Goal: Task Accomplishment & Management: Use online tool/utility

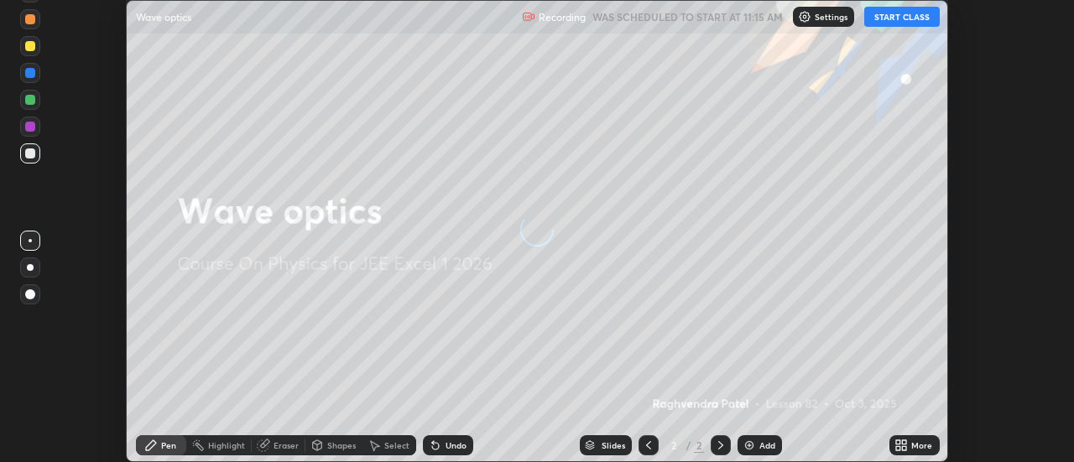
scroll to position [462, 1073]
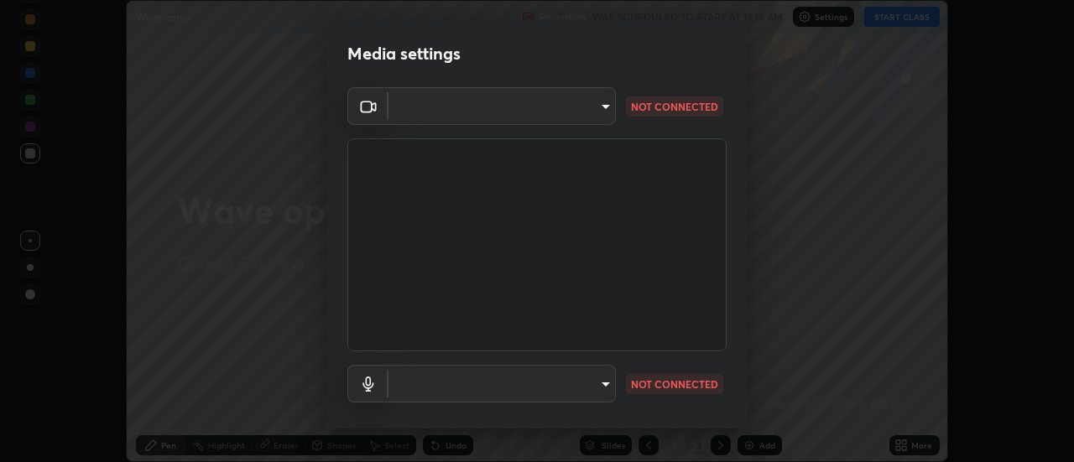
type input "d152bfa21d631c8c66adcbc0d4e999a0e90633b4518bcb23087d5666fc421079"
type input "d5dedb0a04b57bcd95132b60de2a75f833d484f9af4482540f5d3b98c2bdae7a"
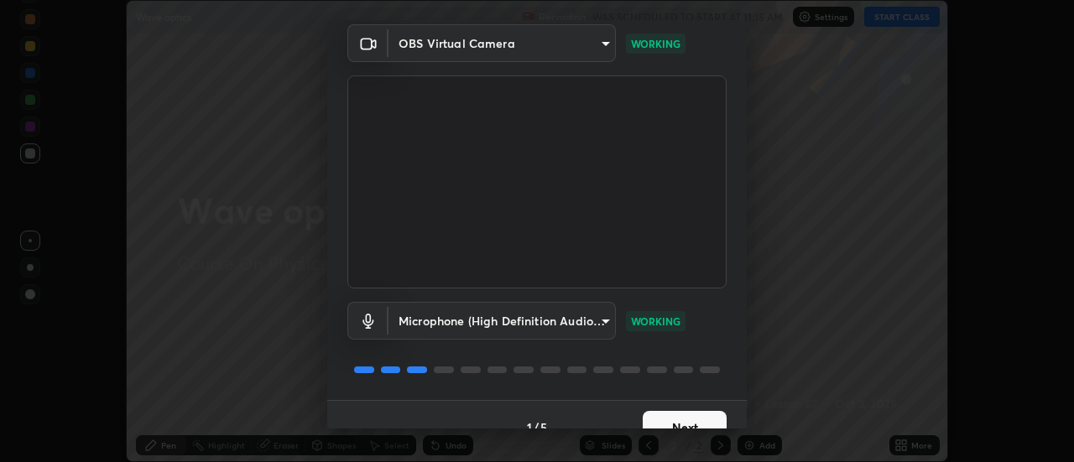
scroll to position [88, 0]
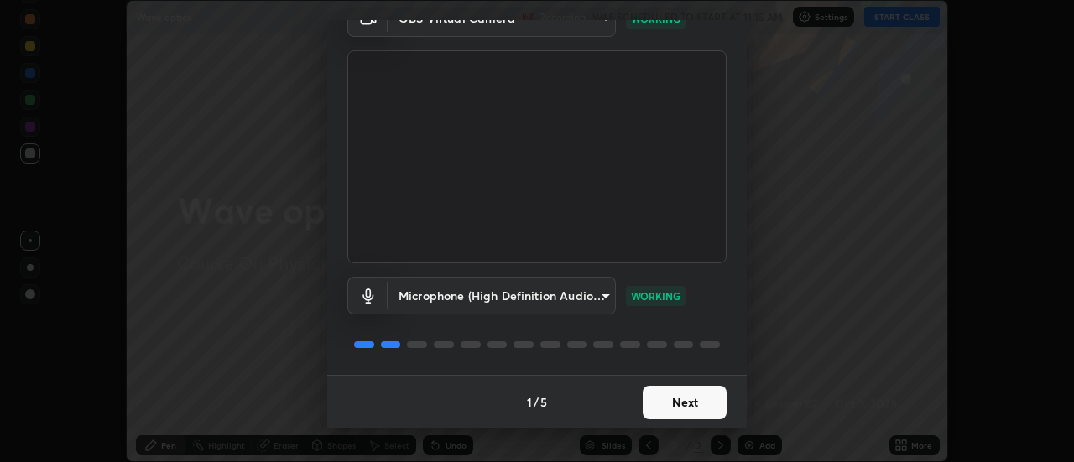
click at [695, 396] on button "Next" at bounding box center [685, 403] width 84 height 34
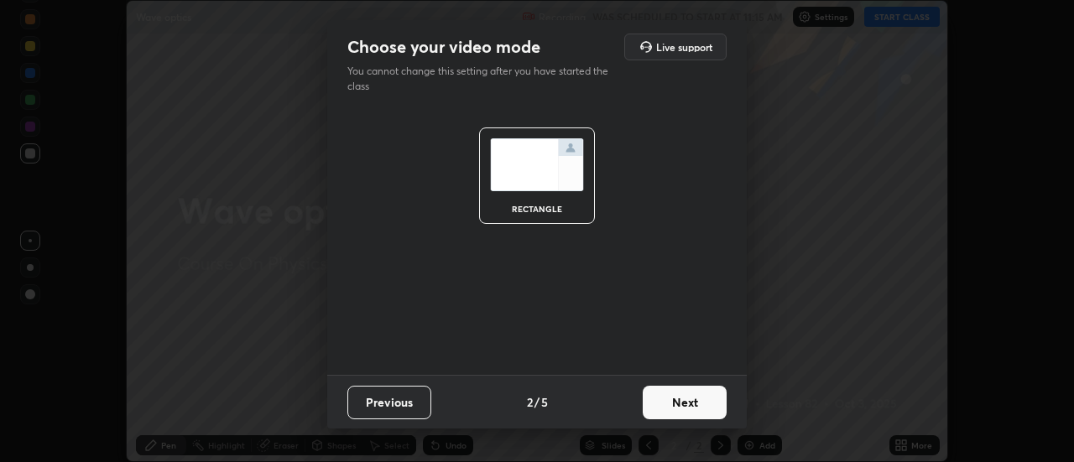
click at [697, 392] on button "Next" at bounding box center [685, 403] width 84 height 34
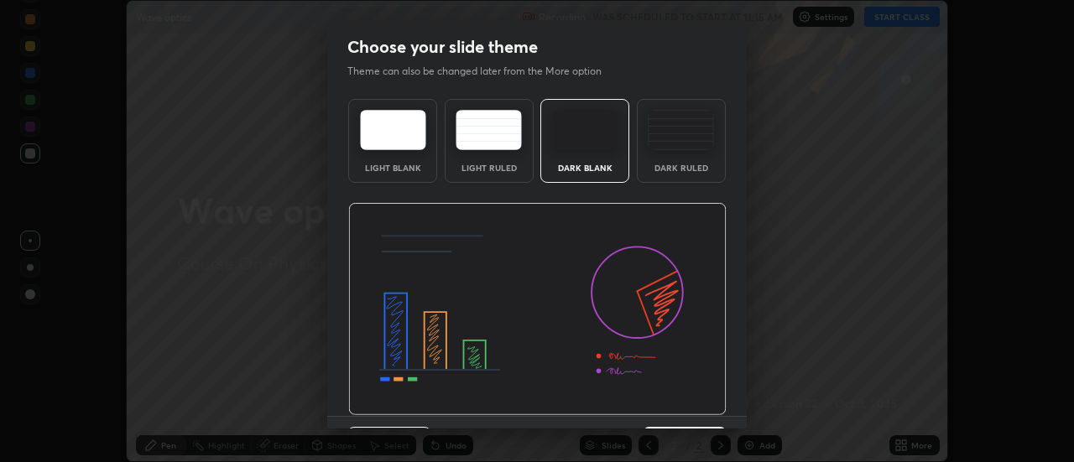
scroll to position [41, 0]
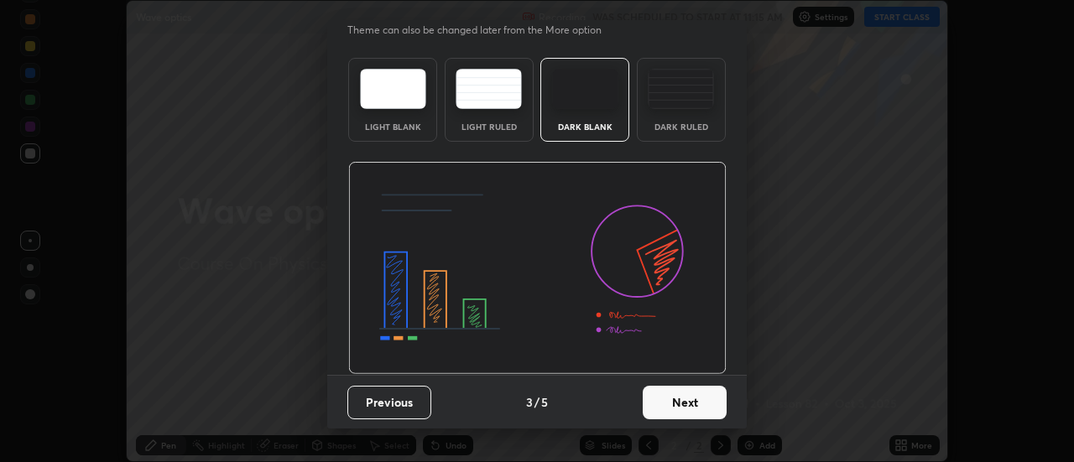
click at [687, 401] on button "Next" at bounding box center [685, 403] width 84 height 34
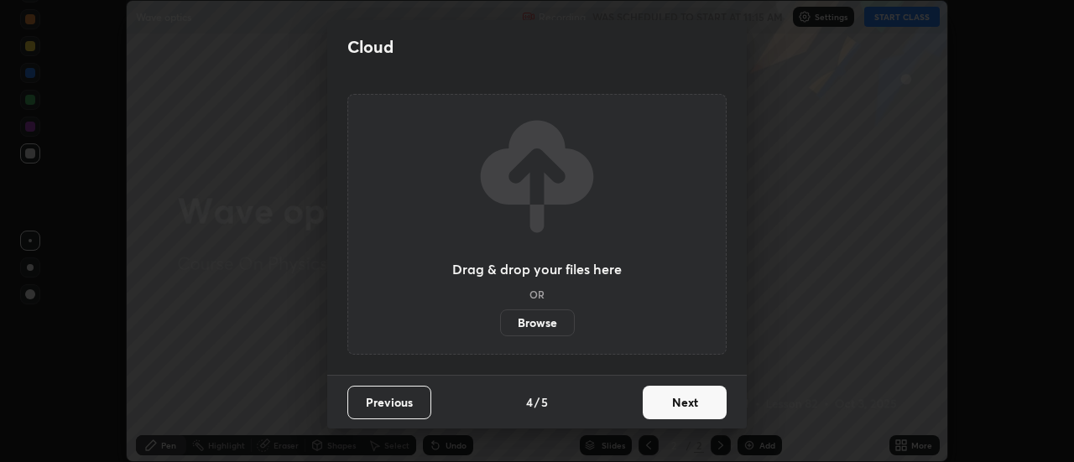
scroll to position [0, 0]
click at [693, 396] on button "Next" at bounding box center [685, 403] width 84 height 34
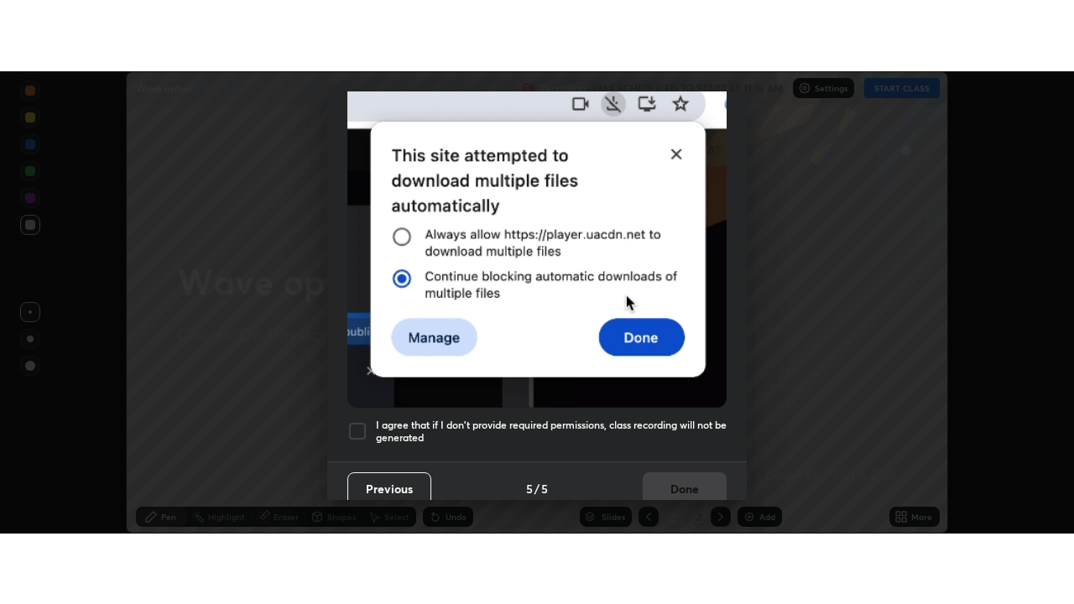
scroll to position [431, 0]
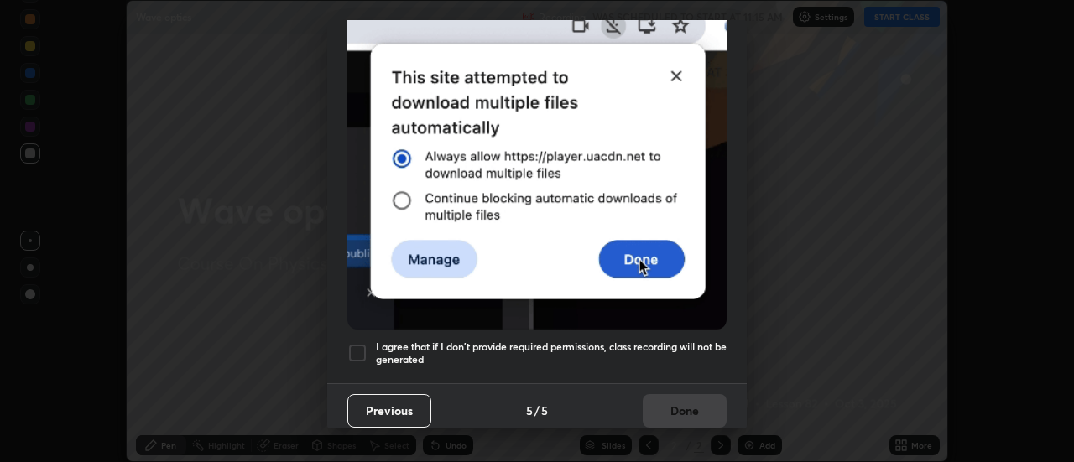
click at [380, 341] on h5 "I agree that if I don't provide required permissions, class recording will not …" at bounding box center [551, 354] width 351 height 26
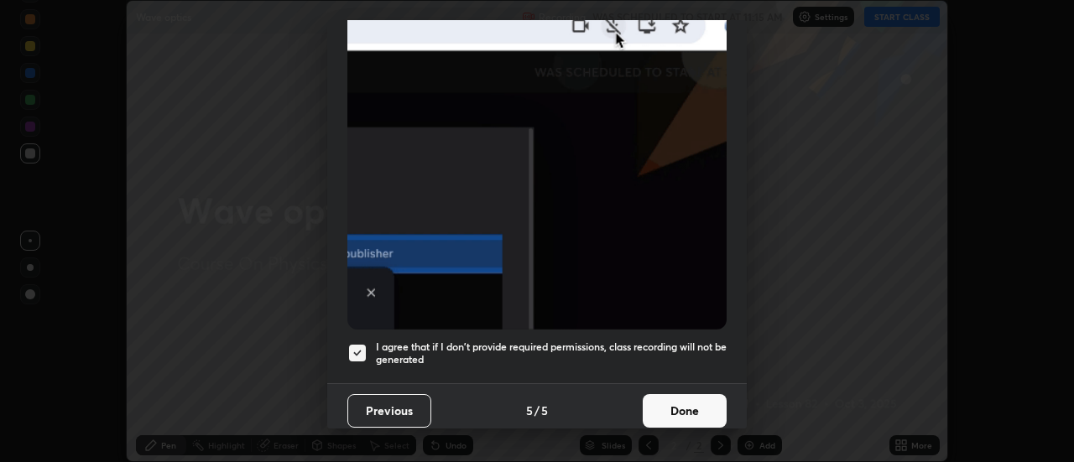
click at [664, 407] on button "Done" at bounding box center [685, 411] width 84 height 34
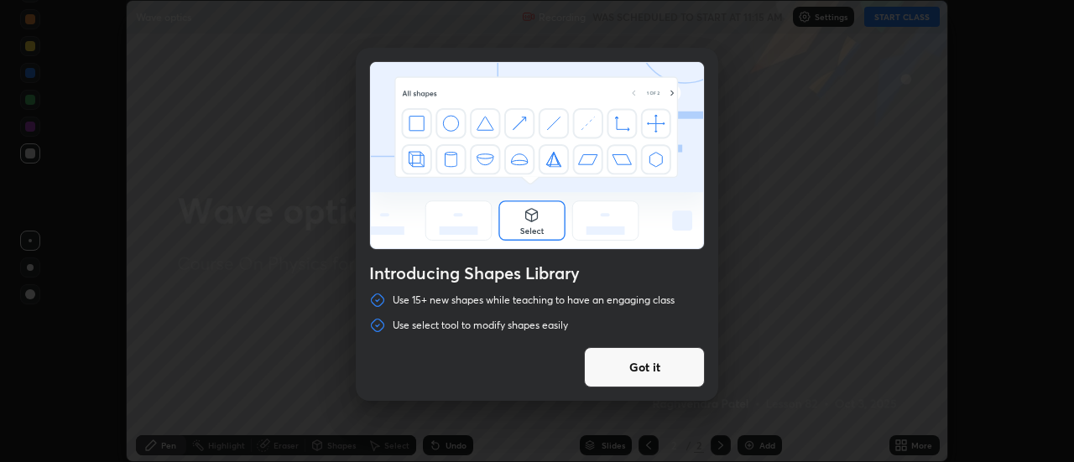
click at [906, 449] on div "Introducing Shapes Library Use 15+ new shapes while teaching to have an engagin…" at bounding box center [537, 231] width 1074 height 462
click at [676, 373] on button "Got it" at bounding box center [644, 367] width 121 height 40
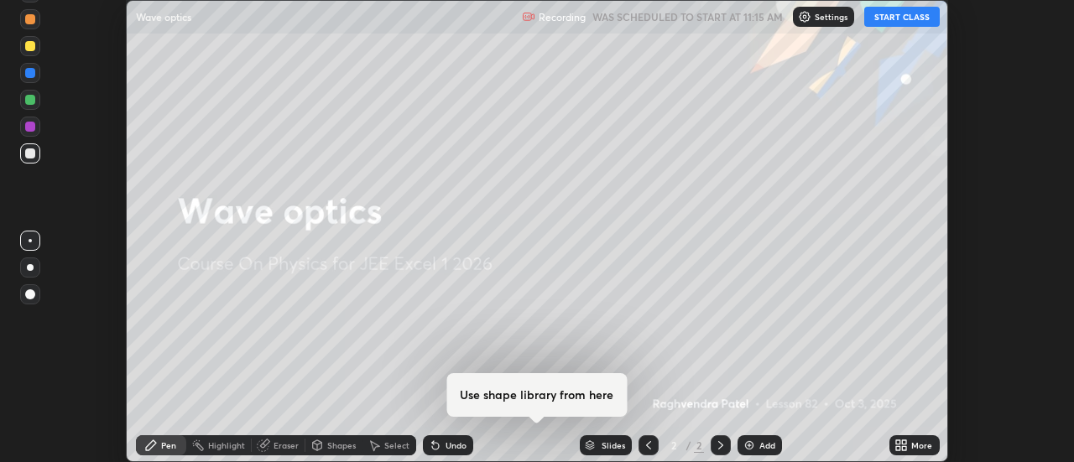
click at [912, 440] on div "More" at bounding box center [915, 446] width 50 height 20
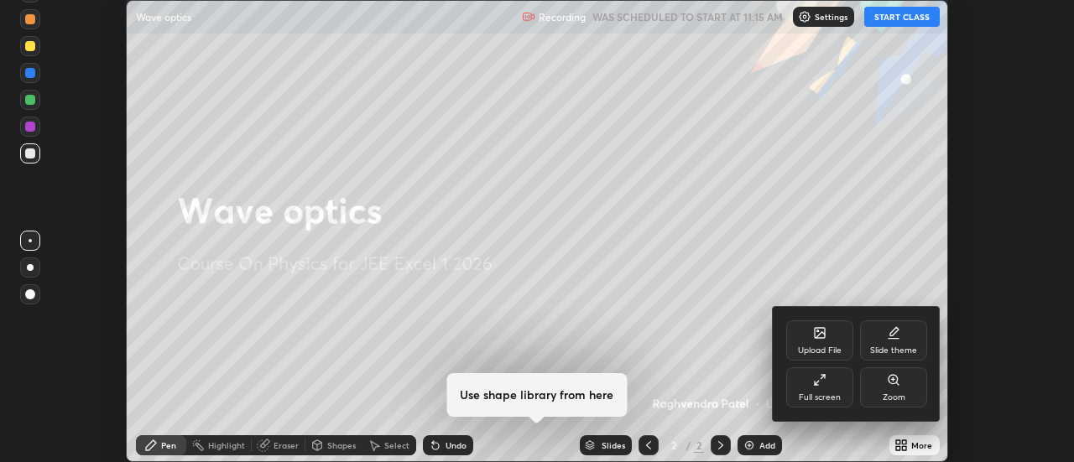
click at [840, 392] on div "Full screen" at bounding box center [819, 388] width 67 height 40
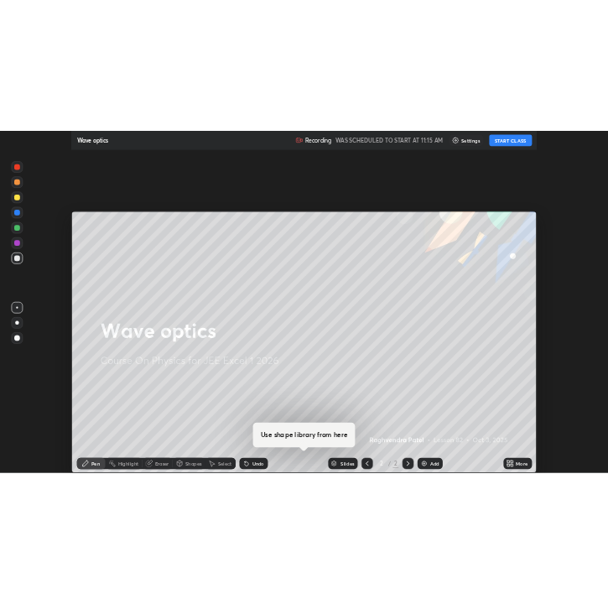
scroll to position [604, 1074]
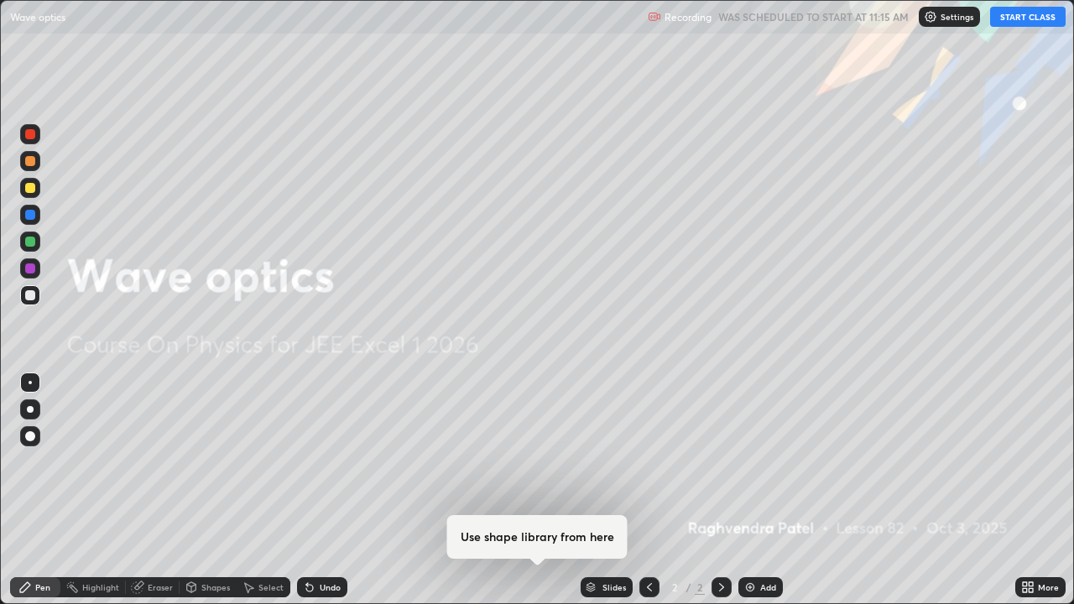
click at [1019, 21] on button "START CLASS" at bounding box center [1028, 17] width 76 height 20
click at [760, 462] on div "Add" at bounding box center [761, 587] width 44 height 20
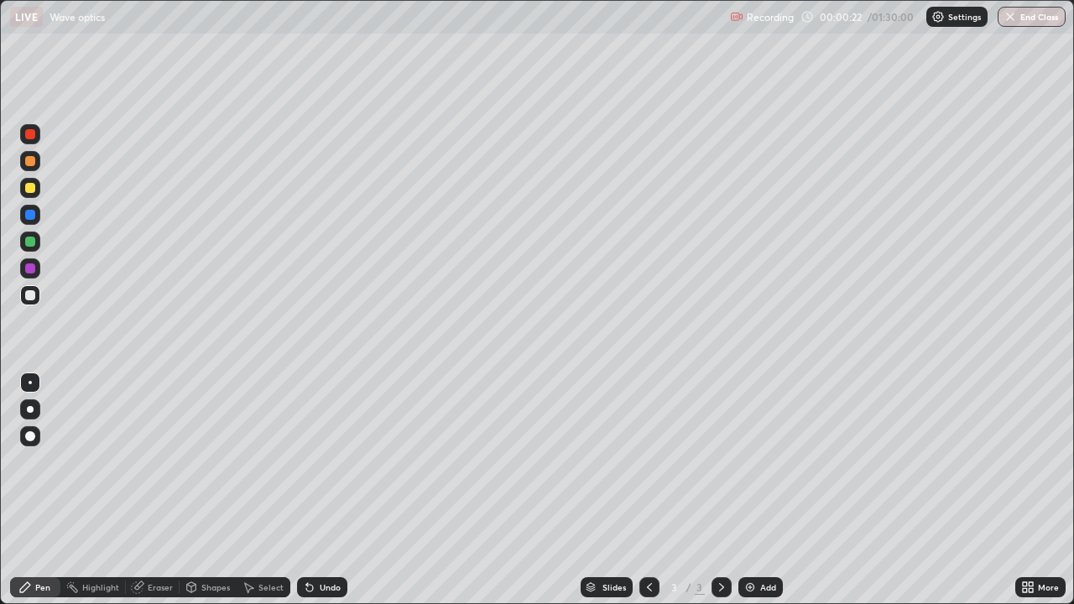
click at [211, 462] on div "Shapes" at bounding box center [215, 587] width 29 height 8
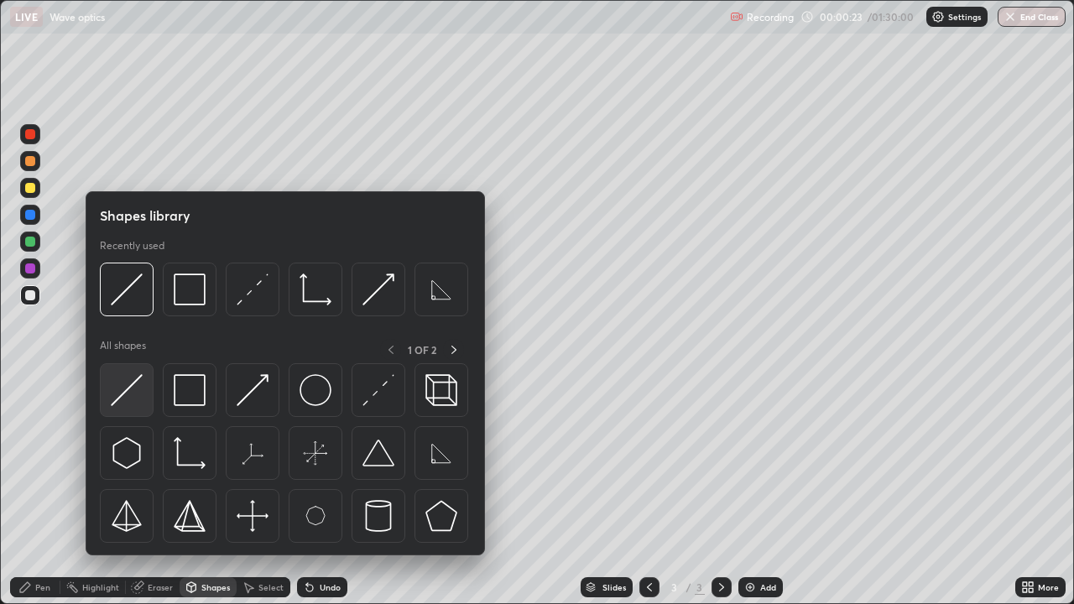
click at [135, 405] on img at bounding box center [127, 390] width 32 height 32
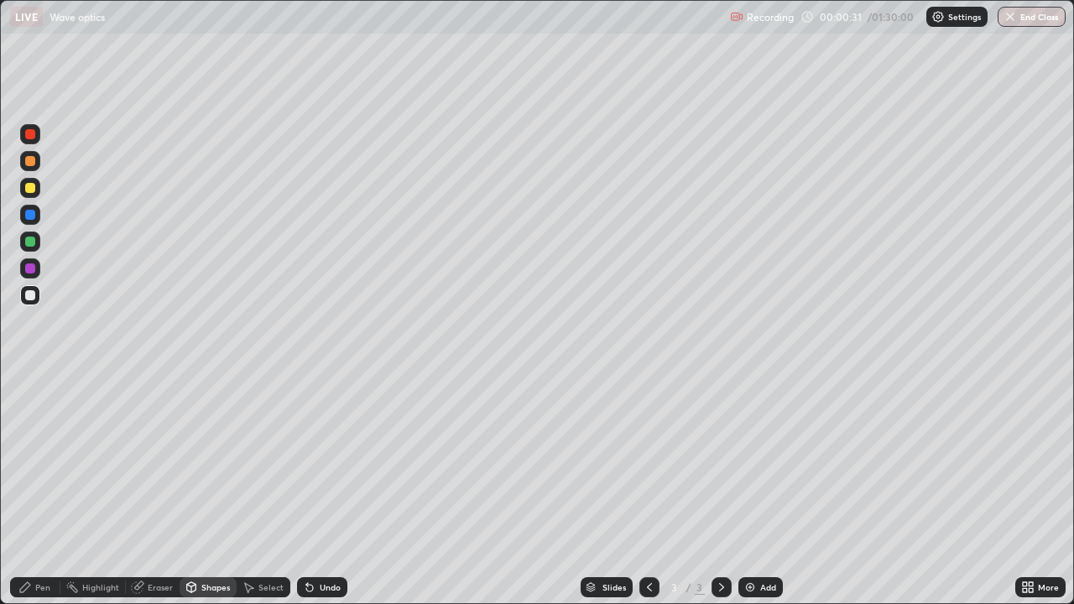
click at [211, 462] on div "Shapes" at bounding box center [215, 587] width 29 height 8
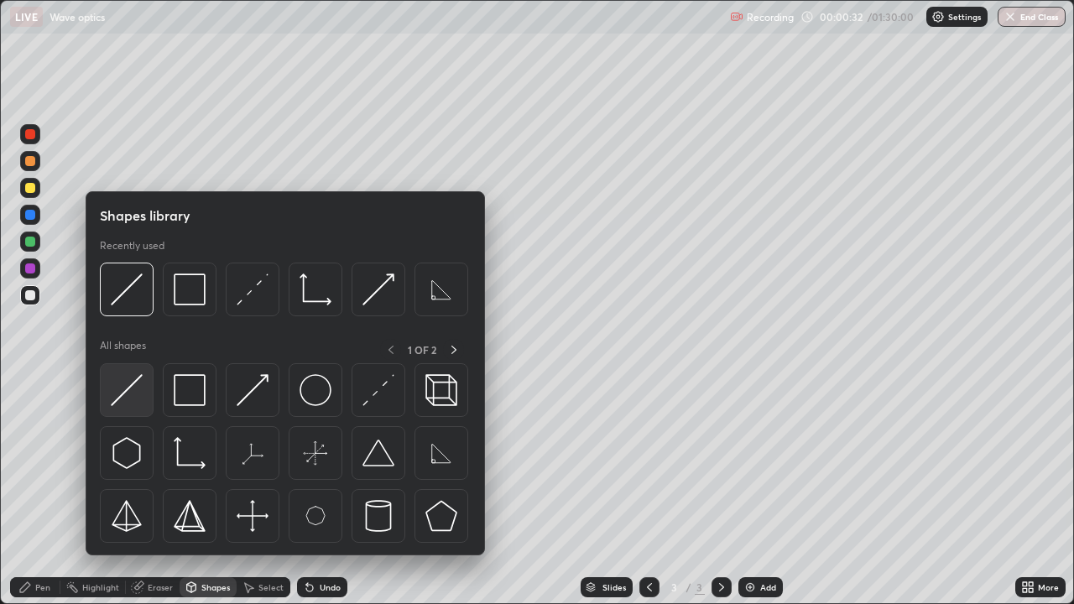
click at [144, 403] on div at bounding box center [127, 390] width 54 height 54
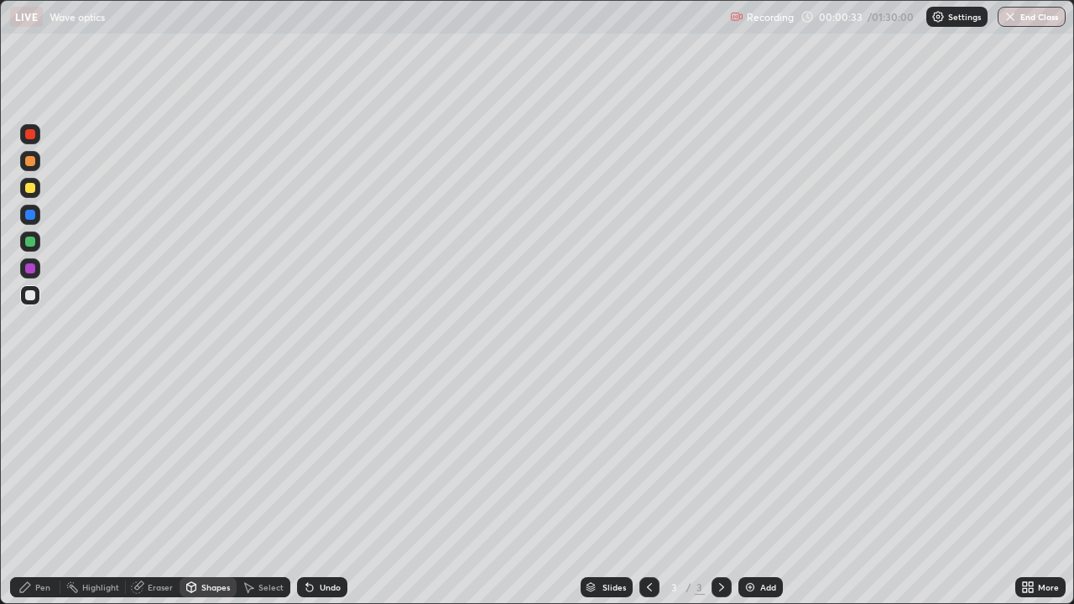
click at [38, 187] on div at bounding box center [30, 188] width 20 height 20
click at [215, 462] on div "Shapes" at bounding box center [215, 587] width 29 height 8
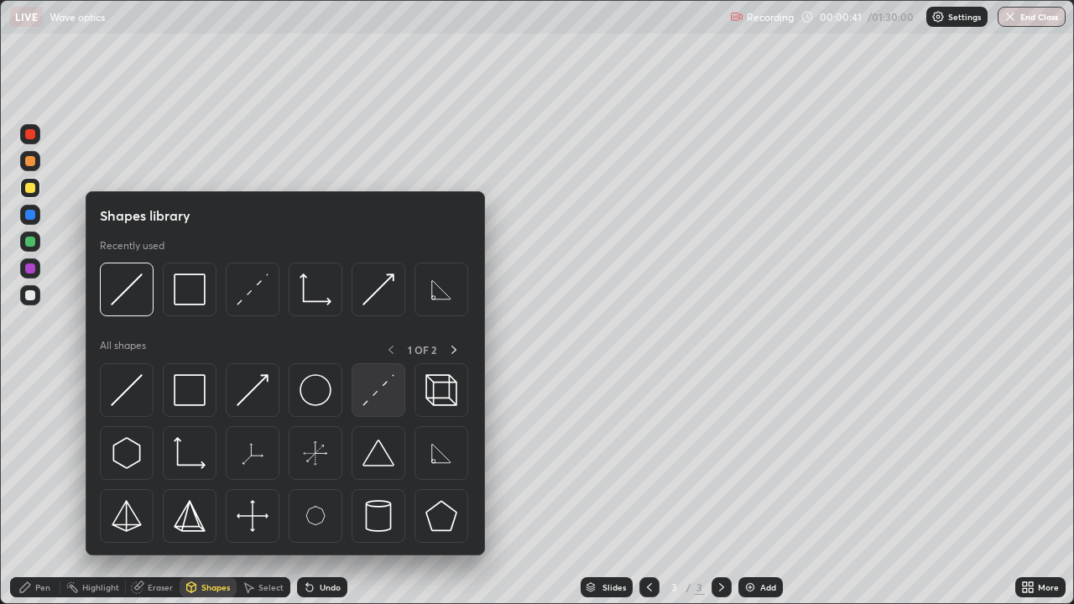
click at [378, 395] on img at bounding box center [379, 390] width 32 height 32
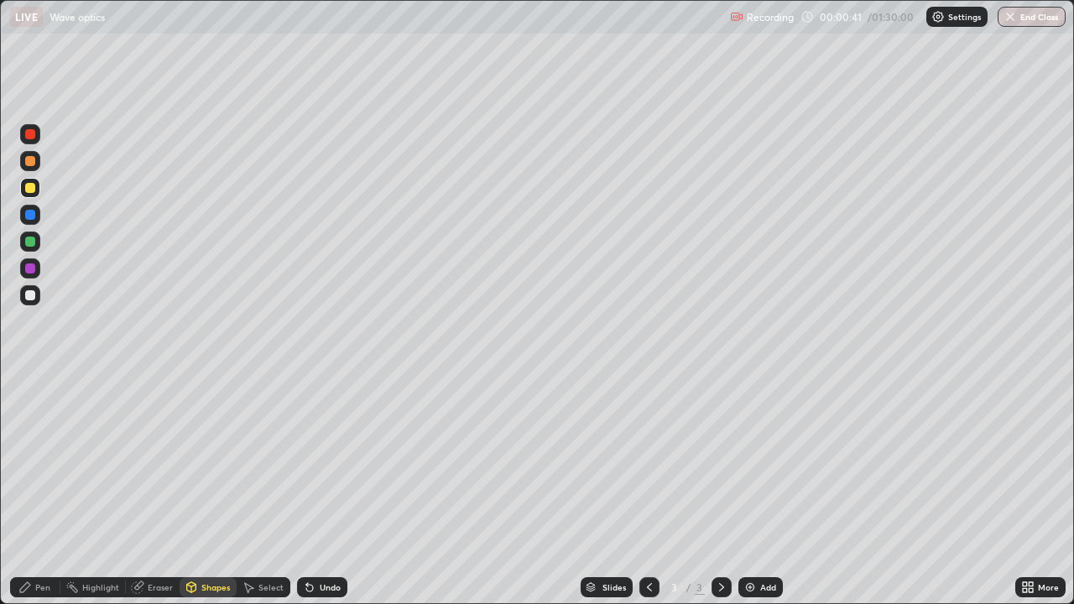
click at [33, 301] on div at bounding box center [30, 295] width 20 height 20
click at [50, 462] on div "Pen" at bounding box center [42, 587] width 15 height 8
click at [316, 462] on div "Undo" at bounding box center [322, 587] width 50 height 20
click at [29, 298] on div at bounding box center [30, 295] width 10 height 10
click at [215, 462] on div "Shapes" at bounding box center [215, 587] width 29 height 8
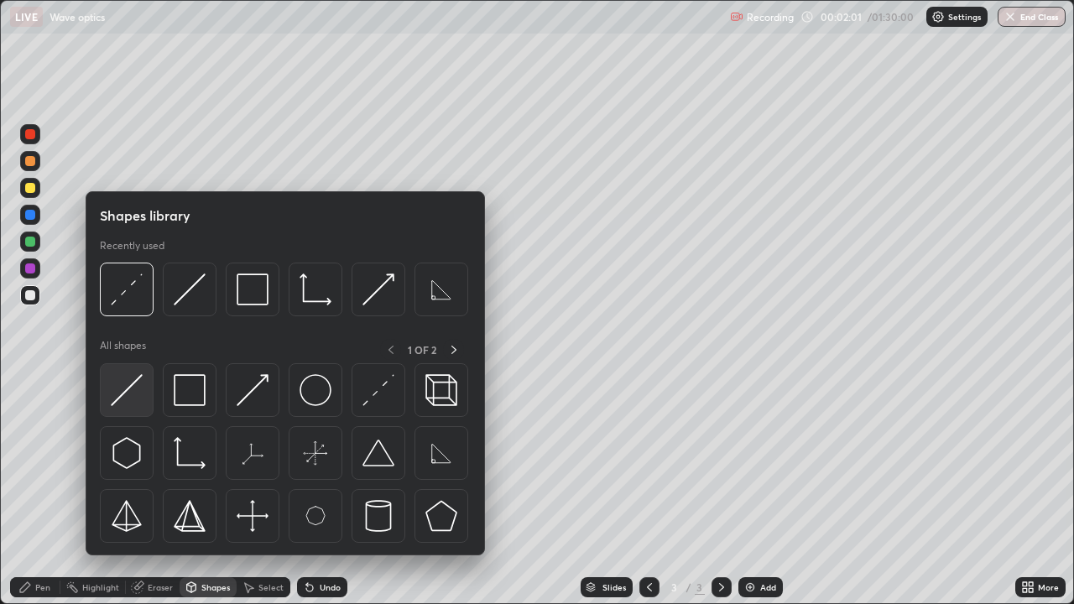
click at [135, 396] on img at bounding box center [127, 390] width 32 height 32
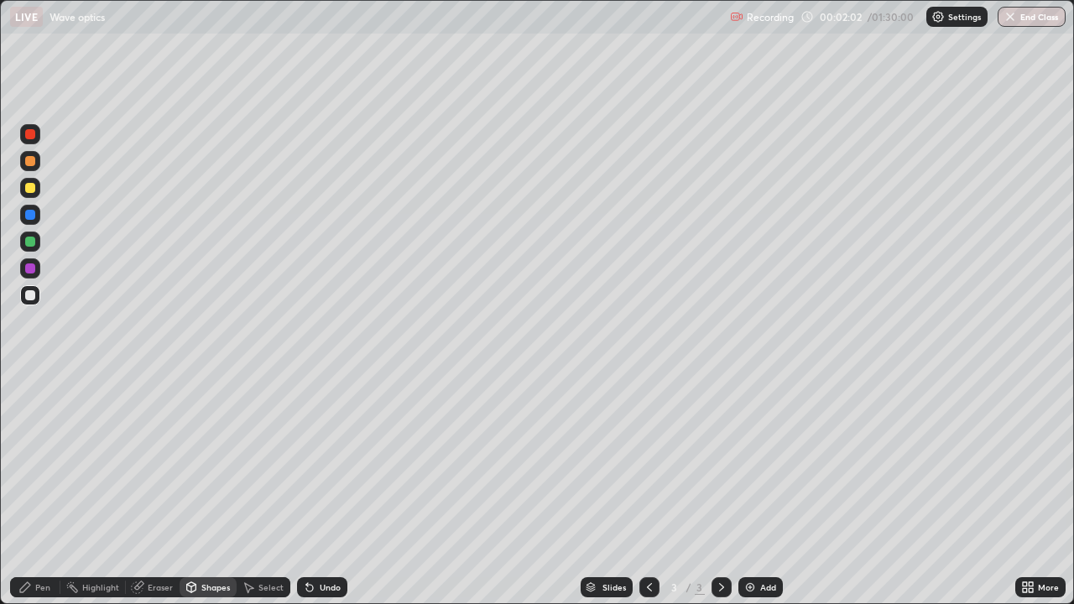
click at [30, 186] on div at bounding box center [30, 188] width 10 height 10
click at [39, 216] on div at bounding box center [30, 215] width 20 height 20
click at [44, 462] on div "Pen" at bounding box center [42, 587] width 15 height 8
click at [34, 299] on div at bounding box center [30, 295] width 20 height 20
click at [326, 462] on div "Undo" at bounding box center [330, 587] width 21 height 8
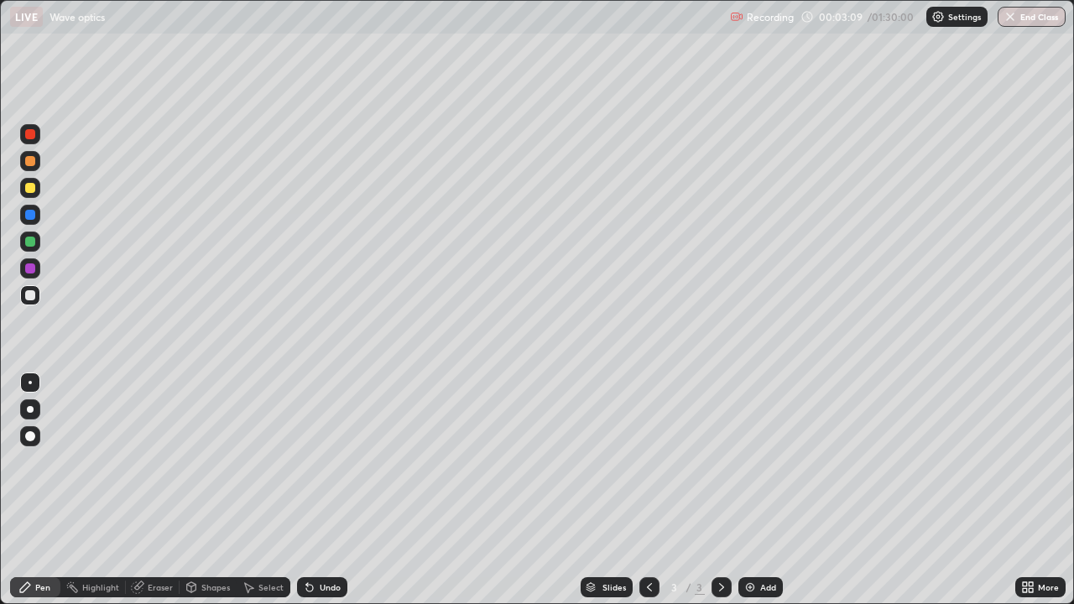
click at [218, 462] on div "Shapes" at bounding box center [215, 587] width 29 height 8
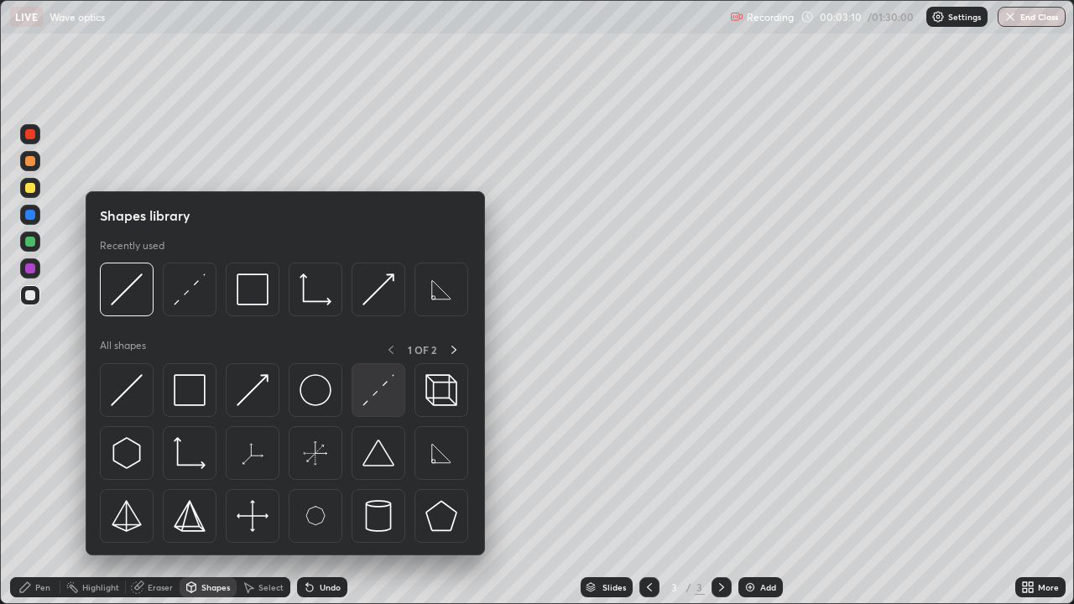
click at [375, 389] on img at bounding box center [379, 390] width 32 height 32
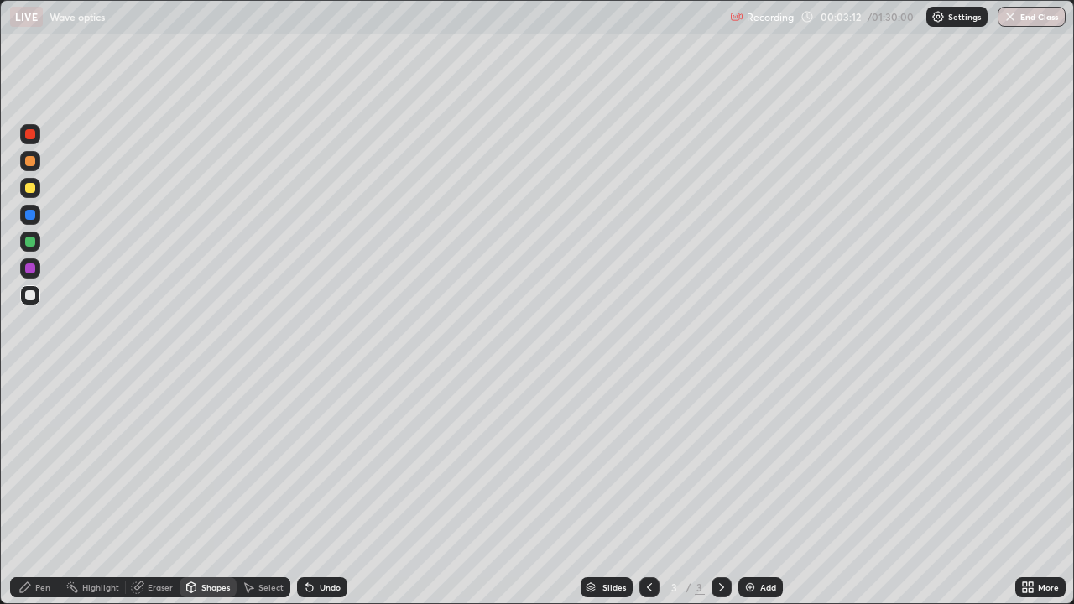
click at [45, 462] on div "Pen" at bounding box center [35, 587] width 50 height 20
click at [168, 462] on div "Eraser" at bounding box center [160, 587] width 25 height 8
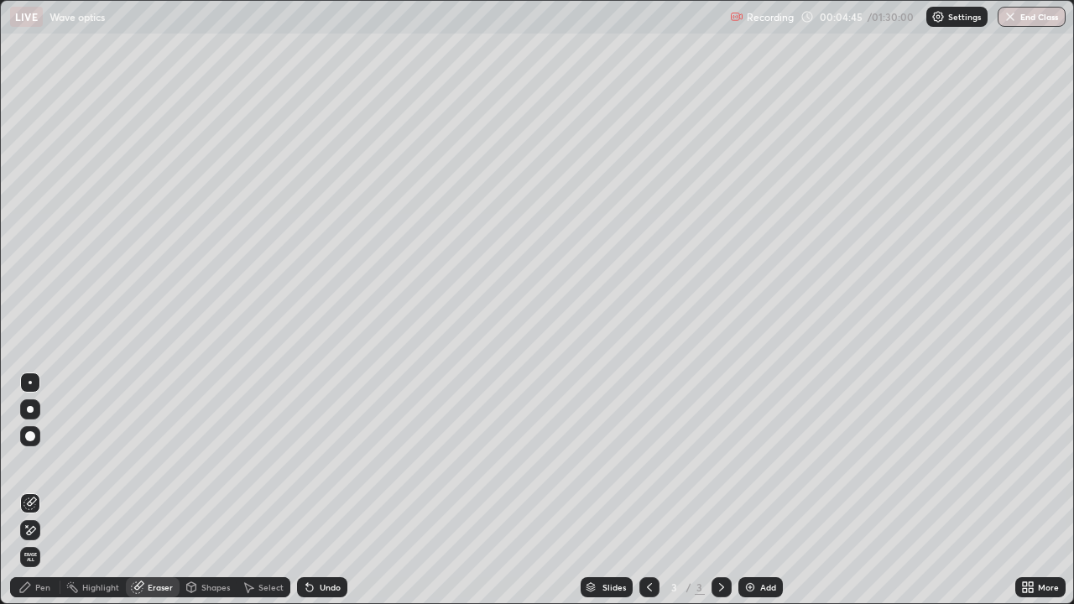
click at [42, 462] on div "Pen" at bounding box center [42, 587] width 15 height 8
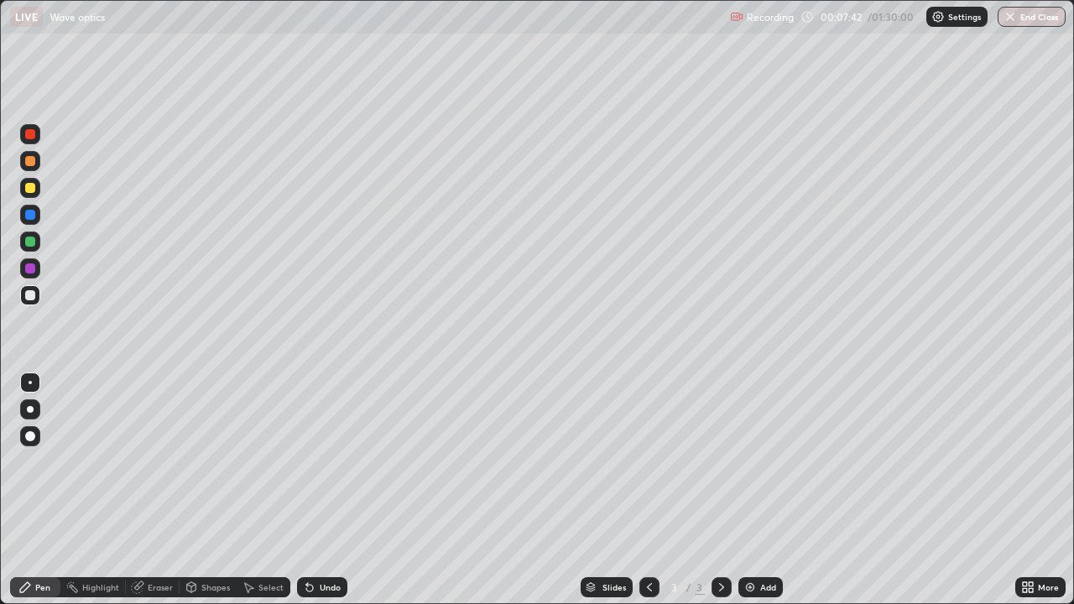
click at [760, 462] on div "Add" at bounding box center [768, 587] width 16 height 8
click at [205, 462] on div "Shapes" at bounding box center [215, 587] width 29 height 8
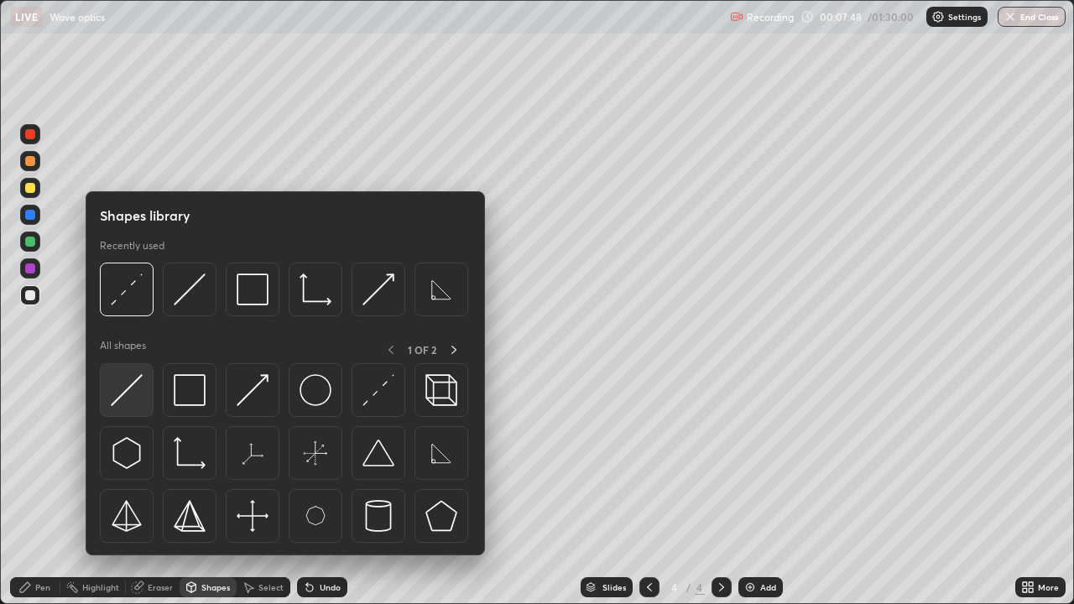
click at [133, 405] on img at bounding box center [127, 390] width 32 height 32
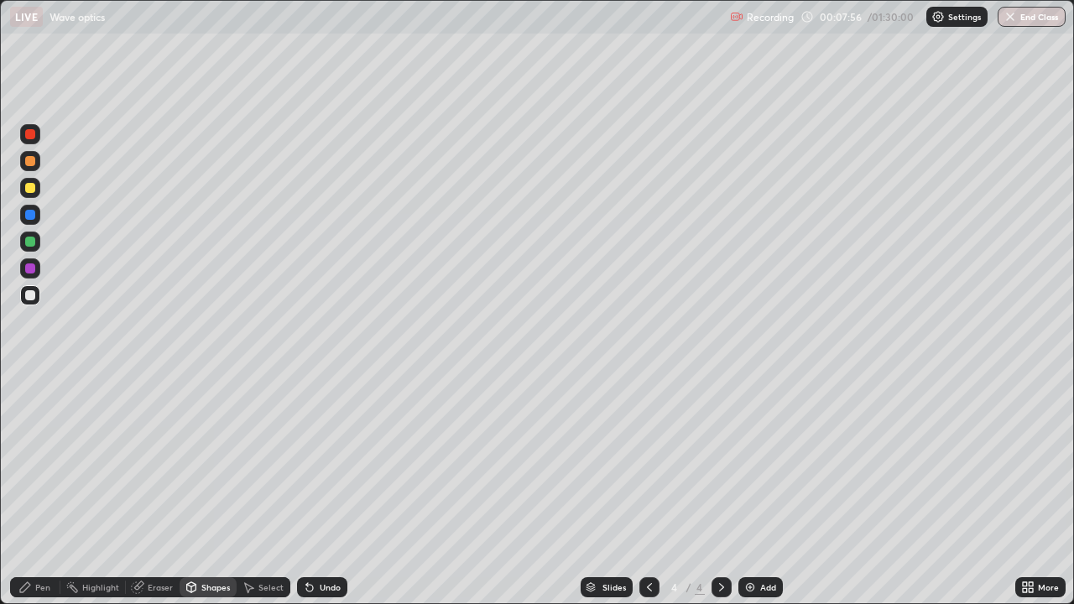
click at [57, 462] on div "Pen" at bounding box center [35, 587] width 50 height 20
click at [39, 189] on div at bounding box center [30, 188] width 20 height 20
click at [648, 462] on icon at bounding box center [649, 587] width 13 height 13
click at [718, 462] on icon at bounding box center [721, 587] width 13 height 13
click at [36, 292] on div at bounding box center [30, 295] width 20 height 20
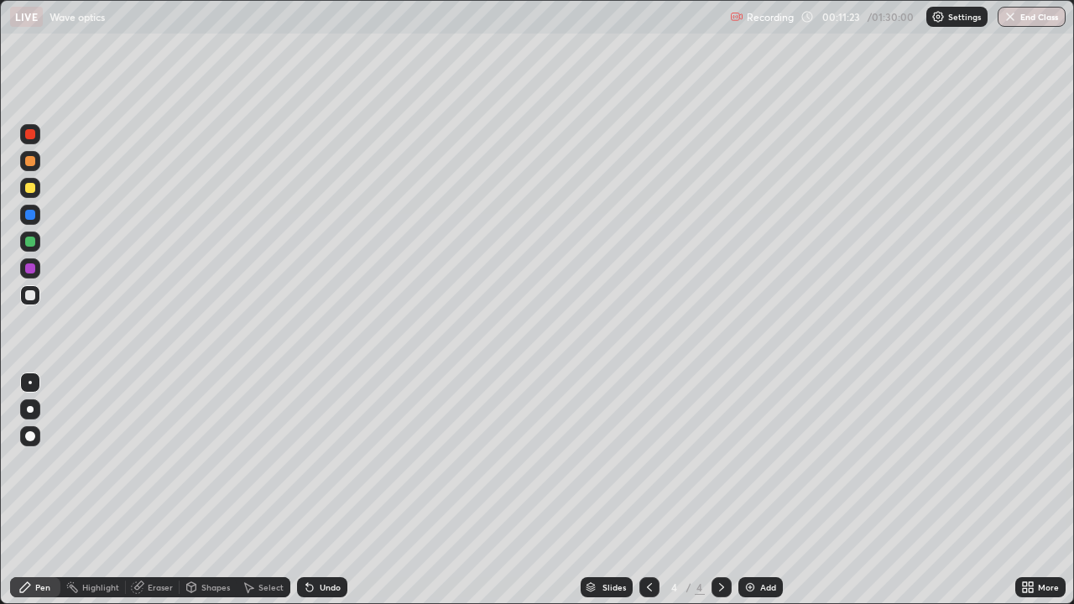
click at [333, 462] on div "Undo" at bounding box center [322, 587] width 50 height 20
click at [220, 462] on div "Shapes" at bounding box center [215, 587] width 29 height 8
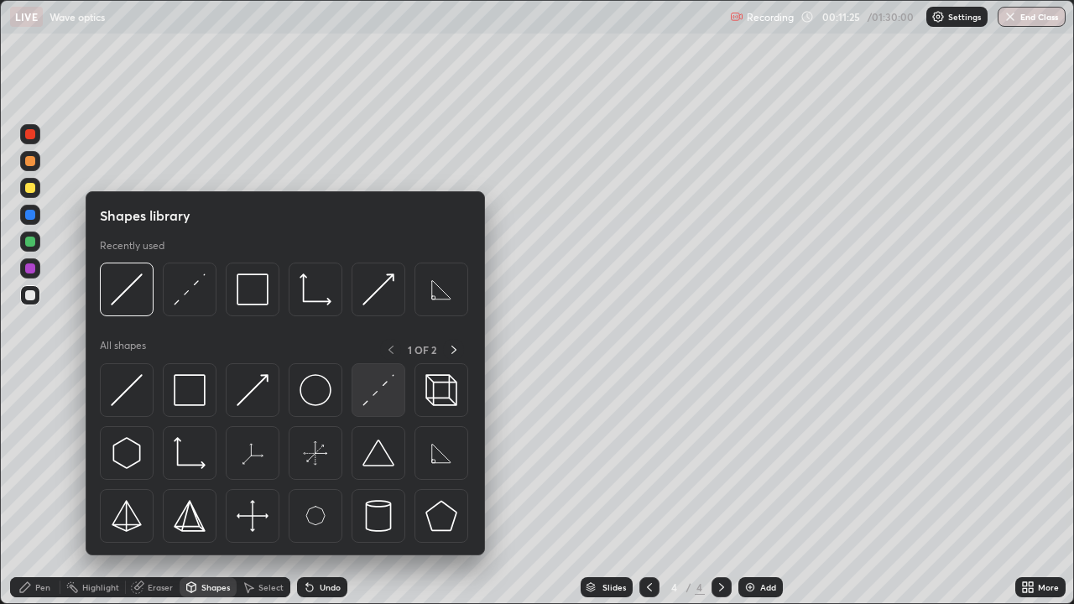
click at [399, 395] on div at bounding box center [379, 390] width 54 height 54
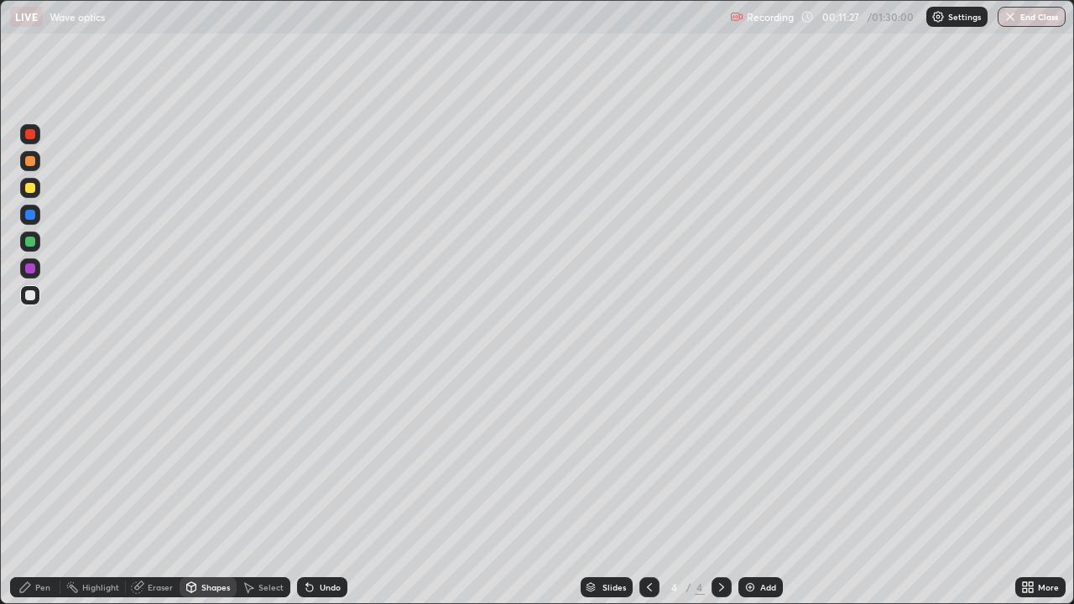
click at [45, 462] on div "Pen" at bounding box center [42, 587] width 15 height 8
click at [319, 462] on div "Undo" at bounding box center [322, 587] width 50 height 20
click at [159, 462] on div "Eraser" at bounding box center [160, 587] width 25 height 8
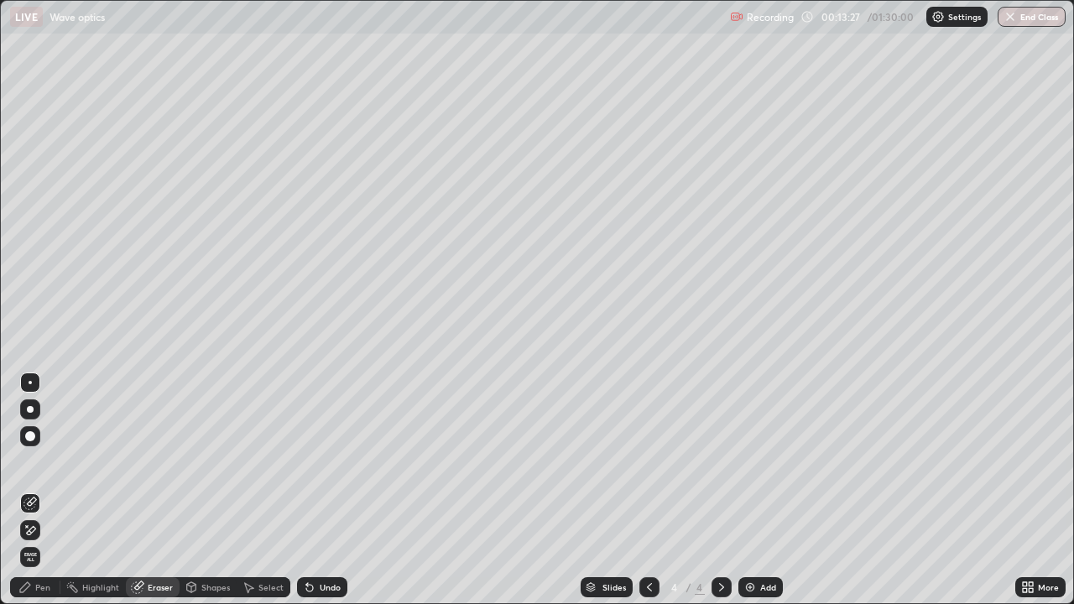
click at [34, 462] on div "Pen" at bounding box center [35, 587] width 50 height 20
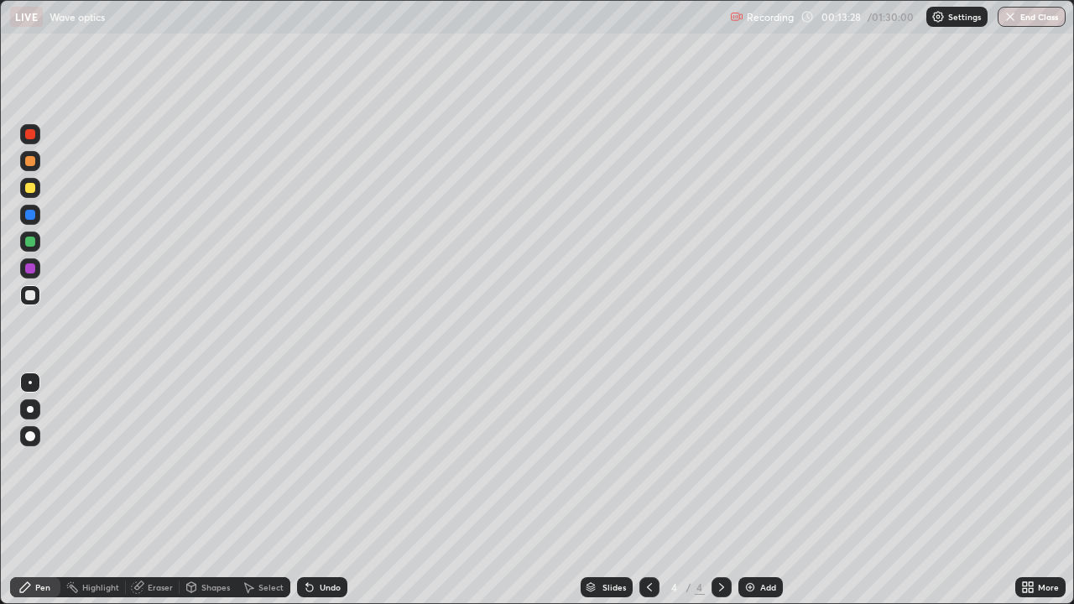
click at [31, 238] on div at bounding box center [30, 242] width 10 height 10
click at [34, 188] on div at bounding box center [30, 188] width 10 height 10
click at [34, 217] on div at bounding box center [30, 215] width 10 height 10
click at [159, 462] on div "Eraser" at bounding box center [153, 587] width 54 height 20
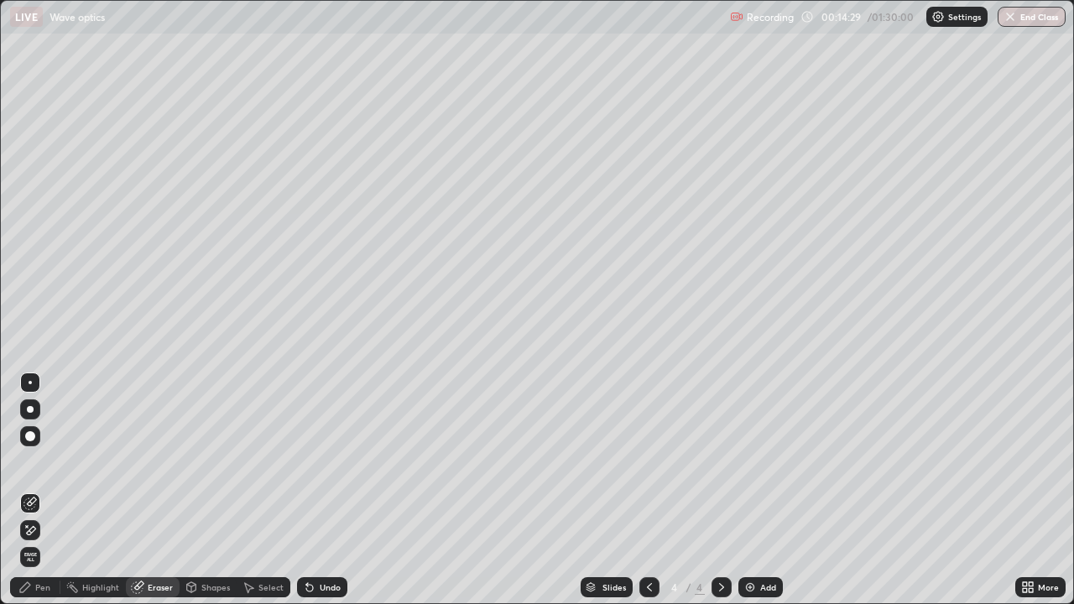
click at [50, 462] on div "Pen" at bounding box center [35, 587] width 50 height 20
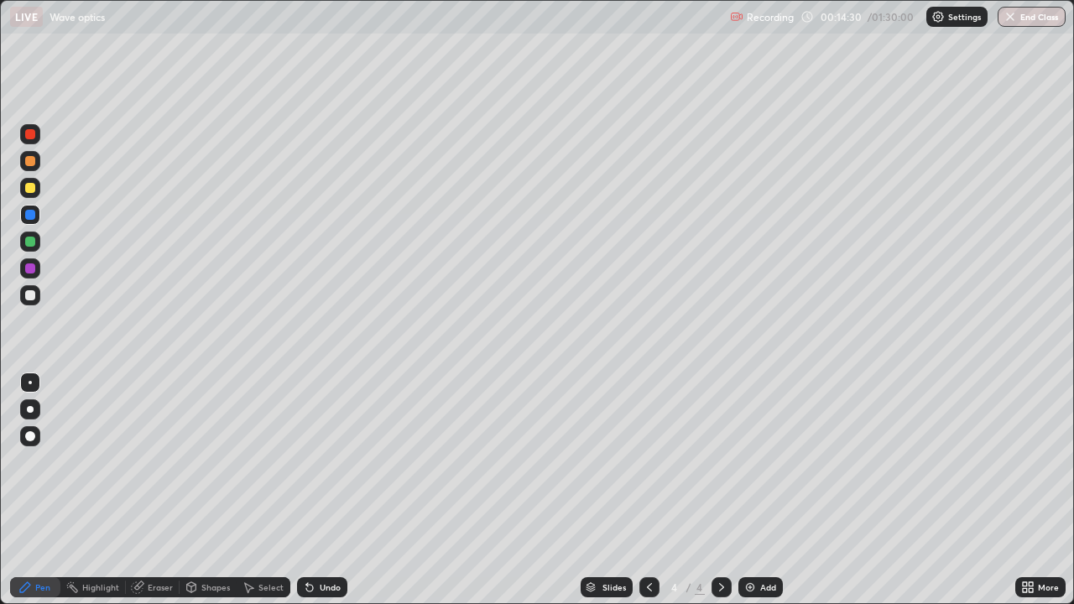
click at [31, 297] on div at bounding box center [30, 295] width 10 height 10
click at [201, 462] on div "Shapes" at bounding box center [215, 587] width 29 height 8
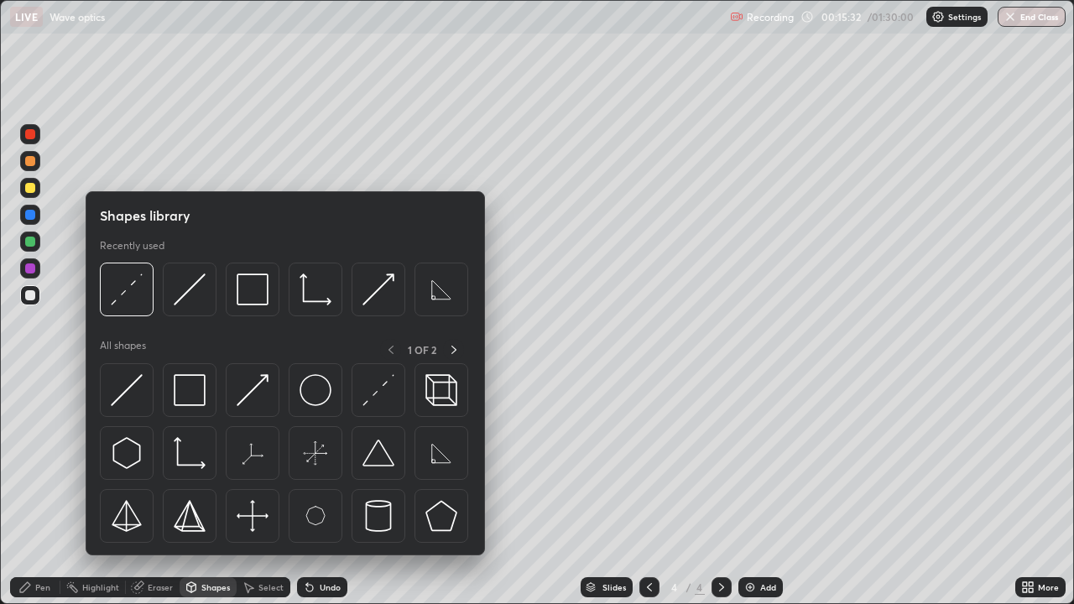
click at [148, 462] on div "Eraser" at bounding box center [153, 587] width 54 height 20
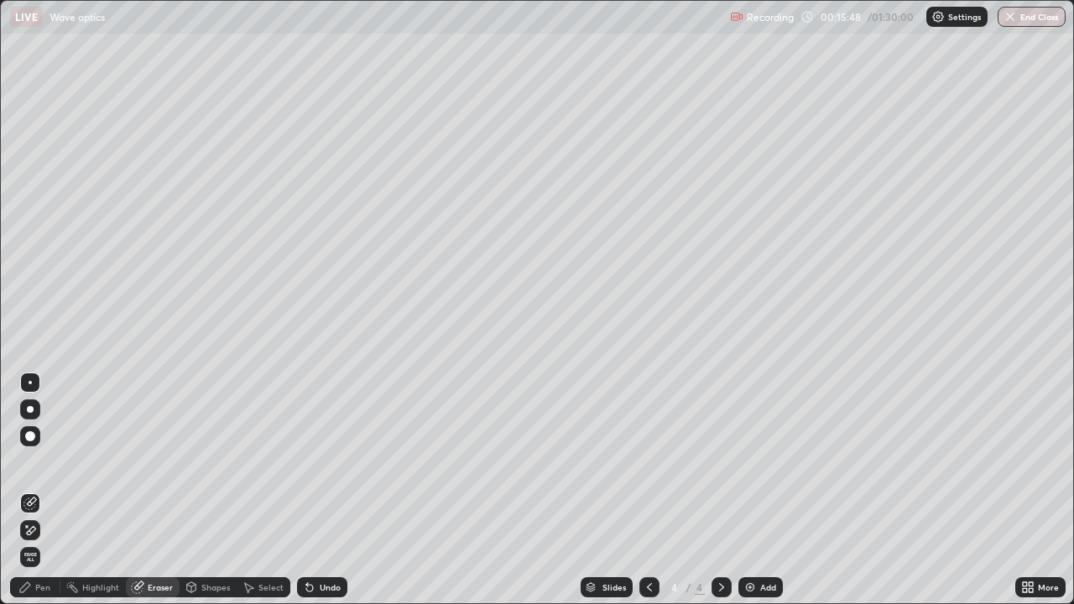
click at [35, 462] on div "Pen" at bounding box center [35, 587] width 50 height 20
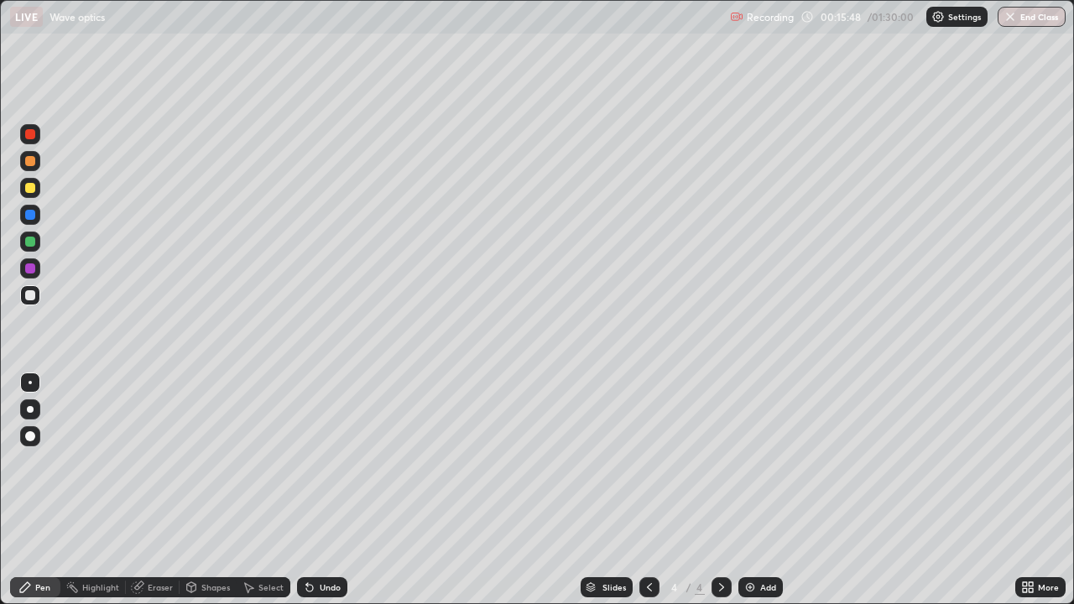
click at [38, 301] on div at bounding box center [30, 295] width 20 height 20
click at [148, 462] on div "Eraser" at bounding box center [160, 587] width 25 height 8
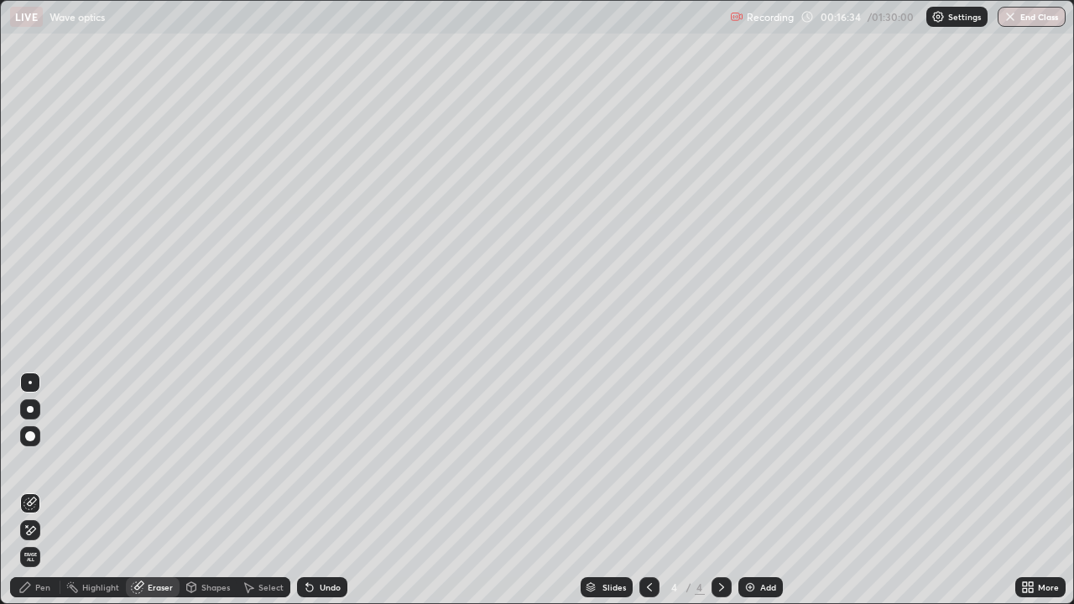
click at [45, 462] on div "Pen" at bounding box center [42, 587] width 15 height 8
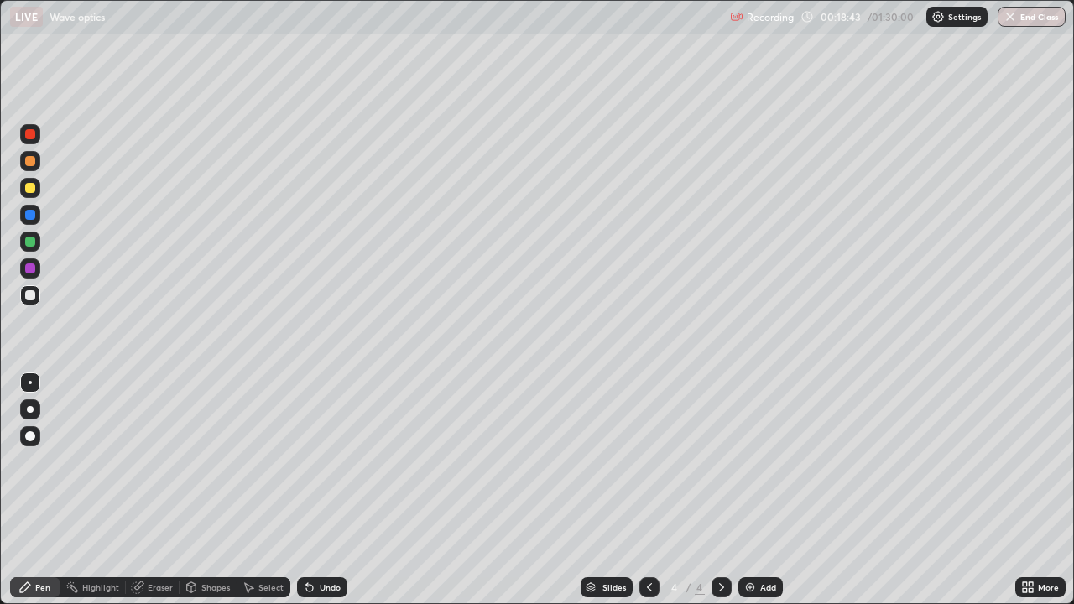
click at [766, 462] on div "Add" at bounding box center [768, 587] width 16 height 8
click at [648, 462] on icon at bounding box center [649, 587] width 13 height 13
click at [723, 462] on icon at bounding box center [721, 587] width 13 height 13
click at [645, 462] on div at bounding box center [649, 587] width 20 height 20
click at [720, 462] on icon at bounding box center [721, 587] width 13 height 13
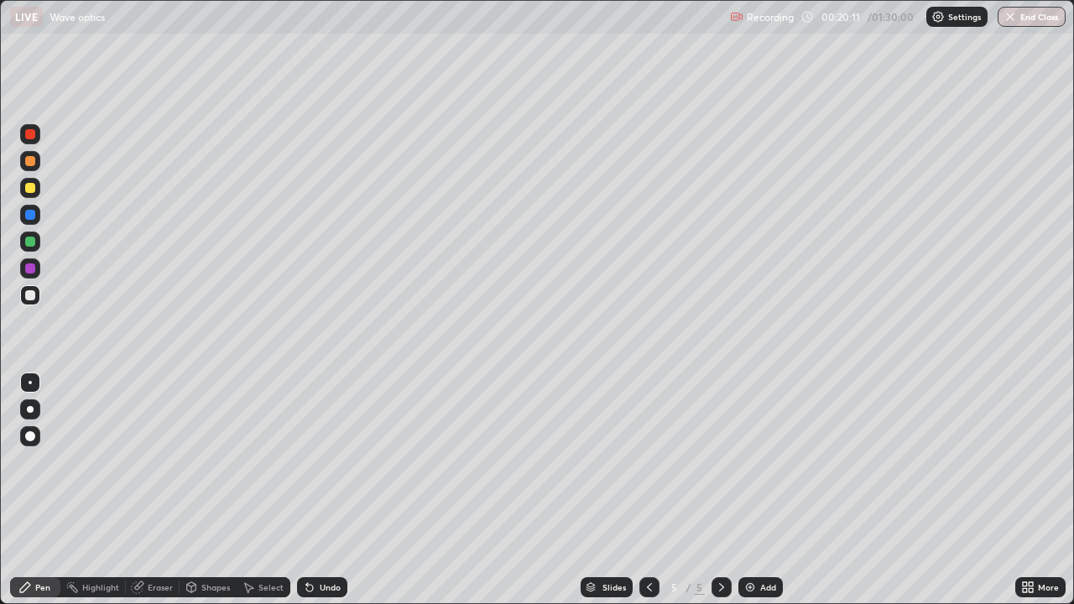
click at [340, 462] on div "Undo" at bounding box center [322, 587] width 50 height 20
click at [165, 462] on div "Eraser" at bounding box center [160, 587] width 25 height 8
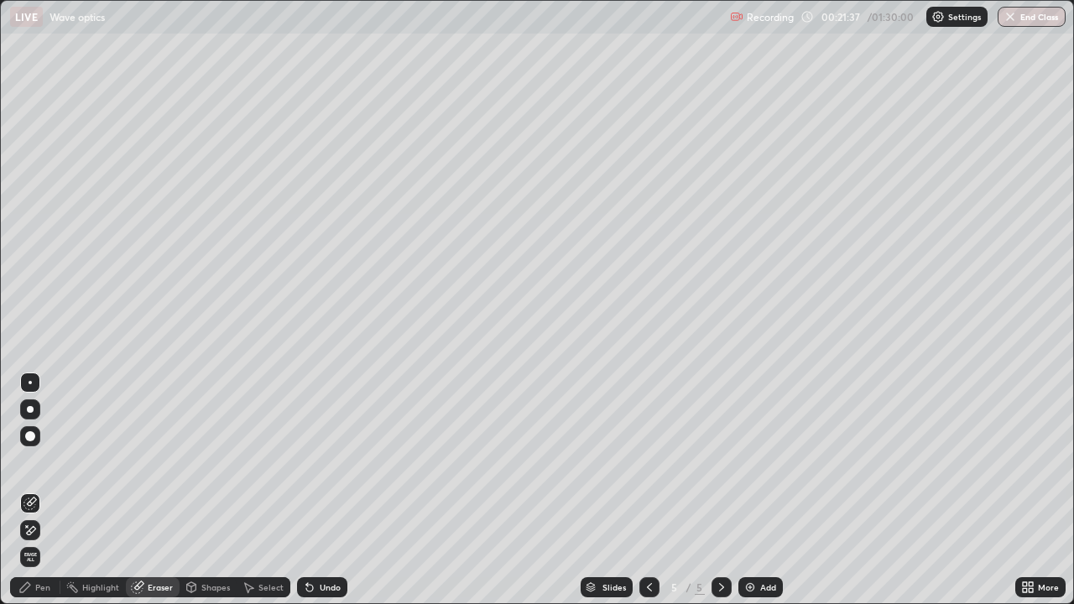
click at [50, 462] on div "Pen" at bounding box center [42, 587] width 15 height 8
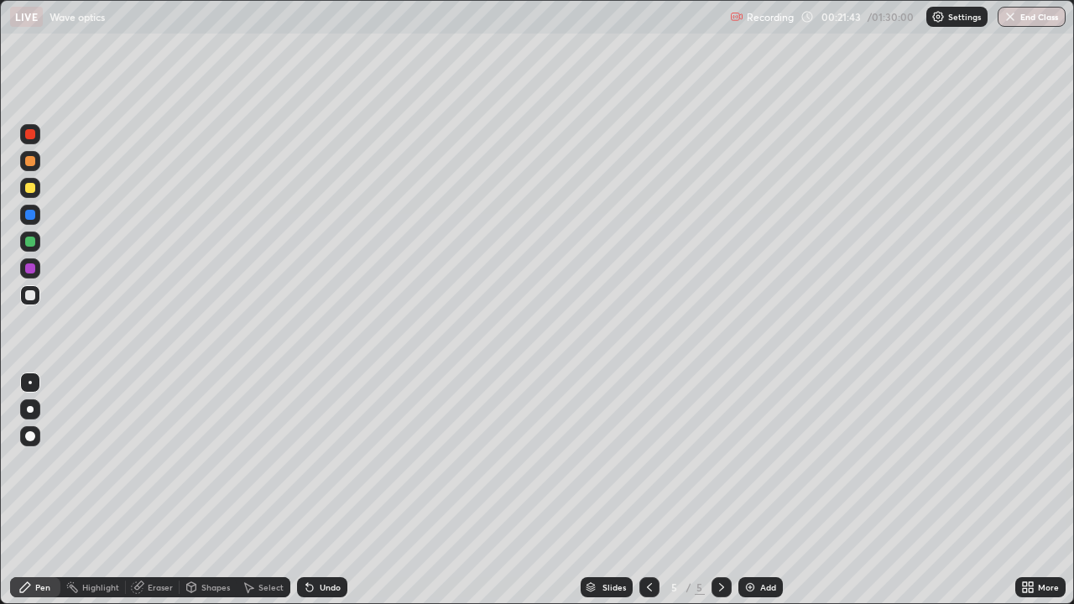
click at [332, 462] on div "Undo" at bounding box center [330, 587] width 21 height 8
click at [648, 462] on icon at bounding box center [649, 587] width 13 height 13
click at [719, 462] on icon at bounding box center [721, 587] width 13 height 13
click at [775, 462] on div "Add" at bounding box center [768, 587] width 16 height 8
click at [37, 292] on div at bounding box center [30, 295] width 20 height 20
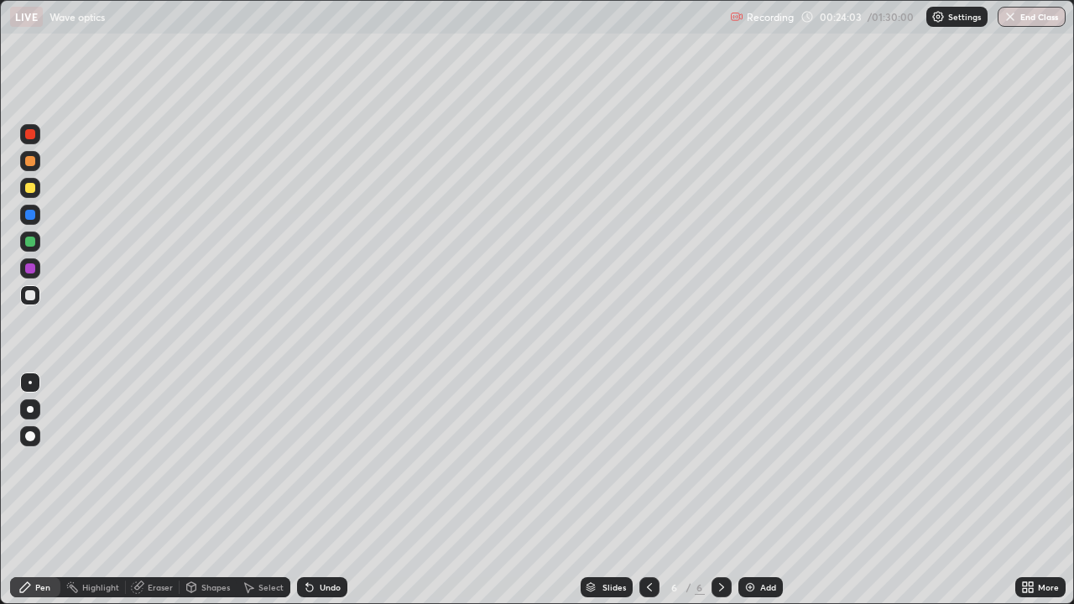
click at [207, 462] on div "Shapes" at bounding box center [215, 587] width 29 height 8
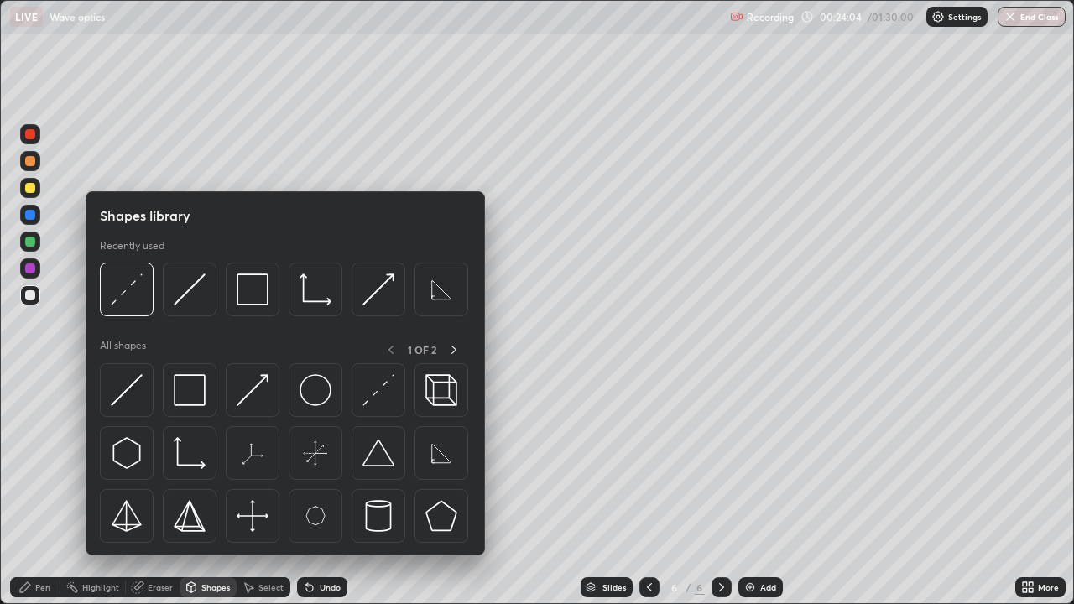
click at [39, 462] on div "Pen" at bounding box center [35, 587] width 50 height 20
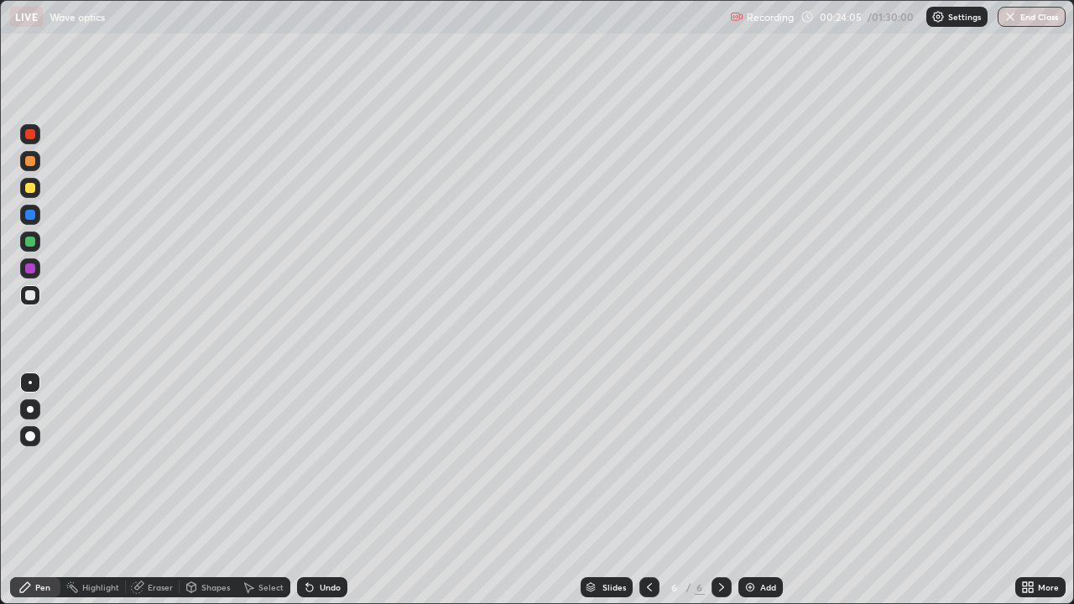
click at [37, 190] on div at bounding box center [30, 188] width 20 height 20
click at [207, 462] on div "Shapes" at bounding box center [215, 587] width 29 height 8
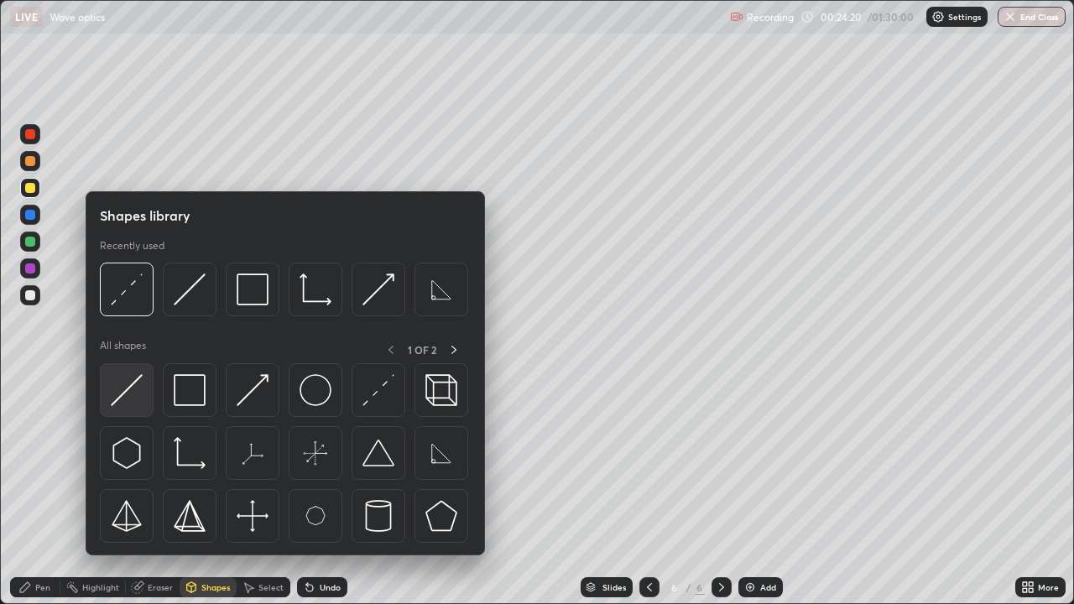
click at [137, 408] on div at bounding box center [127, 390] width 54 height 54
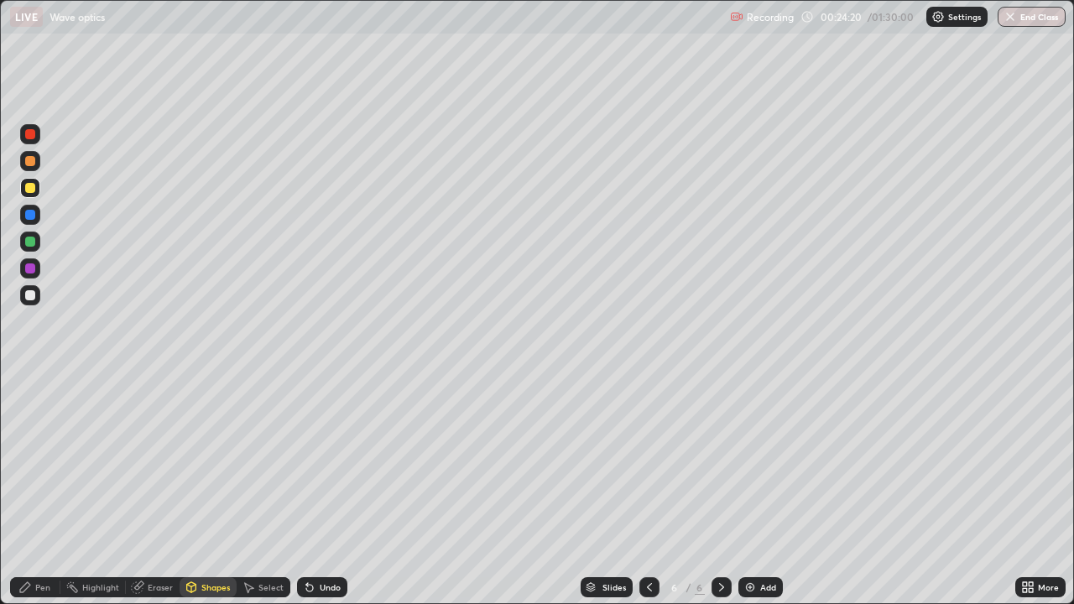
click at [39, 299] on div at bounding box center [30, 295] width 20 height 20
click at [44, 462] on div "Pen" at bounding box center [35, 587] width 50 height 20
click at [213, 462] on div "Shapes" at bounding box center [215, 587] width 29 height 8
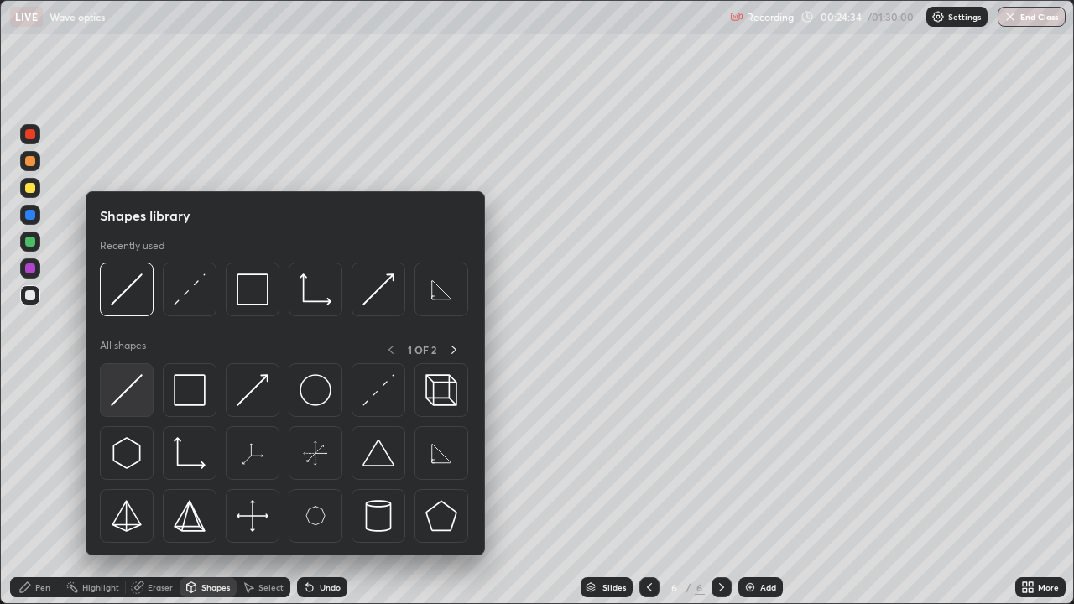
click at [135, 396] on img at bounding box center [127, 390] width 32 height 32
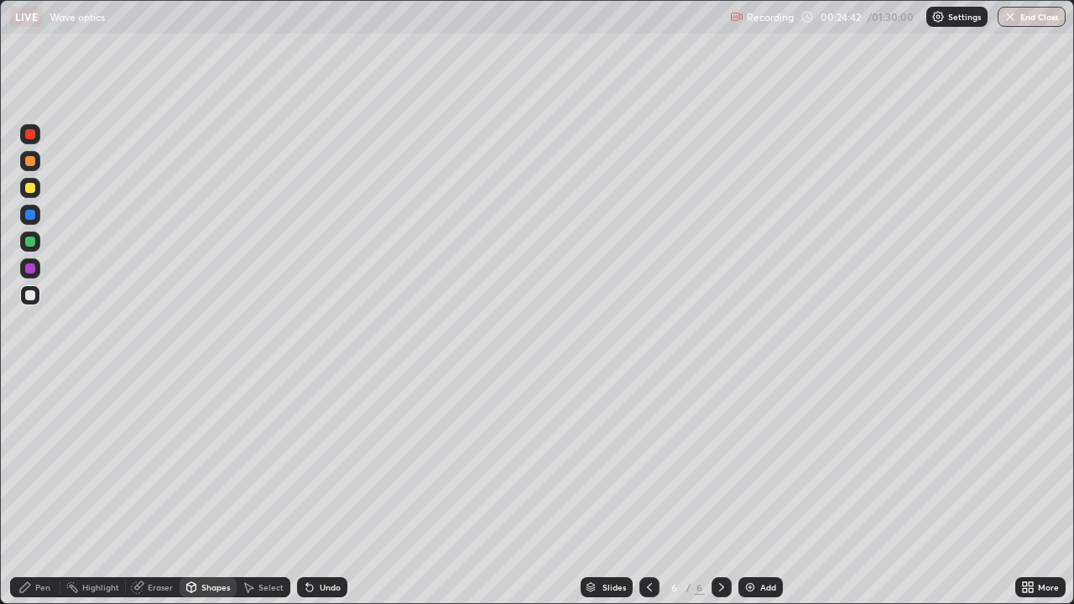
click at [213, 462] on div "Shapes" at bounding box center [215, 587] width 29 height 8
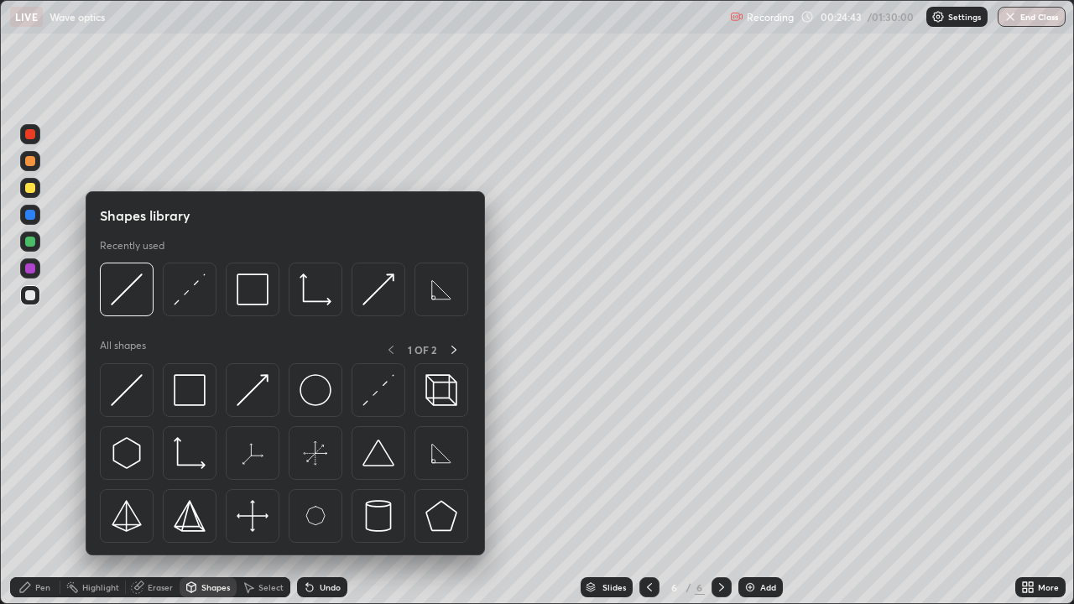
click at [36, 238] on div at bounding box center [30, 242] width 20 height 20
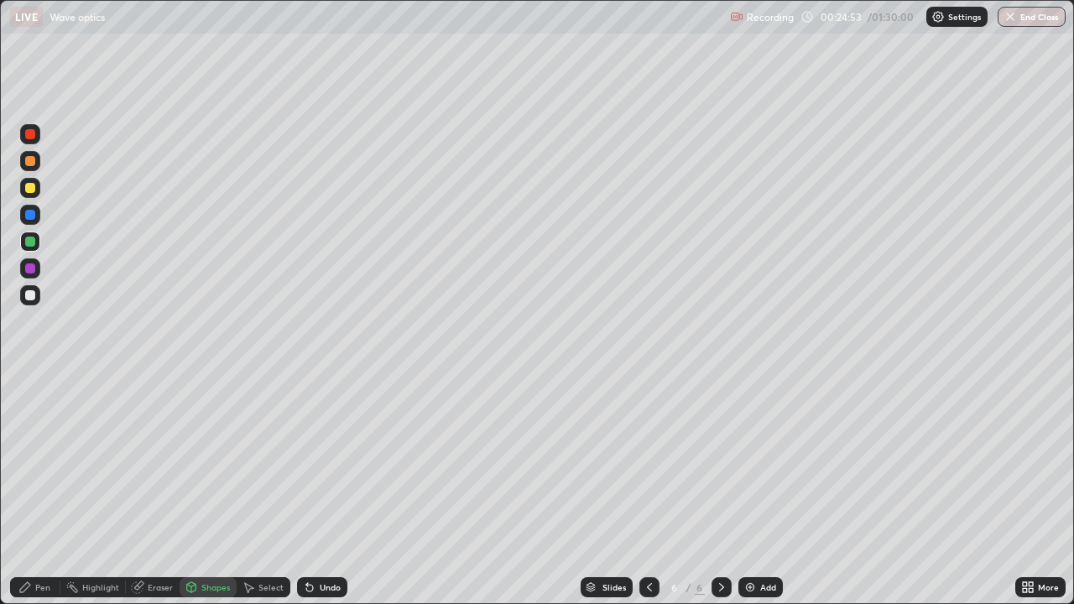
click at [38, 293] on div at bounding box center [30, 295] width 20 height 20
click at [59, 462] on div "Pen" at bounding box center [35, 587] width 50 height 20
click at [33, 273] on div at bounding box center [30, 269] width 10 height 10
click at [319, 462] on div "Undo" at bounding box center [322, 587] width 50 height 20
click at [36, 296] on div at bounding box center [30, 295] width 20 height 20
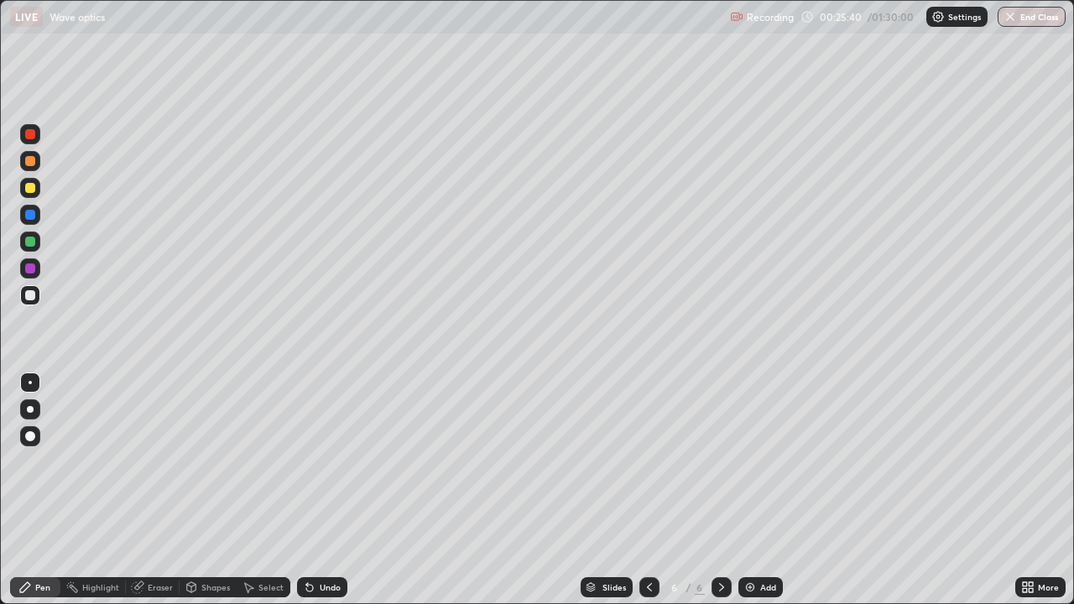
click at [39, 194] on div at bounding box center [30, 188] width 20 height 27
click at [215, 462] on div "Shapes" at bounding box center [215, 587] width 29 height 8
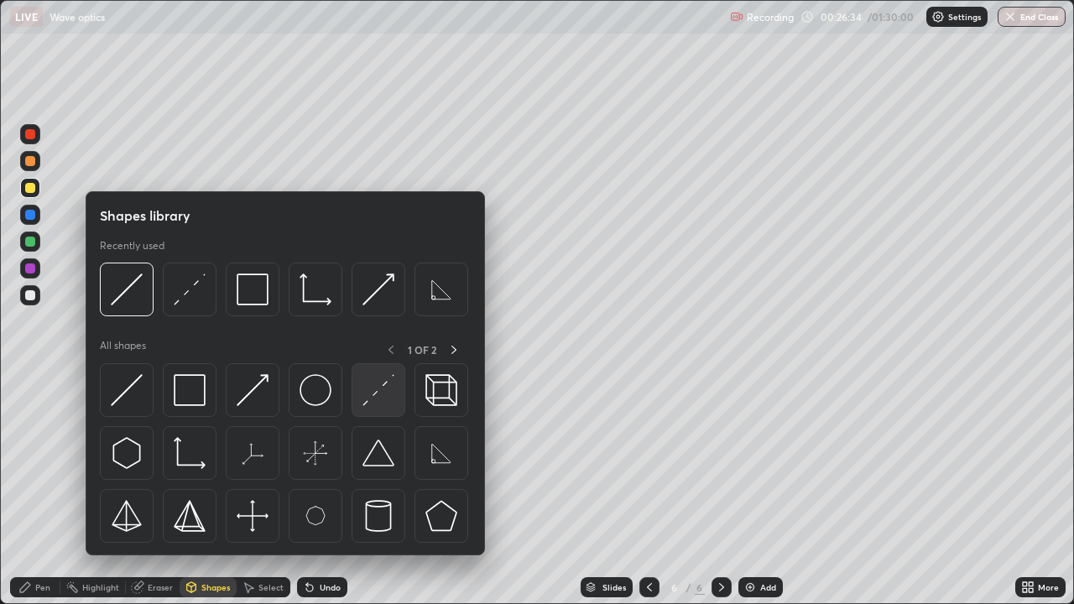
click at [372, 398] on img at bounding box center [379, 390] width 32 height 32
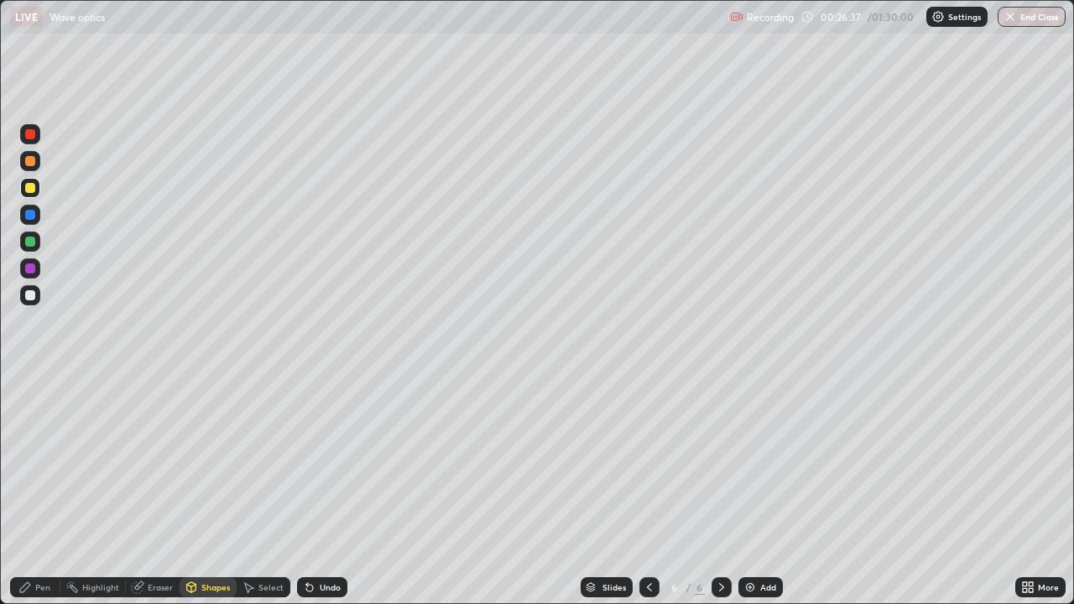
click at [39, 294] on div at bounding box center [30, 295] width 20 height 20
click at [201, 462] on div "Shapes" at bounding box center [215, 587] width 29 height 8
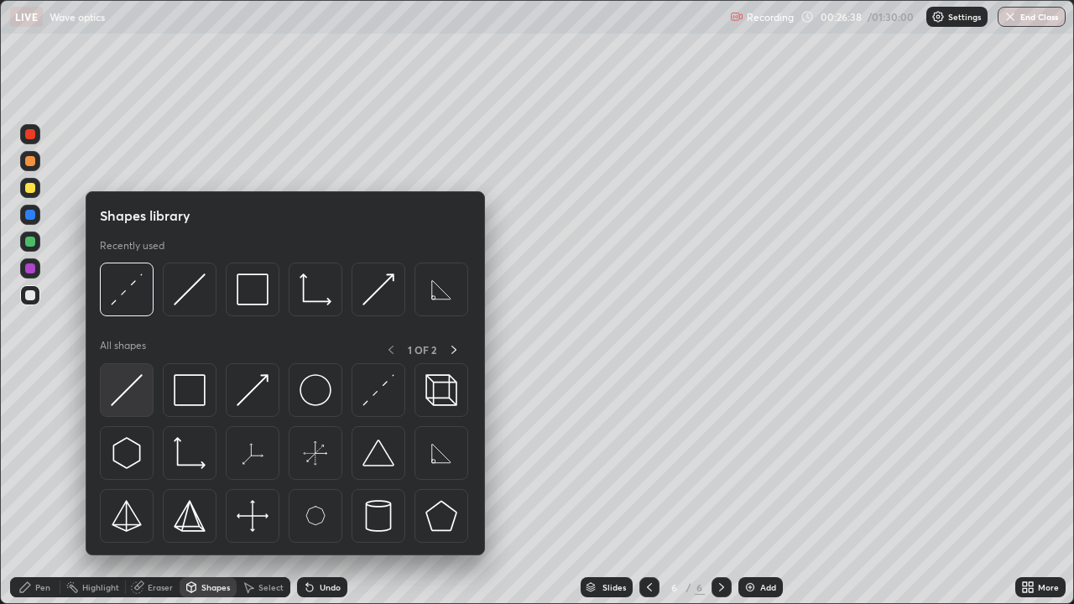
click at [117, 399] on img at bounding box center [127, 390] width 32 height 32
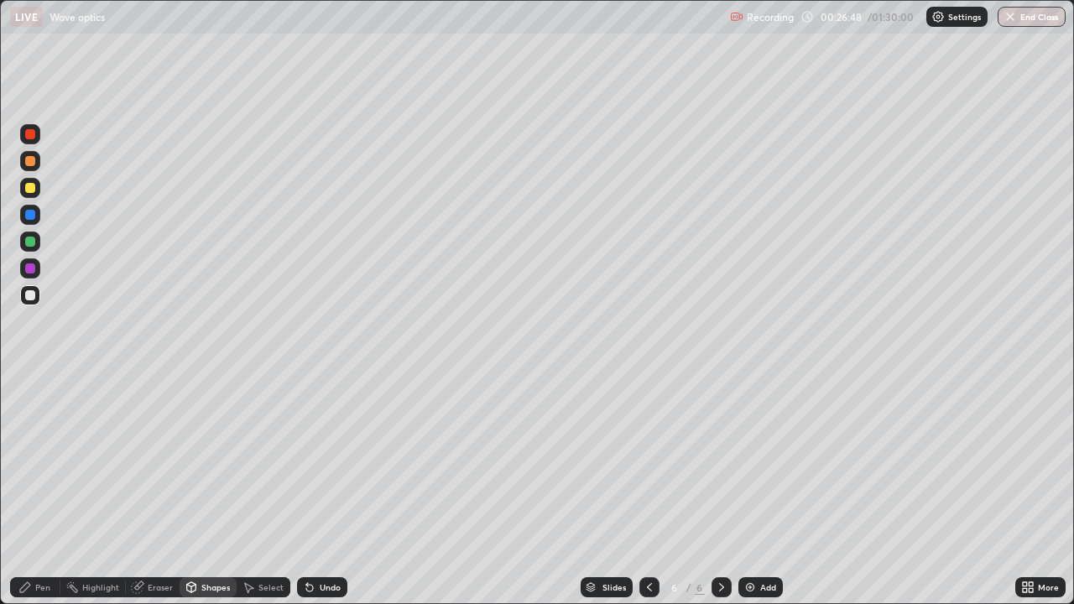
click at [39, 158] on div at bounding box center [30, 161] width 20 height 20
click at [55, 462] on div "Pen" at bounding box center [35, 587] width 50 height 20
click at [39, 296] on div at bounding box center [30, 295] width 20 height 20
click at [213, 462] on div "Shapes" at bounding box center [215, 587] width 29 height 8
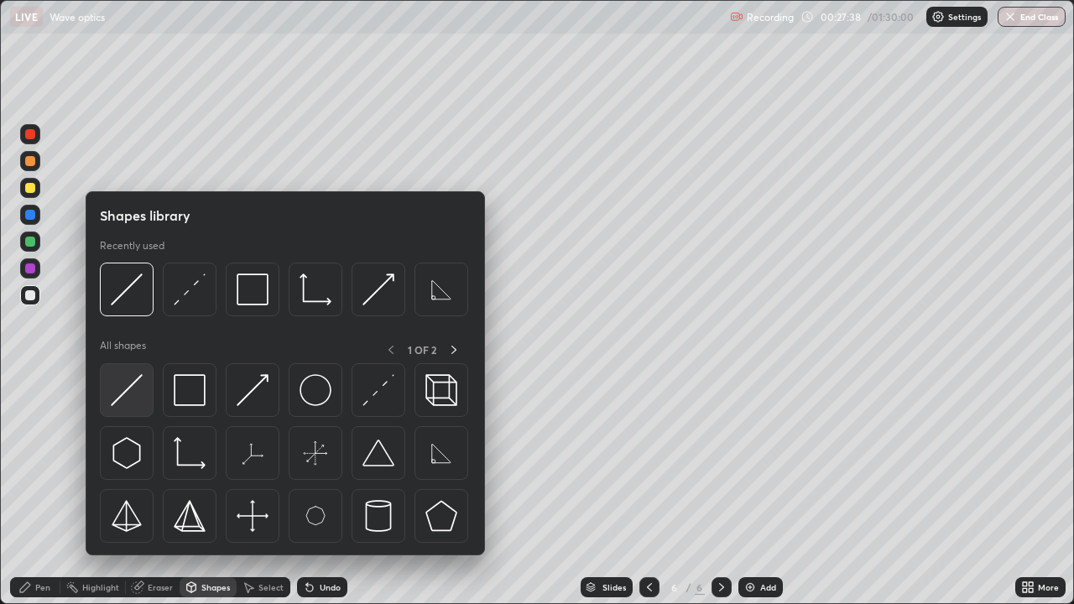
click at [139, 394] on img at bounding box center [127, 390] width 32 height 32
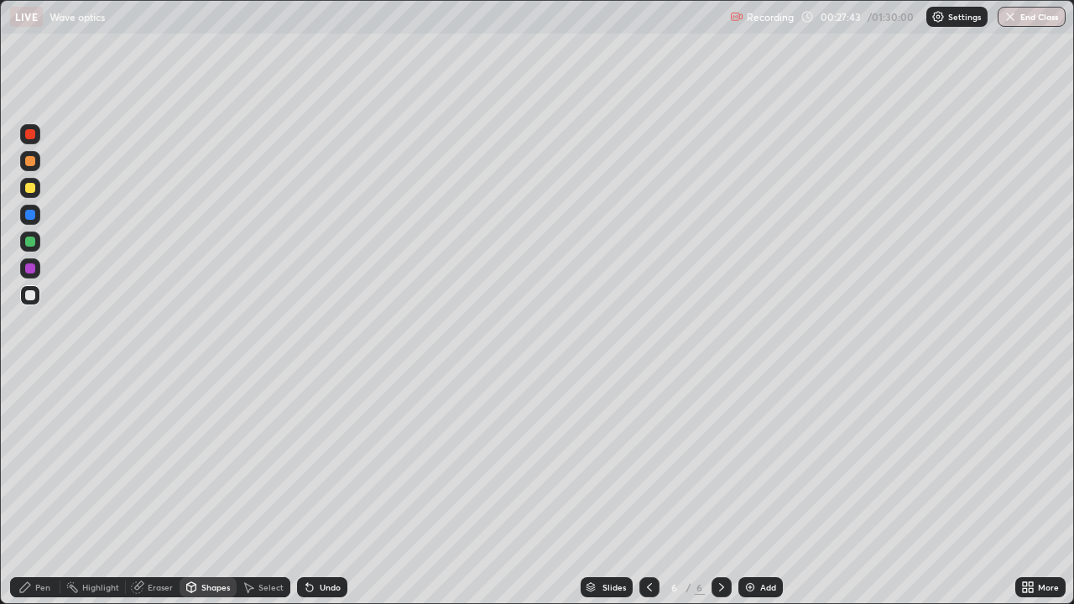
click at [54, 462] on div "Pen" at bounding box center [35, 587] width 50 height 20
click at [212, 462] on div "Shapes" at bounding box center [215, 587] width 29 height 8
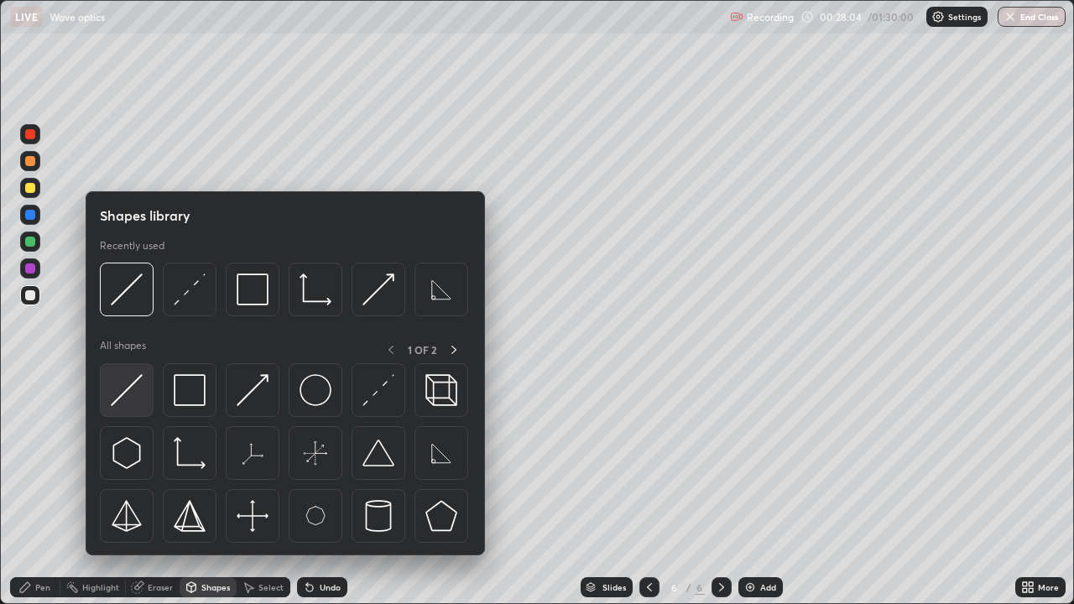
click at [141, 402] on img at bounding box center [127, 390] width 32 height 32
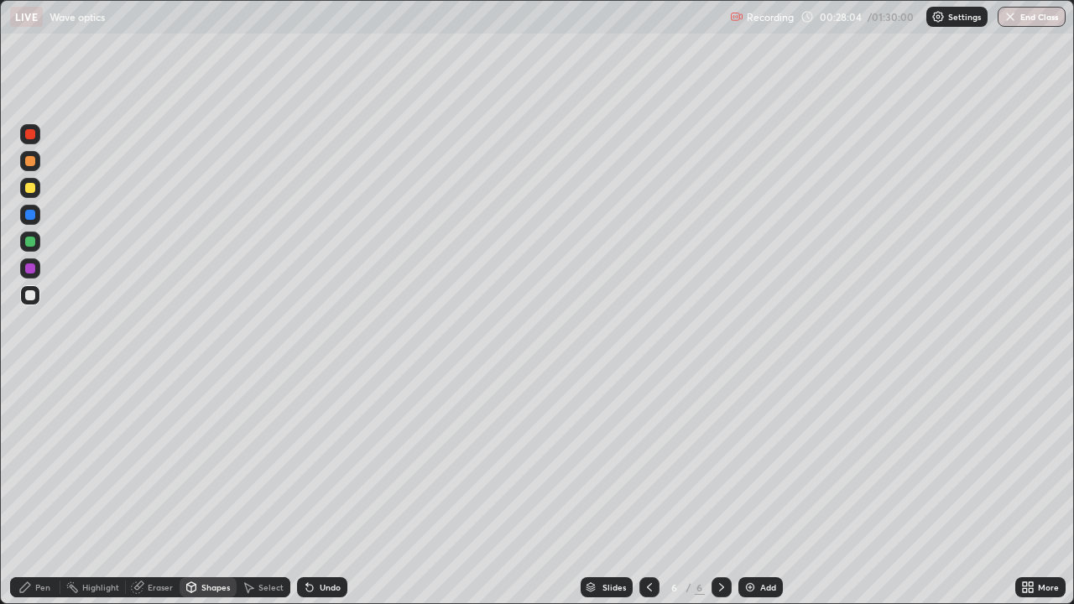
click at [39, 292] on div at bounding box center [30, 295] width 20 height 20
click at [44, 462] on div "Pen" at bounding box center [35, 587] width 50 height 20
click at [762, 462] on div "Add" at bounding box center [761, 587] width 44 height 20
click at [36, 295] on div at bounding box center [30, 295] width 20 height 20
click at [34, 194] on div at bounding box center [30, 188] width 20 height 20
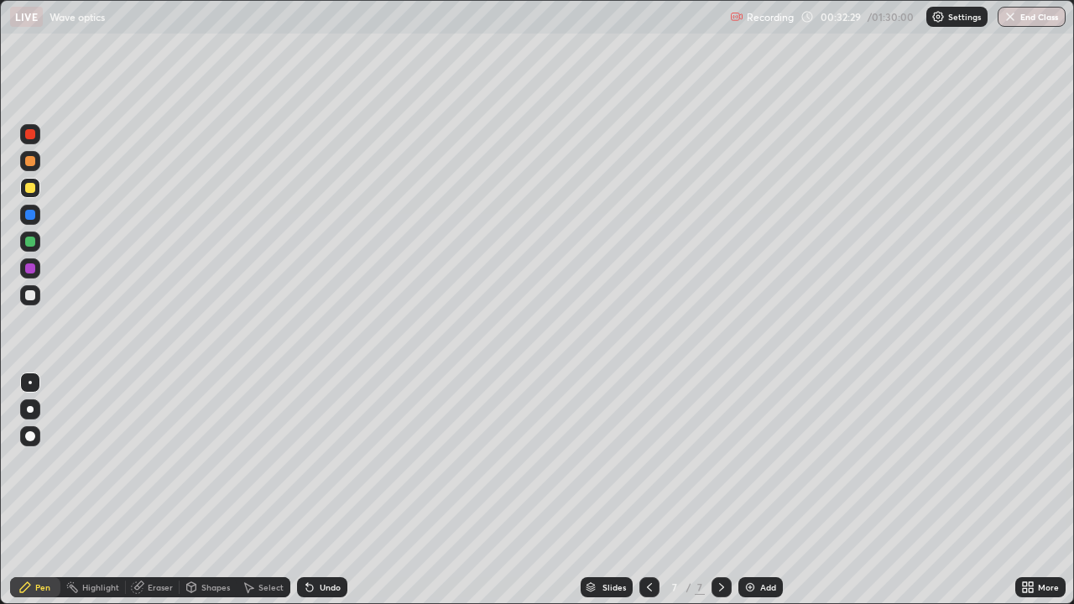
click at [232, 462] on div "Shapes" at bounding box center [208, 587] width 57 height 20
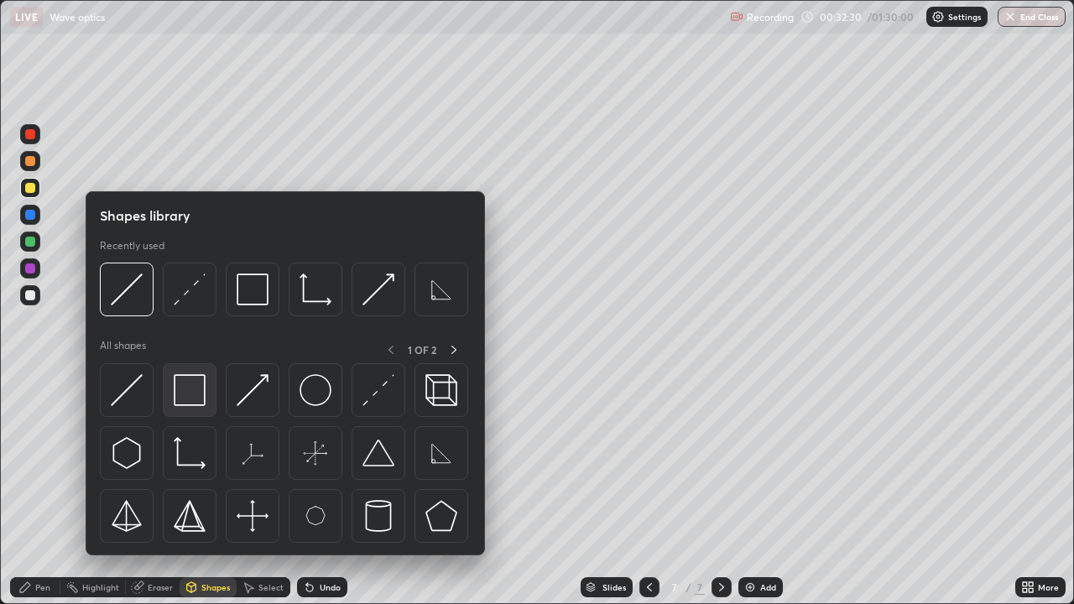
click at [190, 401] on img at bounding box center [190, 390] width 32 height 32
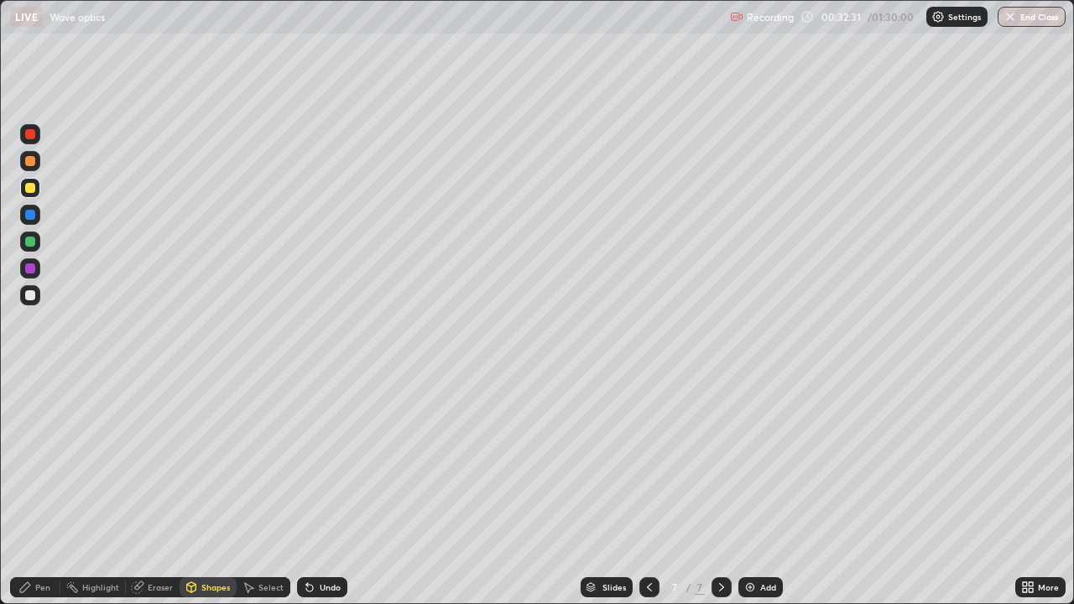
click at [42, 302] on div at bounding box center [30, 295] width 27 height 27
click at [52, 462] on div "Pen" at bounding box center [35, 587] width 50 height 20
click at [208, 462] on div "Shapes" at bounding box center [215, 587] width 29 height 8
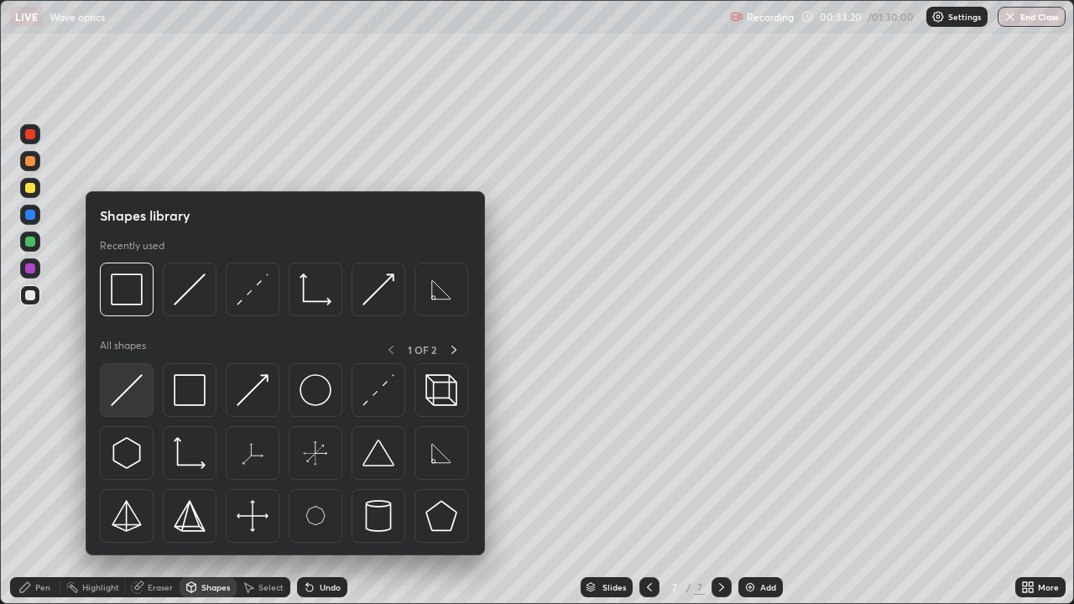
click at [134, 401] on img at bounding box center [127, 390] width 32 height 32
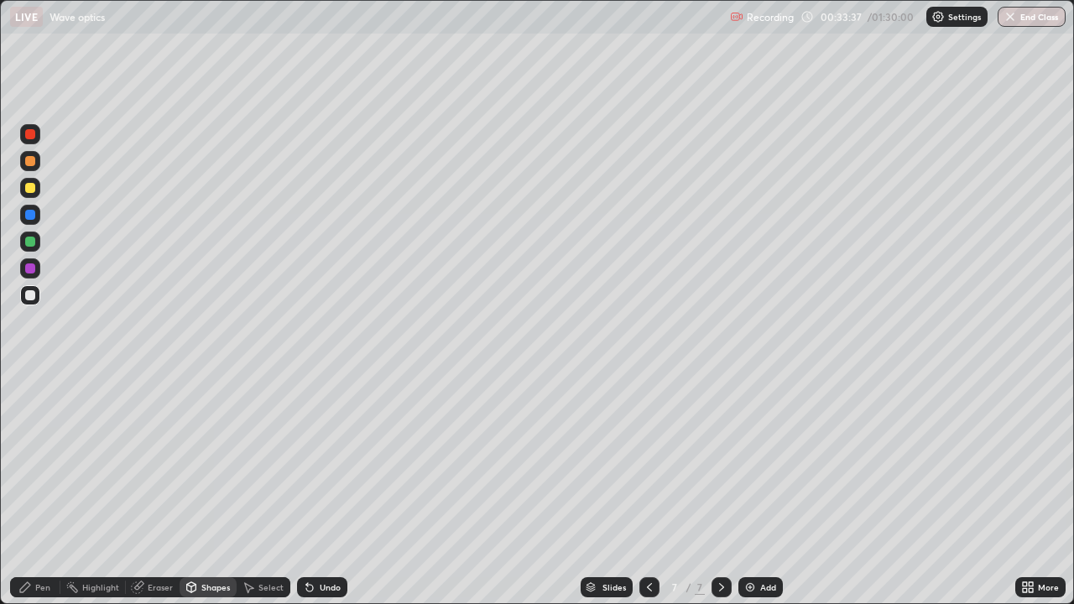
click at [271, 462] on div "Select" at bounding box center [270, 587] width 25 height 8
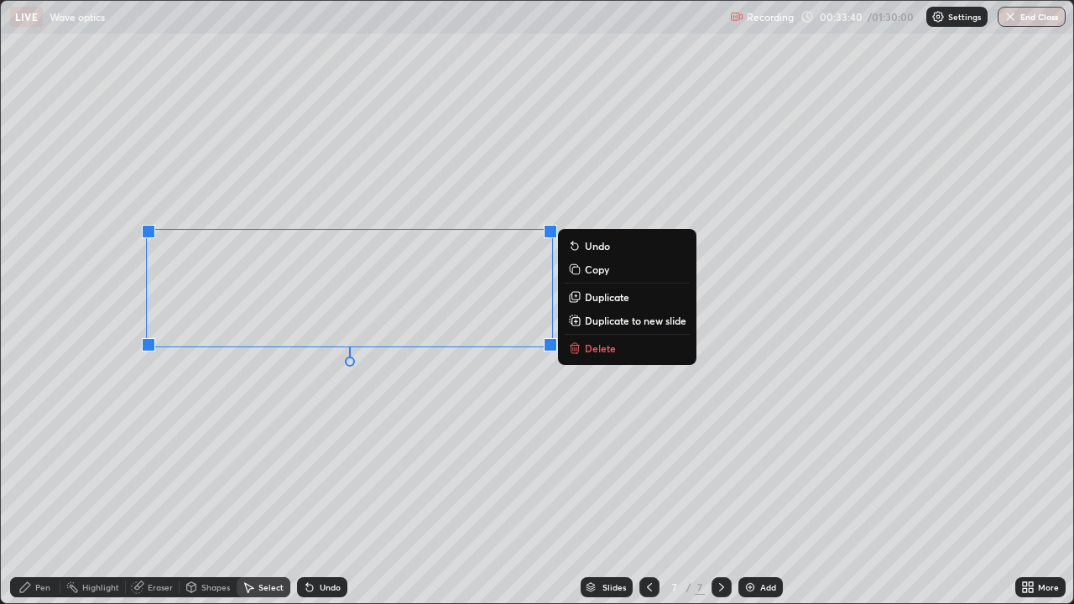
click at [289, 431] on div "0 ° Undo Copy Duplicate Duplicate to new slide Delete" at bounding box center [537, 302] width 1073 height 603
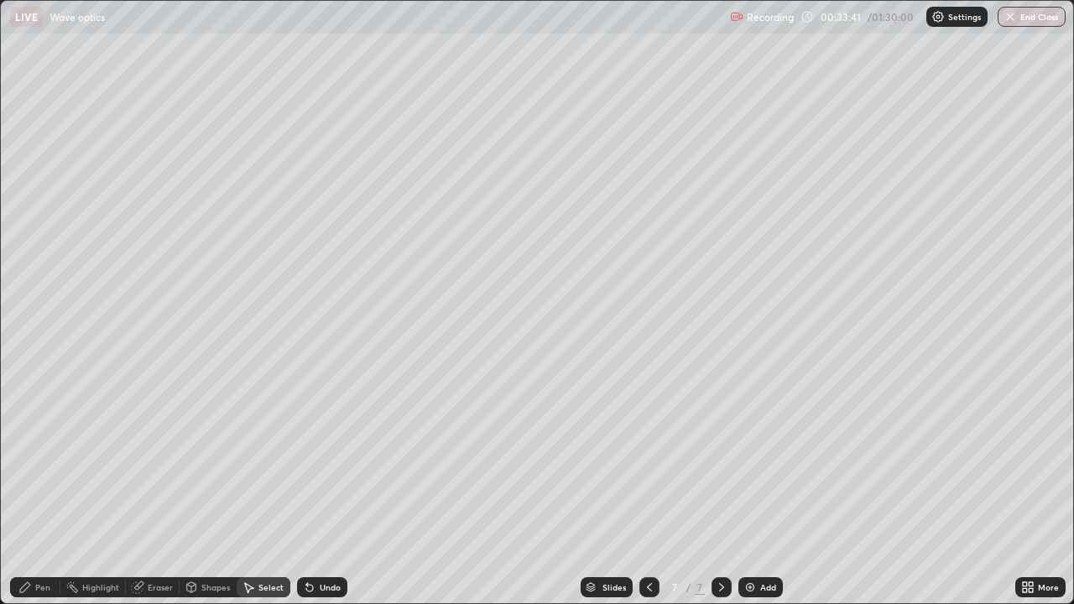
click at [198, 462] on div "Shapes" at bounding box center [208, 587] width 57 height 20
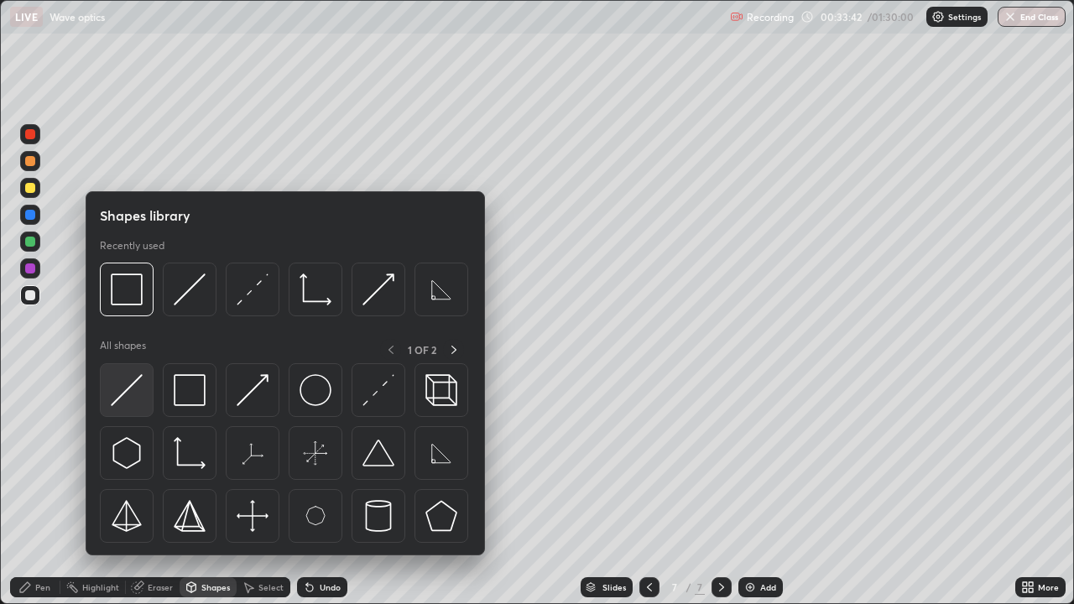
click at [142, 408] on div at bounding box center [127, 390] width 54 height 54
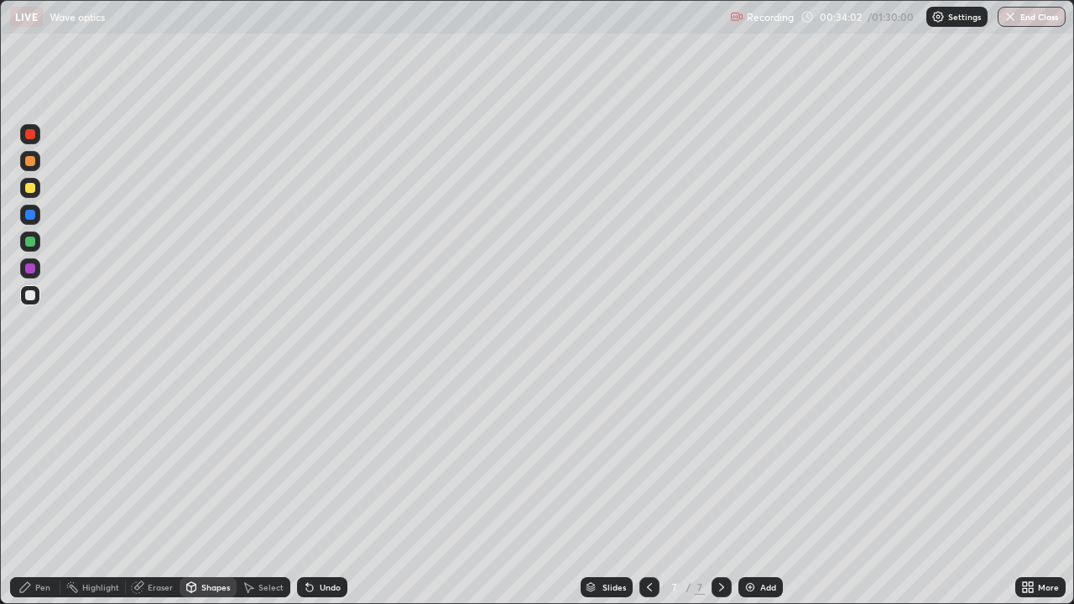
click at [36, 188] on div at bounding box center [30, 188] width 20 height 20
click at [325, 462] on div "Undo" at bounding box center [330, 587] width 21 height 8
click at [54, 462] on div "Pen" at bounding box center [35, 587] width 50 height 20
click at [39, 293] on div at bounding box center [30, 295] width 20 height 20
click at [321, 462] on div "Undo" at bounding box center [322, 587] width 50 height 20
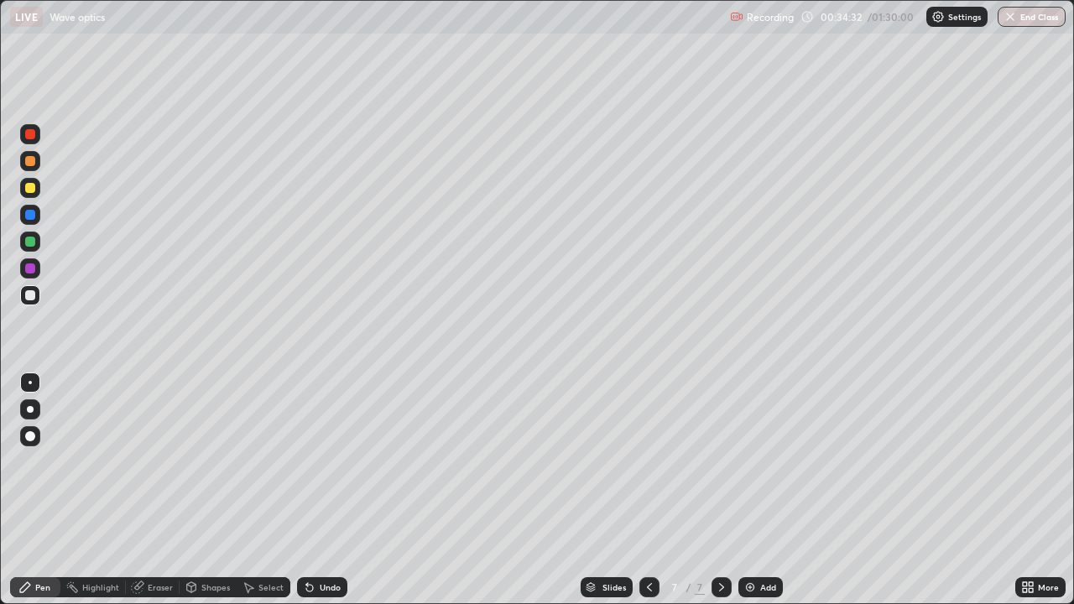
click at [318, 462] on div "Undo" at bounding box center [322, 587] width 50 height 20
click at [336, 462] on div "Undo" at bounding box center [330, 587] width 21 height 8
click at [37, 462] on div "Pen" at bounding box center [35, 587] width 50 height 20
click at [216, 462] on div "Shapes" at bounding box center [215, 587] width 29 height 8
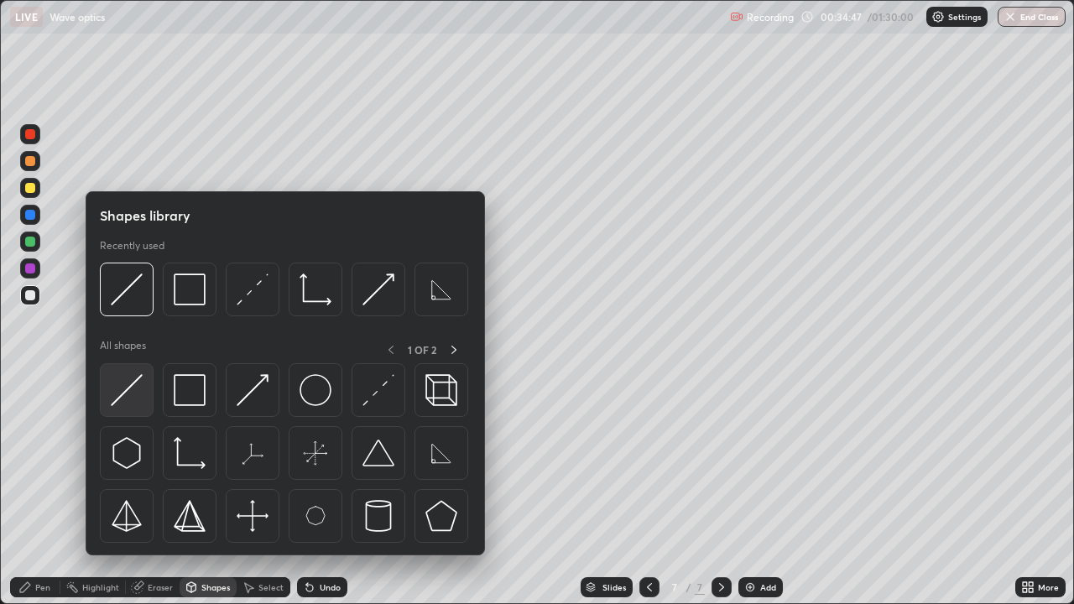
click at [149, 390] on div at bounding box center [127, 390] width 54 height 54
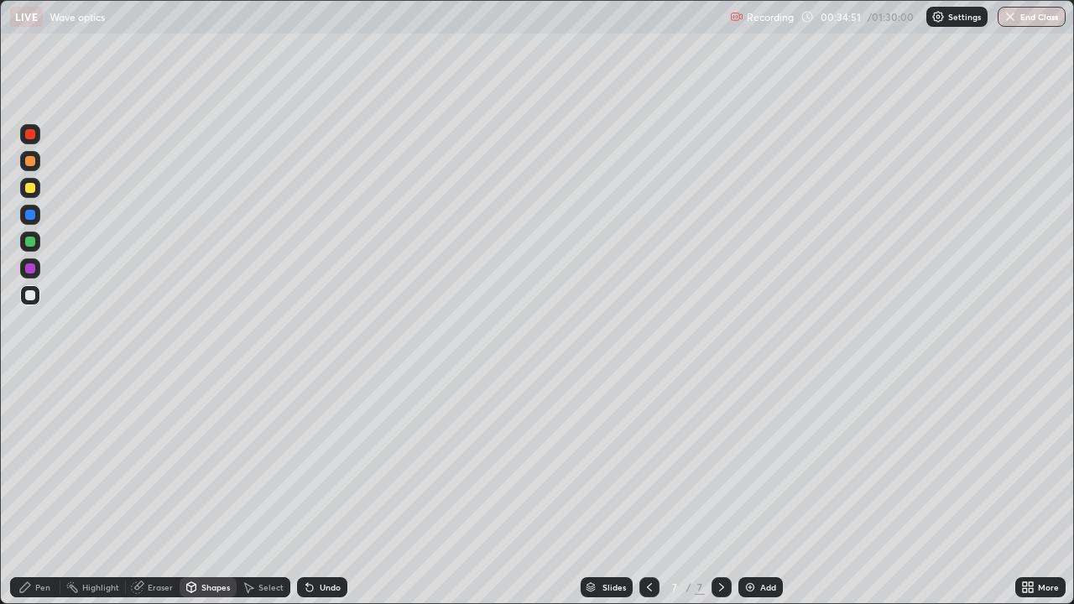
click at [36, 184] on div at bounding box center [30, 188] width 20 height 20
click at [55, 462] on div "Pen" at bounding box center [35, 587] width 50 height 20
click at [39, 302] on div at bounding box center [30, 295] width 20 height 27
click at [39, 190] on div at bounding box center [30, 188] width 20 height 20
click at [647, 462] on div at bounding box center [649, 587] width 20 height 20
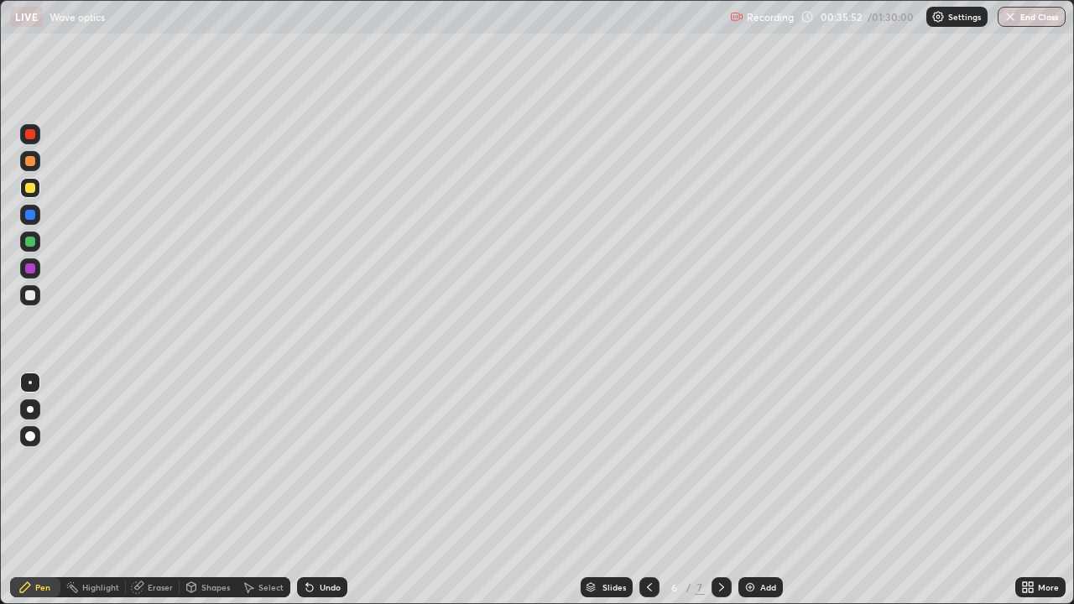
click at [720, 462] on icon at bounding box center [721, 587] width 13 height 13
click at [331, 462] on div "Undo" at bounding box center [322, 587] width 50 height 20
click at [37, 300] on div at bounding box center [30, 295] width 20 height 20
click at [38, 298] on div at bounding box center [30, 295] width 20 height 20
click at [28, 297] on div at bounding box center [30, 295] width 10 height 10
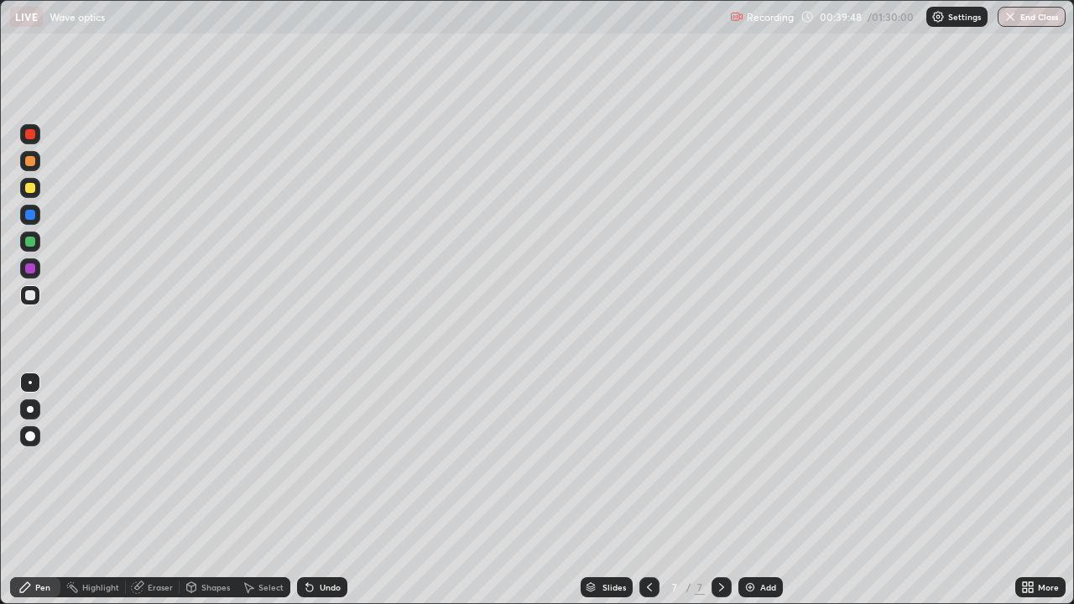
click at [747, 462] on img at bounding box center [750, 587] width 13 height 13
click at [39, 298] on div at bounding box center [30, 295] width 20 height 20
click at [649, 462] on icon at bounding box center [649, 587] width 13 height 13
click at [714, 462] on div at bounding box center [722, 587] width 20 height 20
click at [223, 462] on div "Shapes" at bounding box center [215, 587] width 29 height 8
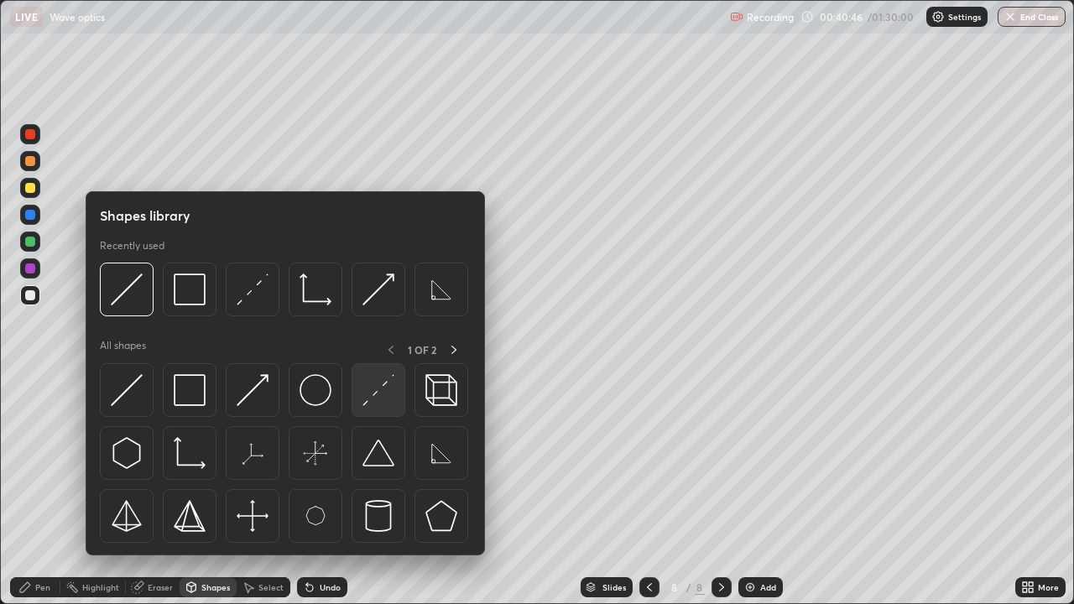
click at [380, 383] on img at bounding box center [379, 390] width 32 height 32
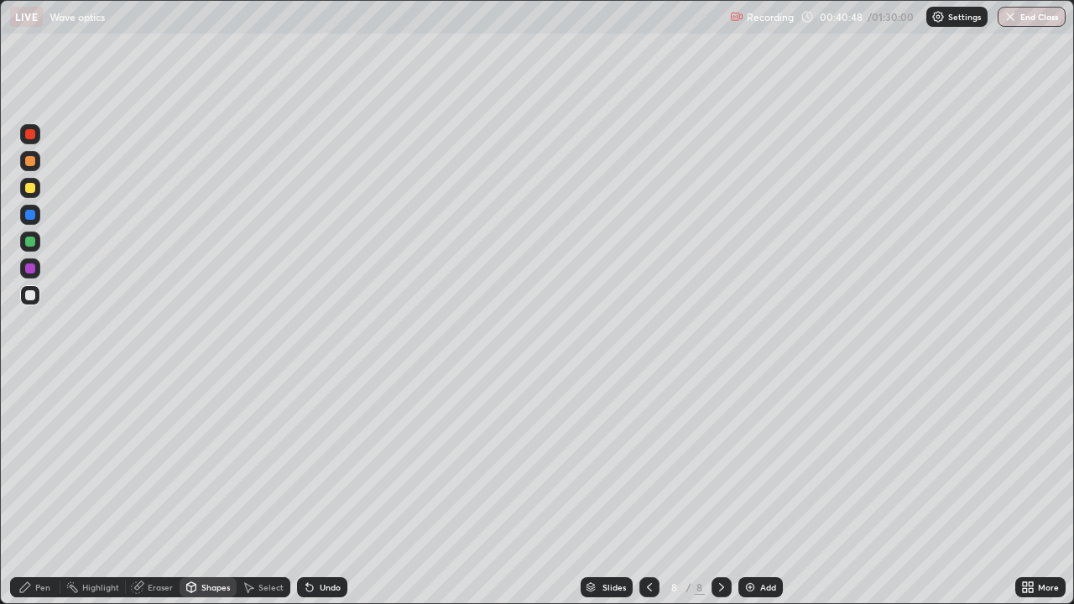
click at [45, 462] on div "Pen" at bounding box center [42, 587] width 15 height 8
click at [321, 462] on div "Undo" at bounding box center [330, 587] width 21 height 8
click at [28, 300] on div at bounding box center [30, 295] width 10 height 10
click at [31, 188] on div at bounding box center [30, 188] width 10 height 10
click at [331, 462] on div "Undo" at bounding box center [322, 587] width 50 height 20
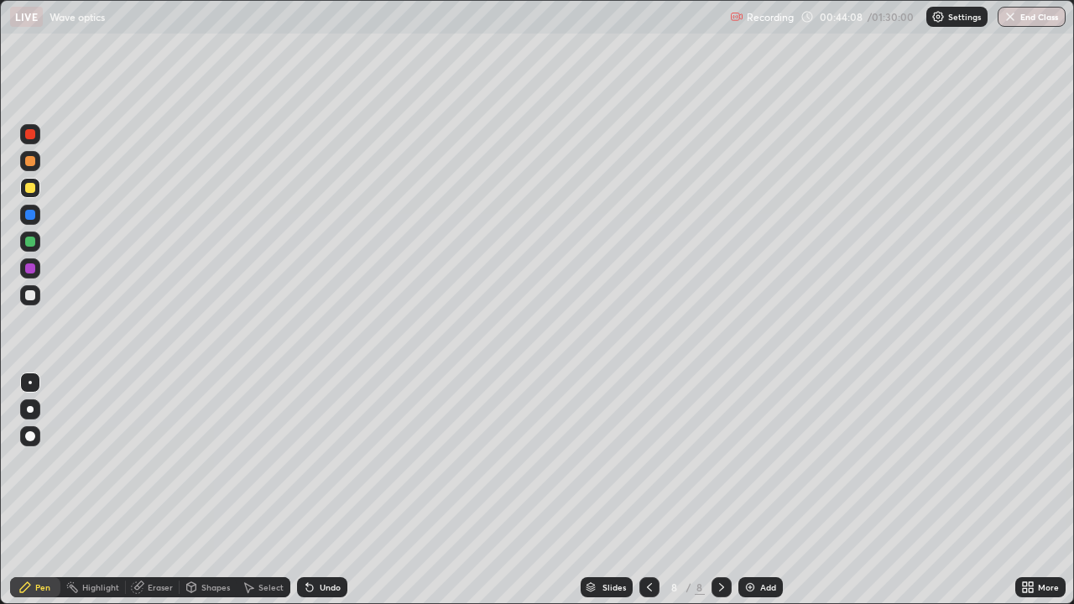
click at [328, 462] on div "Undo" at bounding box center [330, 587] width 21 height 8
click at [329, 462] on div "Undo" at bounding box center [330, 587] width 21 height 8
click at [333, 462] on div "Undo" at bounding box center [322, 587] width 50 height 20
click at [650, 462] on icon at bounding box center [649, 587] width 13 height 13
click at [727, 462] on div at bounding box center [722, 587] width 20 height 20
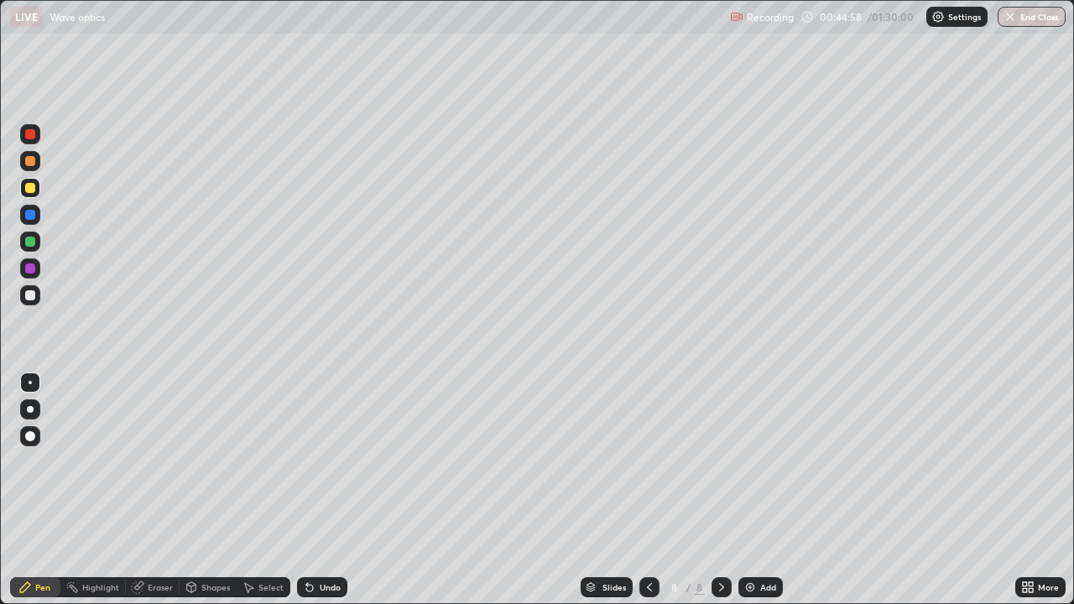
click at [761, 462] on div "Add" at bounding box center [761, 587] width 44 height 20
click at [36, 295] on div at bounding box center [30, 295] width 20 height 20
click at [212, 462] on div "Shapes" at bounding box center [215, 587] width 29 height 8
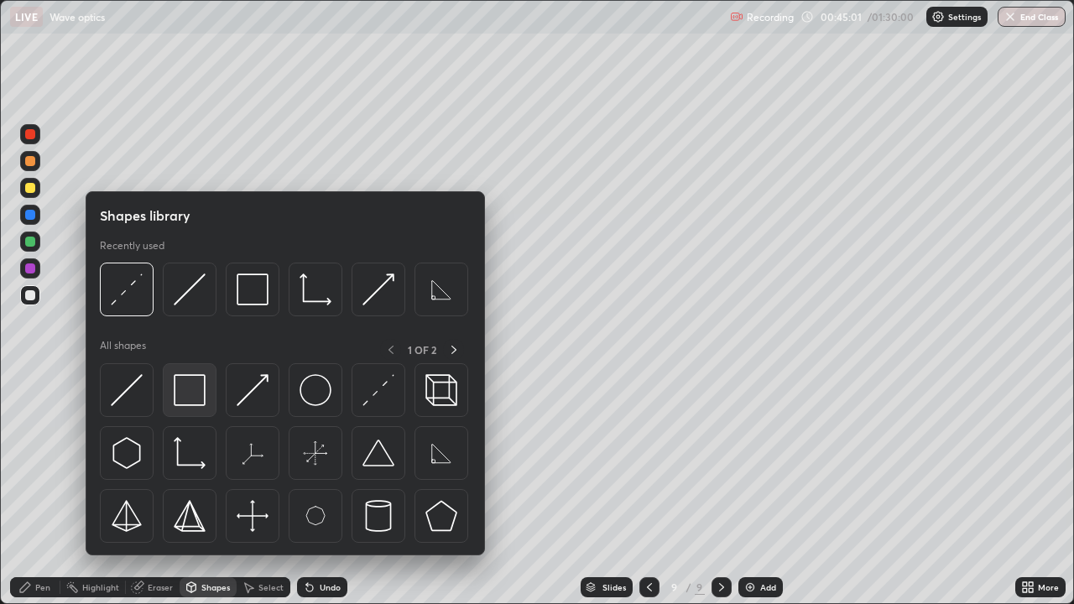
click at [194, 389] on img at bounding box center [190, 390] width 32 height 32
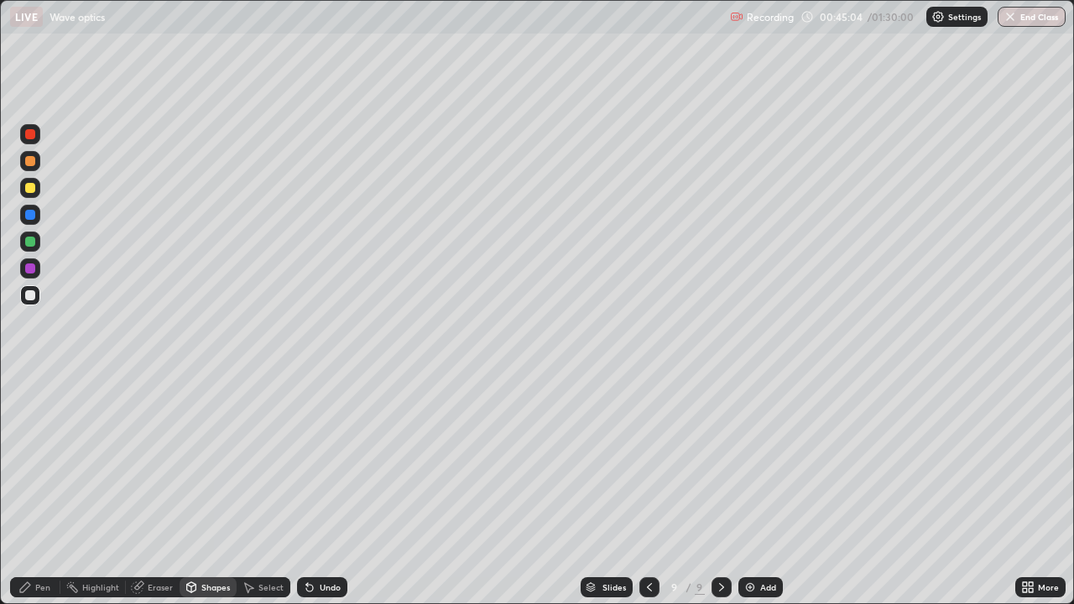
click at [204, 462] on div "Shapes" at bounding box center [215, 587] width 29 height 8
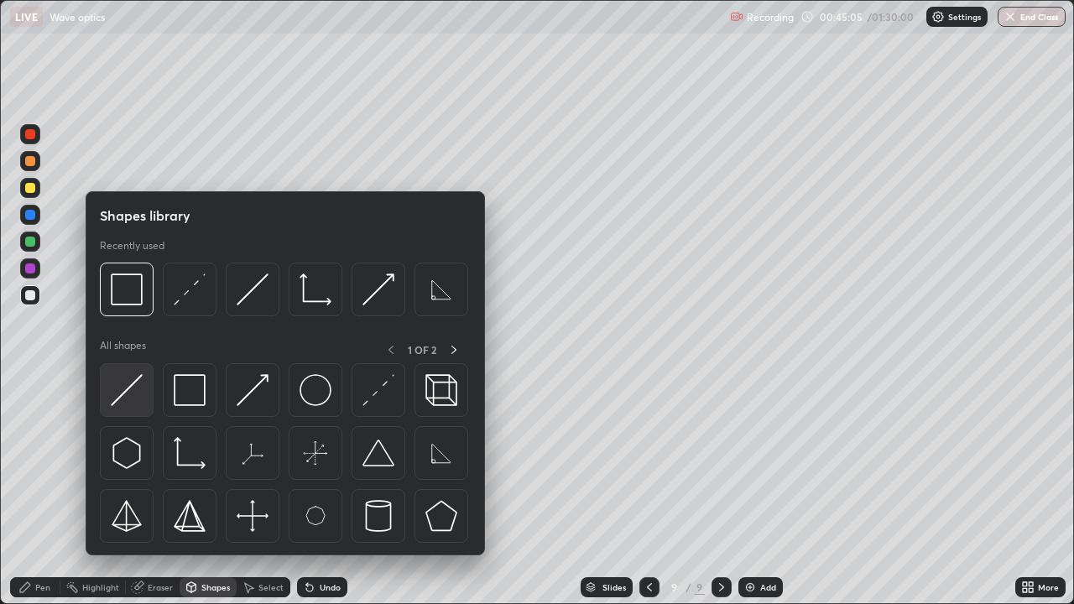
click at [137, 393] on img at bounding box center [127, 390] width 32 height 32
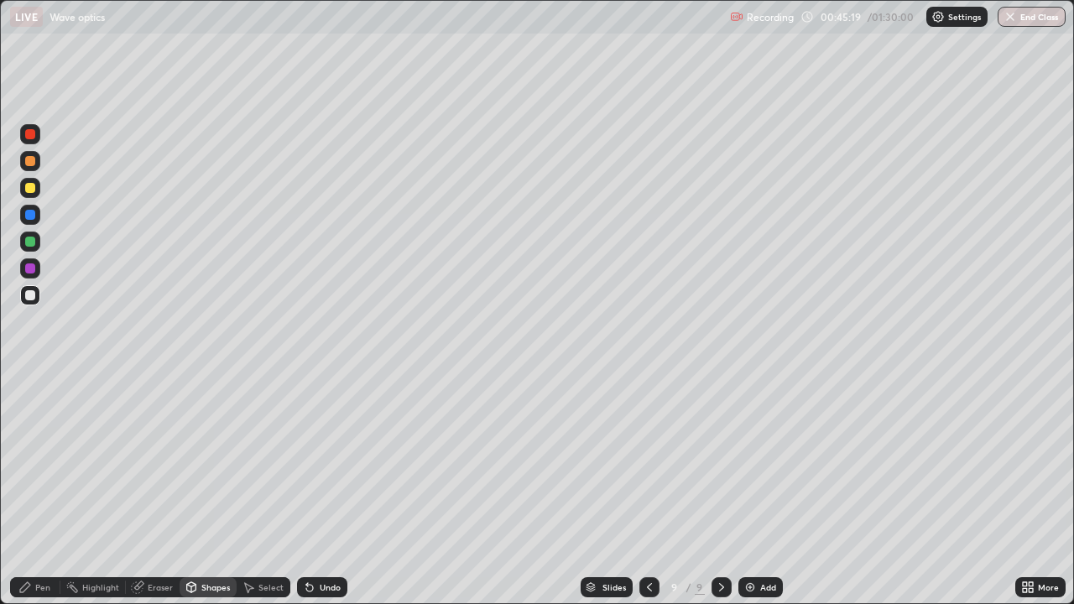
click at [34, 185] on div at bounding box center [30, 188] width 10 height 10
click at [649, 462] on icon at bounding box center [649, 587] width 13 height 13
click at [648, 462] on icon at bounding box center [649, 587] width 13 height 13
click at [326, 462] on div "Undo" at bounding box center [330, 587] width 21 height 8
click at [68, 462] on circle at bounding box center [69, 584] width 2 height 2
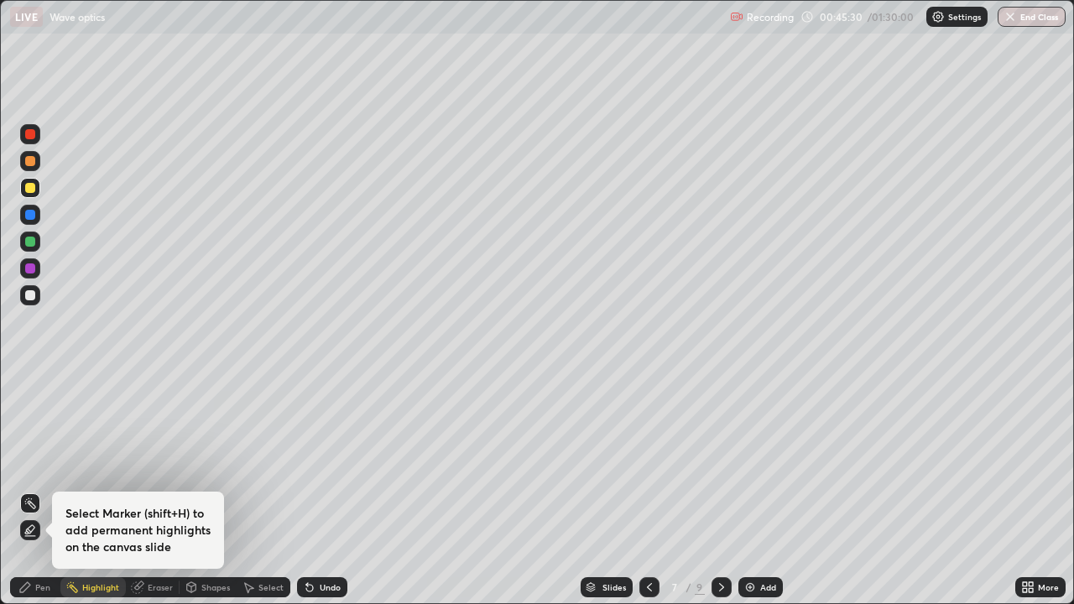
click at [48, 462] on div "Pen" at bounding box center [42, 587] width 15 height 8
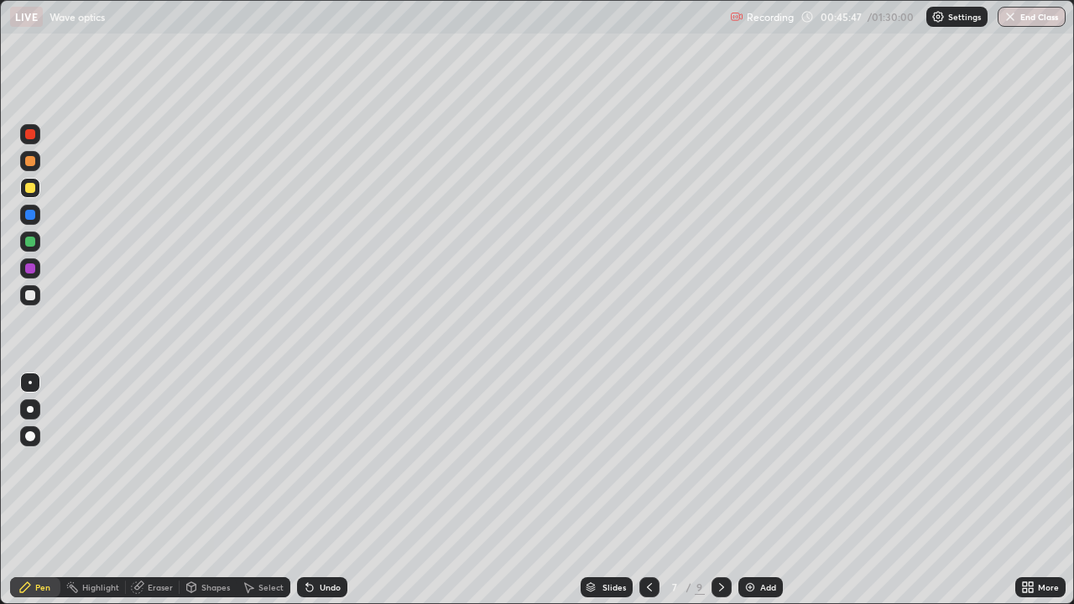
click at [718, 462] on icon at bounding box center [721, 587] width 13 height 13
click at [720, 462] on icon at bounding box center [721, 587] width 13 height 13
click at [39, 292] on div at bounding box center [30, 295] width 20 height 20
click at [209, 462] on div "Shapes" at bounding box center [215, 587] width 29 height 8
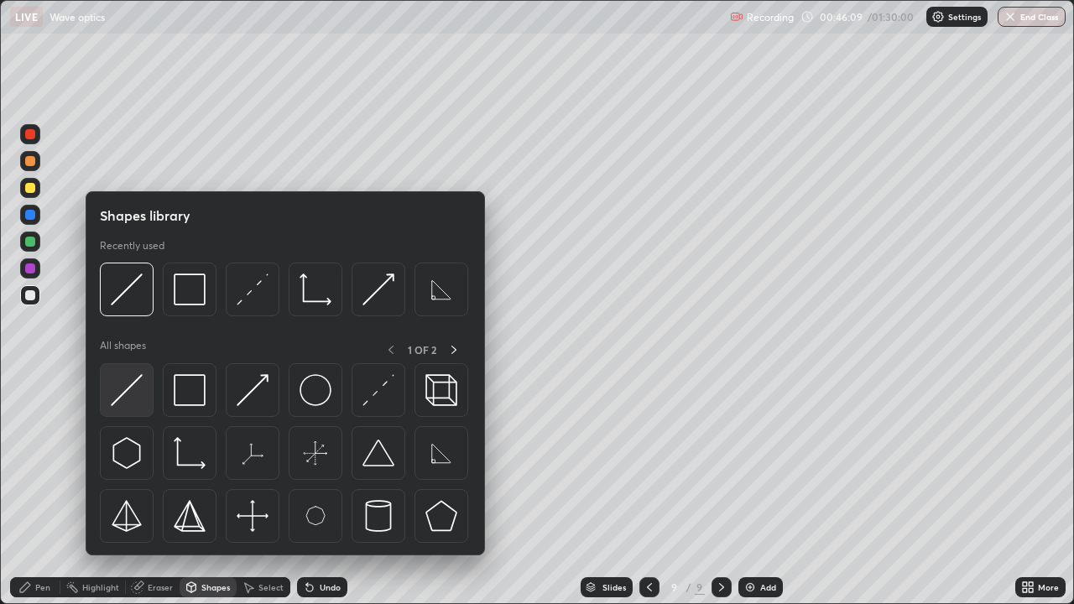
click at [129, 396] on img at bounding box center [127, 390] width 32 height 32
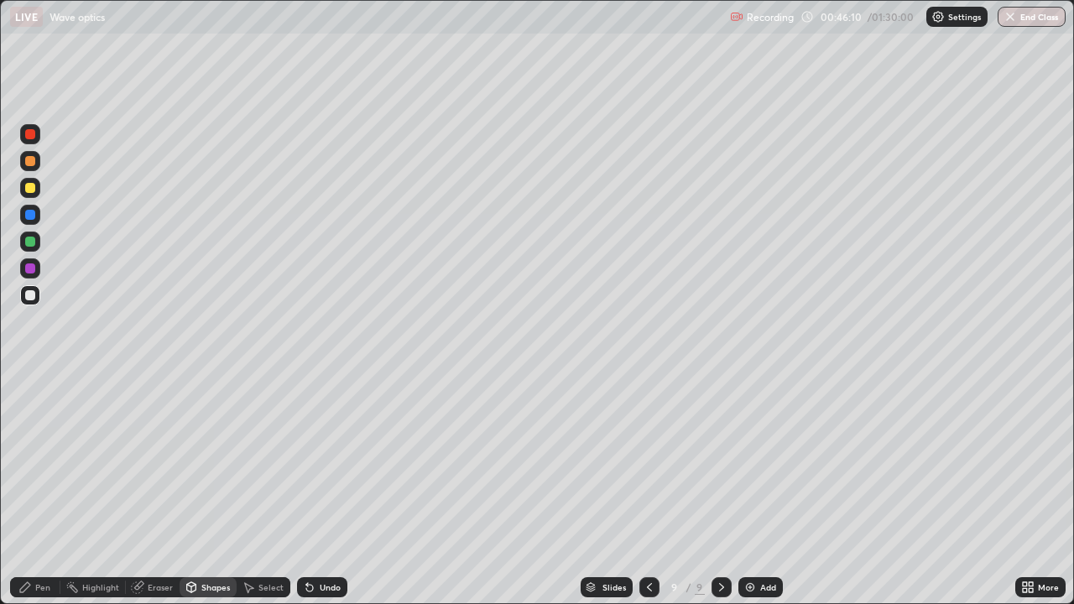
click at [36, 190] on div at bounding box center [30, 188] width 20 height 20
click at [37, 295] on div at bounding box center [30, 295] width 20 height 20
click at [52, 462] on div "Pen" at bounding box center [35, 587] width 50 height 20
click at [342, 462] on div "Undo" at bounding box center [322, 587] width 50 height 20
click at [340, 462] on div "Undo" at bounding box center [322, 587] width 50 height 20
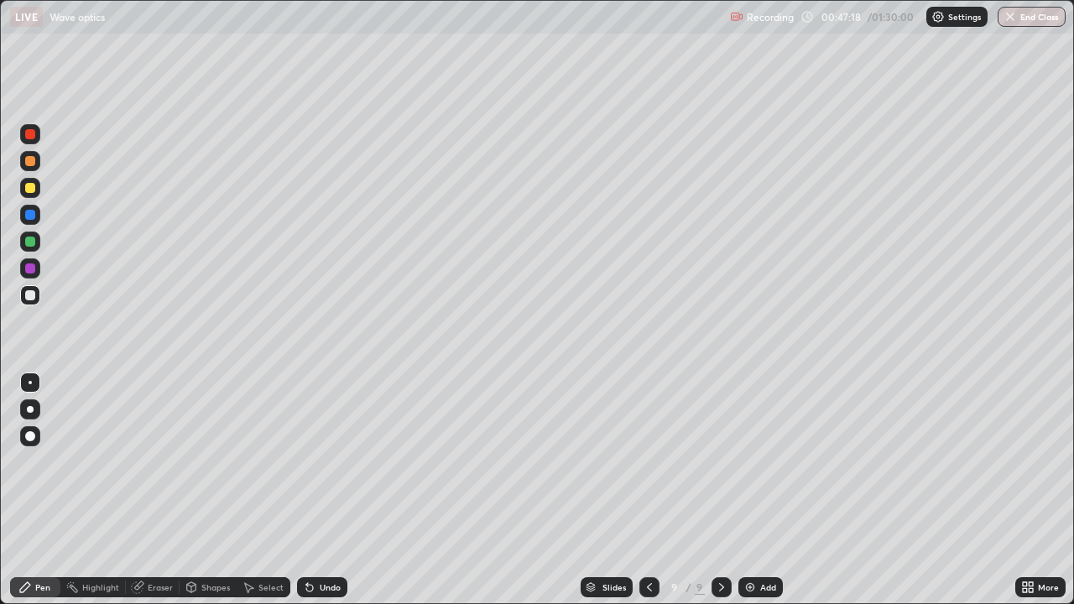
click at [315, 462] on div "Undo" at bounding box center [322, 587] width 50 height 20
click at [320, 462] on div "Undo" at bounding box center [330, 587] width 21 height 8
click at [326, 462] on div "Undo" at bounding box center [330, 587] width 21 height 8
click at [213, 462] on div "Shapes" at bounding box center [215, 587] width 29 height 8
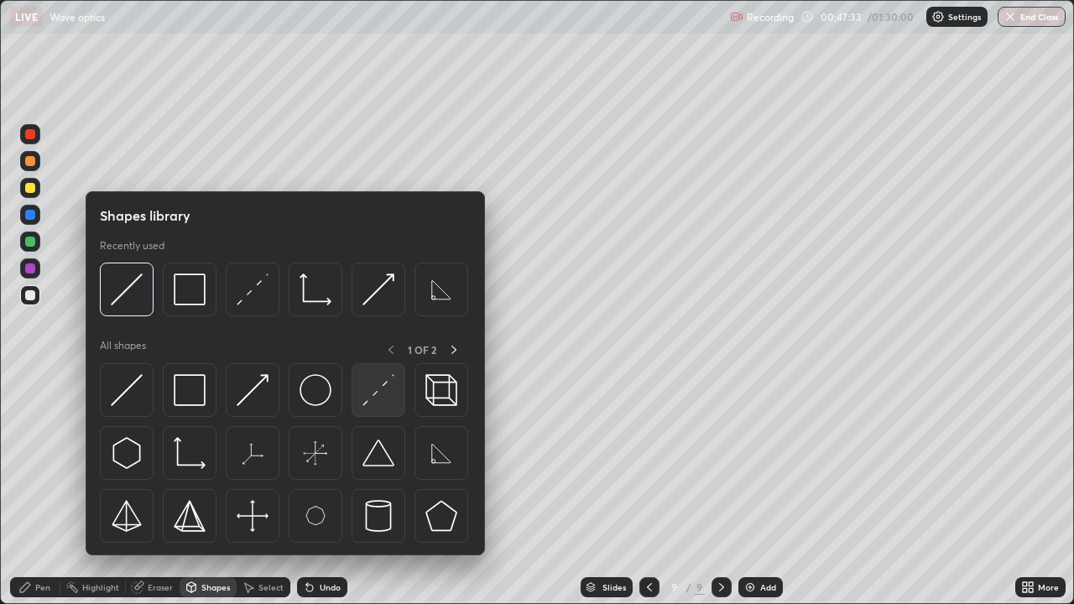
click at [381, 381] on img at bounding box center [379, 390] width 32 height 32
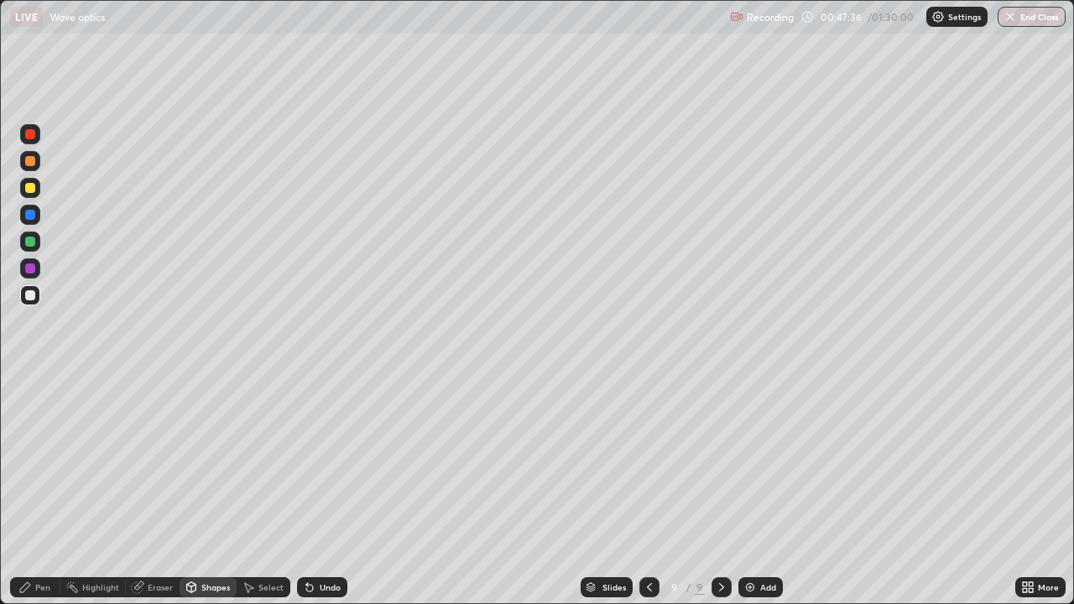
click at [46, 462] on div "Pen" at bounding box center [42, 587] width 15 height 8
click at [648, 462] on icon at bounding box center [649, 587] width 13 height 13
click at [722, 462] on icon at bounding box center [721, 587] width 13 height 13
click at [721, 462] on icon at bounding box center [721, 587] width 5 height 8
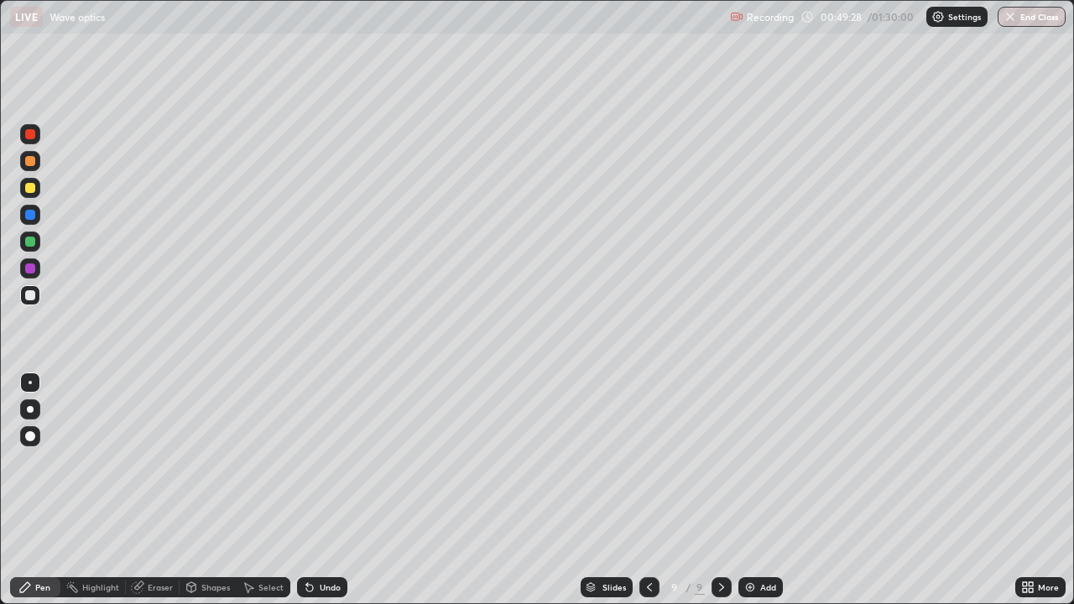
click at [157, 462] on div "Eraser" at bounding box center [160, 587] width 25 height 8
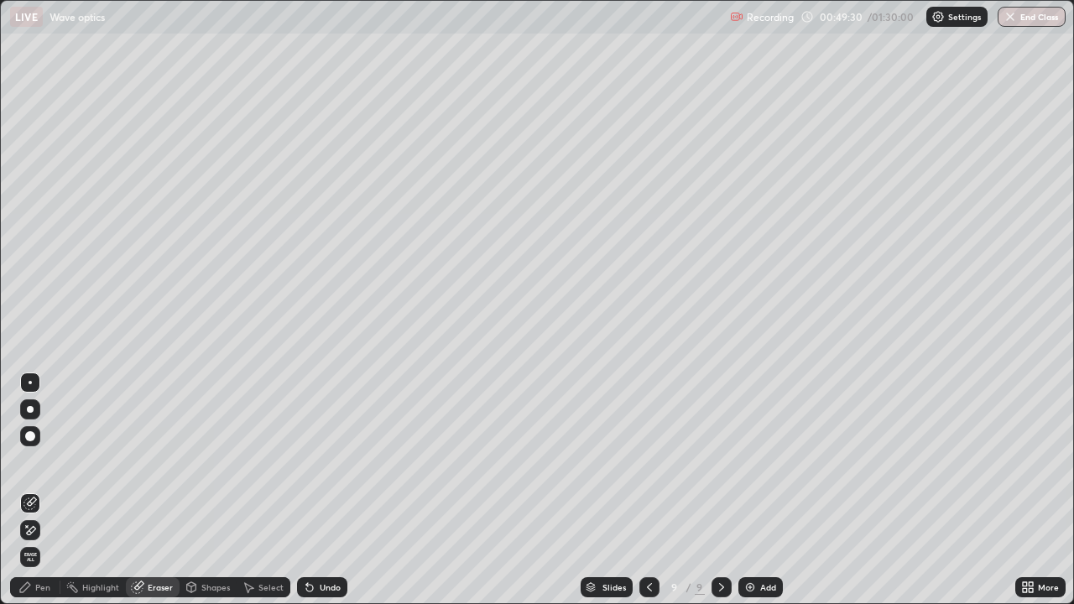
click at [44, 462] on div "Pen" at bounding box center [42, 587] width 15 height 8
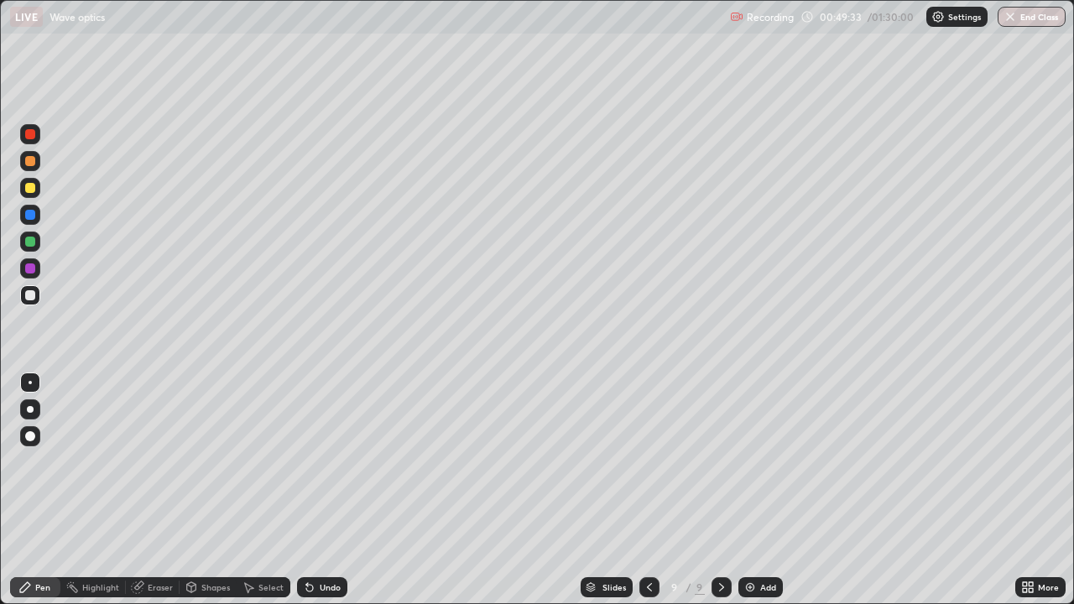
click at [650, 462] on icon at bounding box center [649, 587] width 13 height 13
click at [723, 462] on icon at bounding box center [721, 587] width 13 height 13
click at [773, 462] on div "Add" at bounding box center [768, 587] width 16 height 8
click at [640, 462] on div at bounding box center [649, 587] width 20 height 20
click at [645, 462] on icon at bounding box center [648, 587] width 13 height 13
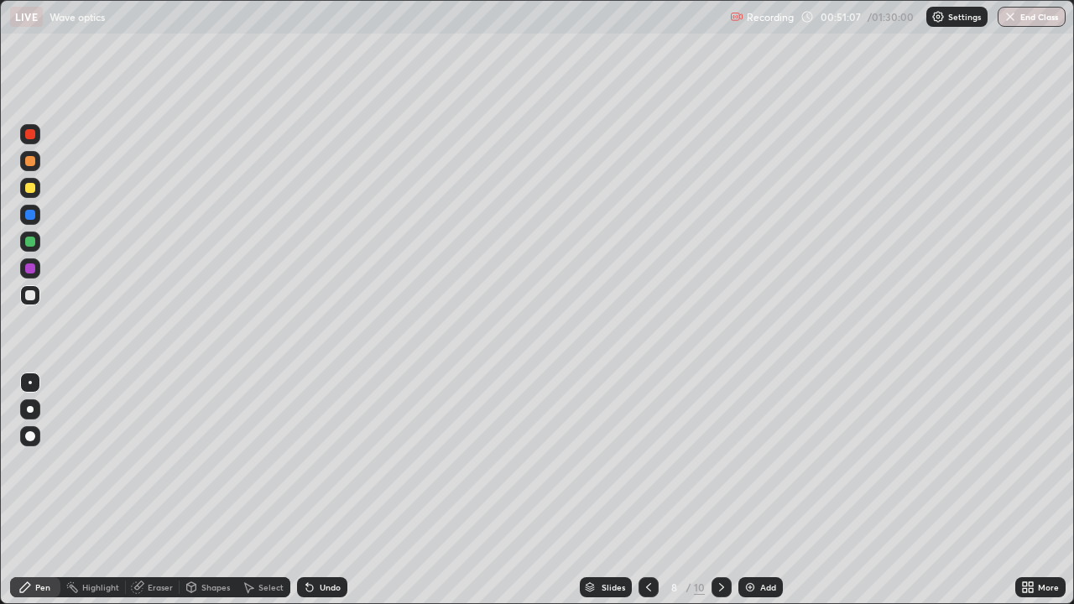
click at [719, 462] on icon at bounding box center [721, 587] width 5 height 8
click at [718, 462] on icon at bounding box center [721, 587] width 13 height 13
click at [720, 462] on icon at bounding box center [721, 587] width 13 height 13
click at [651, 462] on icon at bounding box center [648, 587] width 13 height 13
click at [720, 462] on icon at bounding box center [721, 587] width 13 height 13
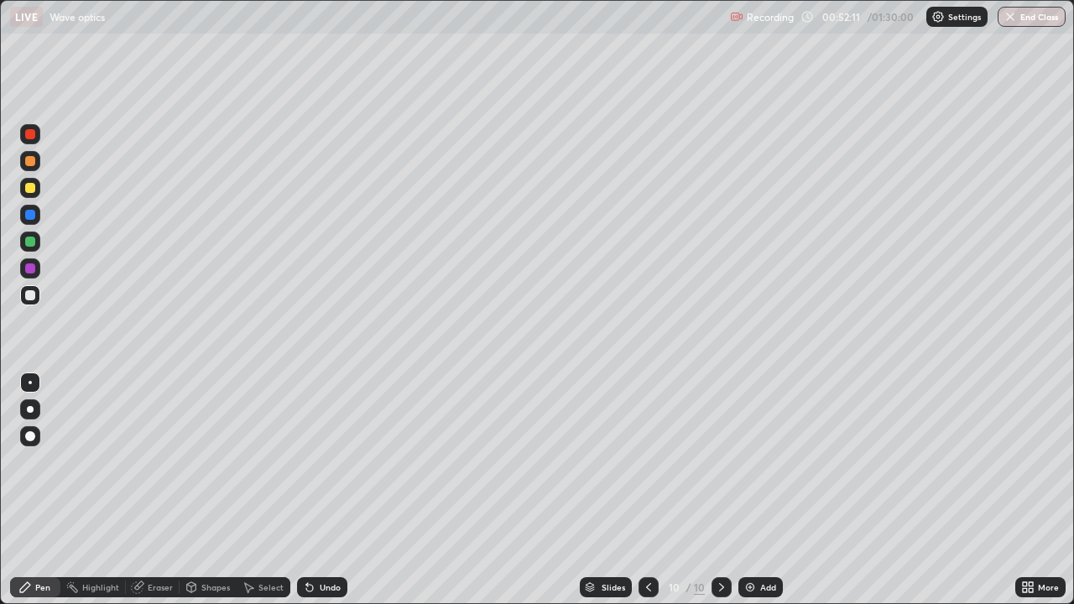
click at [151, 462] on div "Eraser" at bounding box center [160, 587] width 25 height 8
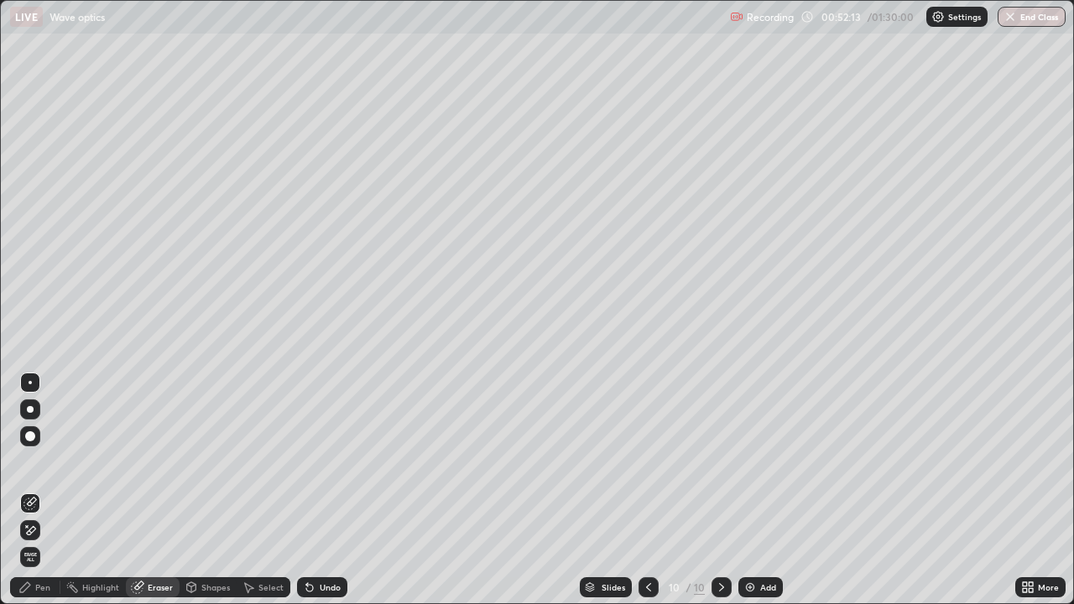
click at [40, 462] on div "Pen" at bounding box center [35, 587] width 50 height 20
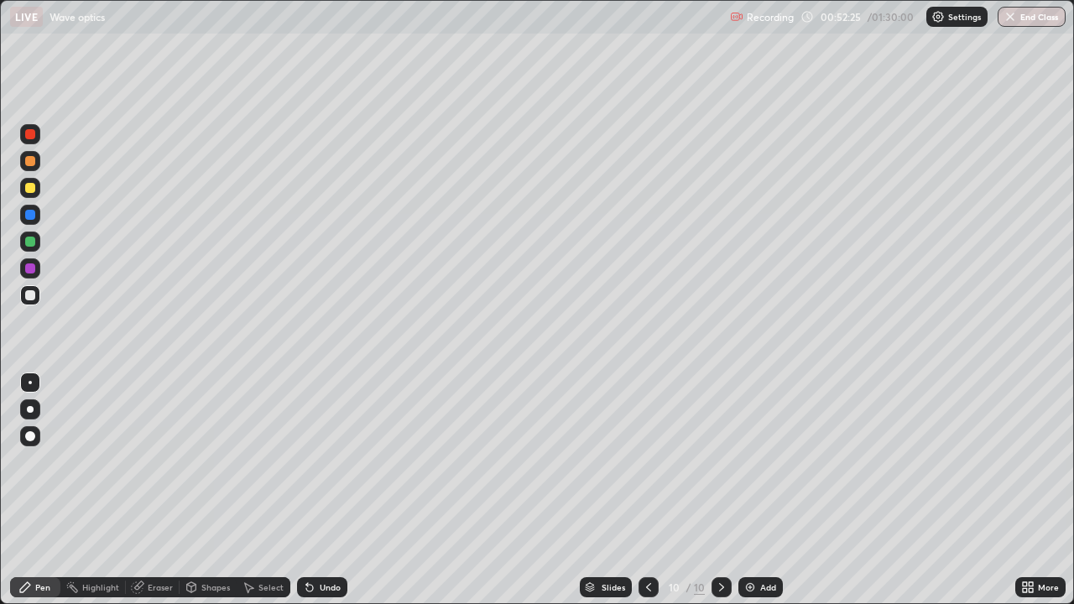
click at [647, 462] on icon at bounding box center [648, 587] width 13 height 13
click at [718, 462] on icon at bounding box center [721, 587] width 13 height 13
click at [37, 185] on div at bounding box center [30, 188] width 20 height 20
click at [324, 462] on div "Undo" at bounding box center [330, 587] width 21 height 8
click at [215, 462] on div "Shapes" at bounding box center [215, 587] width 29 height 8
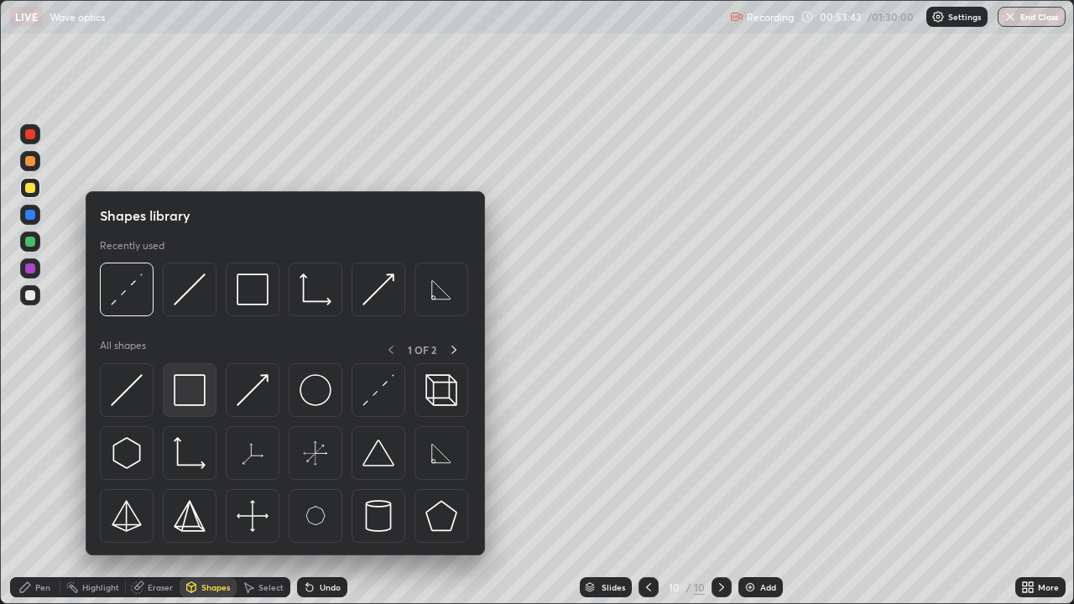
click at [180, 383] on img at bounding box center [190, 390] width 32 height 32
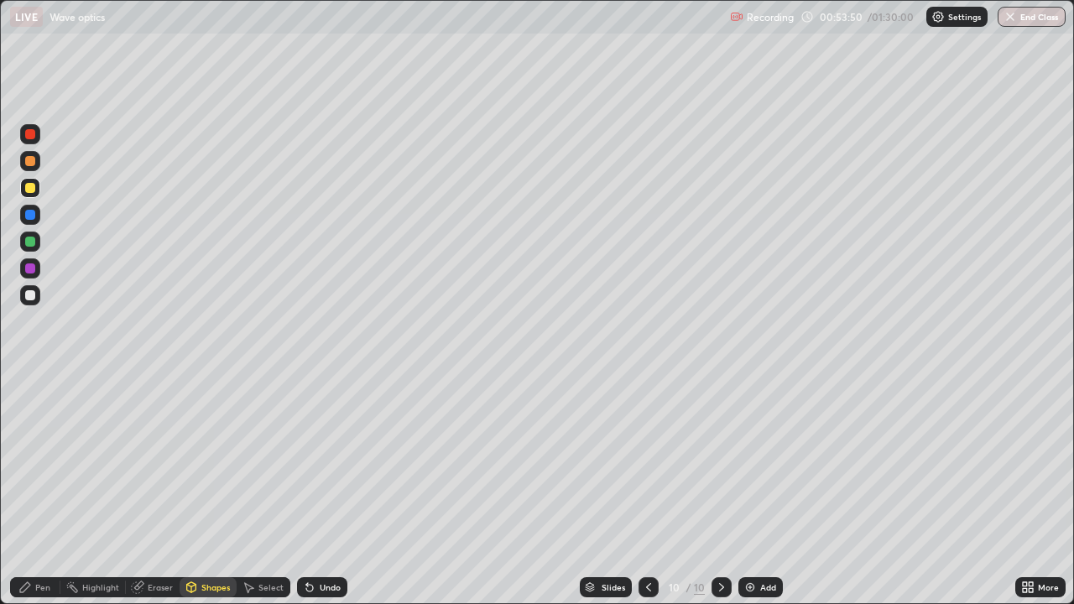
click at [50, 462] on div "Pen" at bounding box center [35, 587] width 50 height 20
click at [647, 462] on icon at bounding box center [648, 587] width 5 height 8
click at [720, 462] on icon at bounding box center [721, 587] width 13 height 13
click at [647, 462] on icon at bounding box center [648, 587] width 13 height 13
click at [719, 462] on icon at bounding box center [721, 587] width 13 height 13
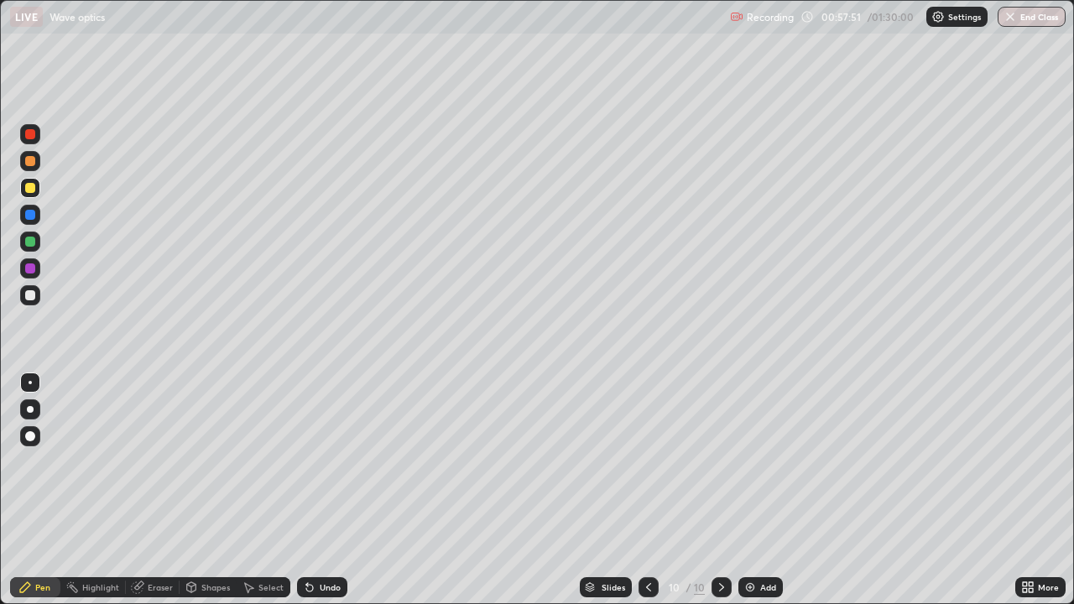
click at [765, 462] on div "Add" at bounding box center [768, 587] width 16 height 8
click at [39, 296] on div at bounding box center [30, 295] width 20 height 20
click at [640, 462] on div at bounding box center [649, 587] width 20 height 20
click at [720, 462] on icon at bounding box center [721, 587] width 13 height 13
click at [645, 462] on icon at bounding box center [649, 587] width 13 height 13
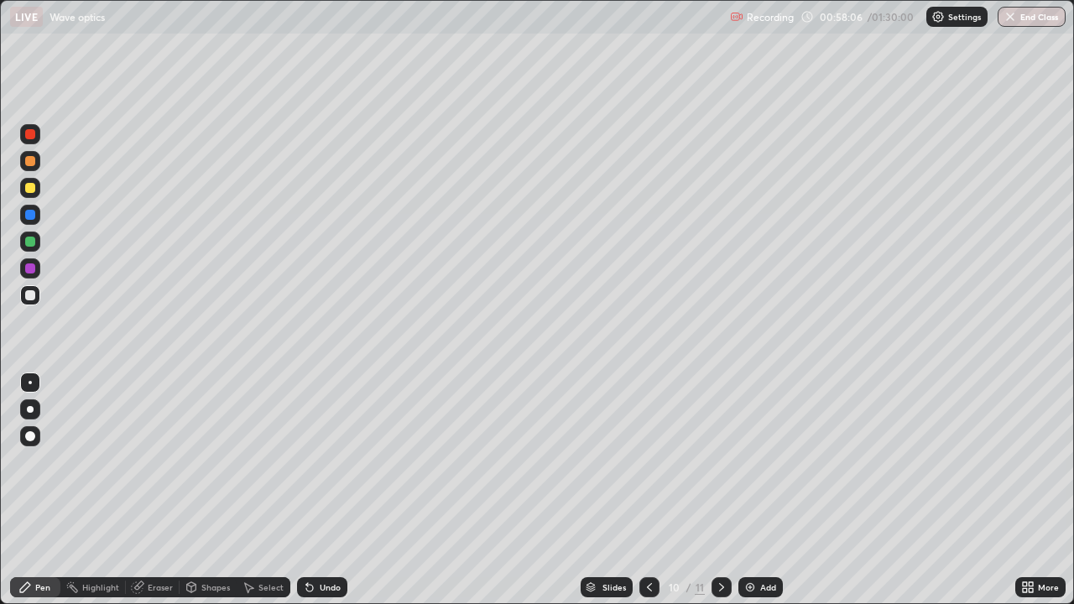
click at [715, 462] on icon at bounding box center [721, 587] width 13 height 13
click at [655, 462] on div at bounding box center [649, 587] width 20 height 20
click at [719, 462] on icon at bounding box center [721, 587] width 5 height 8
click at [36, 297] on div at bounding box center [30, 295] width 20 height 20
click at [39, 462] on div "Pen" at bounding box center [42, 587] width 15 height 8
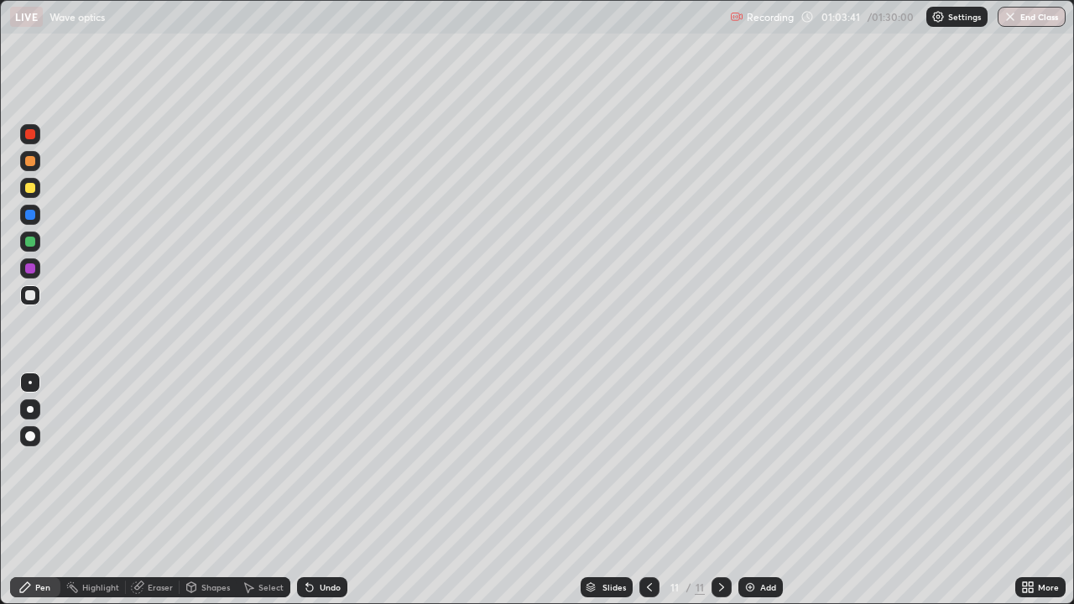
click at [647, 462] on icon at bounding box center [649, 587] width 13 height 13
click at [648, 462] on icon at bounding box center [649, 587] width 13 height 13
click at [718, 462] on icon at bounding box center [721, 587] width 13 height 13
click at [715, 462] on icon at bounding box center [721, 587] width 13 height 13
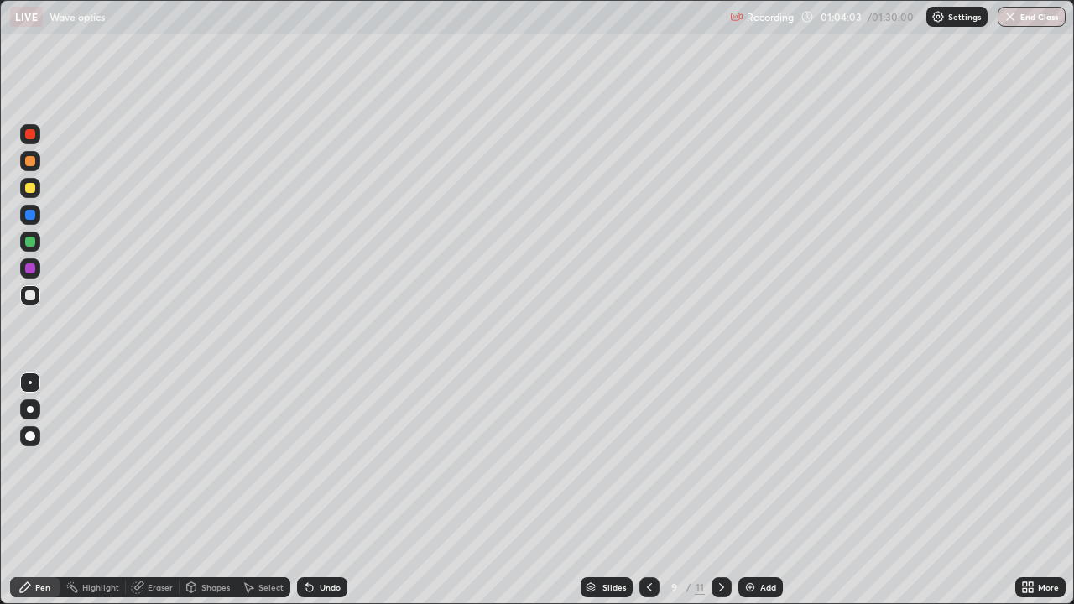
click at [719, 462] on icon at bounding box center [721, 587] width 13 height 13
click at [728, 462] on div at bounding box center [722, 587] width 20 height 20
click at [330, 462] on div "Undo" at bounding box center [330, 587] width 21 height 8
click at [154, 462] on div "Eraser" at bounding box center [160, 587] width 25 height 8
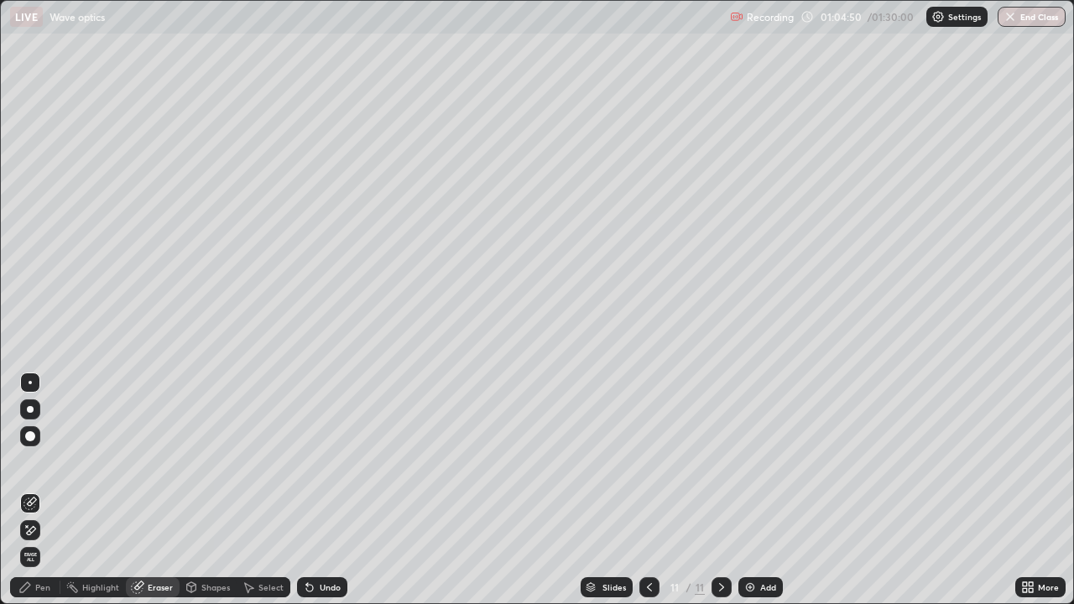
click at [46, 462] on div "Pen" at bounding box center [42, 587] width 15 height 8
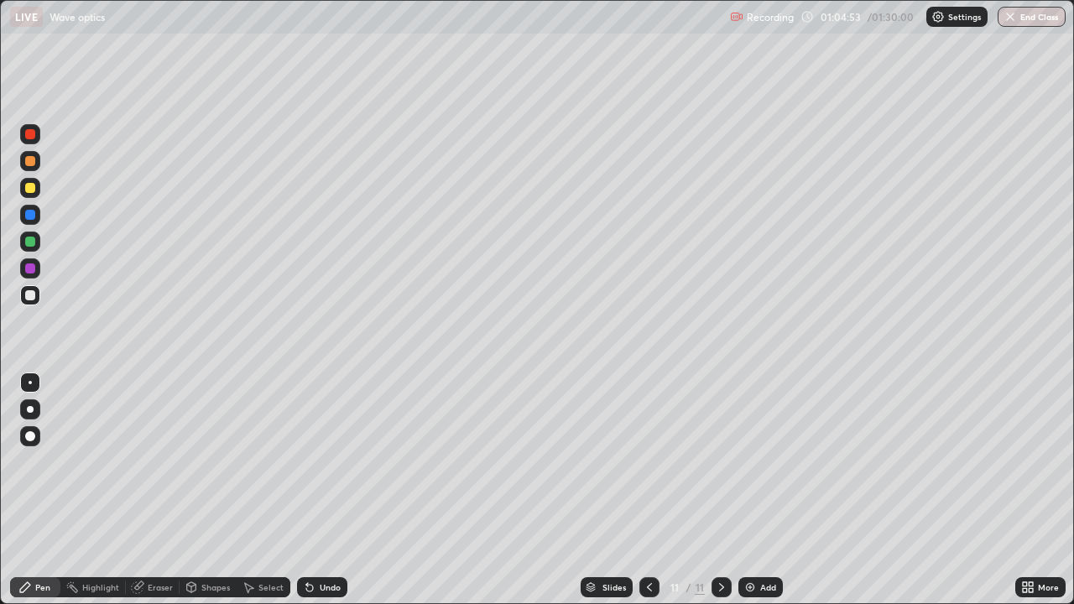
click at [650, 462] on icon at bounding box center [649, 587] width 13 height 13
click at [640, 462] on div at bounding box center [649, 587] width 20 height 20
click at [722, 462] on icon at bounding box center [721, 587] width 13 height 13
click at [656, 462] on div at bounding box center [649, 587] width 20 height 20
click at [720, 462] on icon at bounding box center [721, 587] width 13 height 13
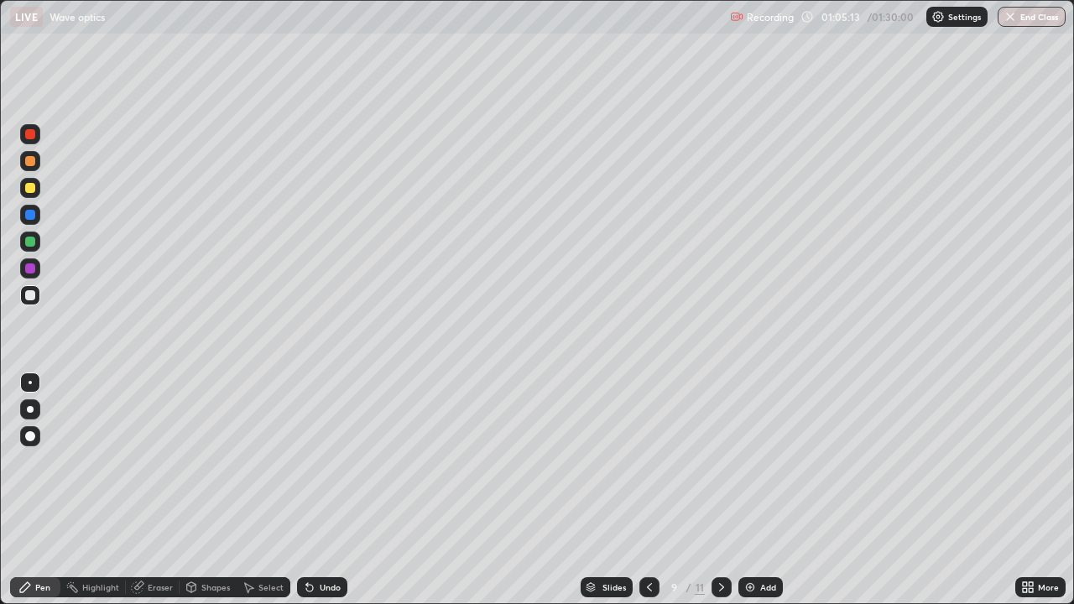
click at [722, 462] on icon at bounding box center [721, 587] width 5 height 8
click at [718, 462] on icon at bounding box center [721, 587] width 13 height 13
click at [720, 462] on icon at bounding box center [721, 587] width 13 height 13
click at [718, 462] on icon at bounding box center [721, 587] width 13 height 13
click at [648, 462] on icon at bounding box center [649, 587] width 13 height 13
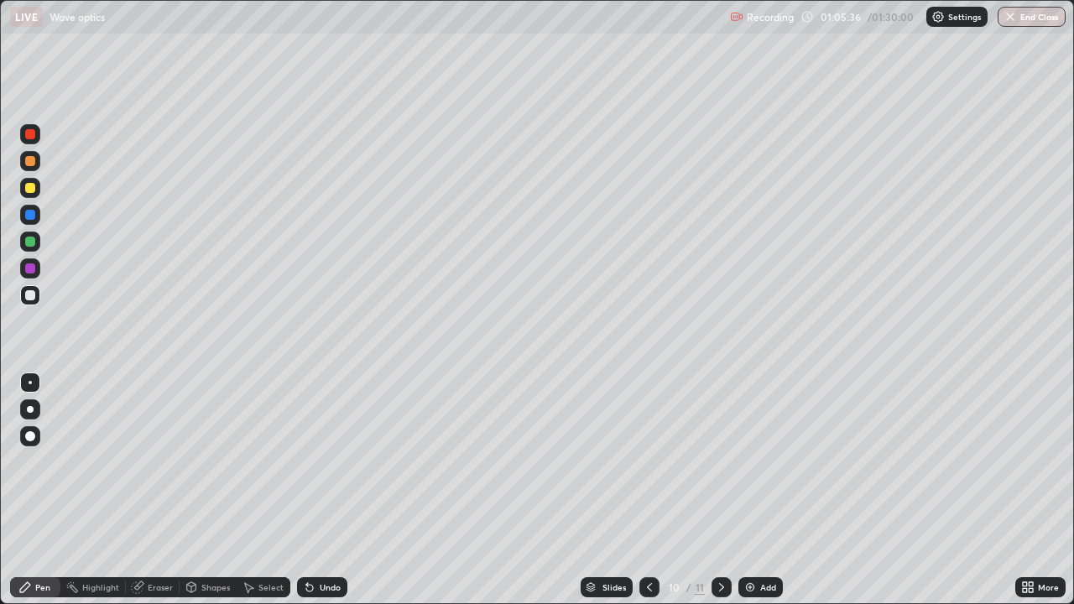
click at [650, 462] on icon at bounding box center [649, 587] width 13 height 13
click at [719, 462] on icon at bounding box center [721, 587] width 13 height 13
click at [718, 462] on icon at bounding box center [721, 587] width 13 height 13
click at [648, 462] on icon at bounding box center [649, 587] width 13 height 13
click at [718, 462] on icon at bounding box center [721, 587] width 13 height 13
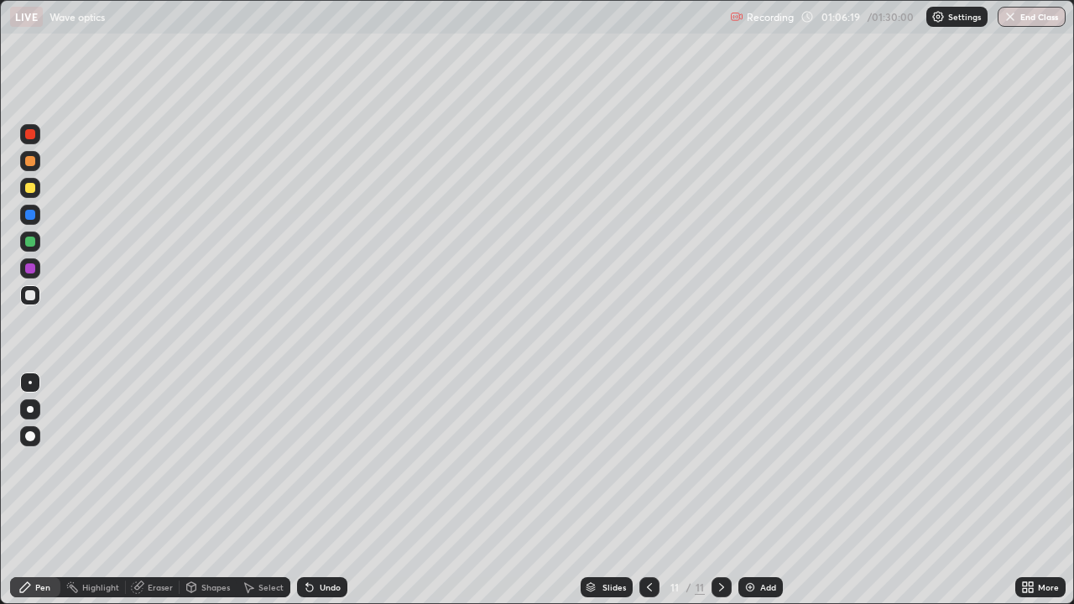
click at [650, 462] on icon at bounding box center [649, 587] width 13 height 13
click at [720, 462] on icon at bounding box center [721, 587] width 13 height 13
click at [650, 462] on icon at bounding box center [649, 587] width 13 height 13
click at [719, 462] on icon at bounding box center [721, 587] width 5 height 8
click at [150, 462] on div "Eraser" at bounding box center [160, 587] width 25 height 8
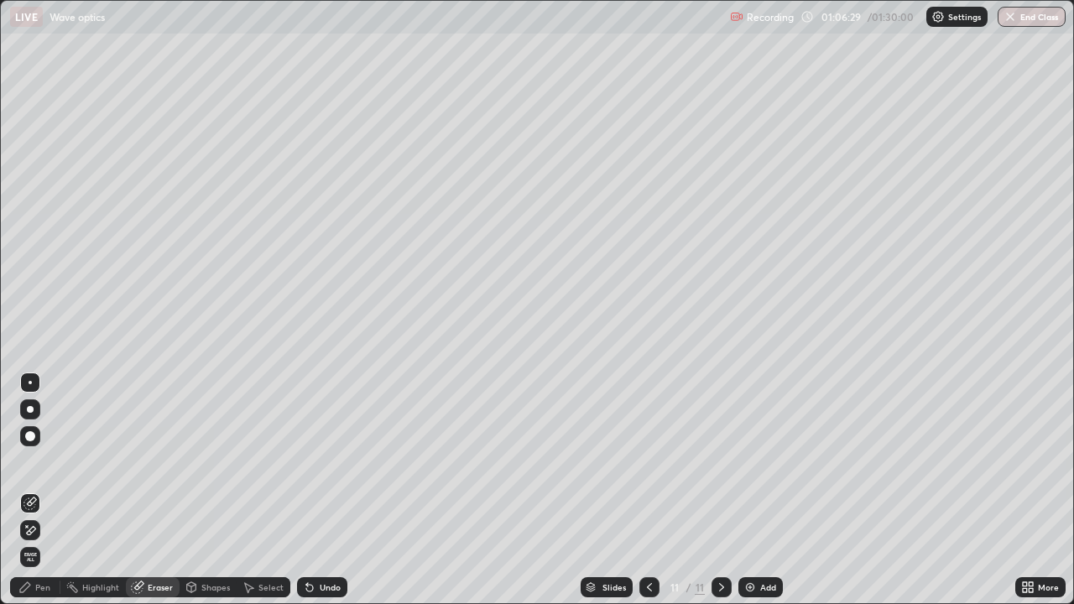
click at [44, 462] on div "Pen" at bounding box center [42, 587] width 15 height 8
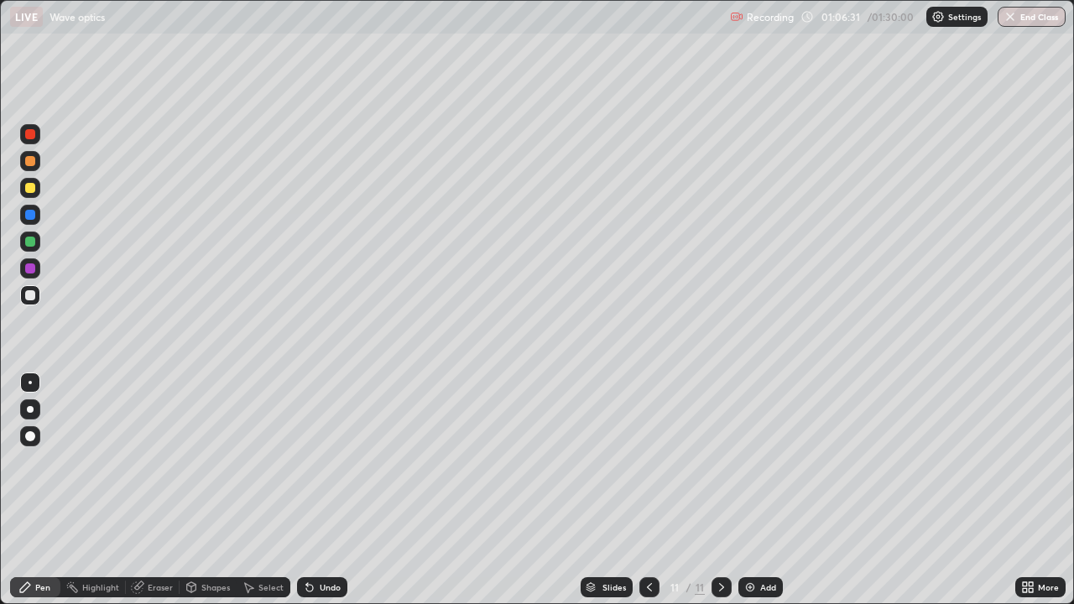
click at [650, 462] on div at bounding box center [649, 588] width 20 height 34
click at [713, 462] on div at bounding box center [722, 587] width 20 height 20
click at [324, 462] on div "Undo" at bounding box center [322, 587] width 50 height 20
click at [316, 462] on div "Undo" at bounding box center [322, 587] width 50 height 20
click at [326, 462] on div "Undo" at bounding box center [330, 587] width 21 height 8
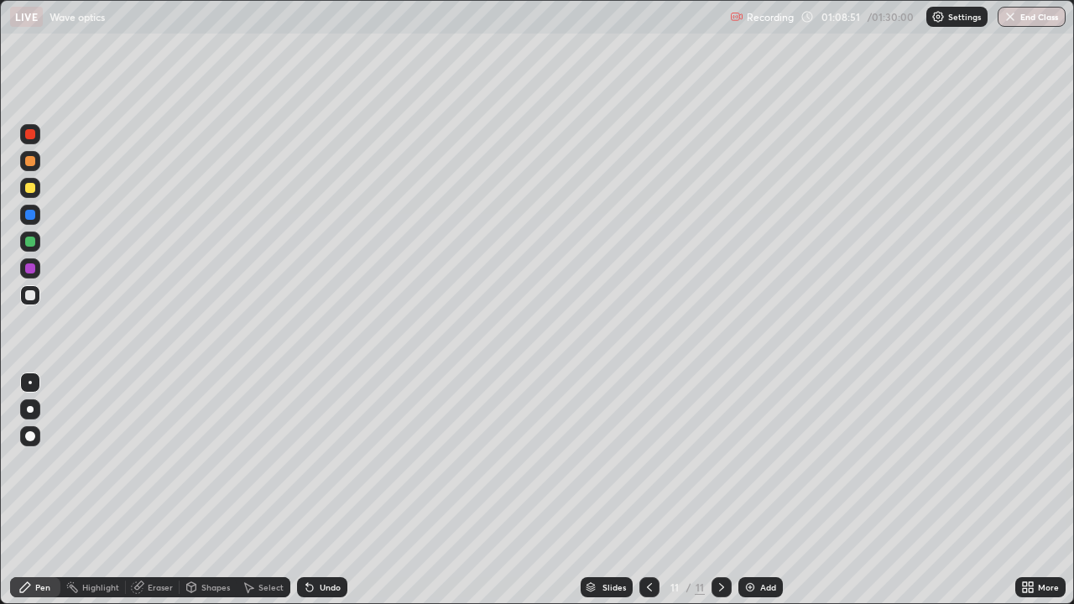
click at [164, 462] on div "Eraser" at bounding box center [153, 587] width 54 height 20
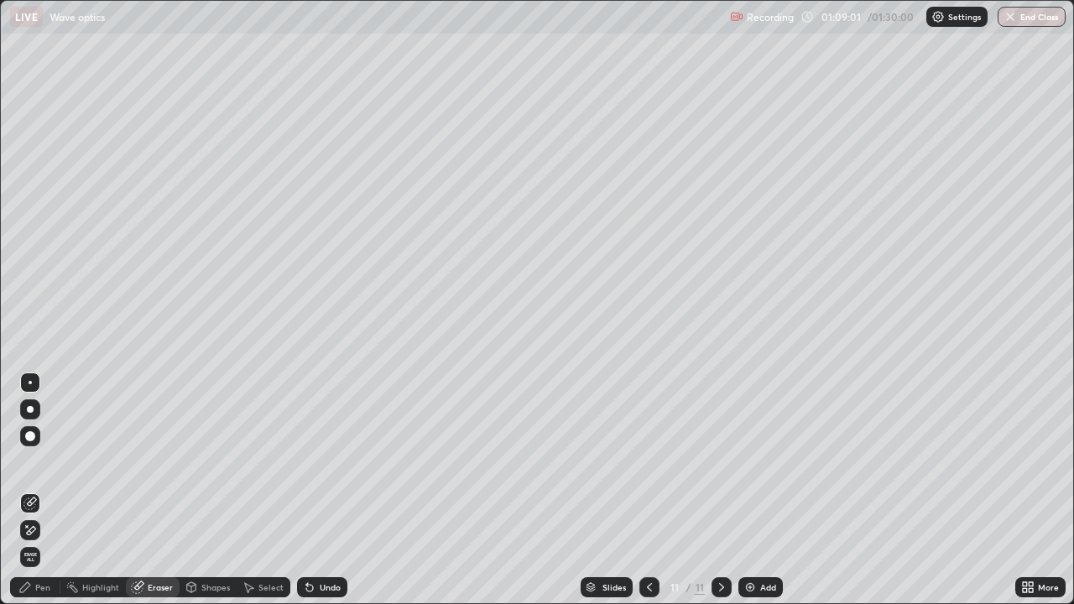
click at [43, 462] on div "Pen" at bounding box center [42, 587] width 15 height 8
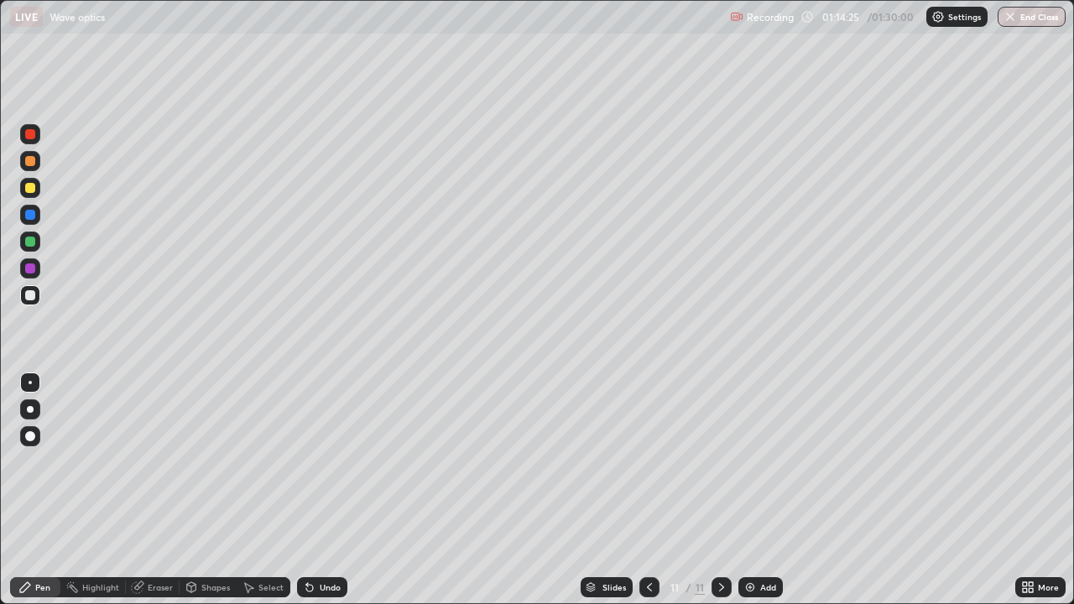
click at [756, 462] on div "Add" at bounding box center [761, 587] width 44 height 20
click at [34, 290] on div at bounding box center [30, 295] width 20 height 20
click at [210, 462] on div "Shapes" at bounding box center [215, 587] width 29 height 8
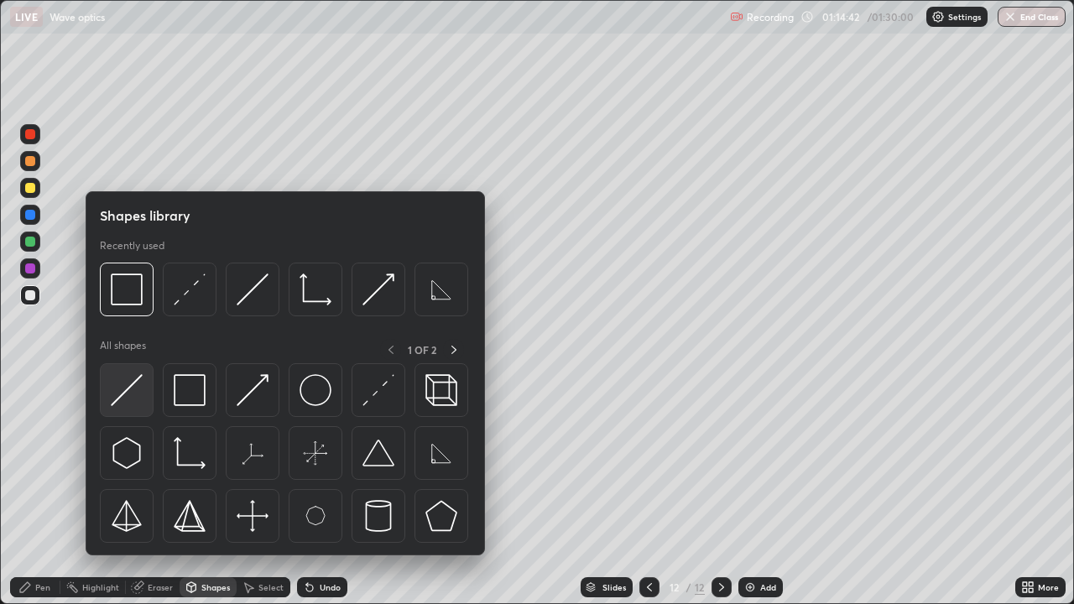
click at [128, 404] on img at bounding box center [127, 390] width 32 height 32
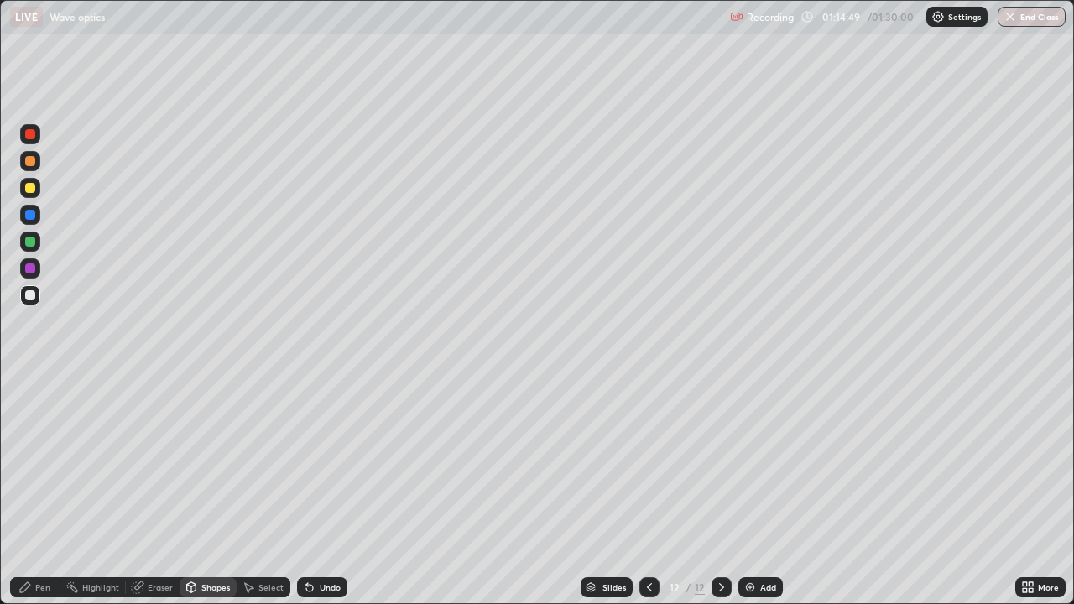
click at [41, 462] on div "Pen" at bounding box center [42, 587] width 15 height 8
click at [39, 188] on div at bounding box center [30, 188] width 20 height 20
click at [211, 462] on div "Shapes" at bounding box center [215, 587] width 29 height 8
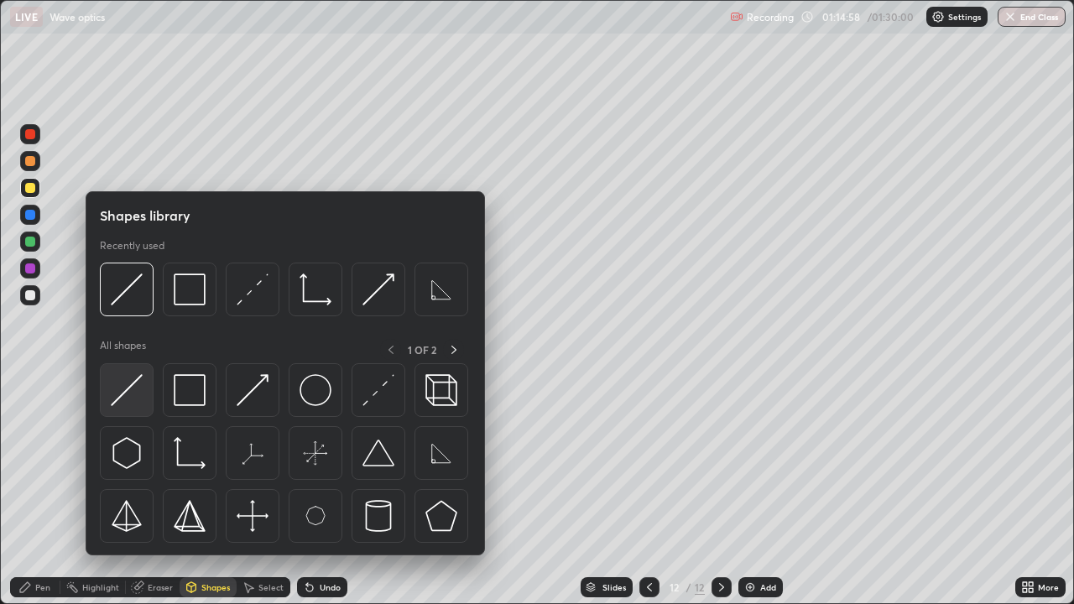
click at [139, 397] on img at bounding box center [127, 390] width 32 height 32
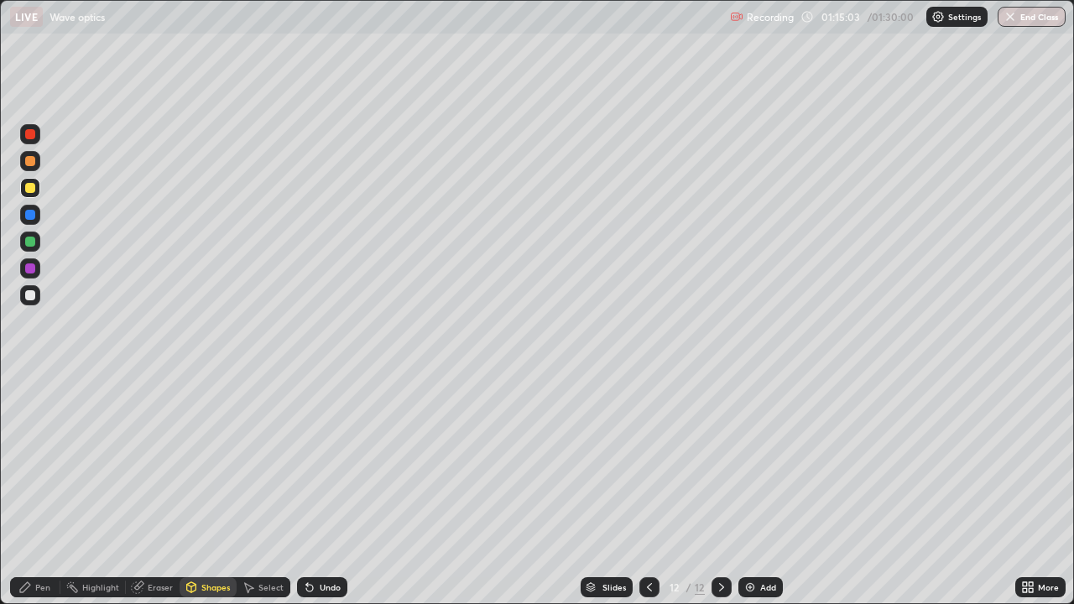
click at [32, 240] on div at bounding box center [30, 242] width 10 height 10
click at [43, 462] on div "Pen" at bounding box center [42, 587] width 15 height 8
click at [215, 462] on div "Shapes" at bounding box center [215, 587] width 29 height 8
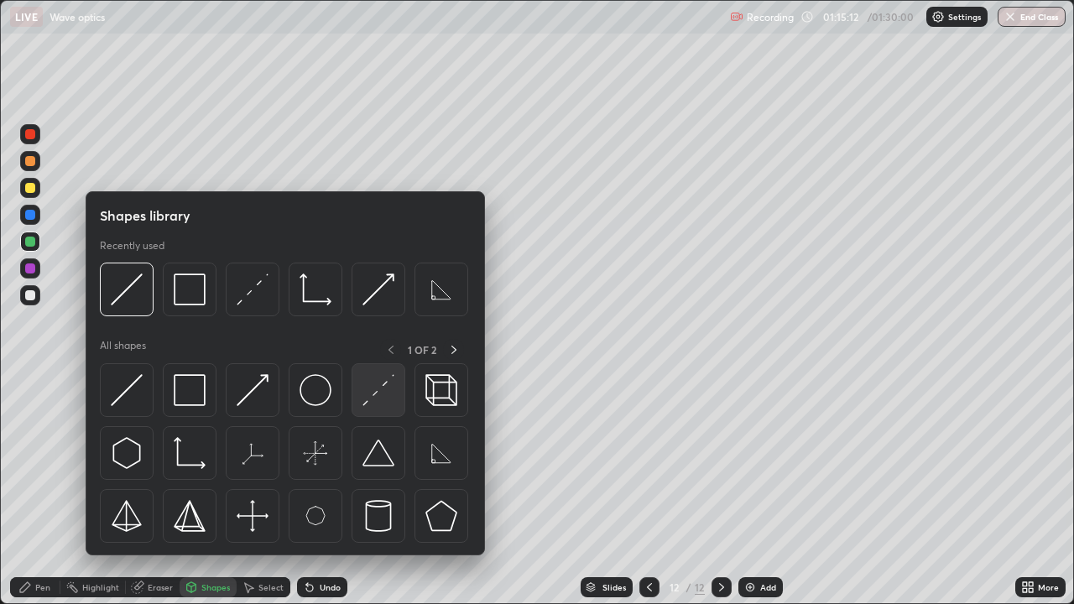
click at [380, 409] on div at bounding box center [379, 390] width 54 height 54
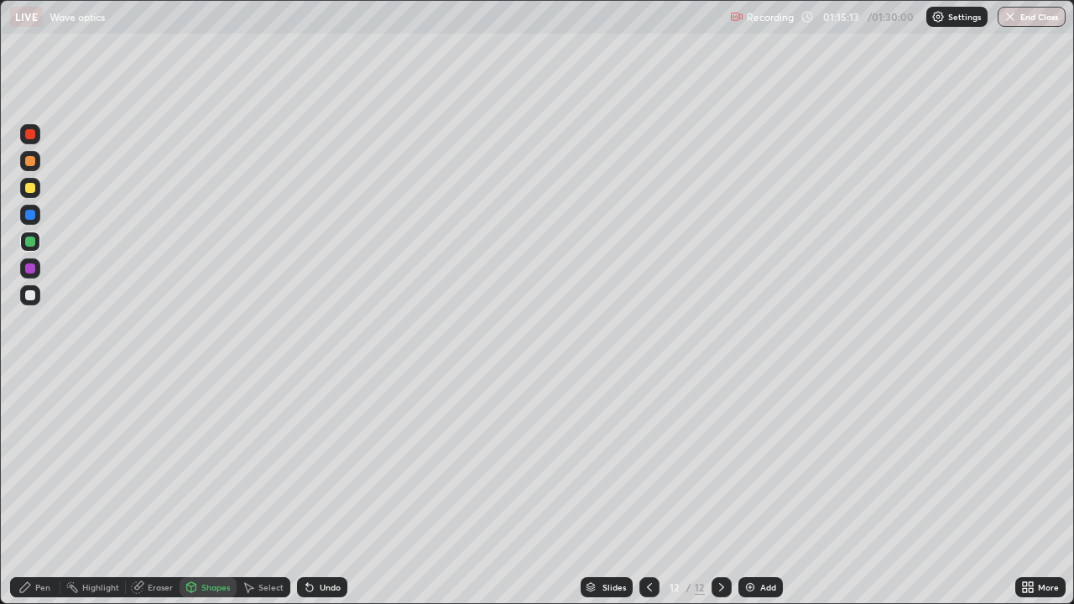
click at [38, 294] on div at bounding box center [30, 295] width 20 height 20
click at [36, 462] on div "Pen" at bounding box center [42, 587] width 15 height 8
click at [175, 462] on div "Eraser" at bounding box center [153, 587] width 54 height 20
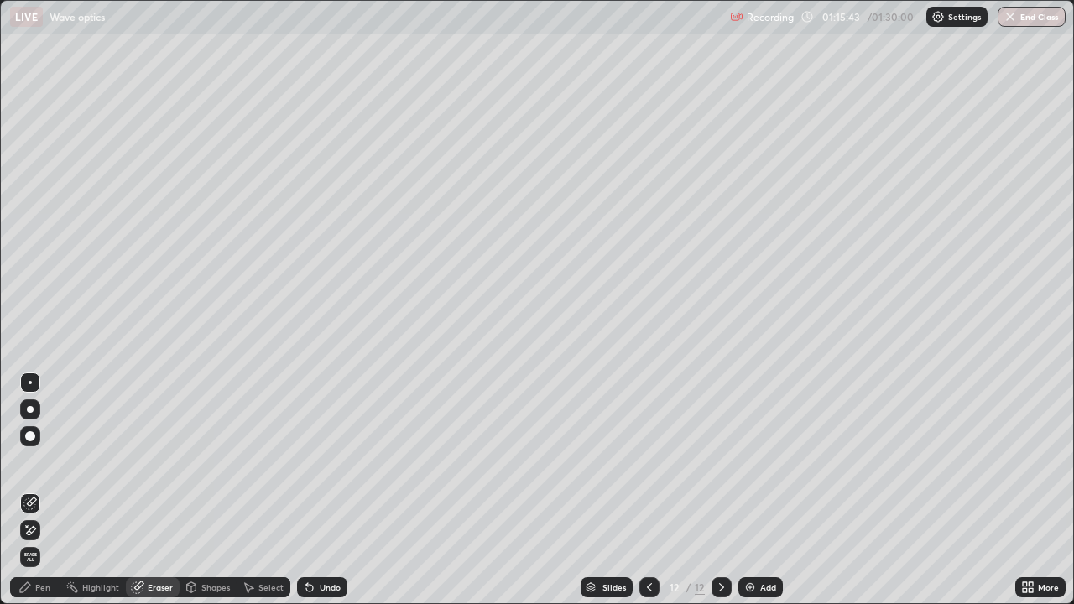
click at [54, 462] on div "Pen" at bounding box center [35, 587] width 50 height 20
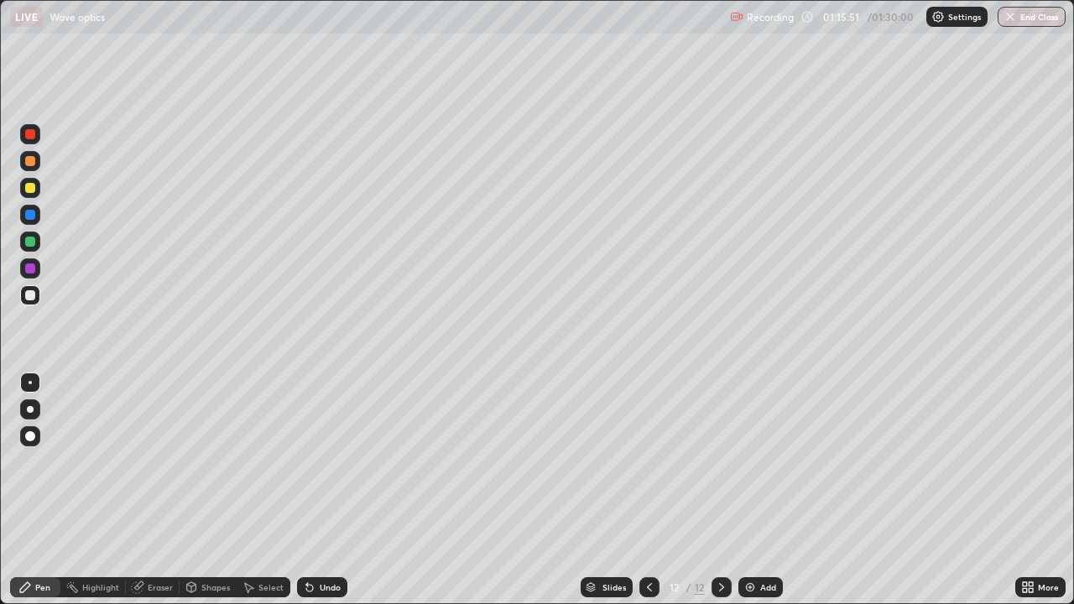
click at [36, 300] on div at bounding box center [30, 295] width 20 height 20
click at [39, 300] on div at bounding box center [30, 295] width 20 height 20
click at [762, 462] on div "Add" at bounding box center [768, 587] width 16 height 8
click at [648, 462] on icon at bounding box center [649, 587] width 13 height 13
click at [720, 462] on icon at bounding box center [721, 587] width 13 height 13
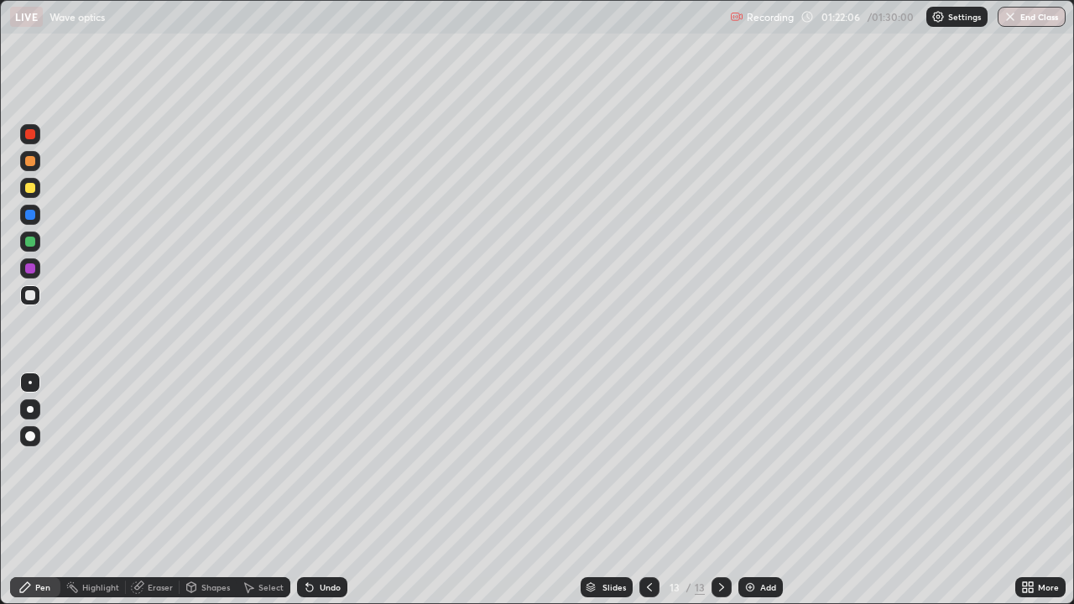
click at [325, 462] on div "Undo" at bounding box center [330, 587] width 21 height 8
click at [321, 462] on div "Undo" at bounding box center [330, 587] width 21 height 8
click at [320, 462] on div "Undo" at bounding box center [330, 587] width 21 height 8
click at [321, 462] on div "Undo" at bounding box center [330, 587] width 21 height 8
click at [31, 188] on div at bounding box center [30, 188] width 10 height 10
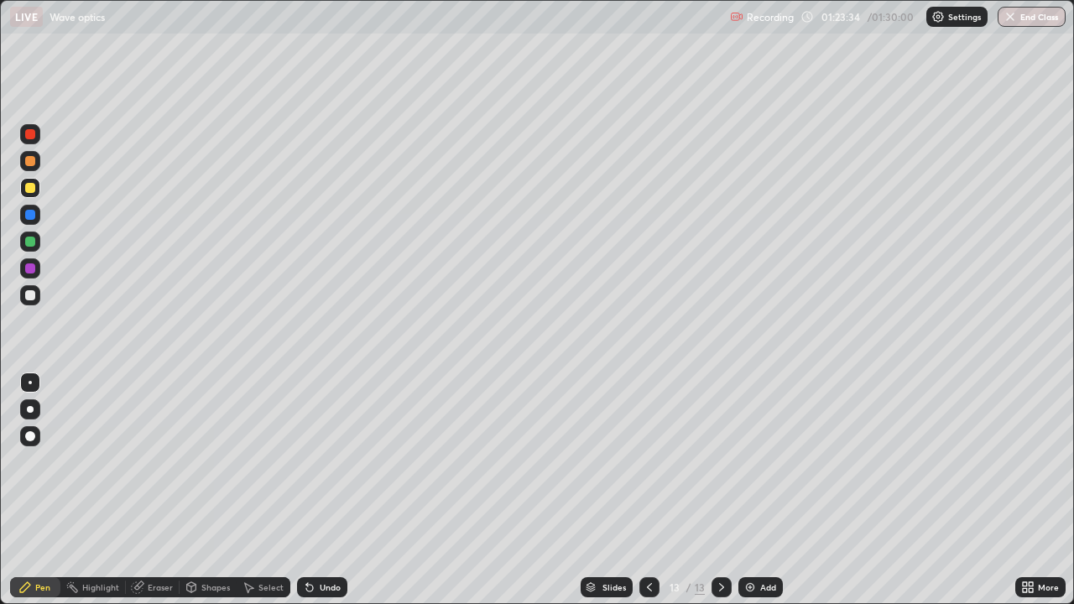
click at [162, 462] on div "Eraser" at bounding box center [160, 587] width 25 height 8
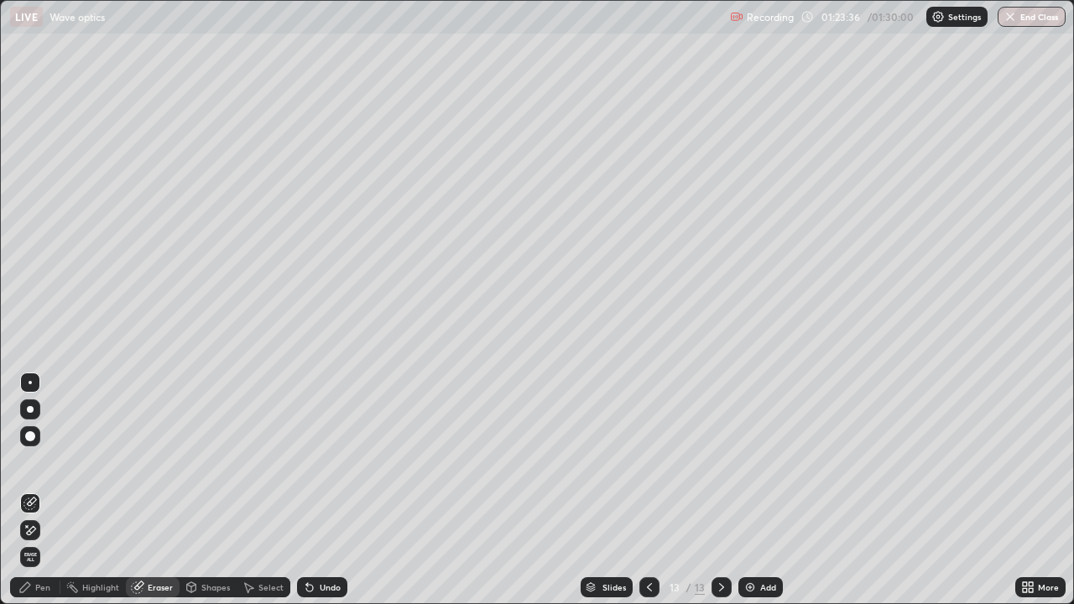
click at [50, 462] on div "Pen" at bounding box center [35, 587] width 50 height 20
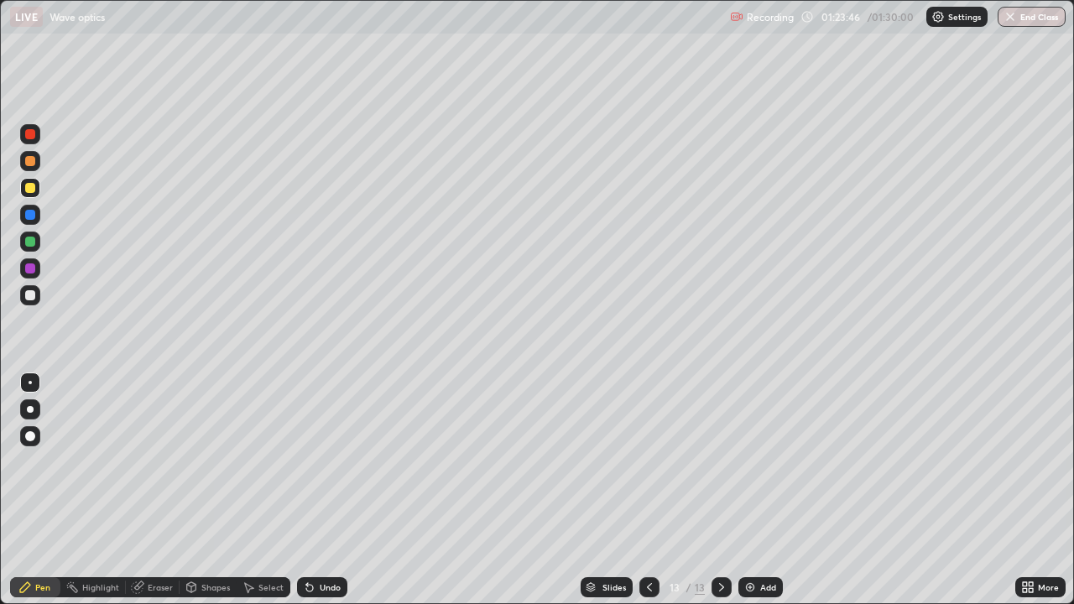
click at [39, 294] on div at bounding box center [30, 295] width 20 height 20
click at [327, 462] on div "Undo" at bounding box center [330, 587] width 21 height 8
click at [327, 462] on div "Undo" at bounding box center [322, 587] width 50 height 20
click at [321, 462] on div "Undo" at bounding box center [322, 587] width 50 height 20
click at [159, 462] on div "Eraser" at bounding box center [160, 587] width 25 height 8
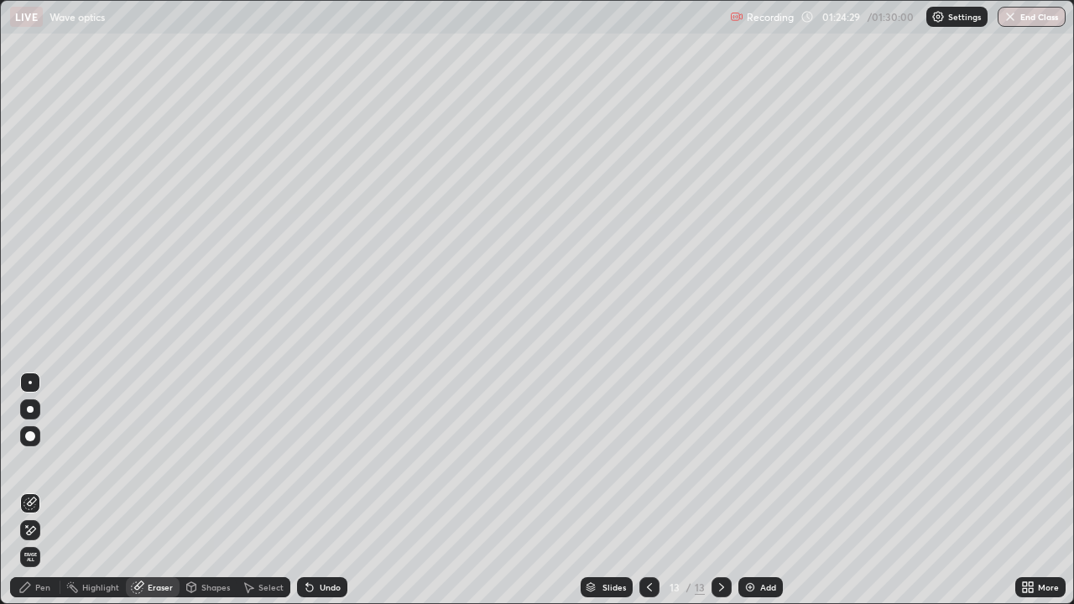
click at [39, 462] on div "Pen" at bounding box center [35, 587] width 50 height 20
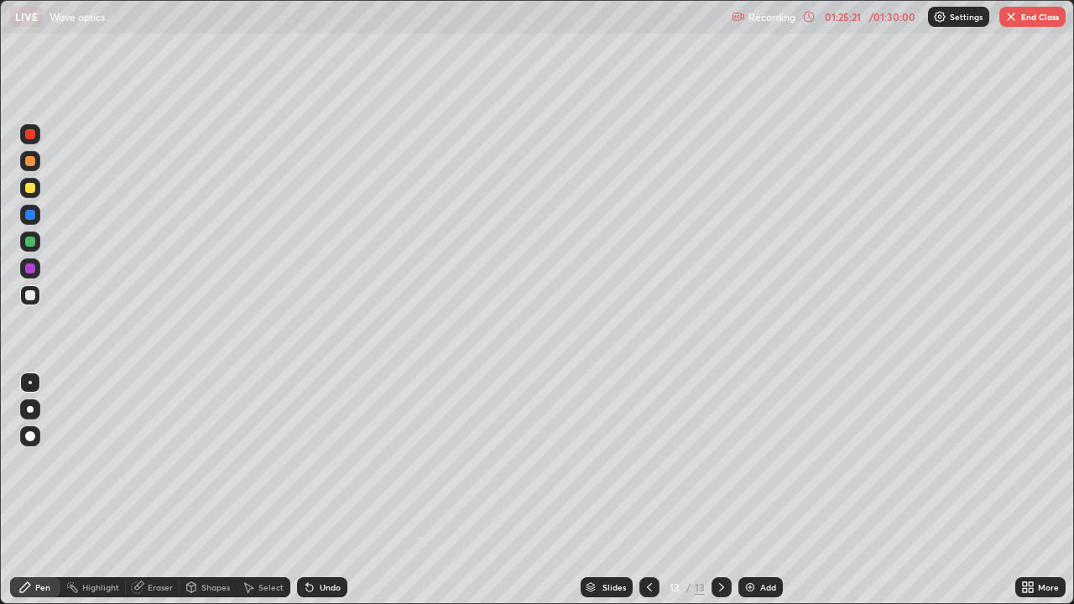
click at [157, 462] on div "Eraser" at bounding box center [160, 587] width 25 height 8
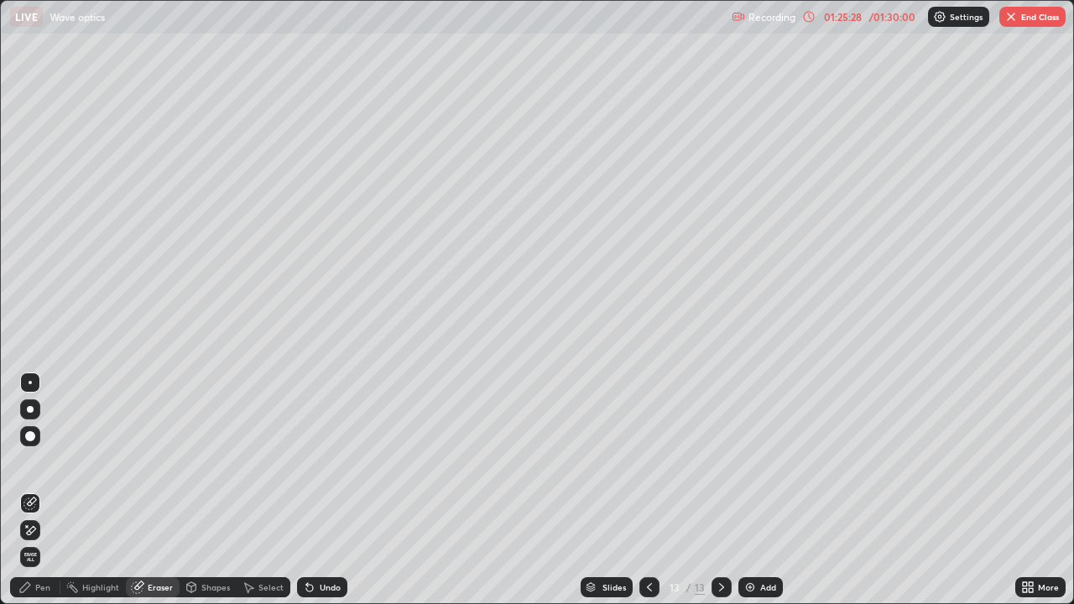
click at [39, 432] on div at bounding box center [30, 436] width 20 height 20
click at [48, 462] on div "Pen" at bounding box center [35, 587] width 50 height 20
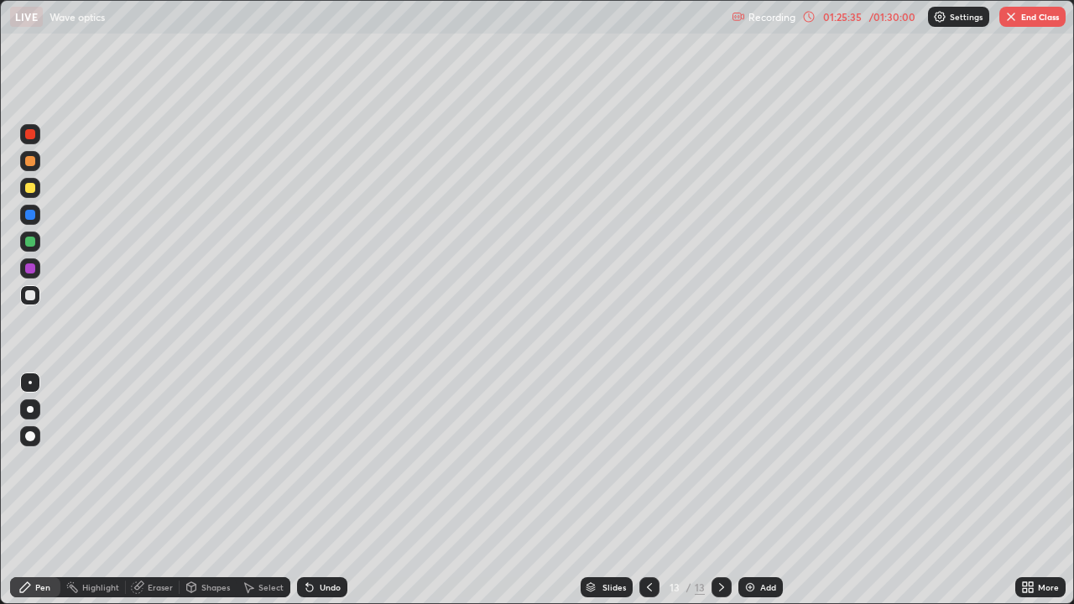
click at [1036, 17] on button "End Class" at bounding box center [1033, 17] width 66 height 20
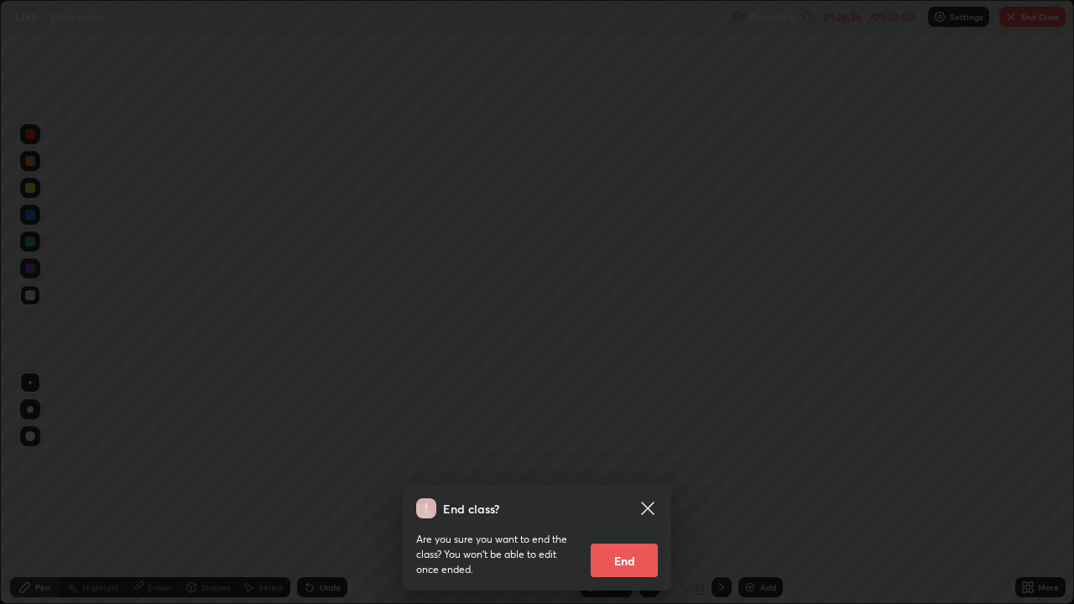
click at [620, 462] on button "End" at bounding box center [624, 561] width 67 height 34
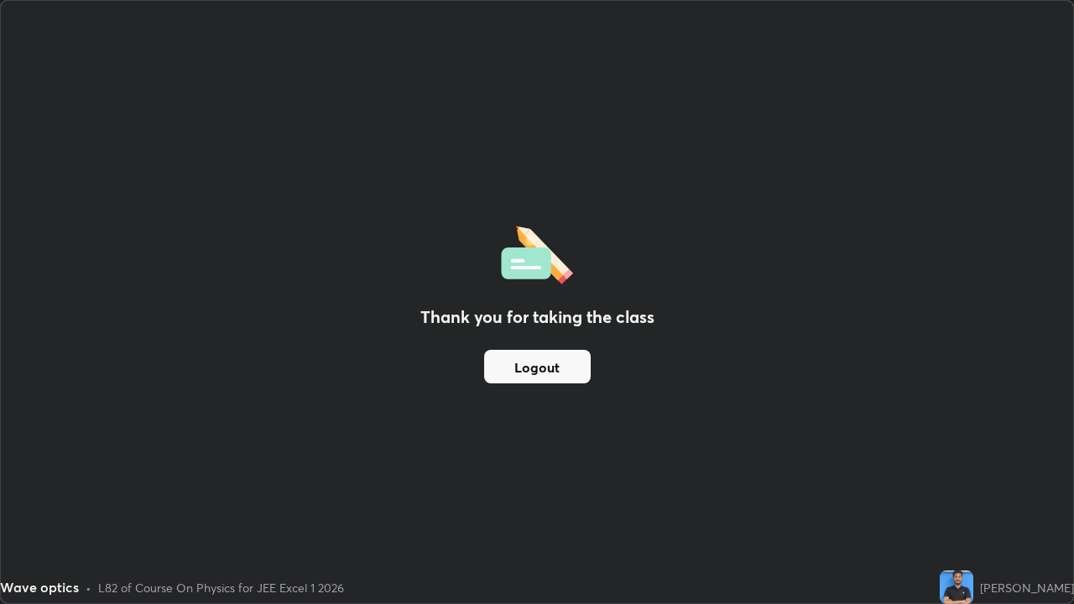
click at [543, 363] on button "Logout" at bounding box center [537, 367] width 107 height 34
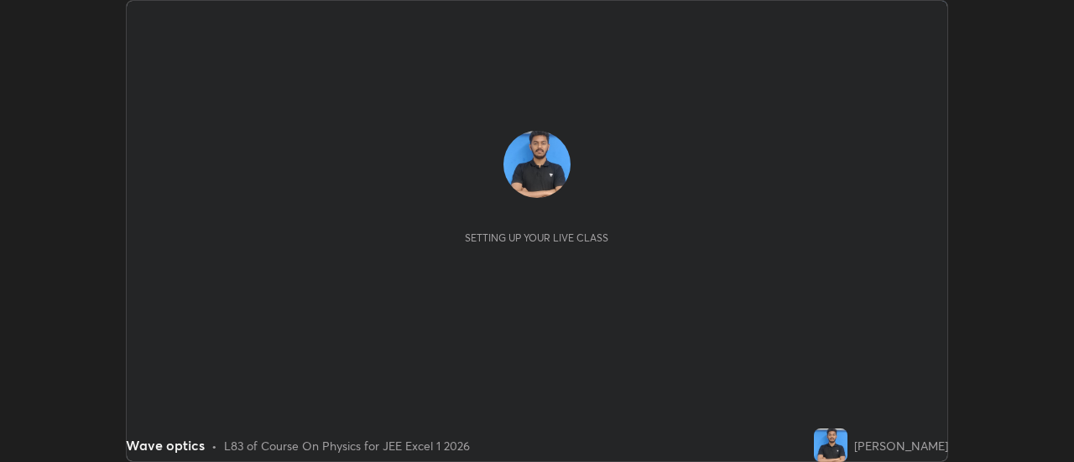
scroll to position [462, 1073]
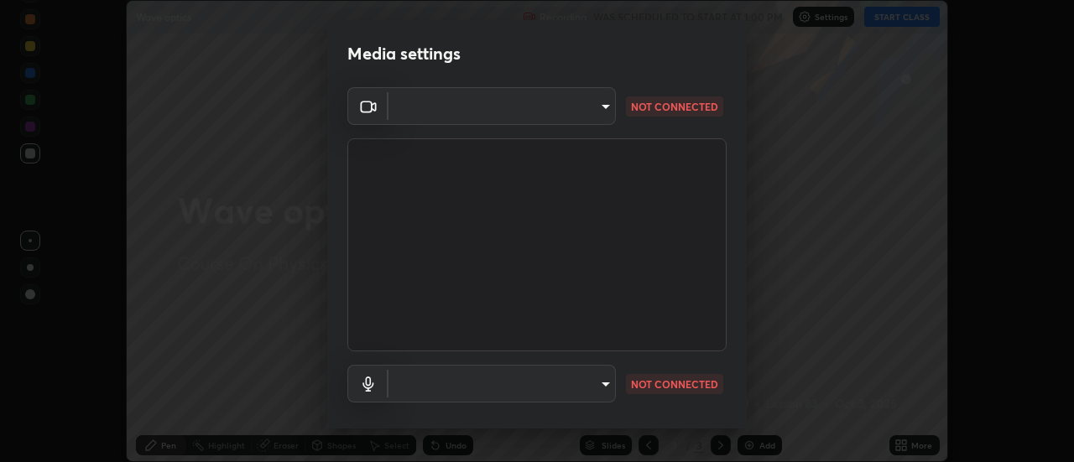
type input "d152bfa21d631c8c66adcbc0d4e999a0e90633b4518bcb23087d5666fc421079"
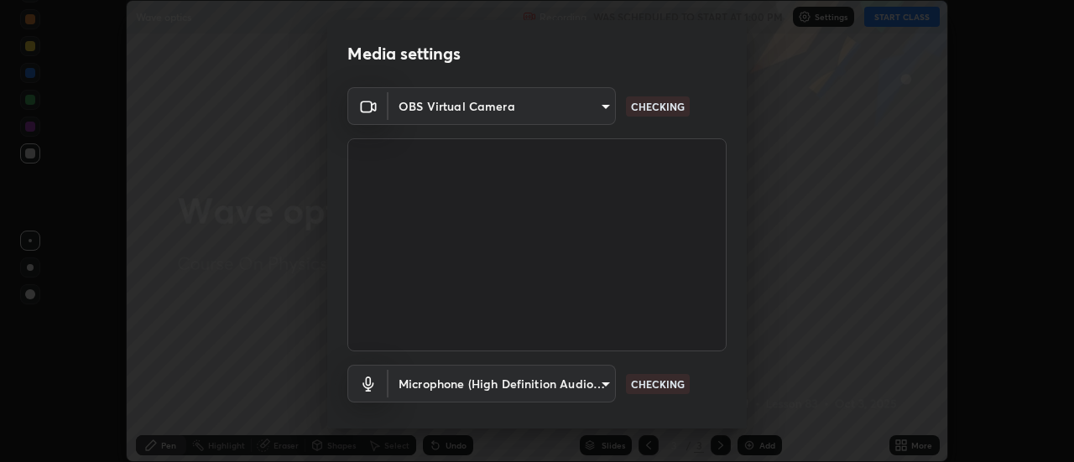
scroll to position [88, 0]
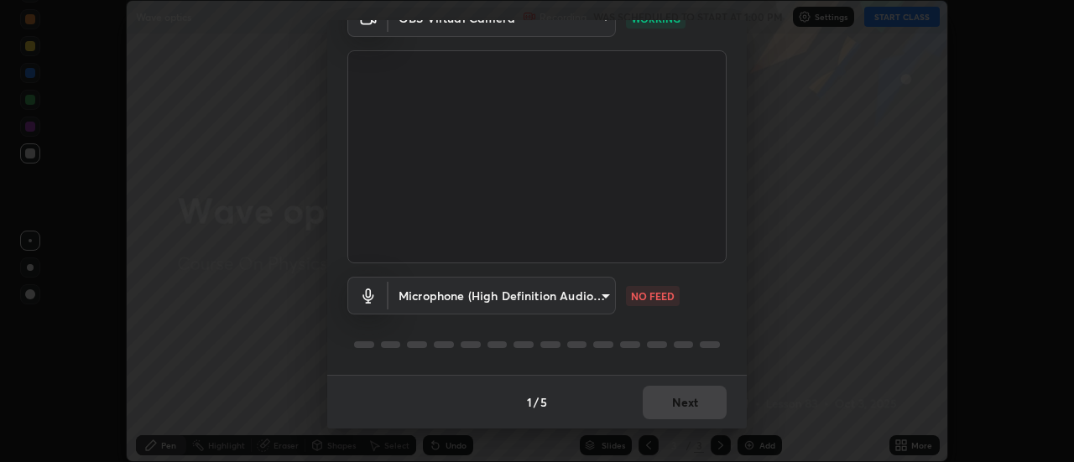
click at [575, 302] on body "Erase all Wave optics Recording WAS SCHEDULED TO START AT 1:00 PM Settings STAR…" at bounding box center [537, 231] width 1074 height 462
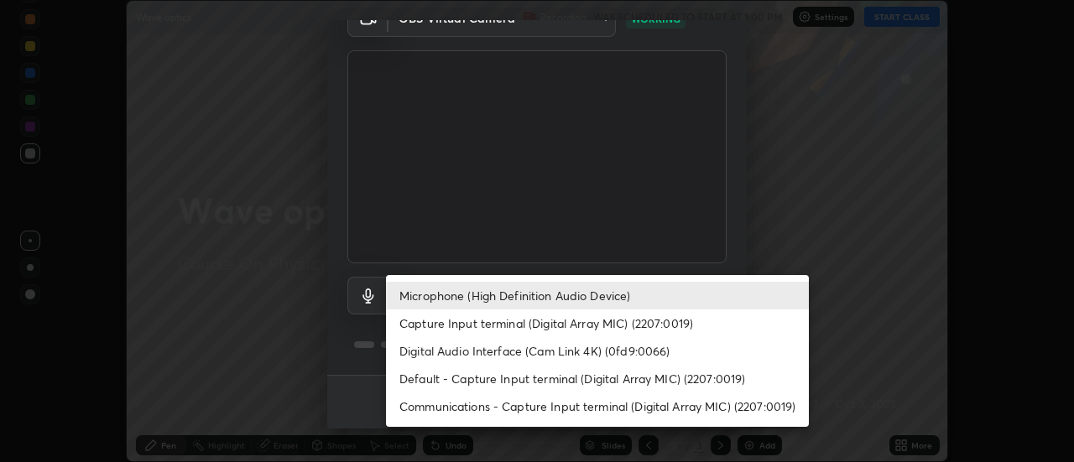
click at [501, 326] on li "Capture Input terminal (Digital Array MIC) (2207:0019)" at bounding box center [597, 324] width 423 height 28
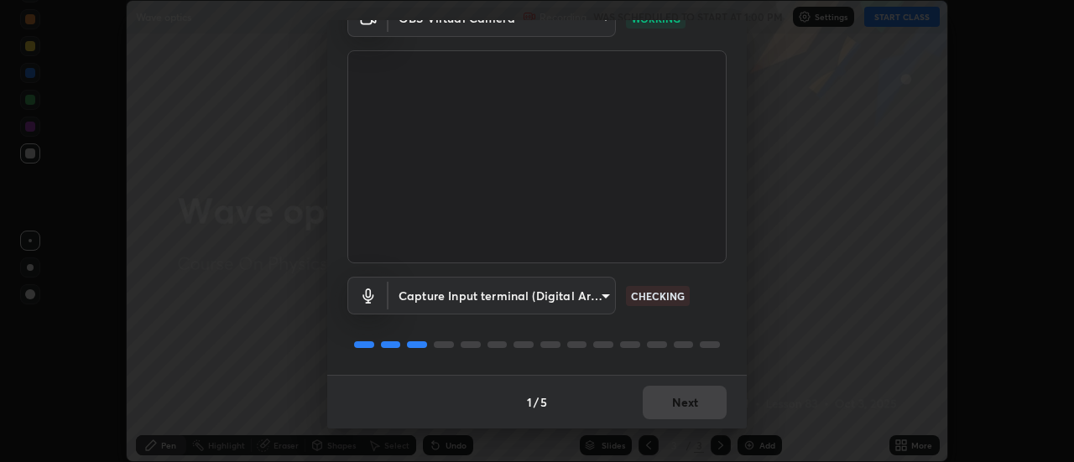
click at [506, 300] on body "Erase all Wave optics Recording WAS SCHEDULED TO START AT 1:00 PM Settings STAR…" at bounding box center [537, 231] width 1074 height 462
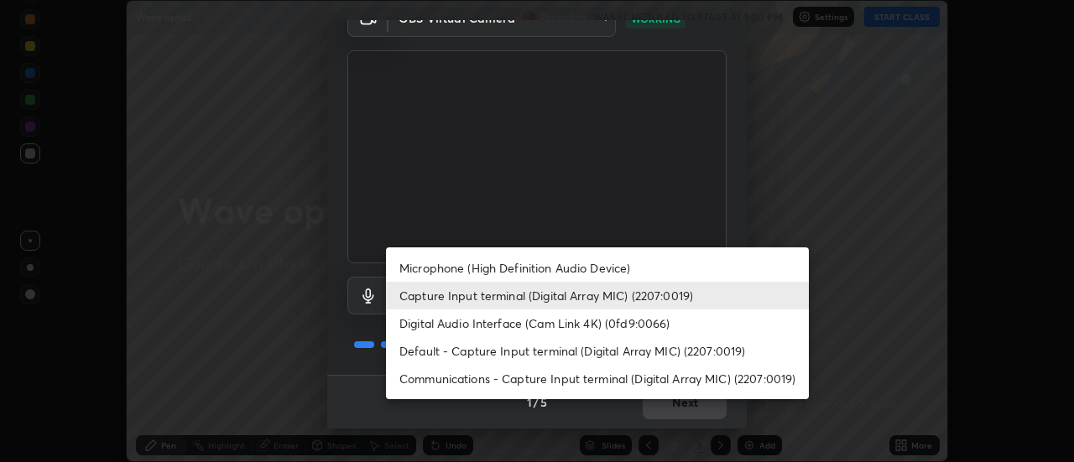
click at [494, 269] on li "Microphone (High Definition Audio Device)" at bounding box center [597, 268] width 423 height 28
type input "d5dedb0a04b57bcd95132b60de2a75f833d484f9af4482540f5d3b98c2bdae7a"
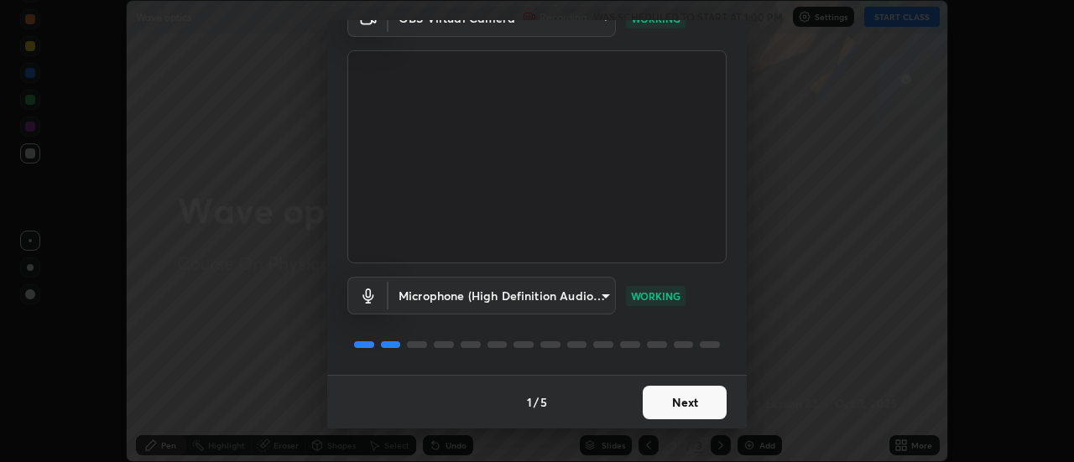
click at [666, 399] on button "Next" at bounding box center [685, 403] width 84 height 34
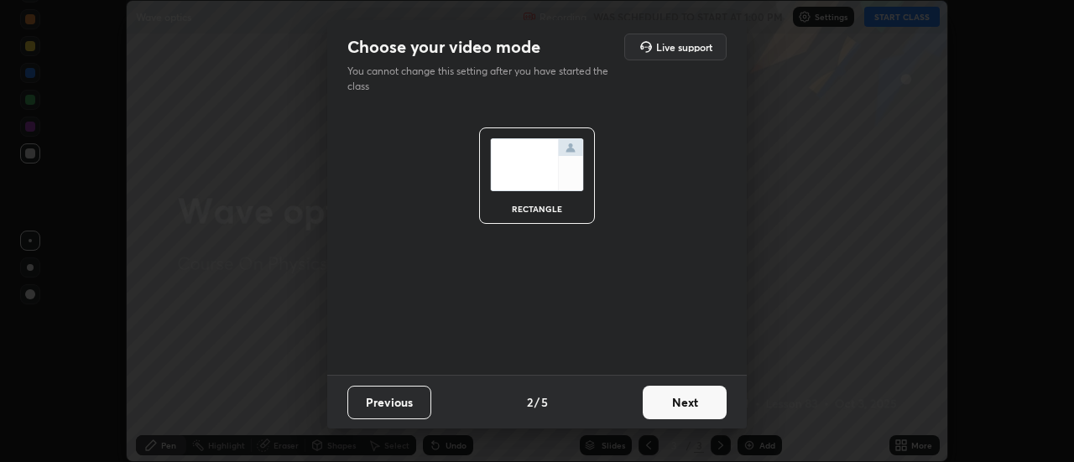
scroll to position [0, 0]
click at [665, 398] on button "Next" at bounding box center [685, 403] width 84 height 34
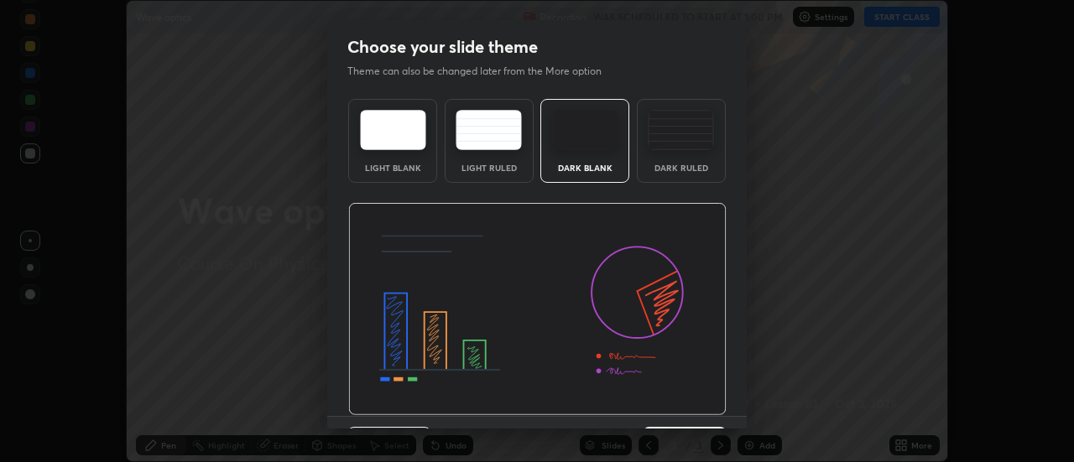
click at [666, 395] on img at bounding box center [537, 309] width 378 height 213
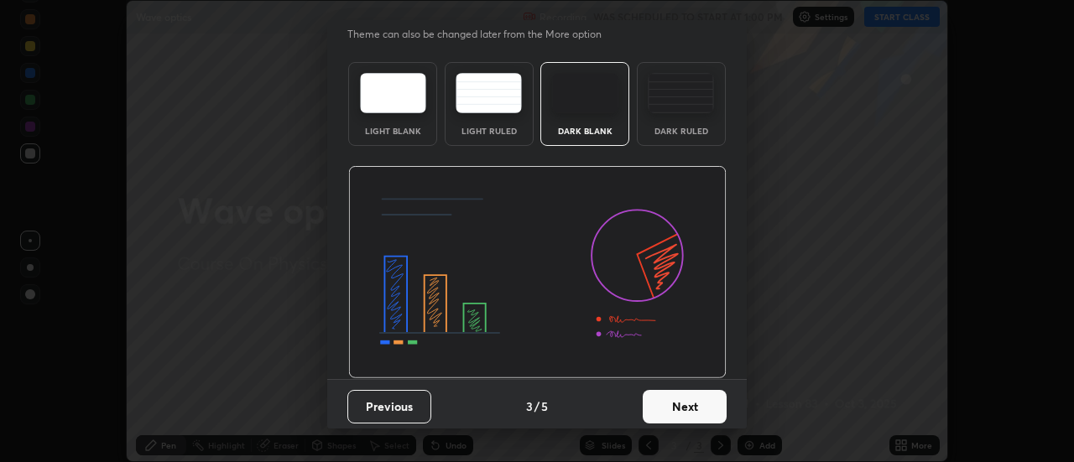
scroll to position [41, 0]
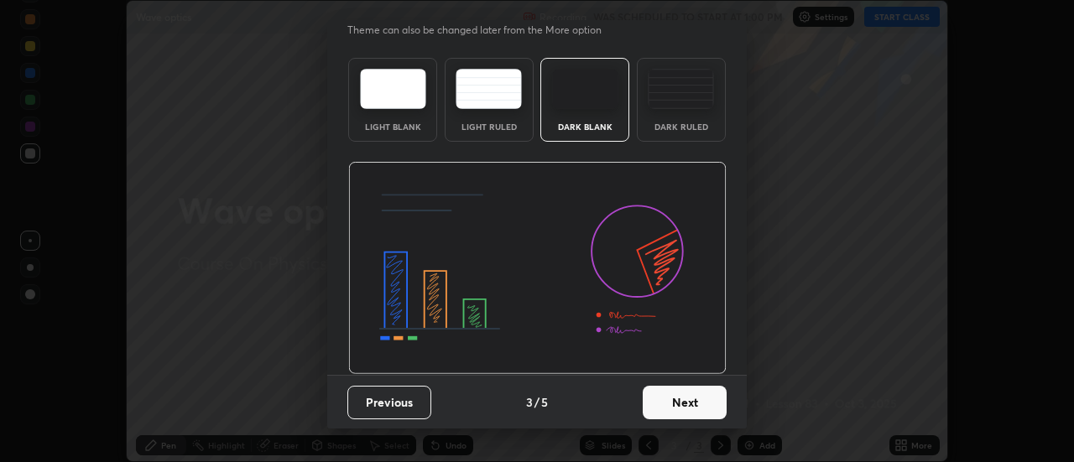
click at [672, 410] on button "Next" at bounding box center [685, 403] width 84 height 34
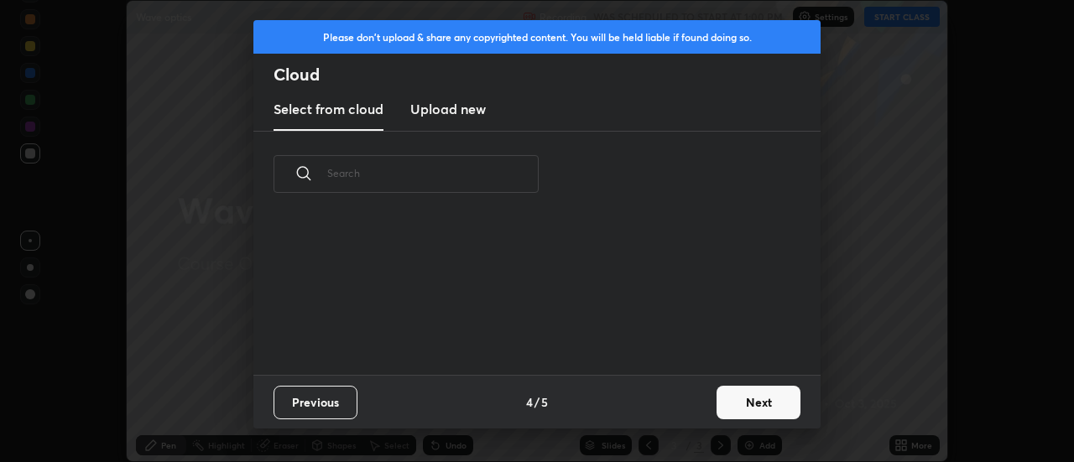
scroll to position [0, 0]
click at [669, 402] on div "Previous 4 / 5 Next" at bounding box center [536, 402] width 567 height 54
click at [669, 405] on div "Previous 4 / 5 Next" at bounding box center [536, 402] width 567 height 54
click at [733, 402] on button "Next" at bounding box center [759, 403] width 84 height 34
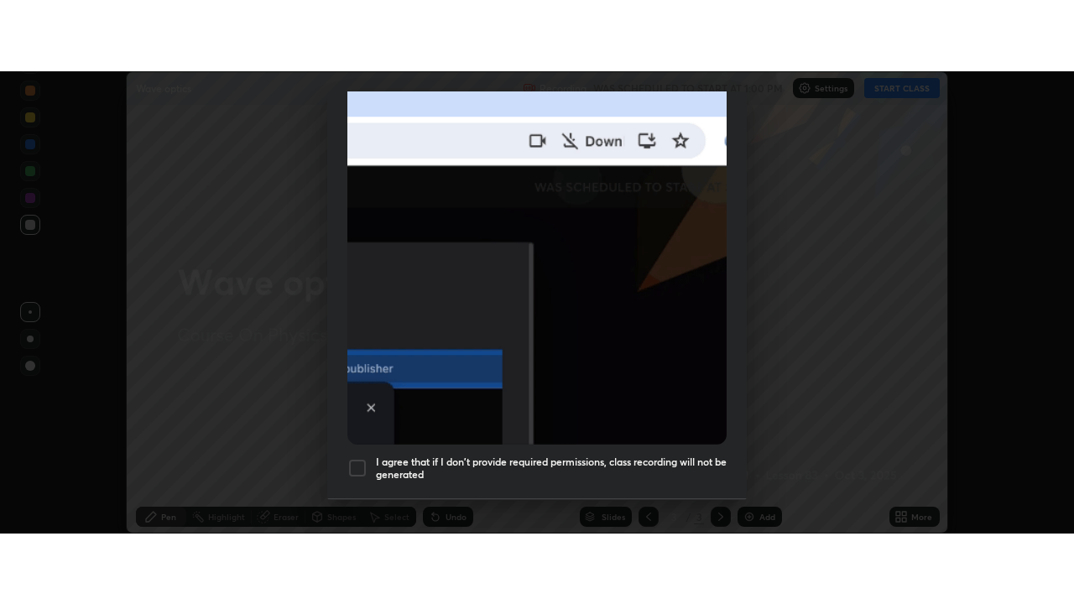
scroll to position [431, 0]
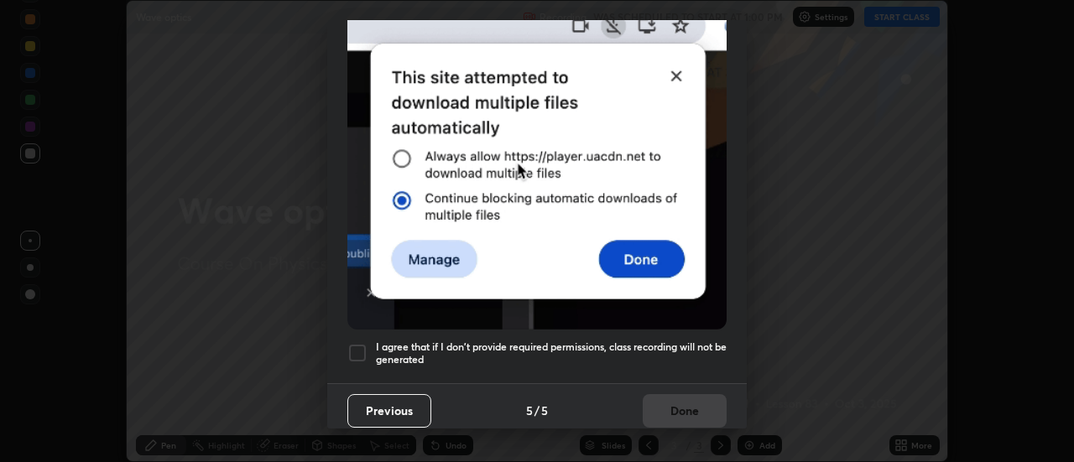
click at [360, 346] on div at bounding box center [357, 353] width 20 height 20
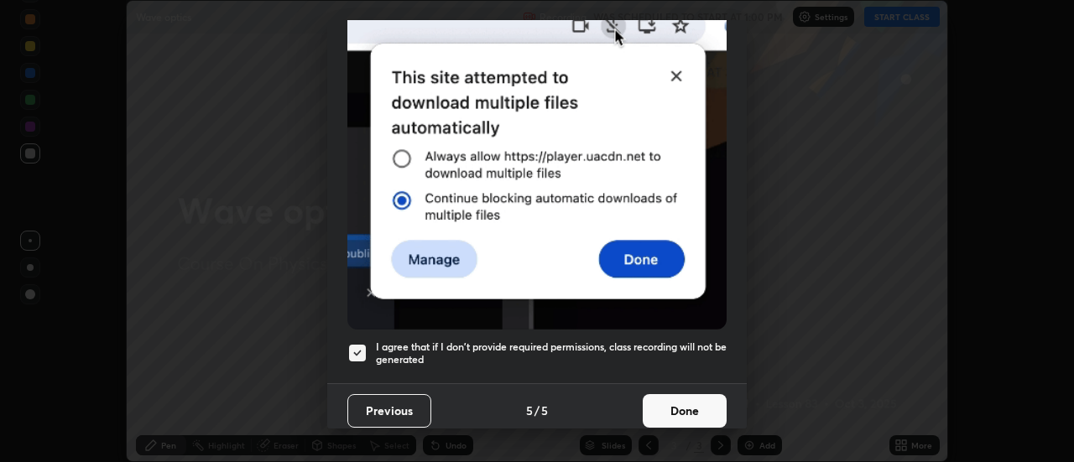
click at [666, 400] on button "Done" at bounding box center [685, 411] width 84 height 34
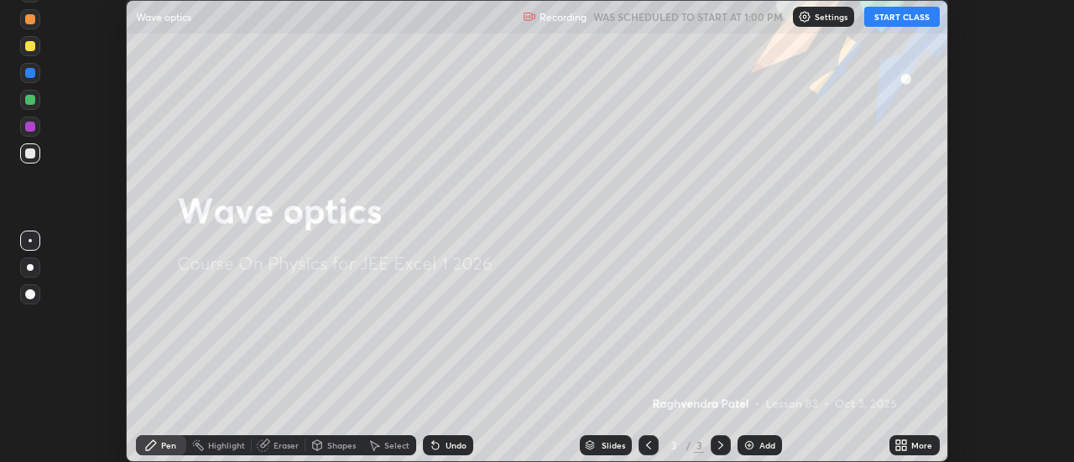
click at [907, 446] on icon at bounding box center [905, 448] width 4 height 4
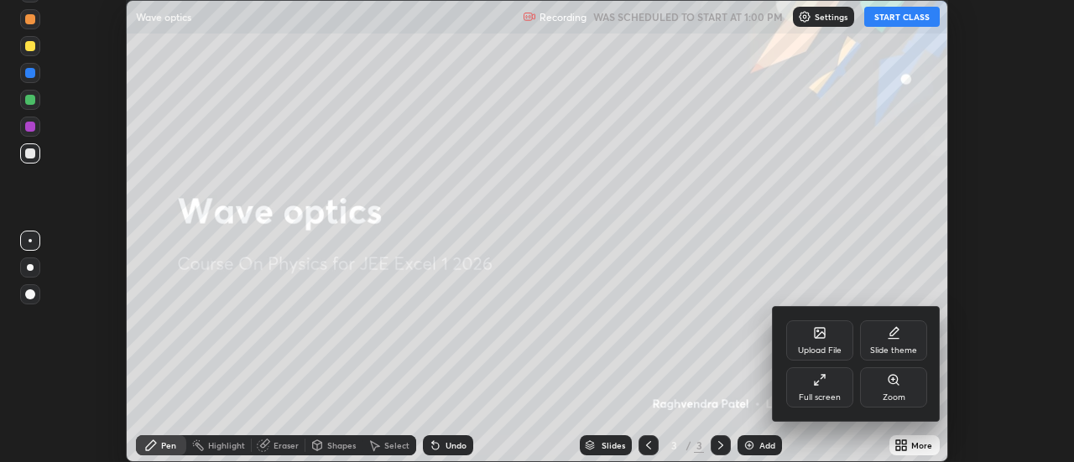
click at [807, 398] on div "Full screen" at bounding box center [820, 398] width 42 height 8
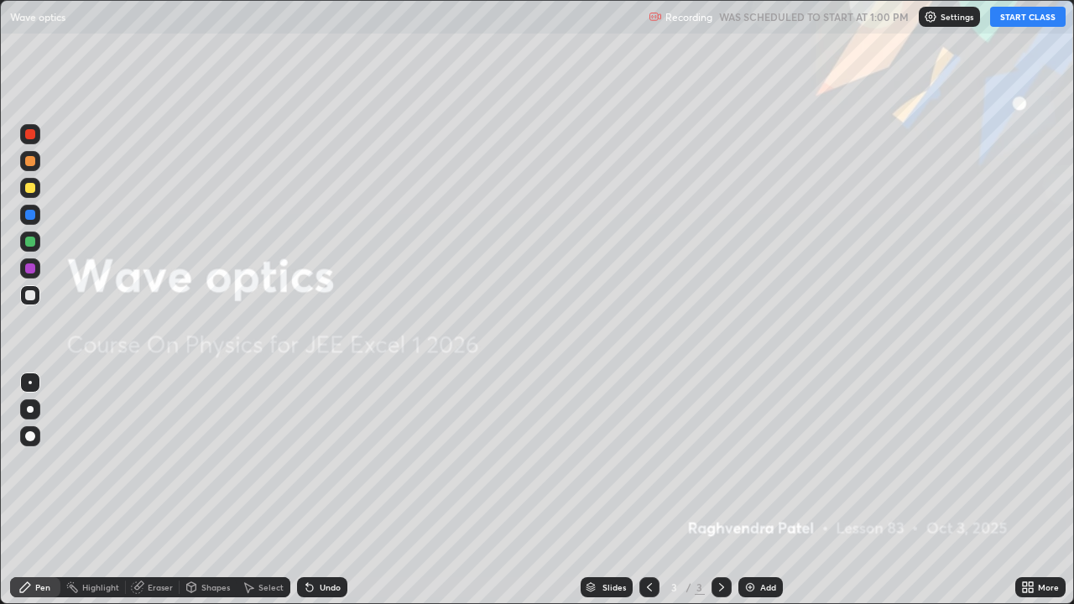
scroll to position [604, 1074]
click at [1026, 16] on button "START CLASS" at bounding box center [1028, 17] width 76 height 20
click at [760, 462] on div "Add" at bounding box center [768, 587] width 16 height 8
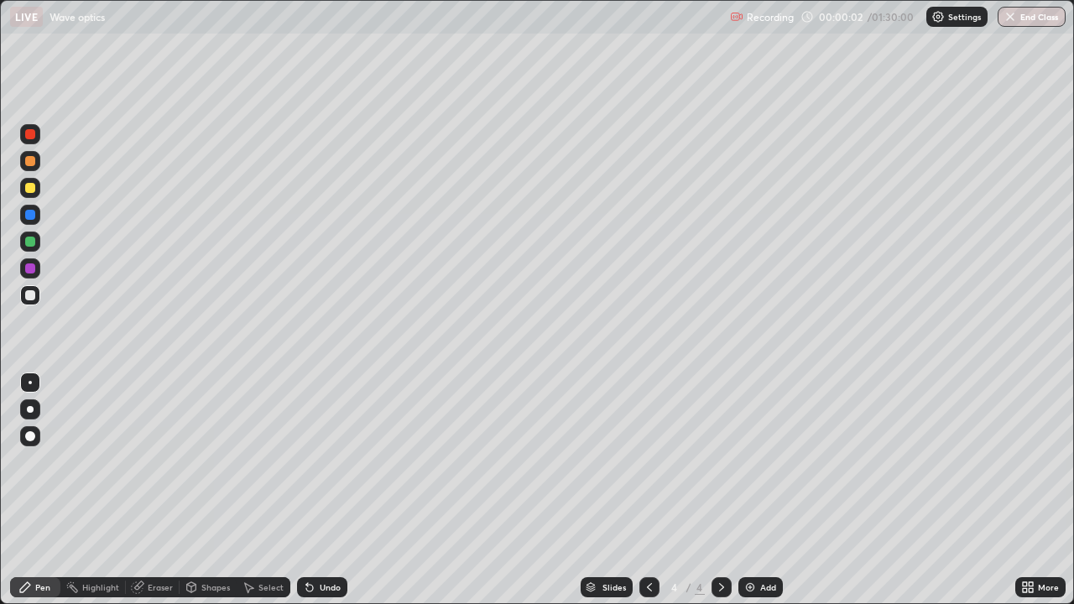
click at [200, 462] on div "Shapes" at bounding box center [208, 587] width 57 height 20
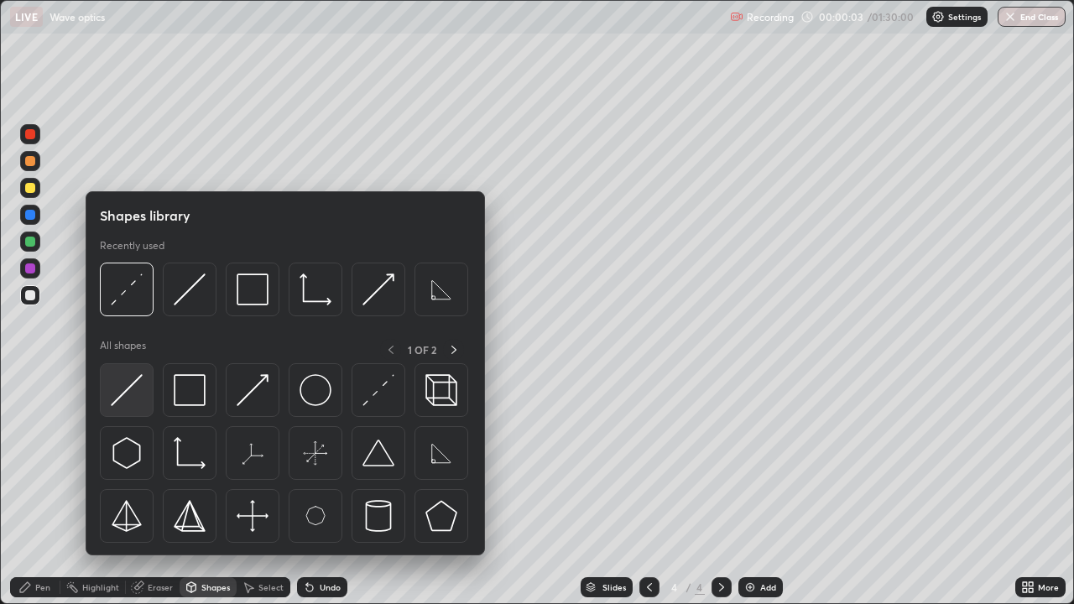
click at [139, 405] on img at bounding box center [127, 390] width 32 height 32
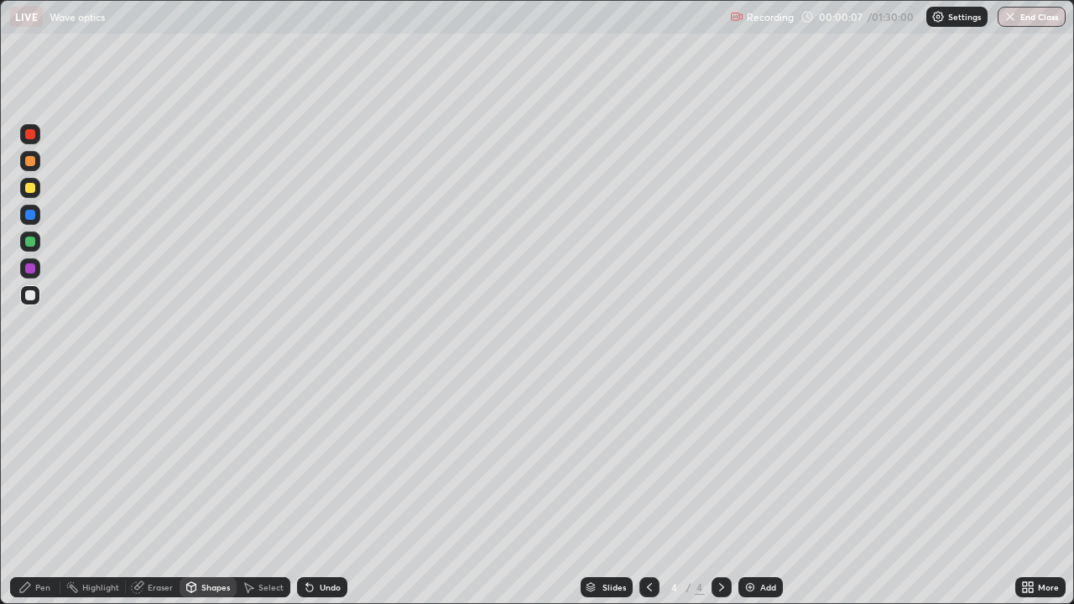
click at [326, 462] on div "Undo" at bounding box center [330, 587] width 21 height 8
click at [50, 462] on div "Pen" at bounding box center [35, 587] width 50 height 20
click at [31, 190] on div at bounding box center [30, 188] width 10 height 10
click at [327, 462] on div "Undo" at bounding box center [330, 587] width 21 height 8
click at [326, 462] on div "Undo" at bounding box center [330, 587] width 21 height 8
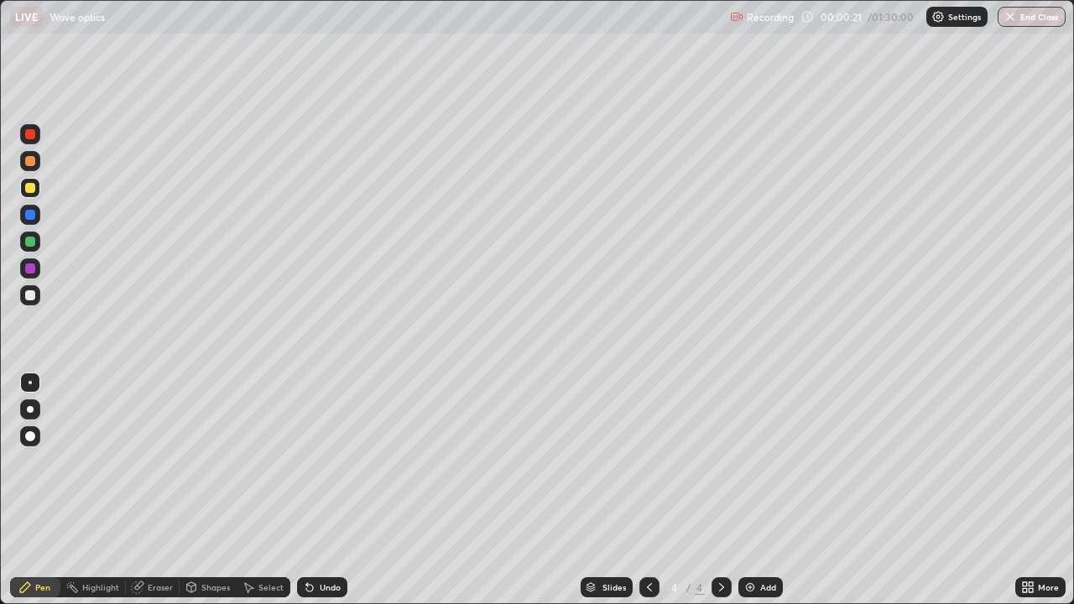
click at [324, 462] on div "Undo" at bounding box center [330, 587] width 21 height 8
click at [321, 462] on div "Undo" at bounding box center [330, 587] width 21 height 8
click at [211, 462] on div "Shapes" at bounding box center [208, 587] width 57 height 20
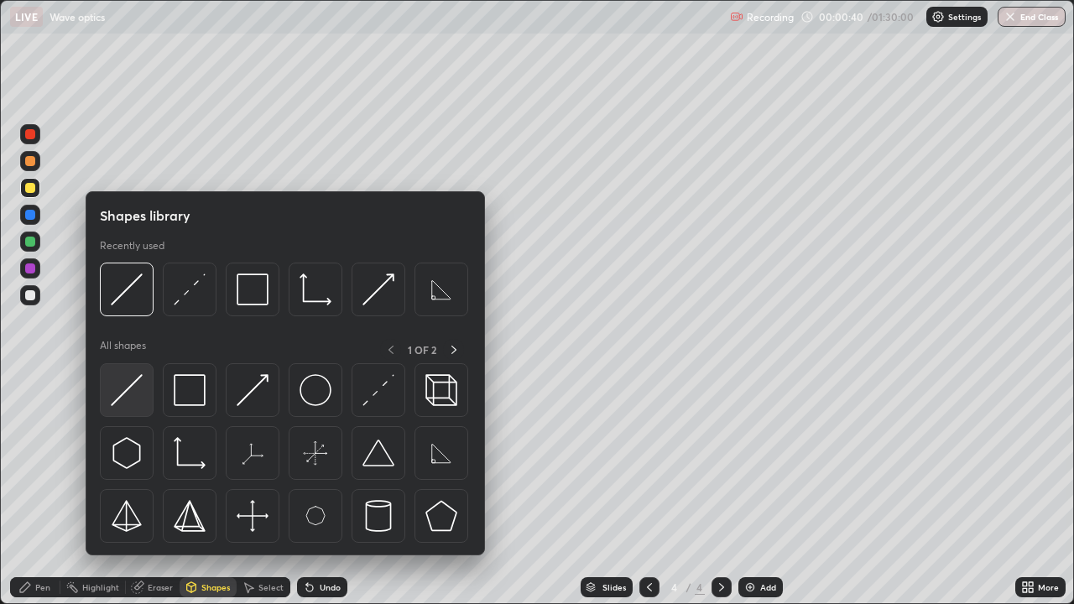
click at [138, 385] on img at bounding box center [127, 390] width 32 height 32
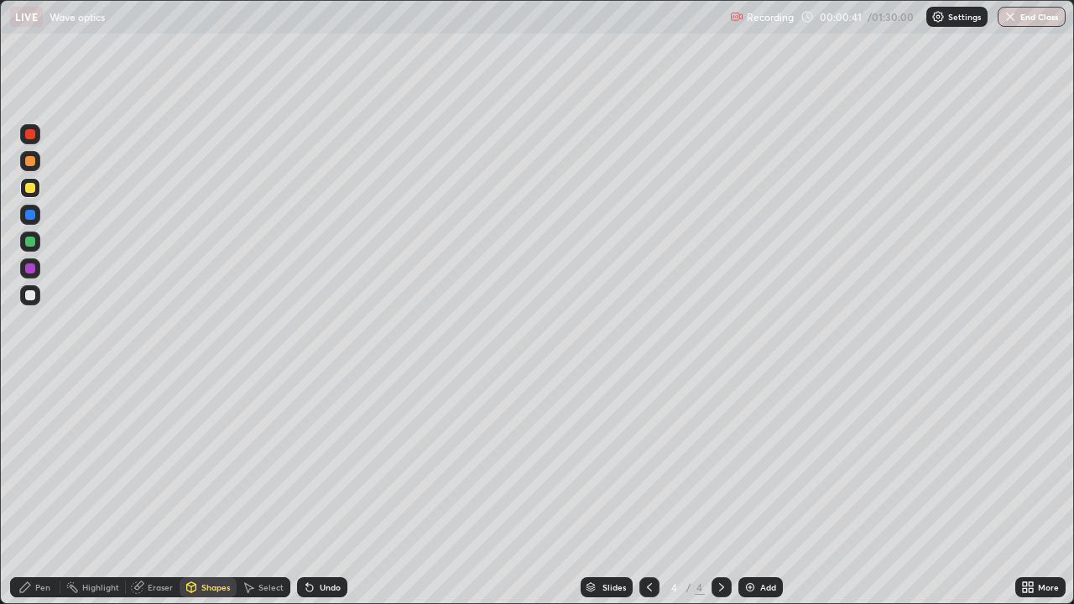
click at [31, 295] on div at bounding box center [30, 295] width 10 height 10
click at [42, 462] on div "Pen" at bounding box center [42, 587] width 15 height 8
click at [223, 462] on div "Shapes" at bounding box center [208, 587] width 57 height 20
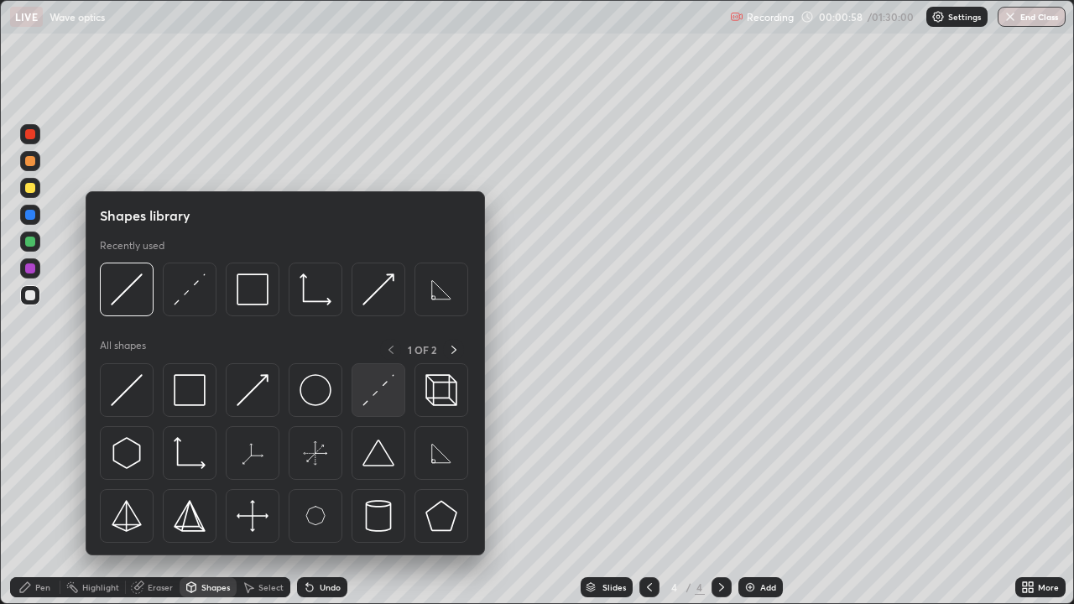
click at [367, 408] on div at bounding box center [379, 390] width 54 height 54
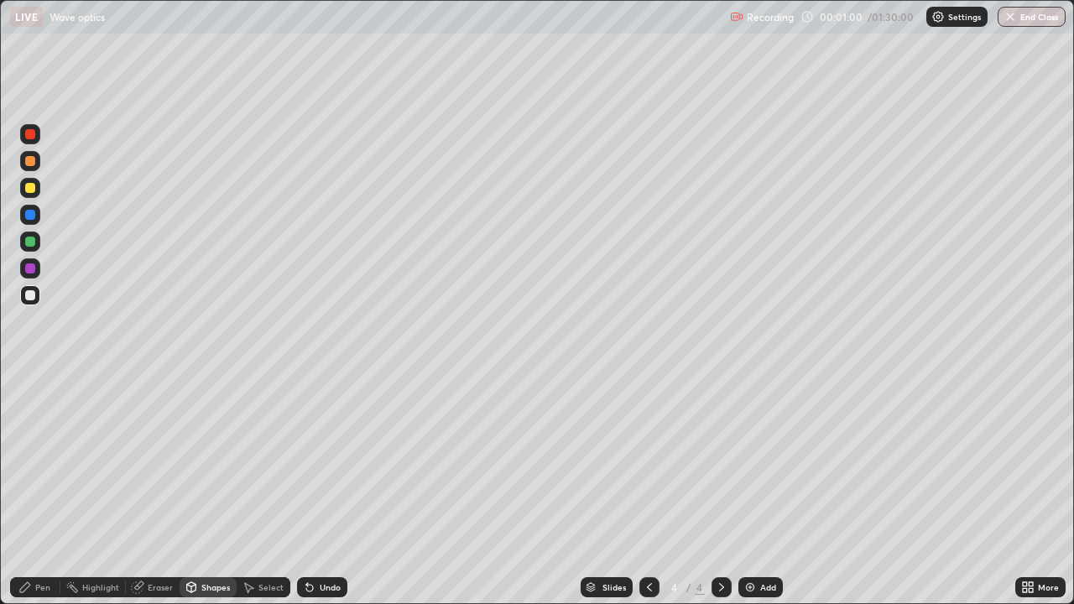
click at [44, 462] on div "Pen" at bounding box center [42, 587] width 15 height 8
click at [31, 188] on div at bounding box center [30, 188] width 10 height 10
click at [209, 462] on div "Shapes" at bounding box center [215, 587] width 29 height 8
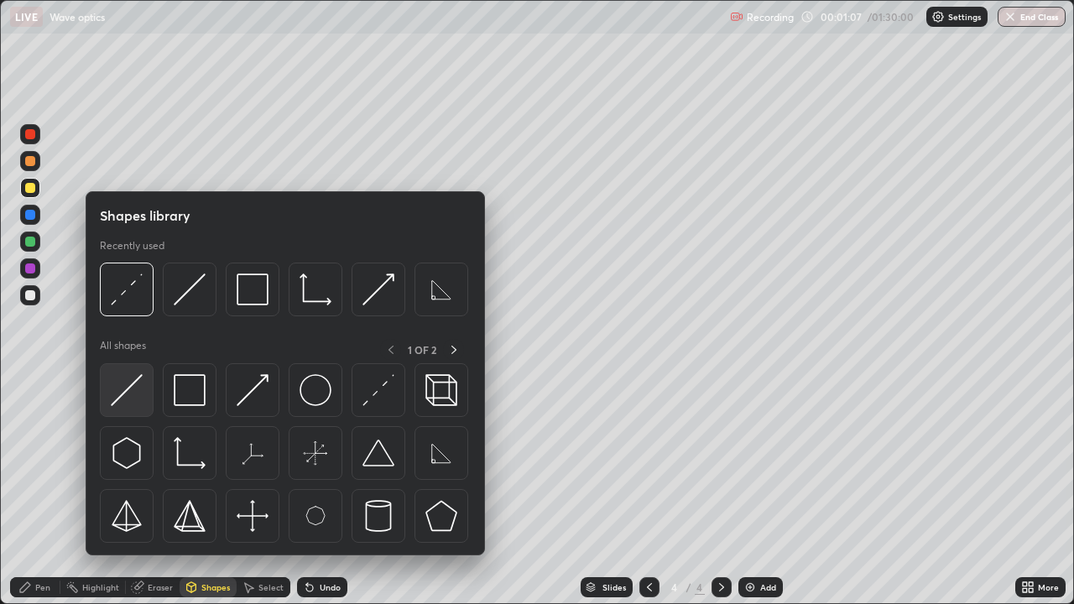
click at [143, 394] on img at bounding box center [127, 390] width 32 height 32
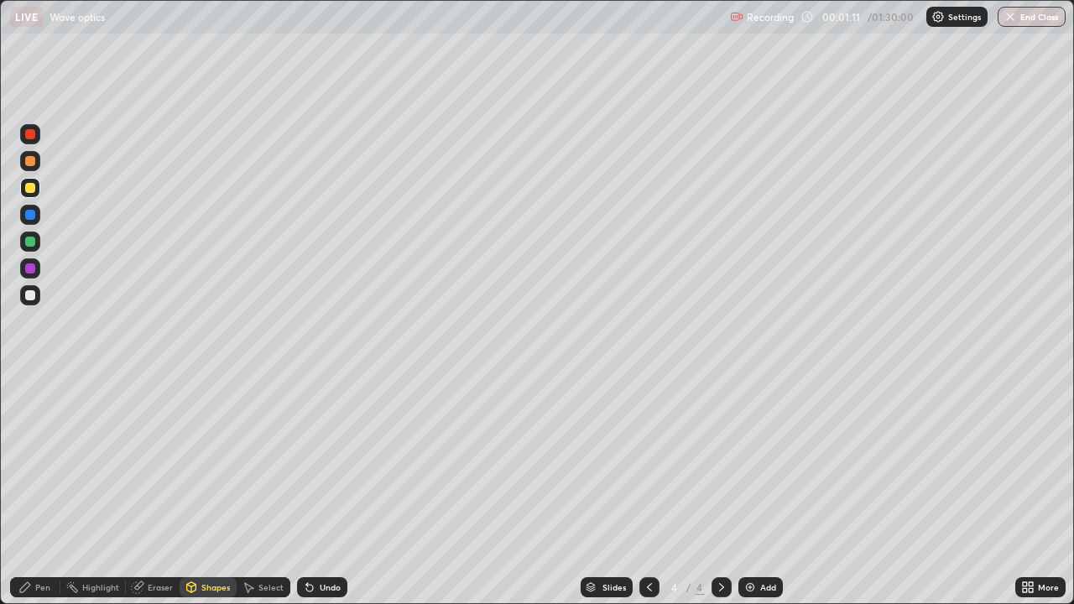
click at [204, 462] on div "Shapes" at bounding box center [215, 587] width 29 height 8
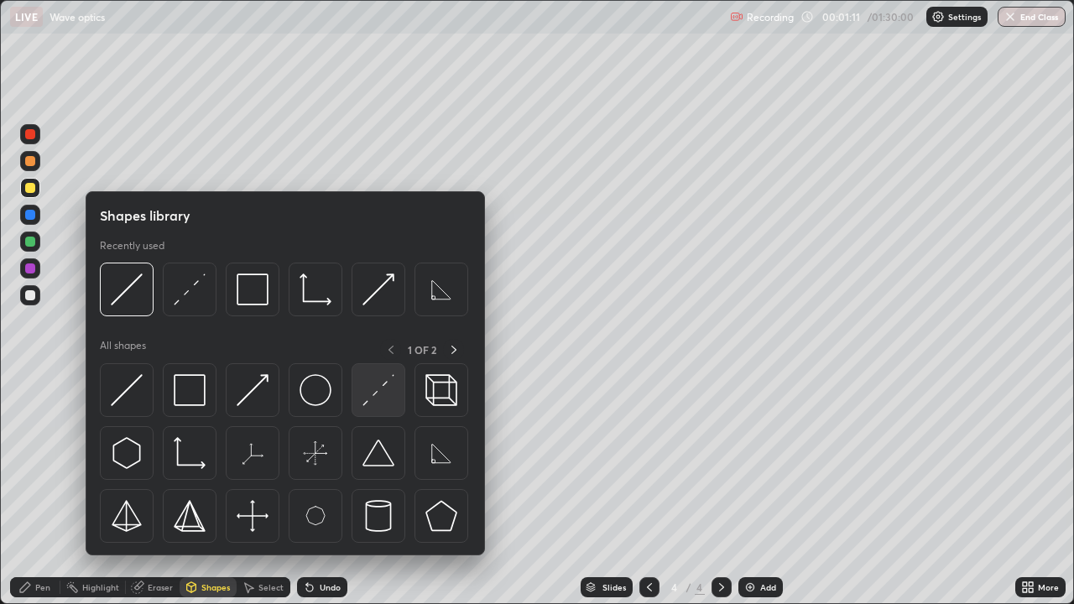
click at [363, 389] on img at bounding box center [379, 390] width 32 height 32
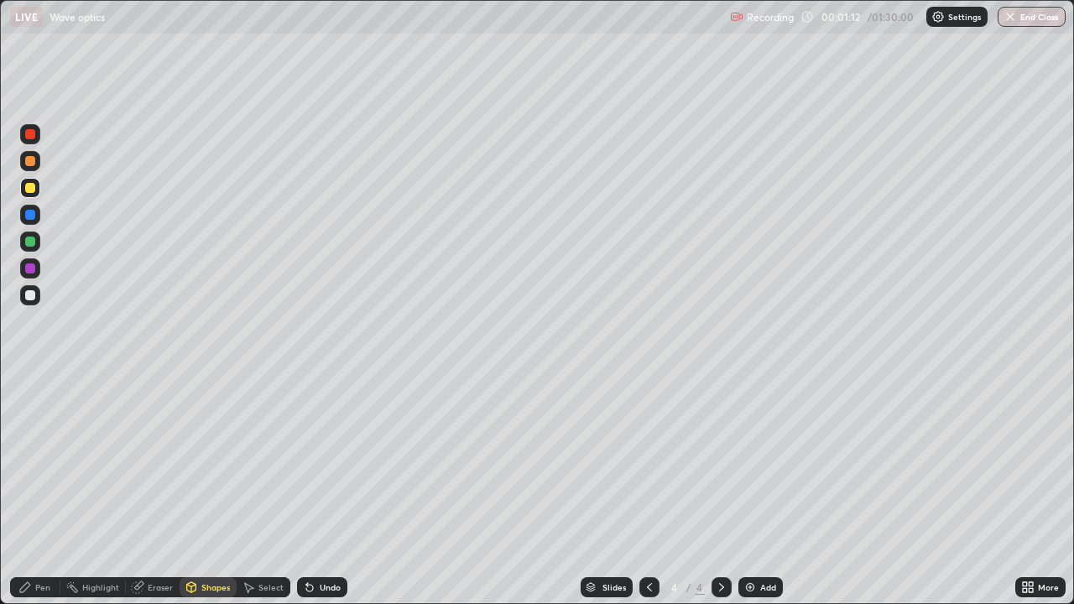
click at [31, 295] on div at bounding box center [30, 295] width 10 height 10
click at [201, 462] on div "Shapes" at bounding box center [215, 587] width 29 height 8
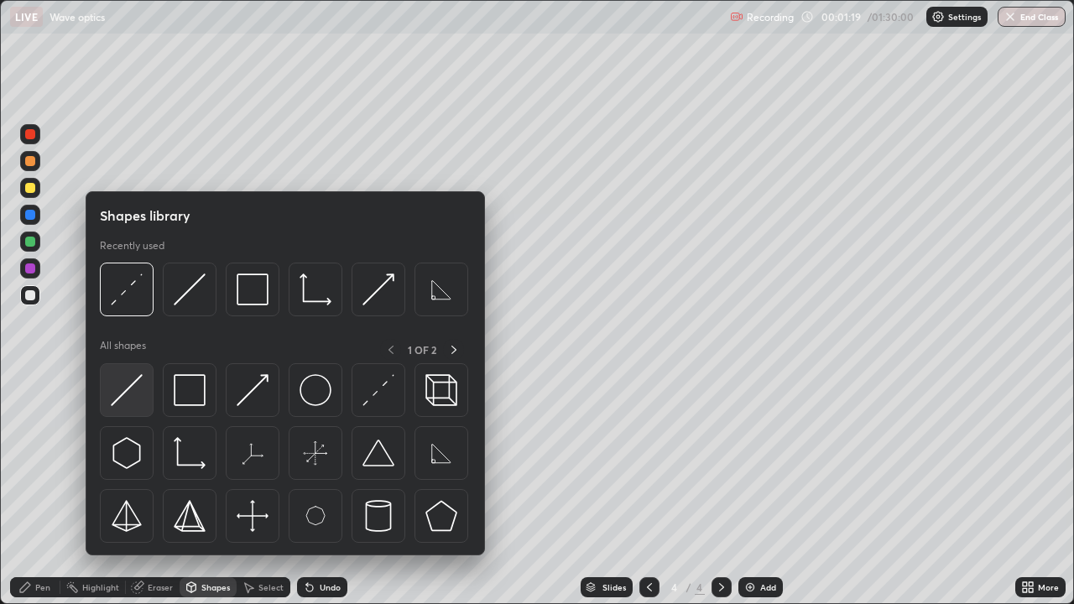
click at [138, 390] on img at bounding box center [127, 390] width 32 height 32
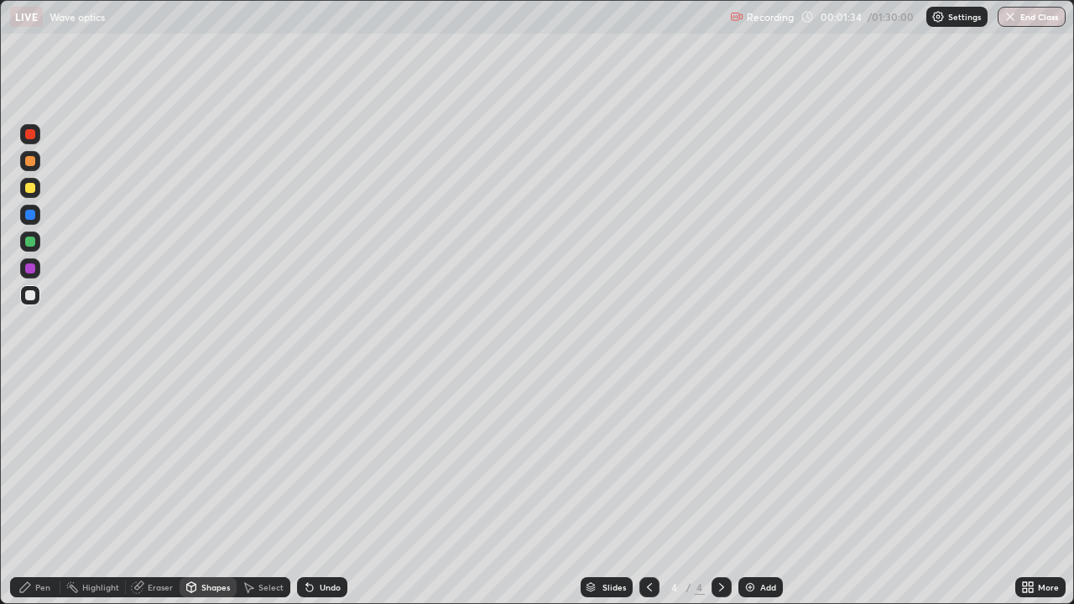
click at [205, 462] on div "Shapes" at bounding box center [215, 587] width 29 height 8
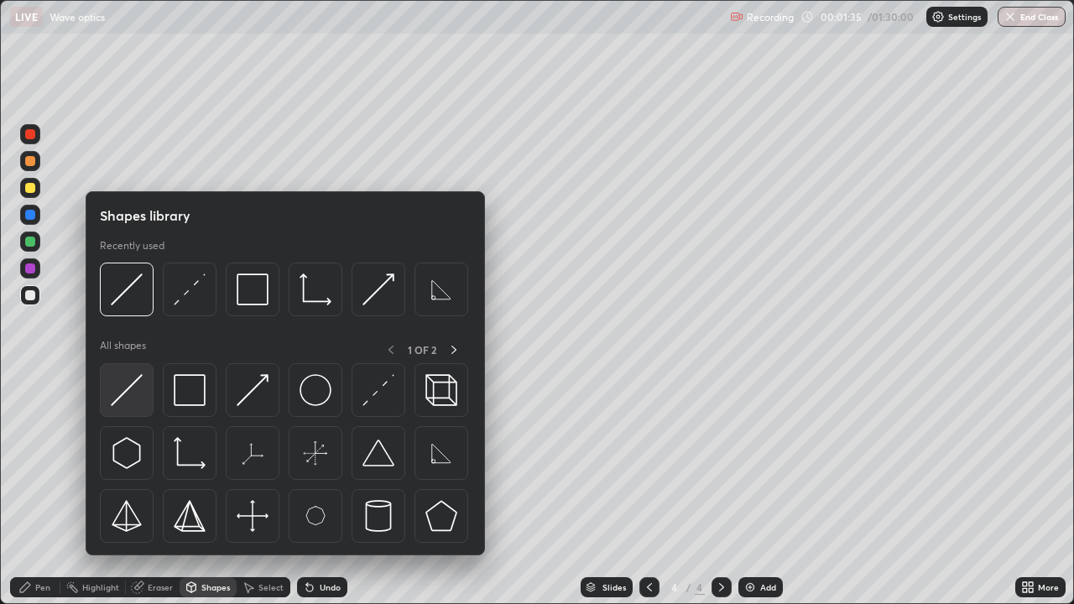
click at [138, 394] on img at bounding box center [127, 390] width 32 height 32
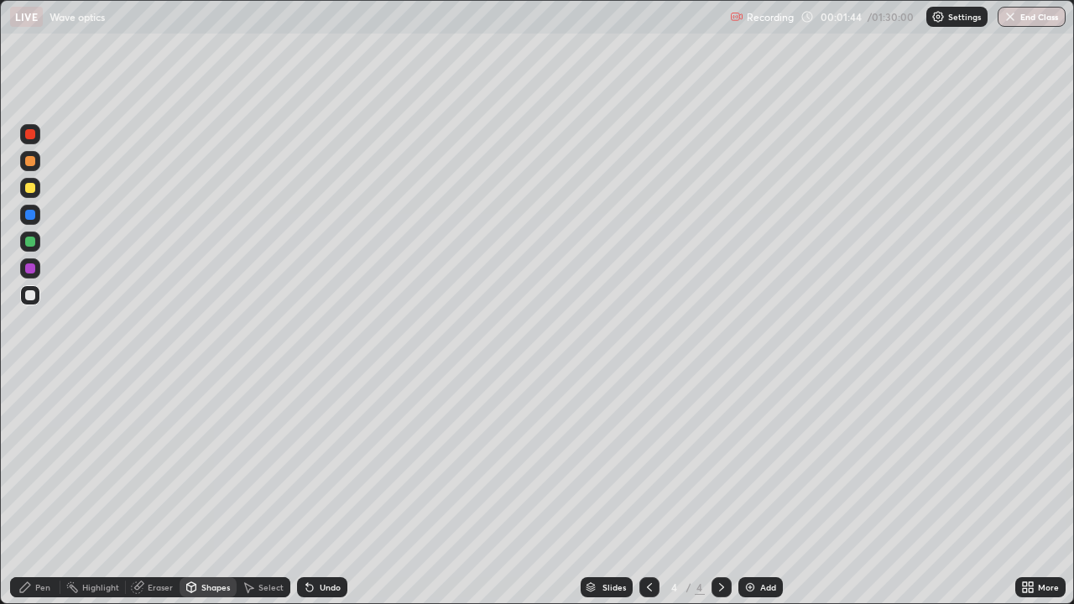
click at [29, 162] on div at bounding box center [30, 161] width 10 height 10
click at [39, 191] on div at bounding box center [30, 188] width 20 height 20
click at [36, 185] on div at bounding box center [30, 188] width 20 height 20
click at [38, 165] on div at bounding box center [30, 161] width 20 height 20
click at [33, 462] on div "Pen" at bounding box center [35, 587] width 50 height 20
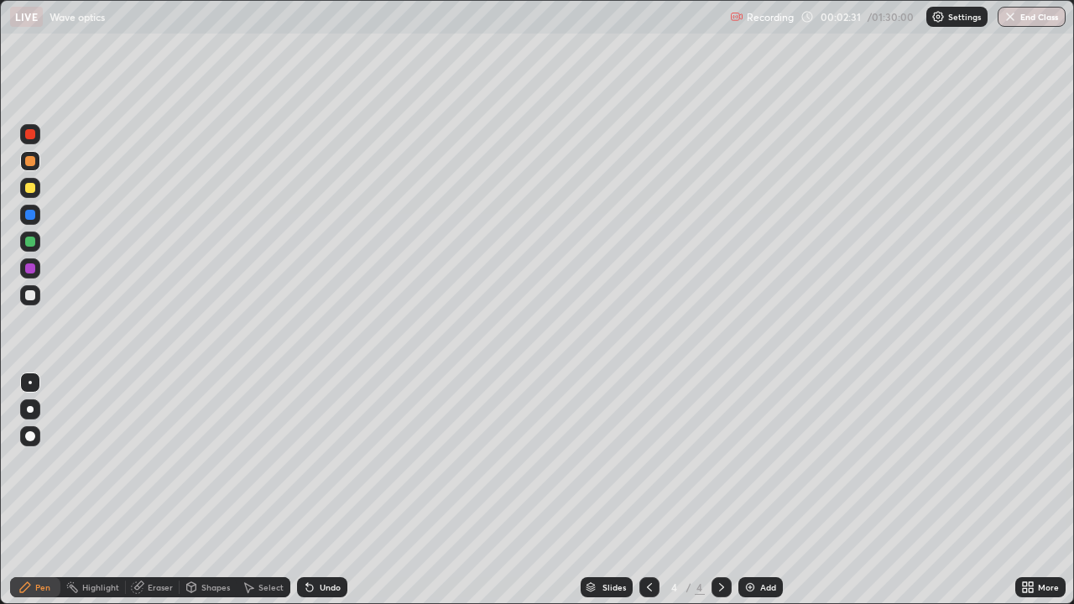
click at [202, 462] on div "Shapes" at bounding box center [215, 587] width 29 height 8
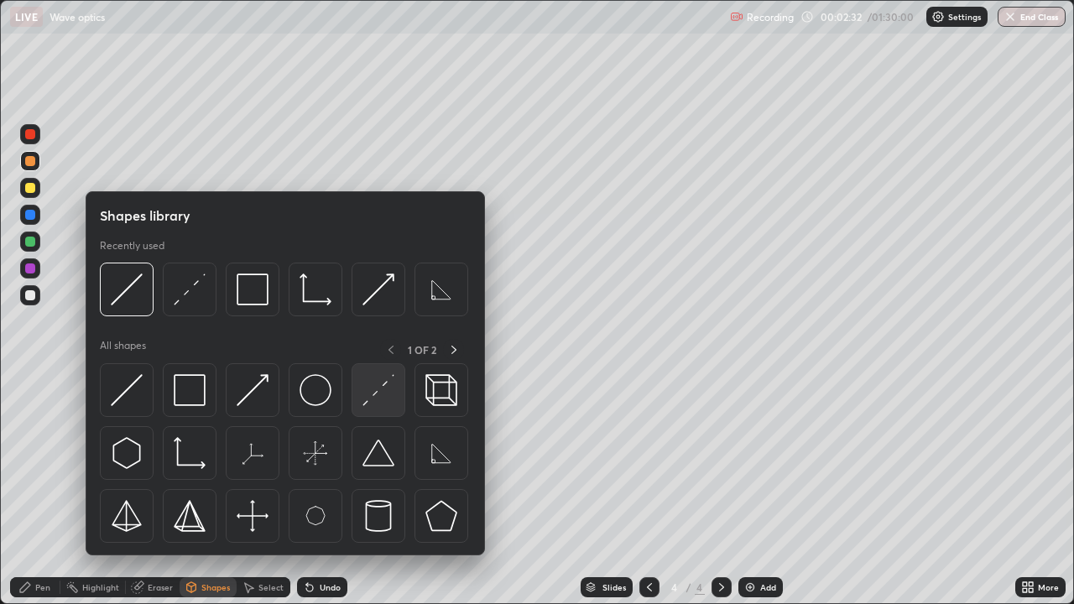
click at [364, 397] on img at bounding box center [379, 390] width 32 height 32
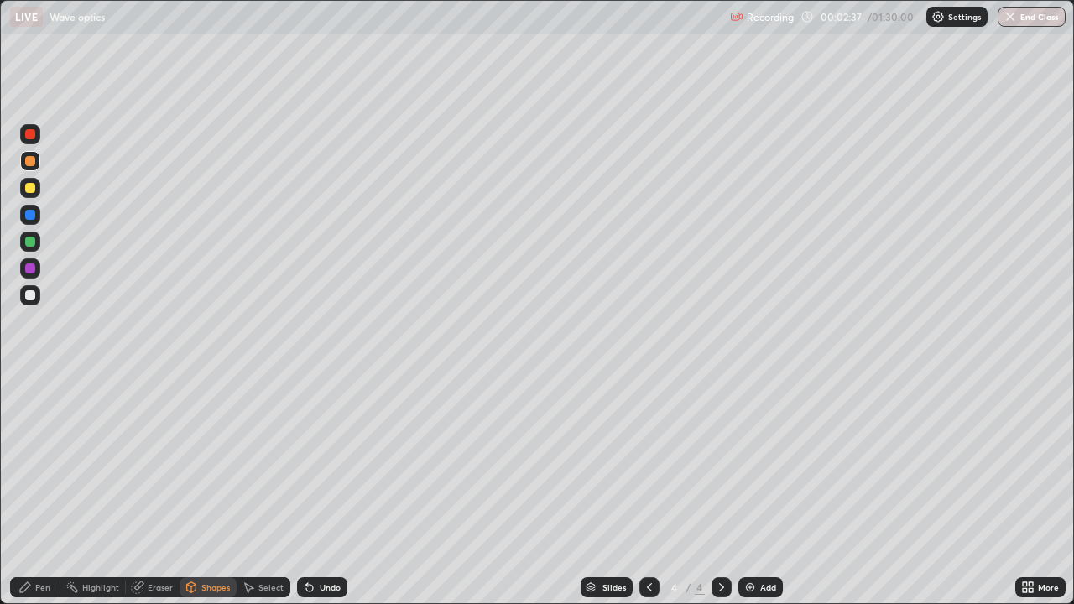
click at [39, 295] on div at bounding box center [30, 295] width 20 height 20
click at [313, 462] on icon at bounding box center [309, 587] width 13 height 13
click at [44, 462] on div "Pen" at bounding box center [42, 587] width 15 height 8
click at [38, 185] on div at bounding box center [30, 188] width 20 height 20
click at [27, 295] on div at bounding box center [30, 295] width 10 height 10
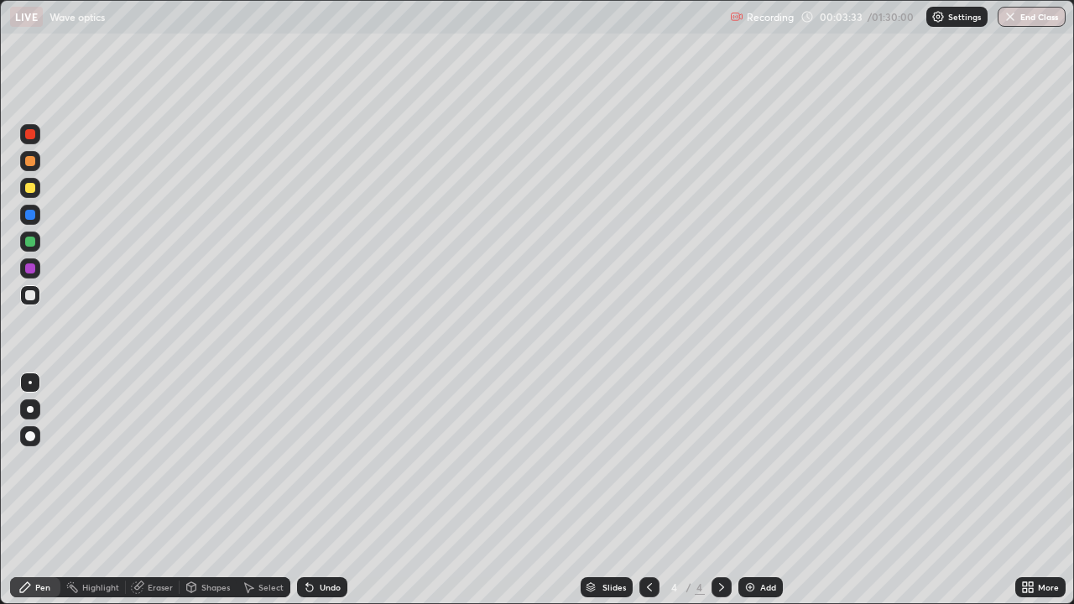
click at [207, 462] on div "Shapes" at bounding box center [215, 587] width 29 height 8
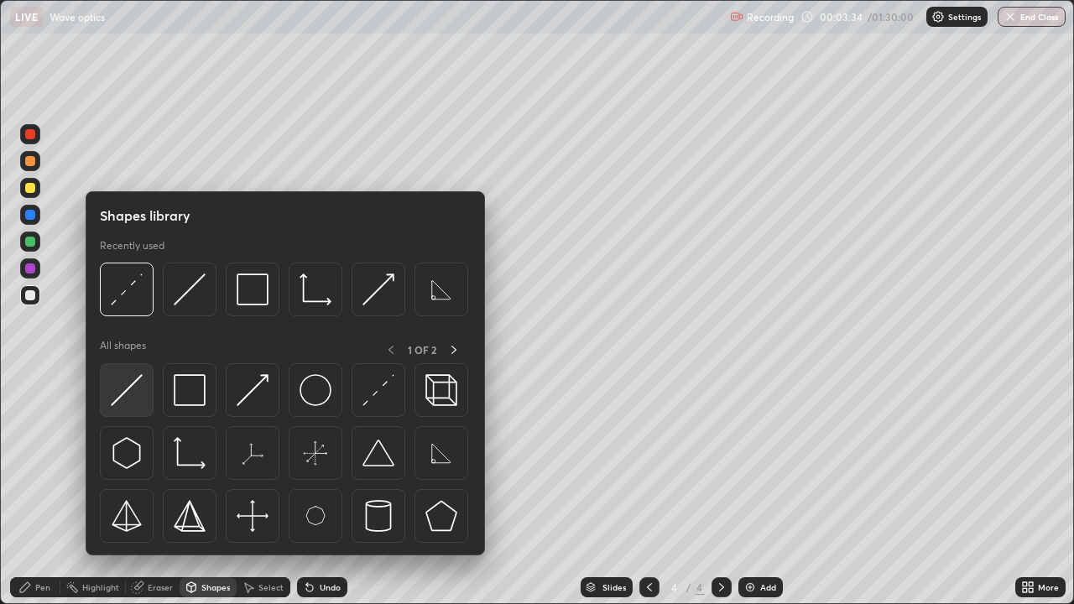
click at [128, 394] on img at bounding box center [127, 390] width 32 height 32
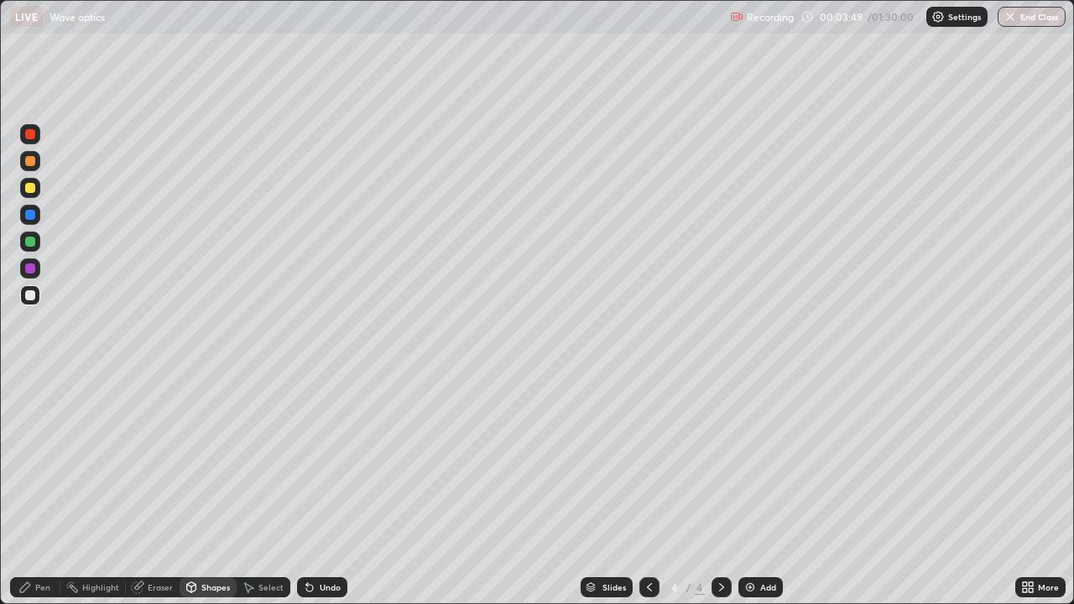
click at [50, 462] on div "Pen" at bounding box center [35, 587] width 50 height 20
click at [30, 186] on div at bounding box center [30, 188] width 10 height 10
click at [35, 305] on div at bounding box center [30, 295] width 20 height 20
click at [149, 462] on div "Eraser" at bounding box center [153, 587] width 54 height 20
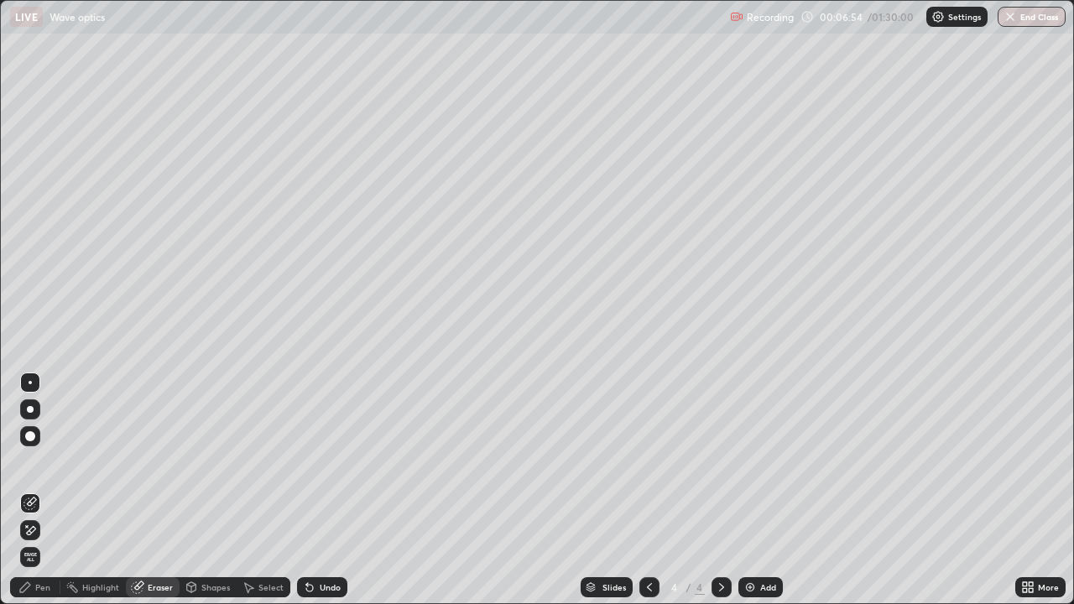
click at [41, 462] on div "Pen" at bounding box center [42, 587] width 15 height 8
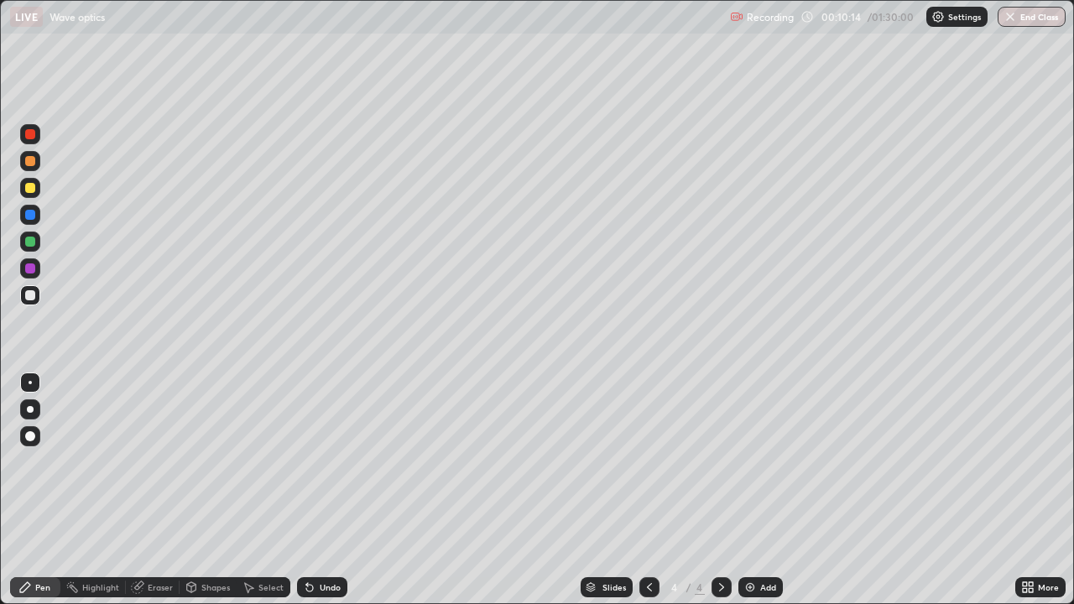
click at [30, 241] on div at bounding box center [30, 242] width 10 height 10
click at [762, 462] on div "Add" at bounding box center [761, 587] width 44 height 20
click at [34, 185] on div at bounding box center [30, 188] width 10 height 10
click at [211, 462] on div "Shapes" at bounding box center [215, 587] width 29 height 8
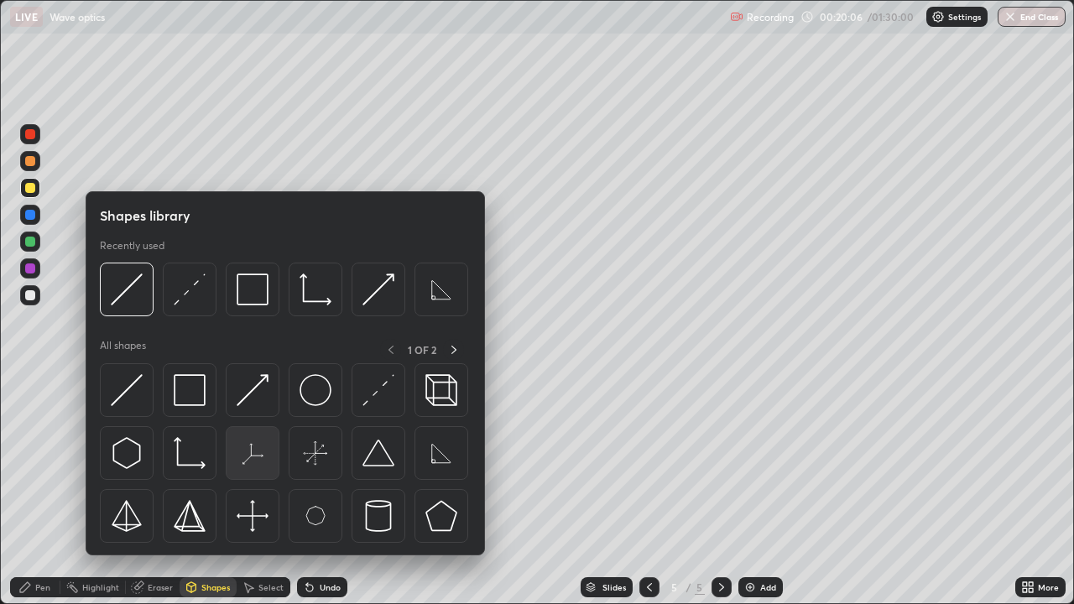
click at [253, 457] on img at bounding box center [253, 453] width 32 height 32
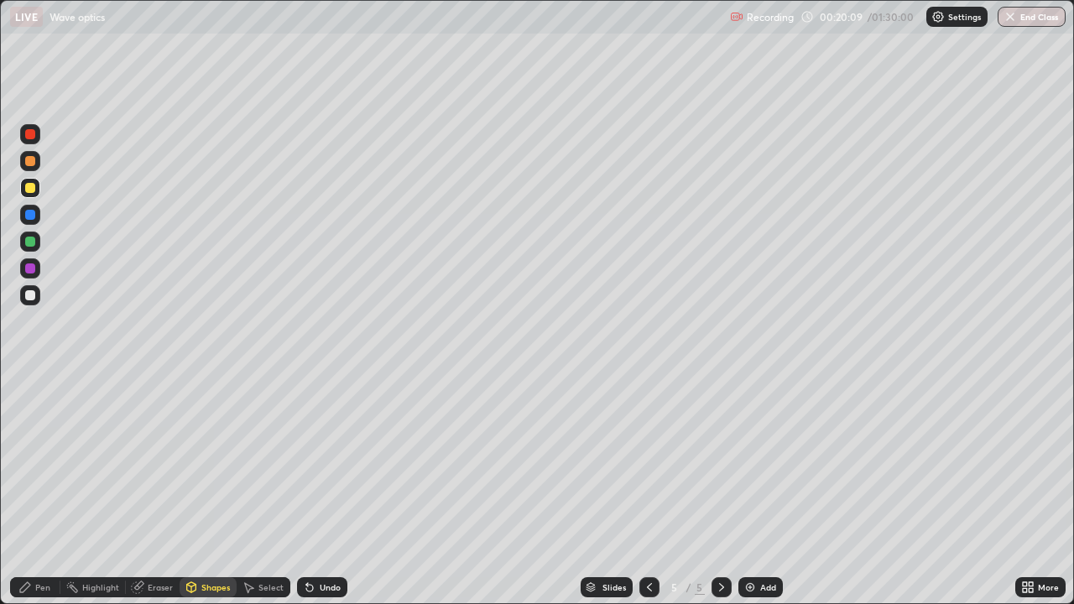
click at [213, 462] on div "Shapes" at bounding box center [215, 587] width 29 height 8
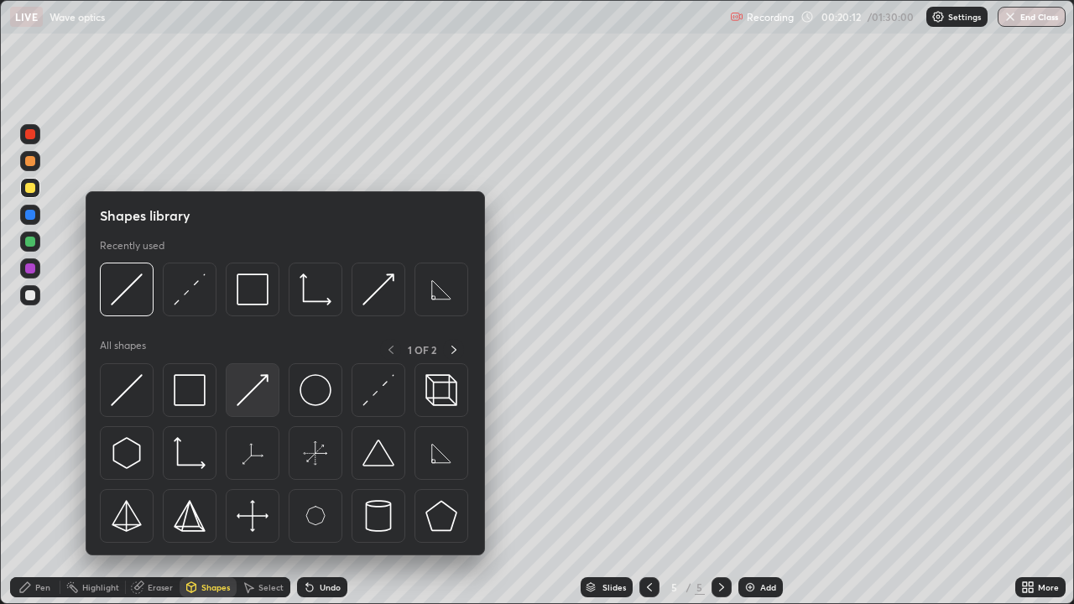
click at [258, 401] on img at bounding box center [253, 390] width 32 height 32
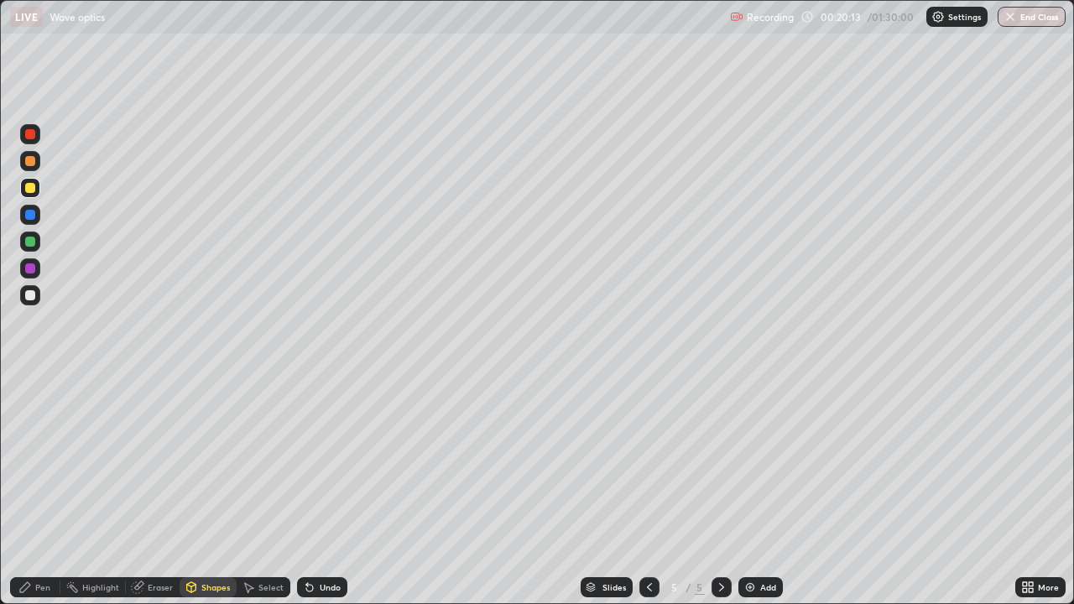
click at [38, 296] on div at bounding box center [30, 295] width 20 height 20
click at [47, 462] on div "Pen" at bounding box center [35, 587] width 50 height 20
click at [36, 188] on div at bounding box center [30, 188] width 20 height 20
click at [37, 294] on div at bounding box center [30, 295] width 20 height 20
click at [332, 462] on div "Undo" at bounding box center [322, 587] width 50 height 20
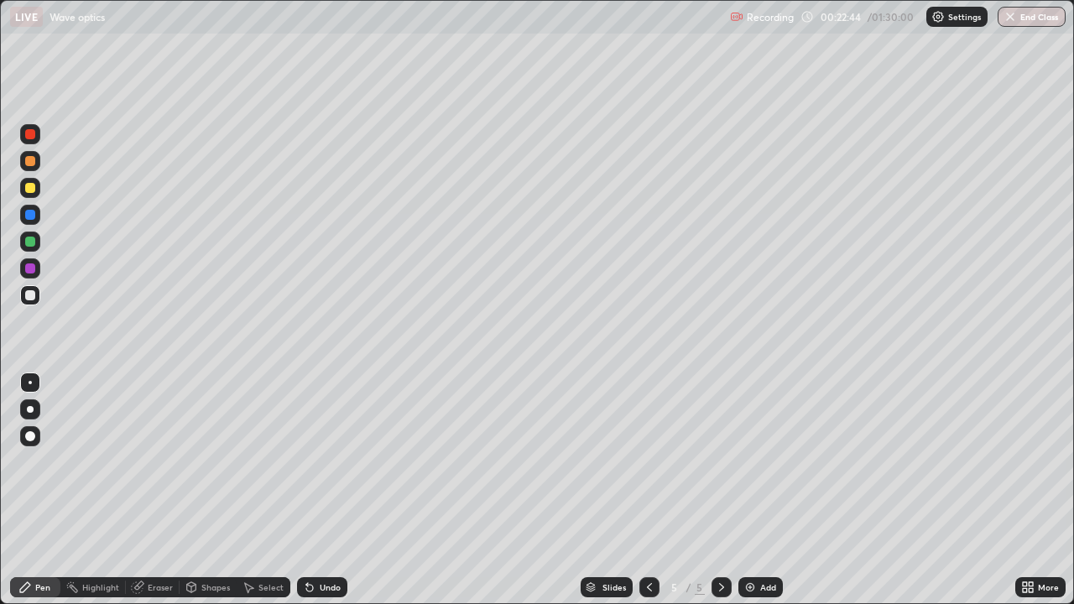
click at [159, 462] on div "Eraser" at bounding box center [160, 587] width 25 height 8
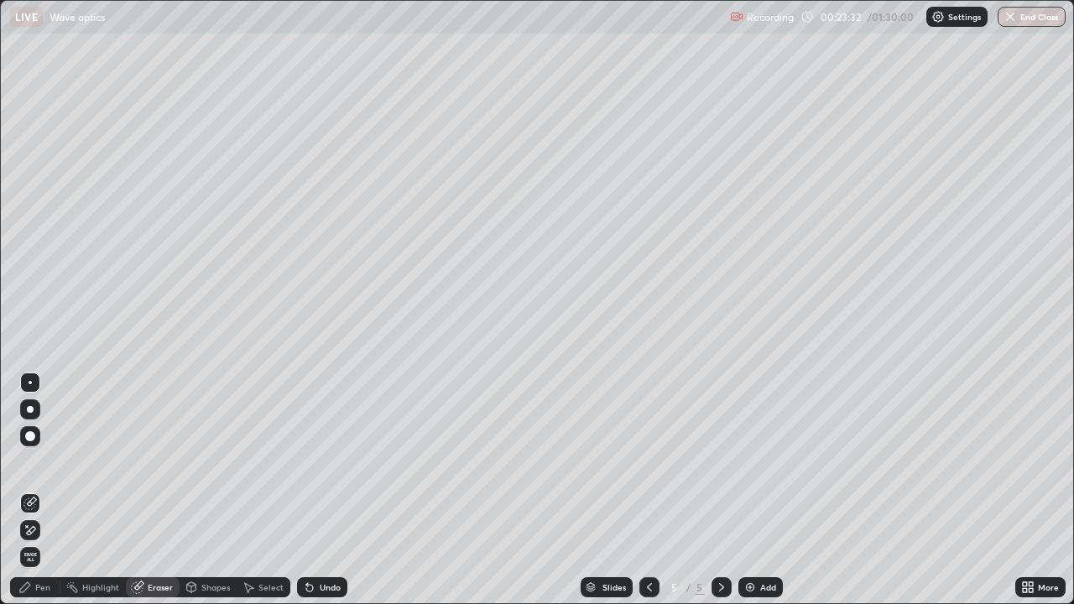
click at [217, 462] on div "Shapes" at bounding box center [215, 587] width 29 height 8
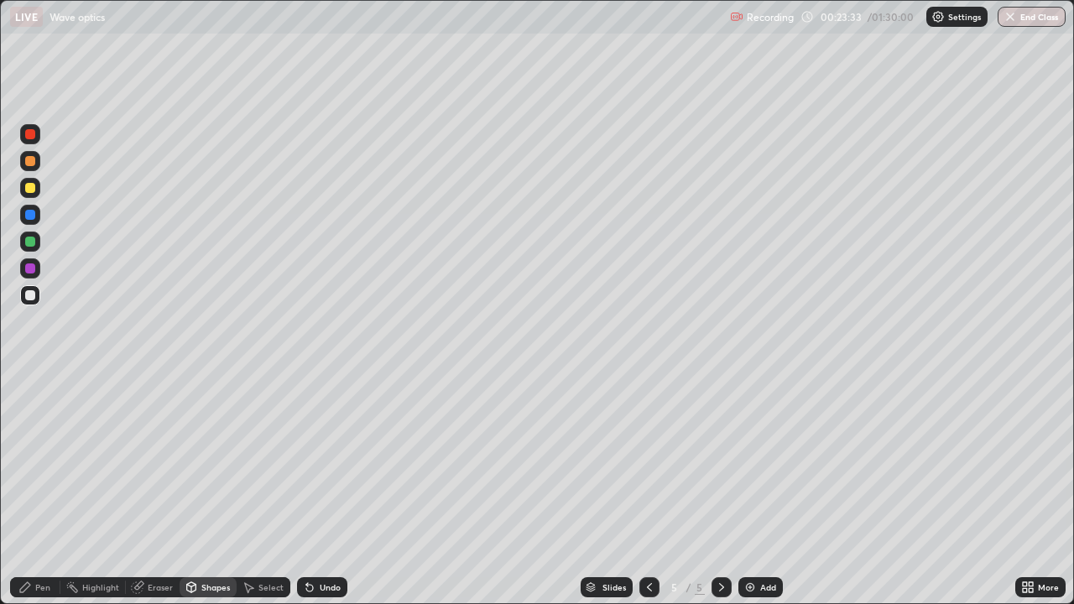
click at [158, 462] on div "Eraser" at bounding box center [160, 587] width 25 height 8
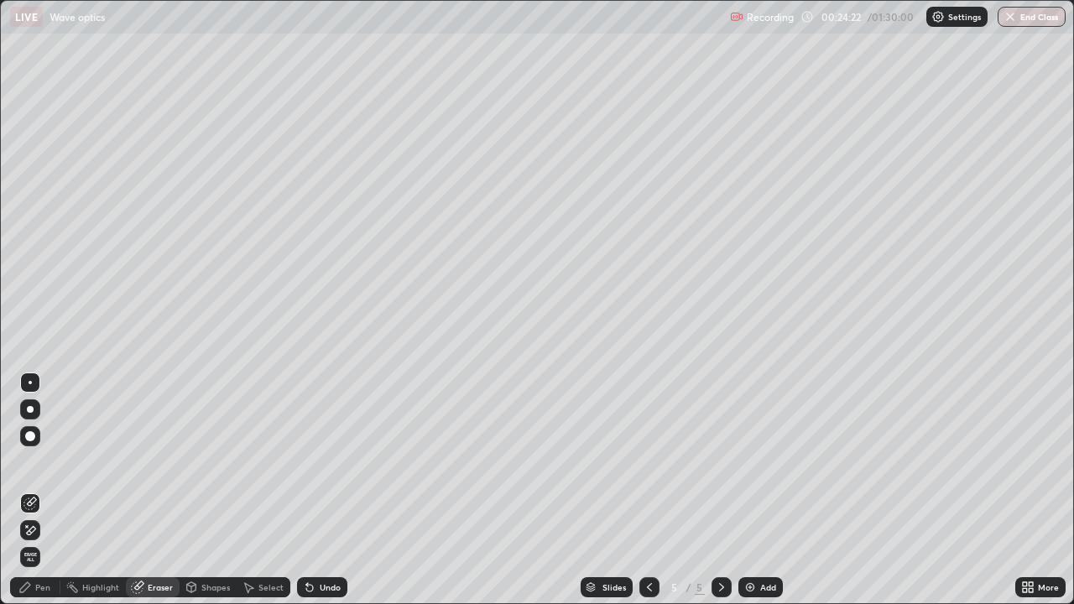
click at [221, 462] on div "Shapes" at bounding box center [215, 587] width 29 height 8
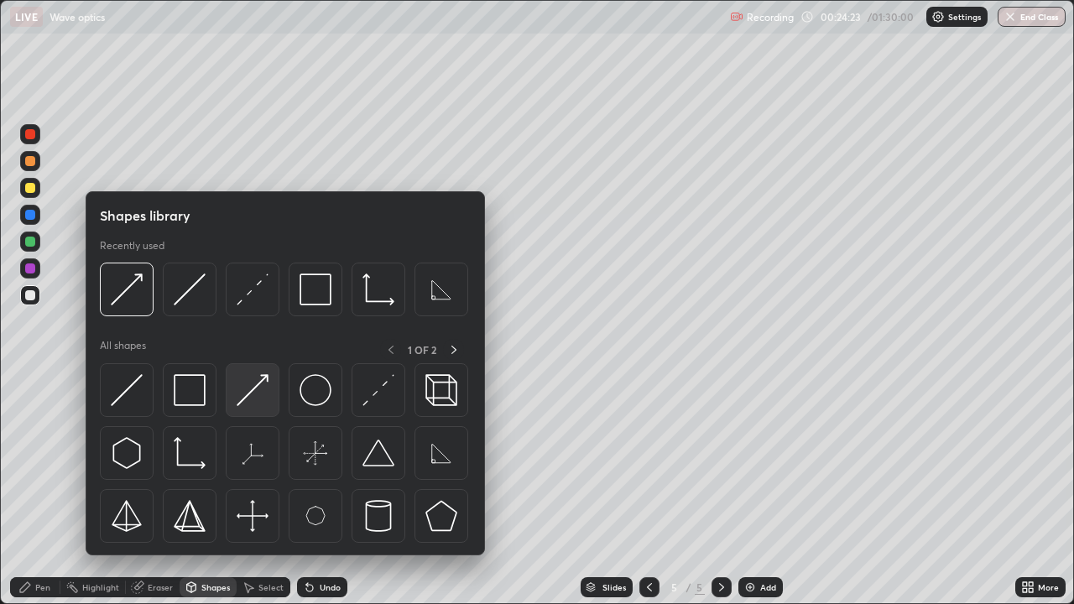
click at [251, 384] on img at bounding box center [253, 390] width 32 height 32
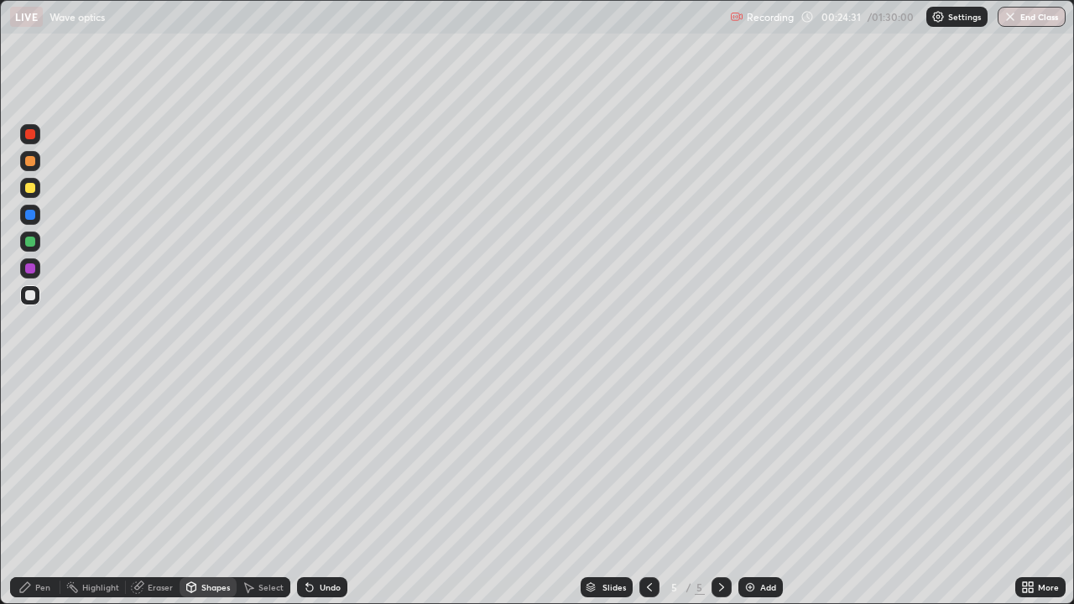
click at [51, 462] on div "Pen" at bounding box center [35, 587] width 50 height 20
click at [327, 462] on div "Undo" at bounding box center [330, 587] width 21 height 8
click at [332, 462] on div "Undo" at bounding box center [330, 587] width 21 height 8
click at [335, 462] on div "Undo" at bounding box center [330, 587] width 21 height 8
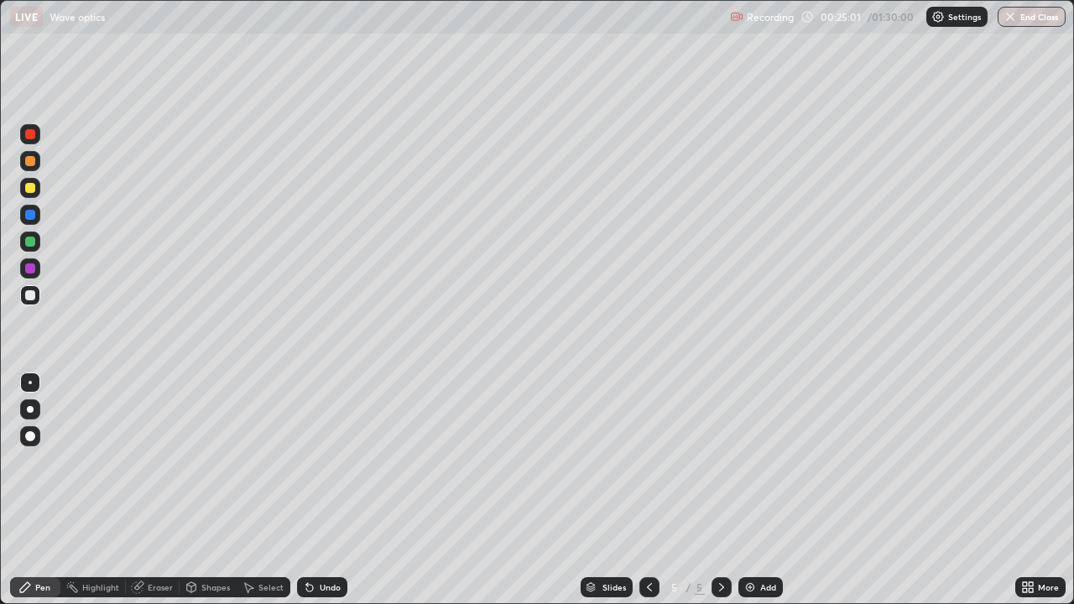
click at [329, 462] on div "Undo" at bounding box center [330, 587] width 21 height 8
click at [330, 462] on div "Undo" at bounding box center [330, 587] width 21 height 8
click at [215, 462] on div "Shapes" at bounding box center [208, 587] width 57 height 20
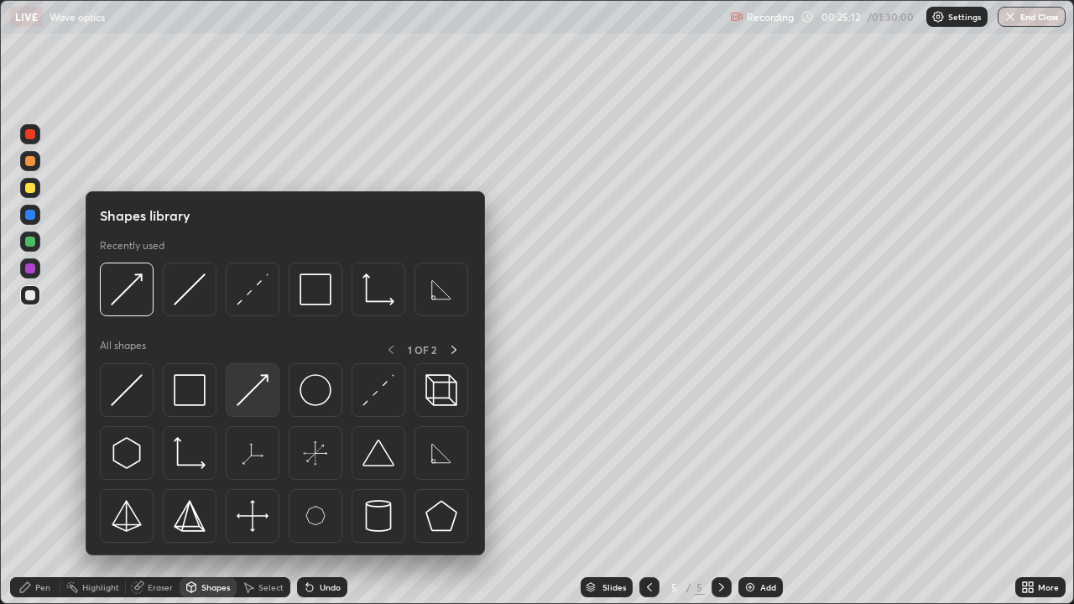
click at [265, 388] on img at bounding box center [253, 390] width 32 height 32
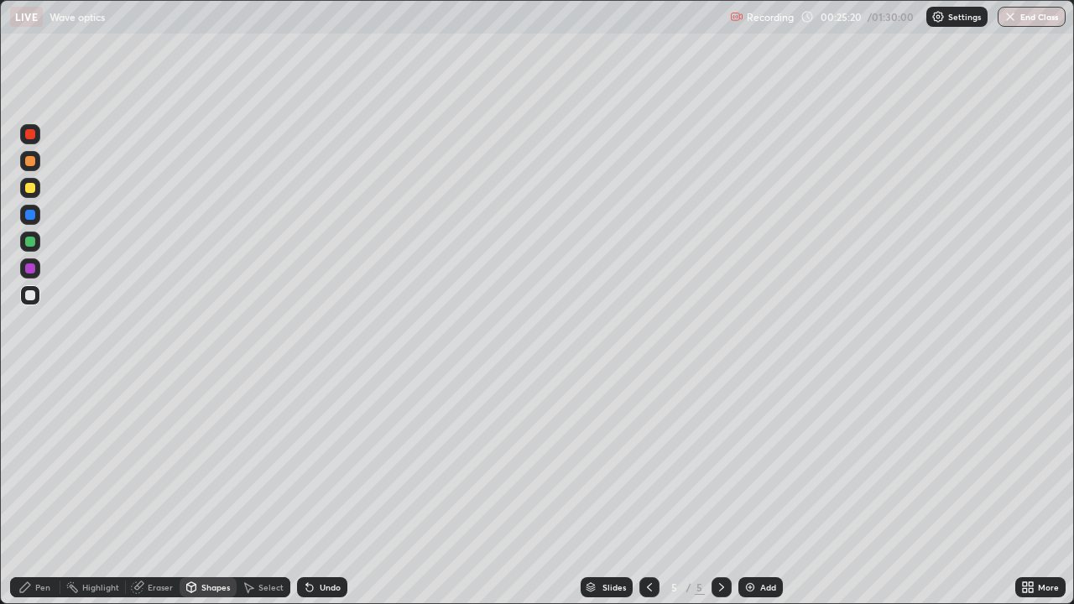
click at [330, 462] on div "Undo" at bounding box center [330, 587] width 21 height 8
click at [49, 462] on div "Pen" at bounding box center [42, 587] width 15 height 8
click at [749, 462] on img at bounding box center [750, 587] width 13 height 13
click at [32, 301] on div at bounding box center [30, 295] width 20 height 20
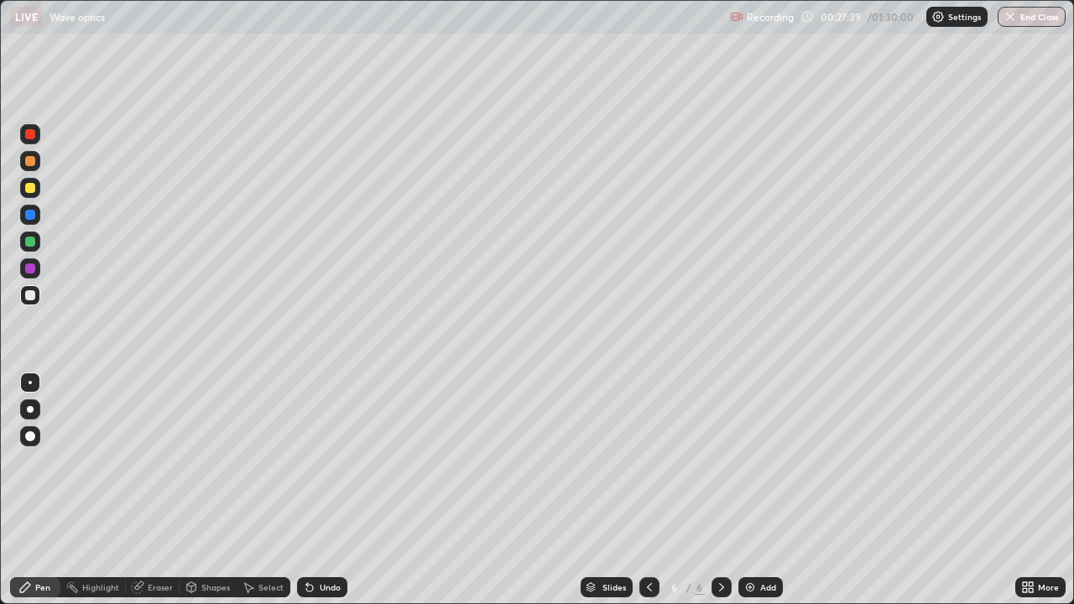
click at [30, 183] on div at bounding box center [30, 188] width 10 height 10
click at [30, 296] on div at bounding box center [30, 295] width 10 height 10
click at [307, 462] on icon at bounding box center [309, 588] width 7 height 7
click at [213, 462] on div "Shapes" at bounding box center [215, 587] width 29 height 8
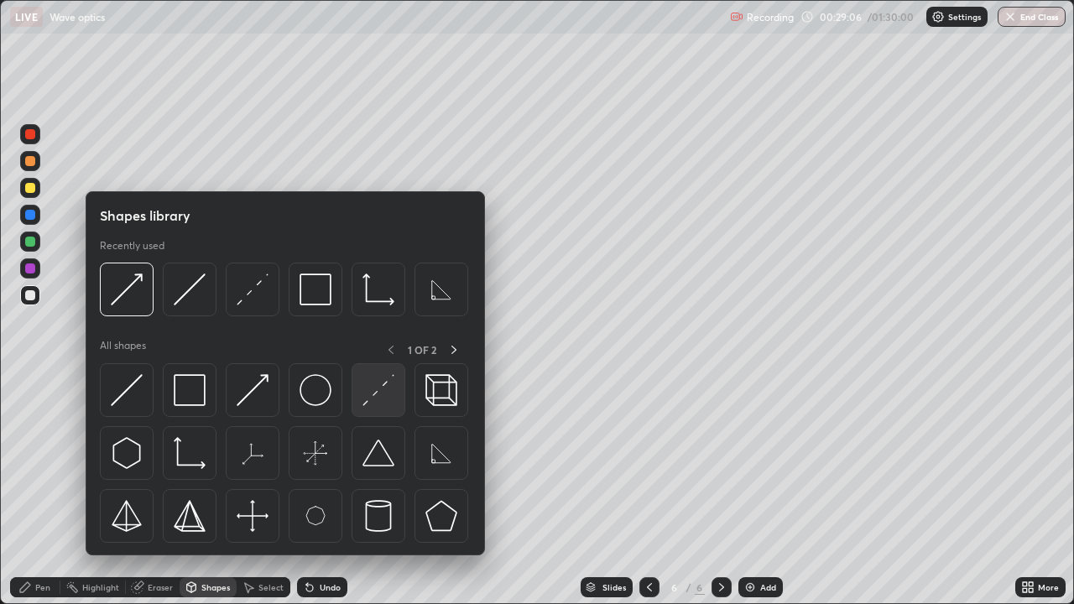
click at [383, 394] on img at bounding box center [379, 390] width 32 height 32
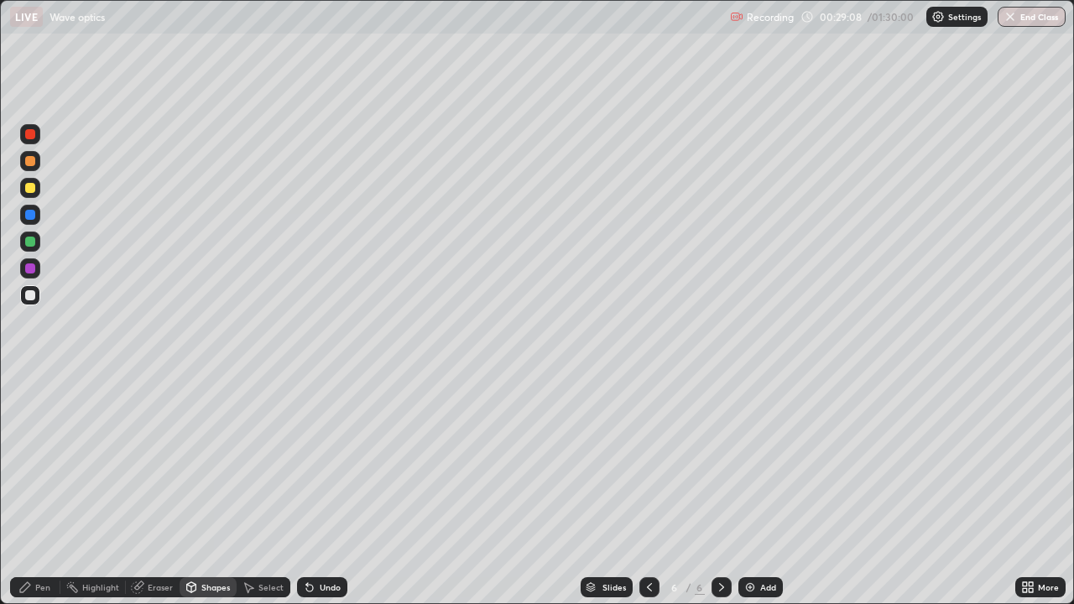
click at [47, 462] on div "Pen" at bounding box center [42, 587] width 15 height 8
click at [207, 462] on div "Shapes" at bounding box center [215, 587] width 29 height 8
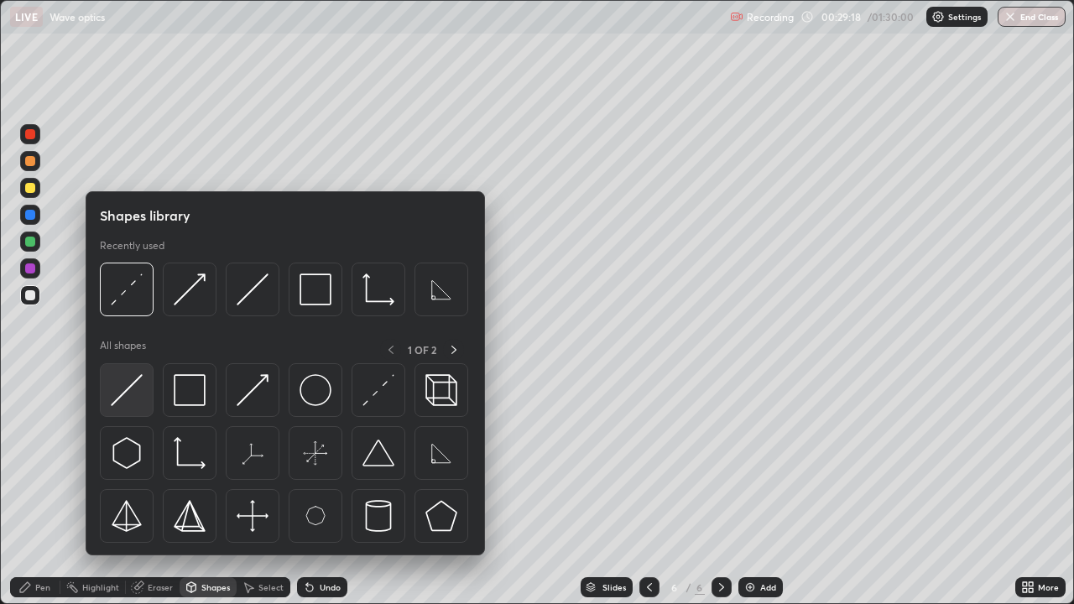
click at [132, 388] on img at bounding box center [127, 390] width 32 height 32
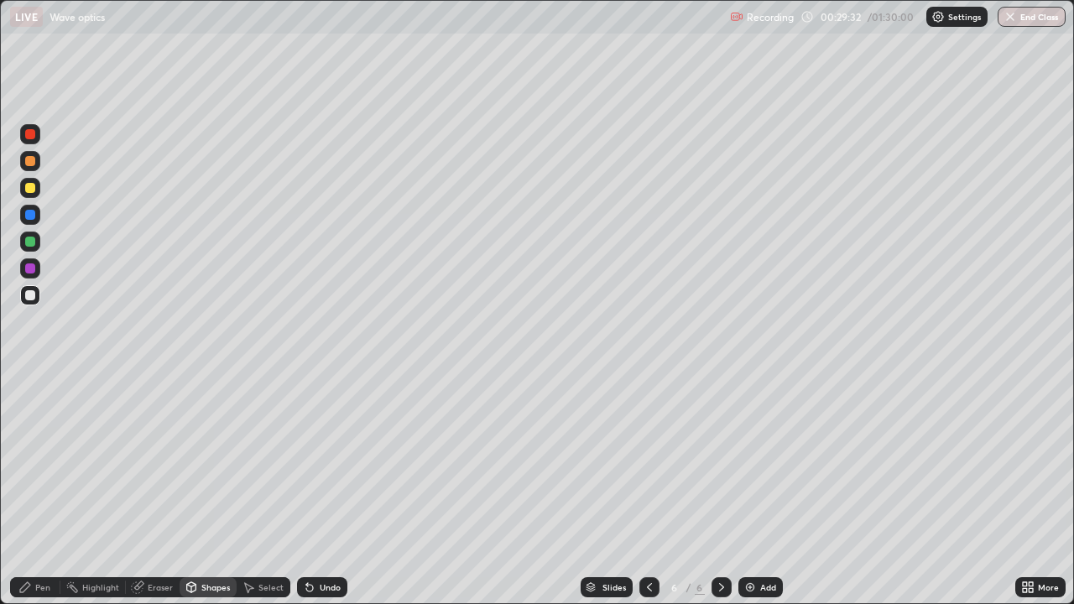
click at [219, 462] on div "Shapes" at bounding box center [208, 587] width 57 height 20
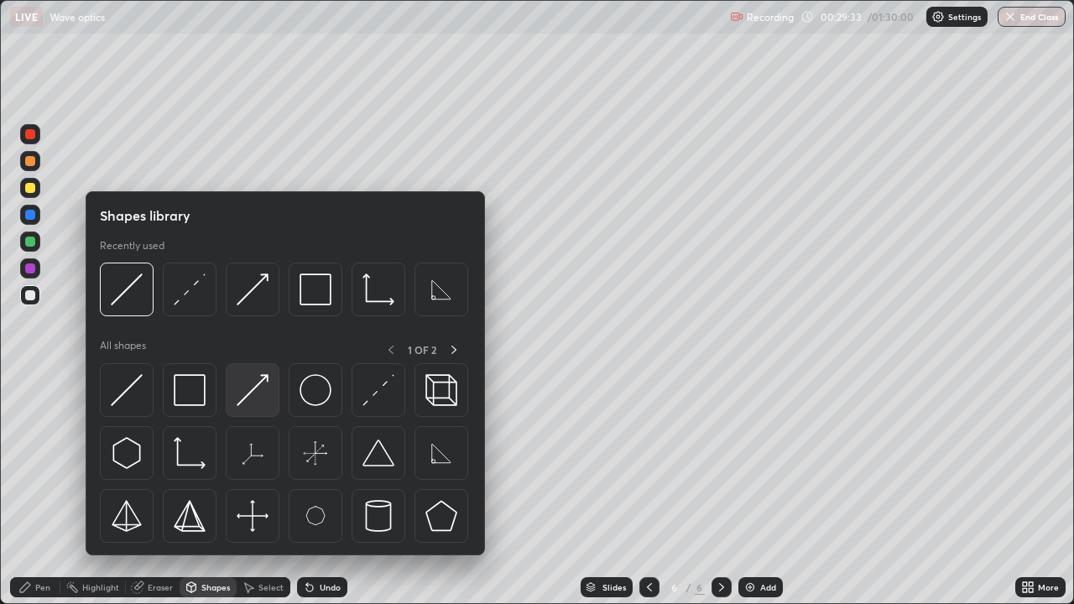
click at [265, 389] on img at bounding box center [253, 390] width 32 height 32
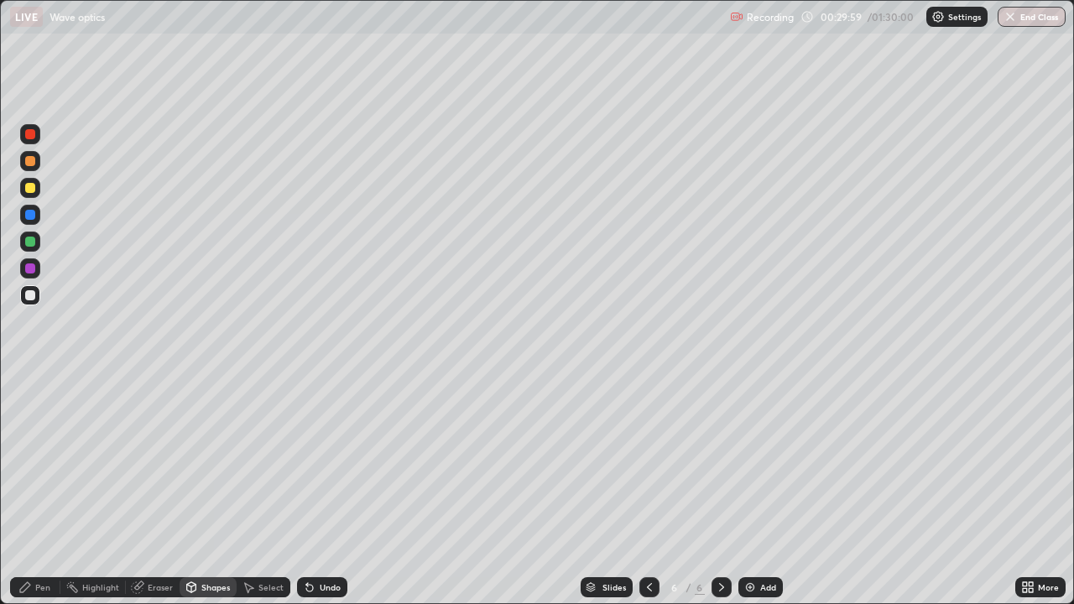
click at [45, 462] on div "Pen" at bounding box center [42, 587] width 15 height 8
click at [211, 462] on div "Shapes" at bounding box center [215, 587] width 29 height 8
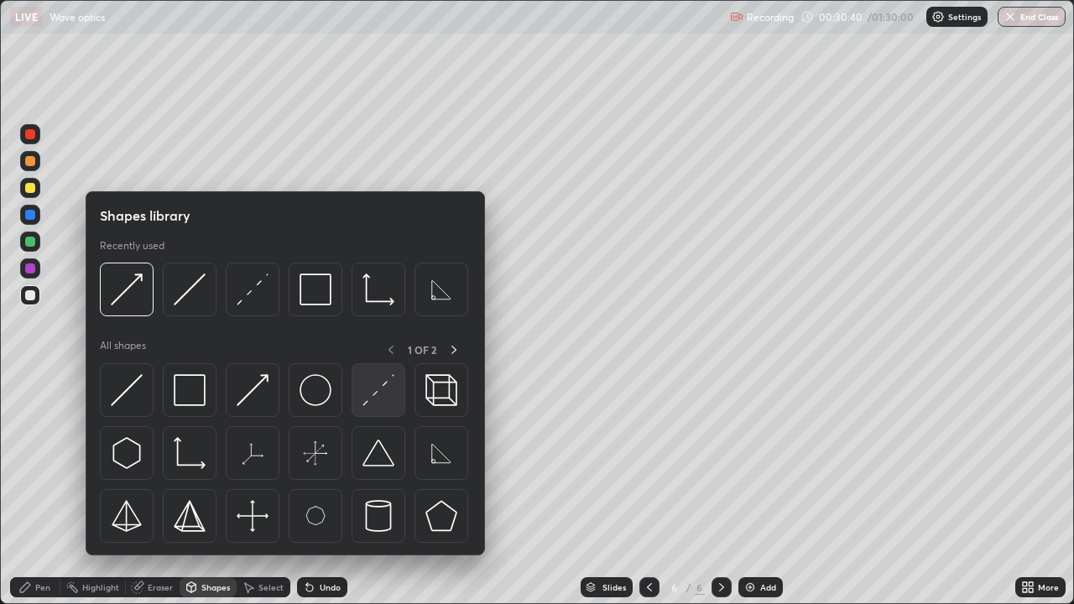
click at [372, 381] on img at bounding box center [379, 390] width 32 height 32
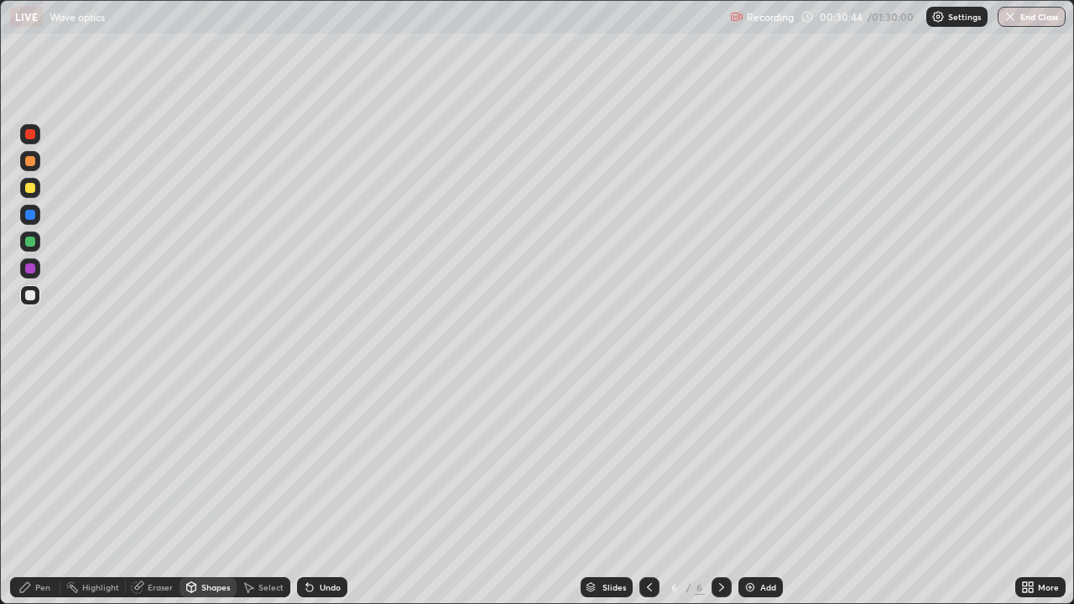
click at [55, 462] on div "Pen" at bounding box center [35, 587] width 50 height 20
click at [760, 462] on div "Add" at bounding box center [768, 587] width 16 height 8
click at [206, 462] on div "Shapes" at bounding box center [215, 587] width 29 height 8
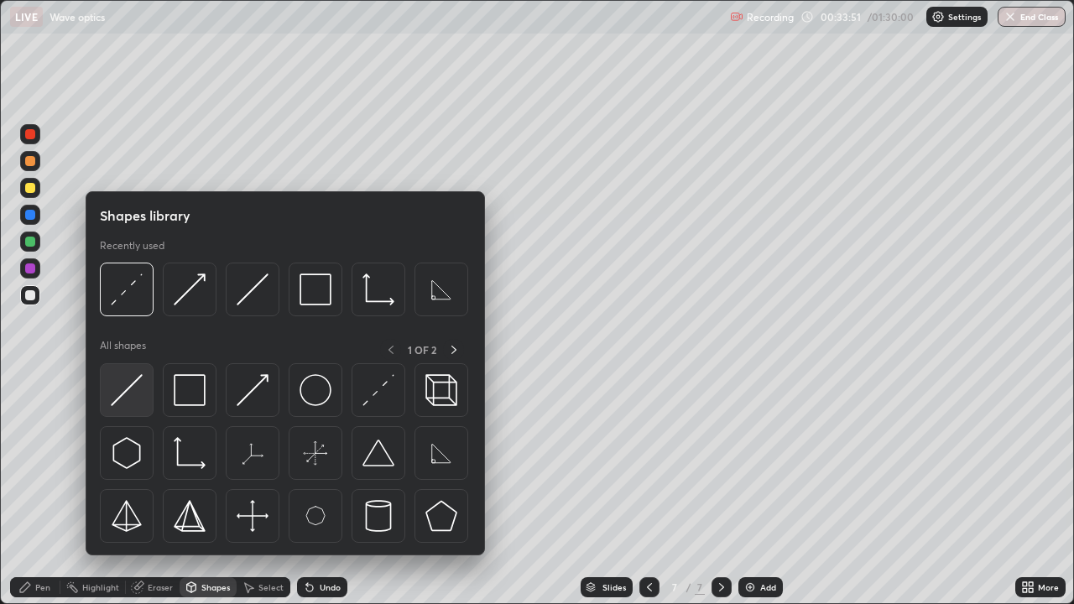
click at [141, 398] on img at bounding box center [127, 390] width 32 height 32
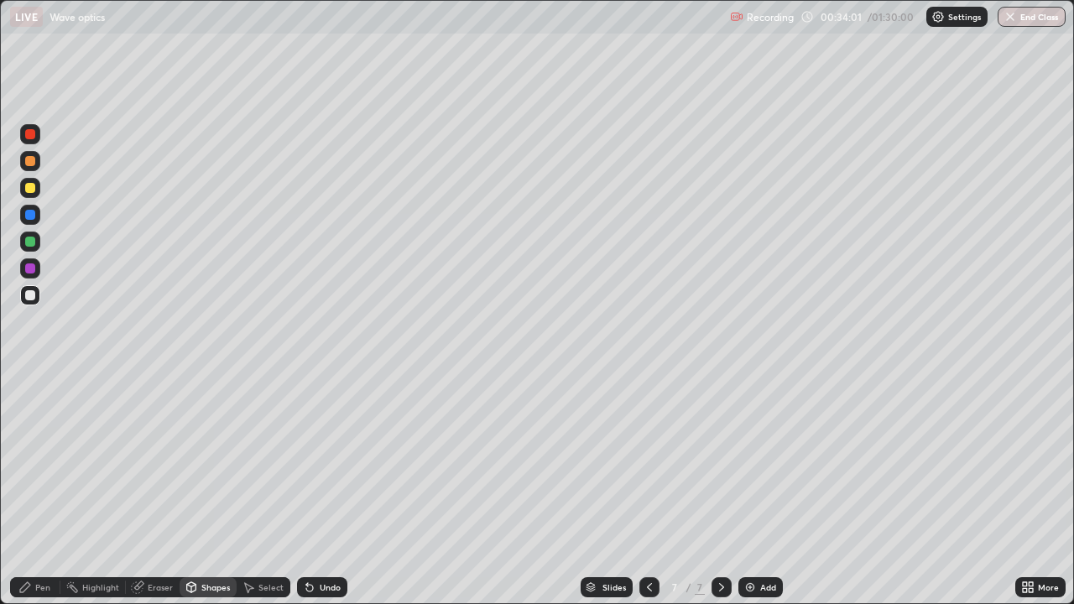
click at [208, 462] on div "Shapes" at bounding box center [215, 587] width 29 height 8
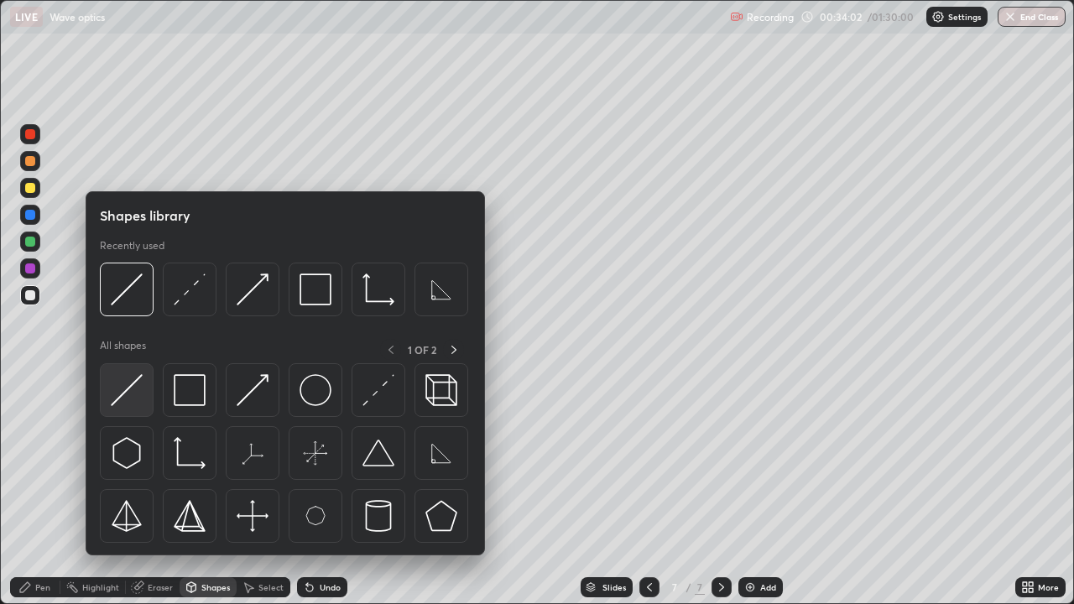
click at [132, 406] on img at bounding box center [127, 390] width 32 height 32
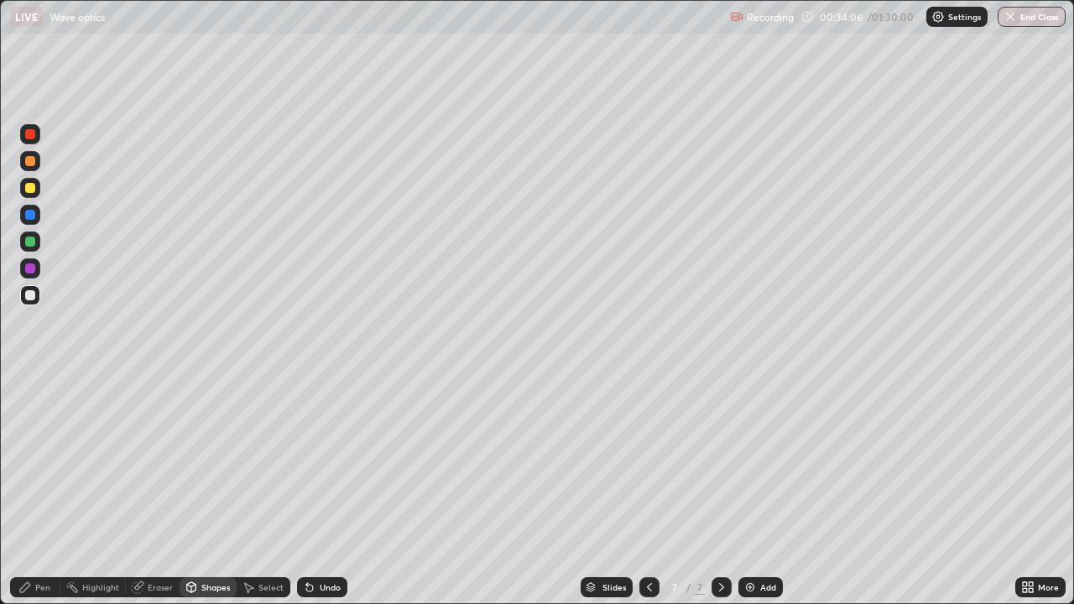
click at [48, 462] on div "Pen" at bounding box center [35, 587] width 50 height 20
click at [648, 462] on icon at bounding box center [649, 587] width 5 height 8
click at [720, 462] on icon at bounding box center [721, 587] width 5 height 8
click at [211, 462] on div "Shapes" at bounding box center [208, 587] width 57 height 20
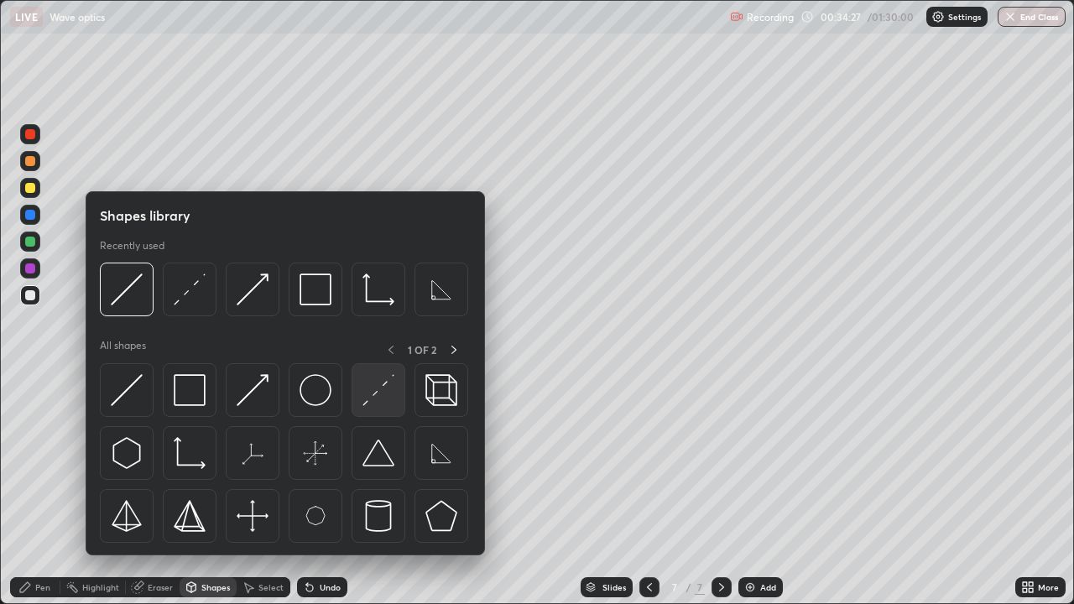
click at [376, 384] on img at bounding box center [379, 390] width 32 height 32
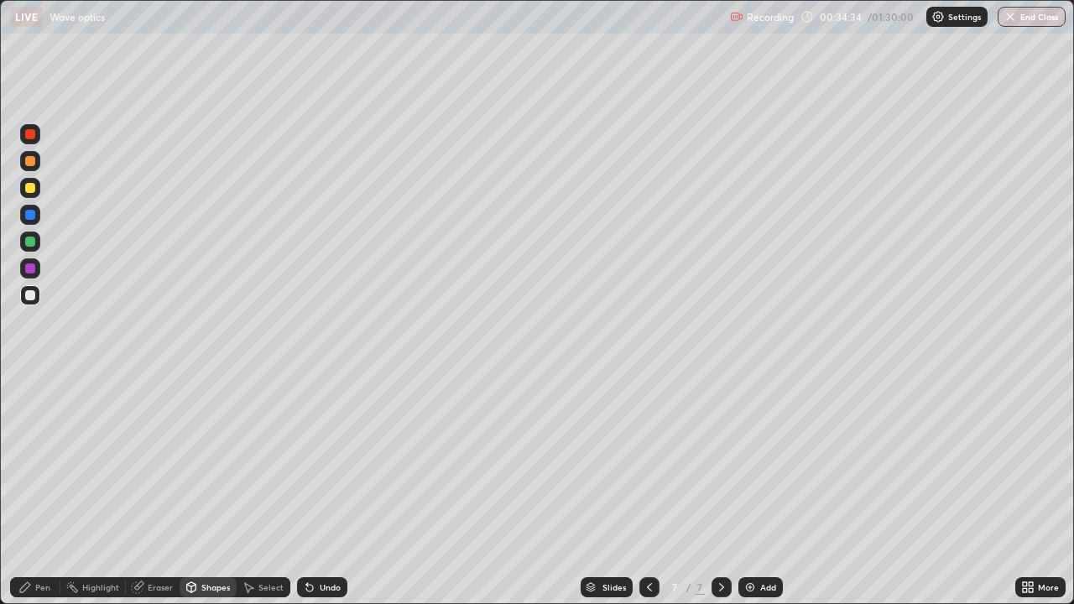
click at [37, 187] on div at bounding box center [30, 188] width 20 height 20
click at [48, 462] on div "Pen" at bounding box center [42, 587] width 15 height 8
click at [34, 293] on div at bounding box center [30, 295] width 10 height 10
click at [648, 462] on icon at bounding box center [649, 587] width 5 height 8
click at [718, 462] on icon at bounding box center [721, 587] width 13 height 13
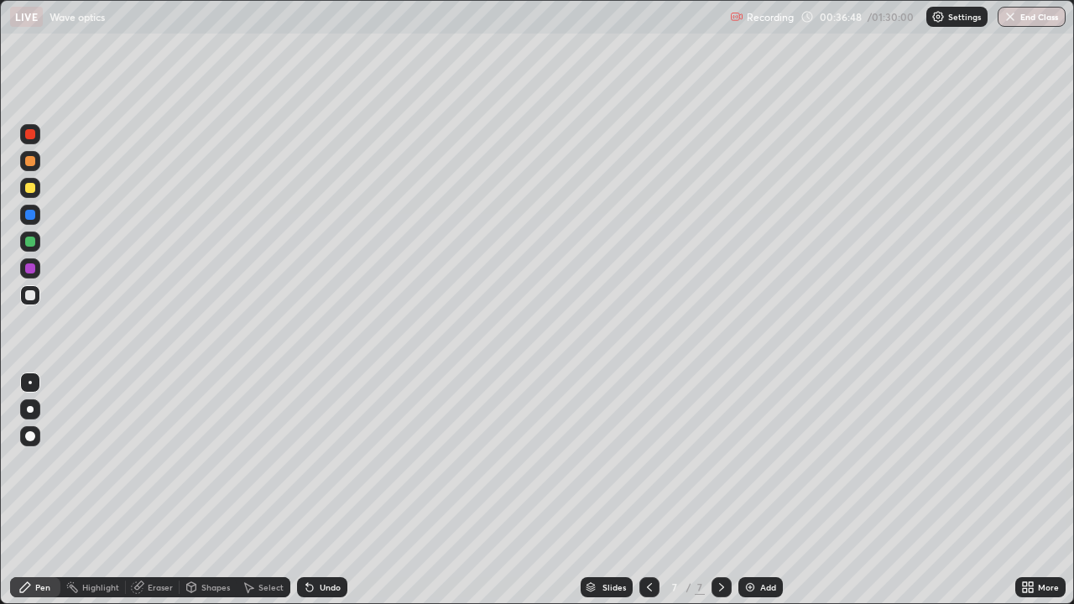
click at [217, 462] on div "Shapes" at bounding box center [215, 587] width 29 height 8
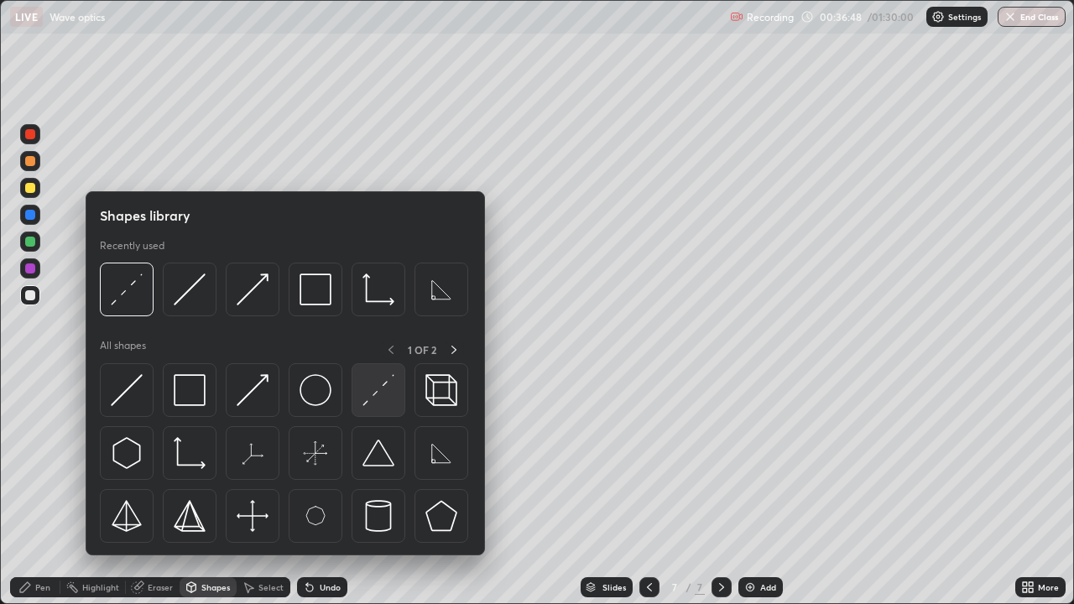
click at [373, 389] on img at bounding box center [379, 390] width 32 height 32
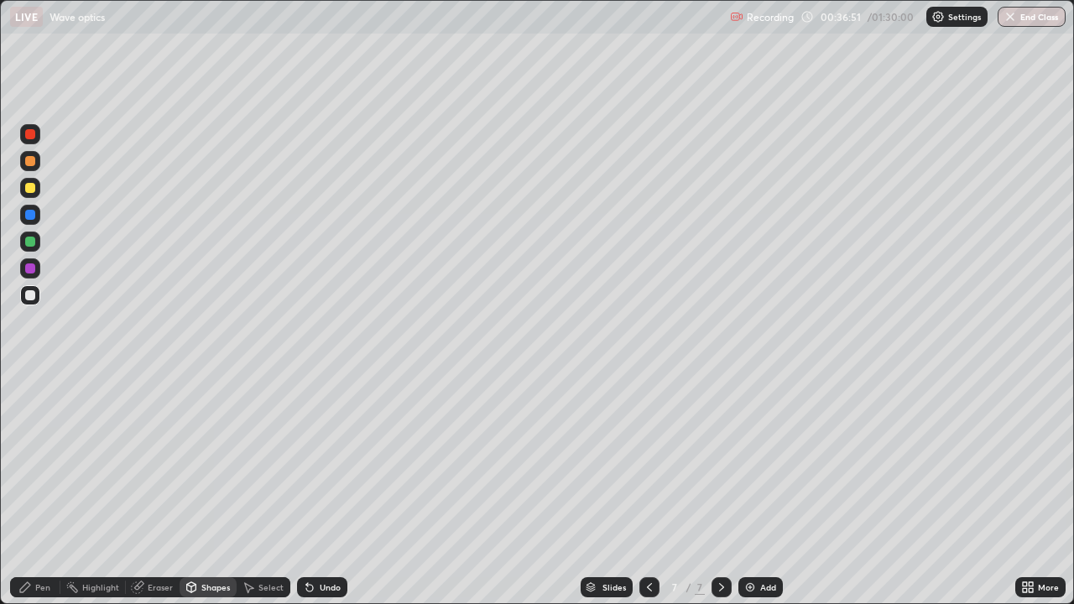
click at [41, 462] on div "Pen" at bounding box center [35, 587] width 50 height 20
click at [36, 188] on div at bounding box center [30, 188] width 20 height 20
click at [332, 462] on div "Undo" at bounding box center [330, 587] width 21 height 8
click at [323, 462] on div "Undo" at bounding box center [330, 587] width 21 height 8
click at [757, 462] on div "Add" at bounding box center [761, 587] width 44 height 20
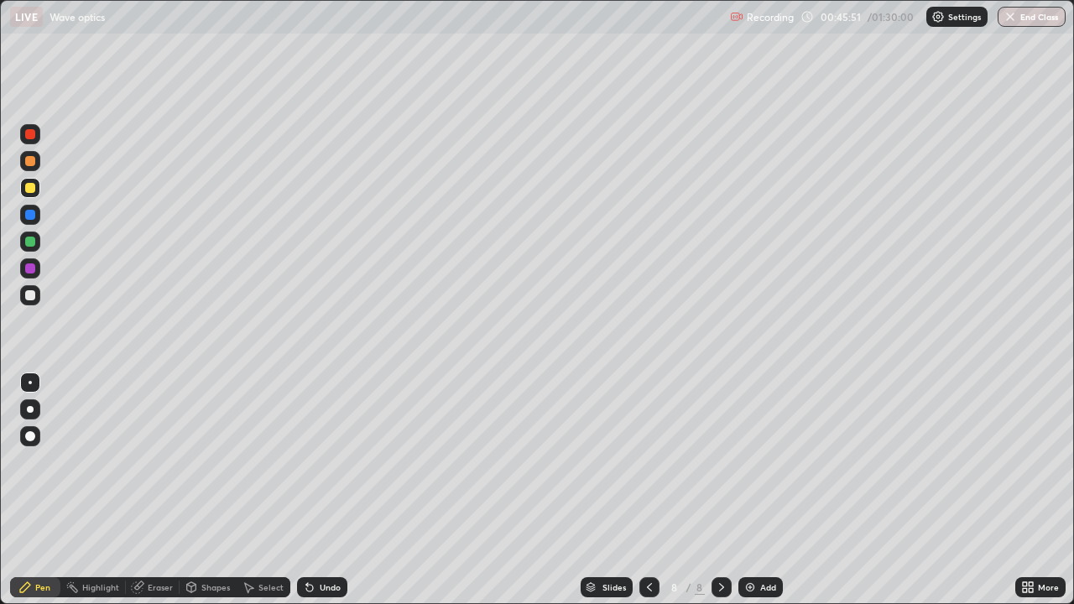
click at [36, 293] on div at bounding box center [30, 295] width 20 height 20
click at [217, 462] on div "Shapes" at bounding box center [208, 587] width 57 height 20
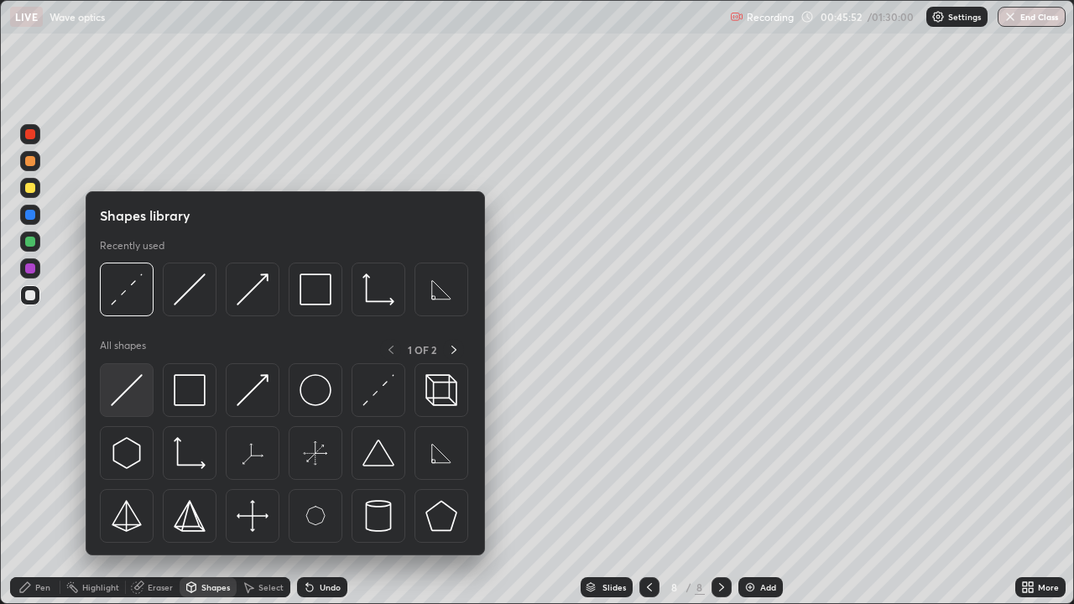
click at [138, 390] on img at bounding box center [127, 390] width 32 height 32
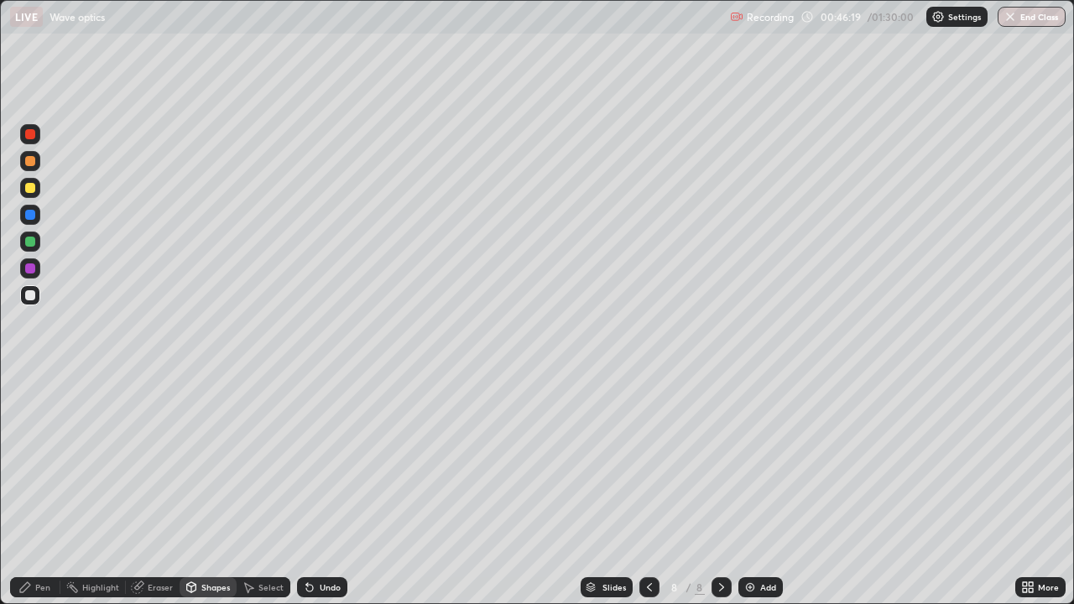
click at [201, 462] on div "Shapes" at bounding box center [215, 587] width 29 height 8
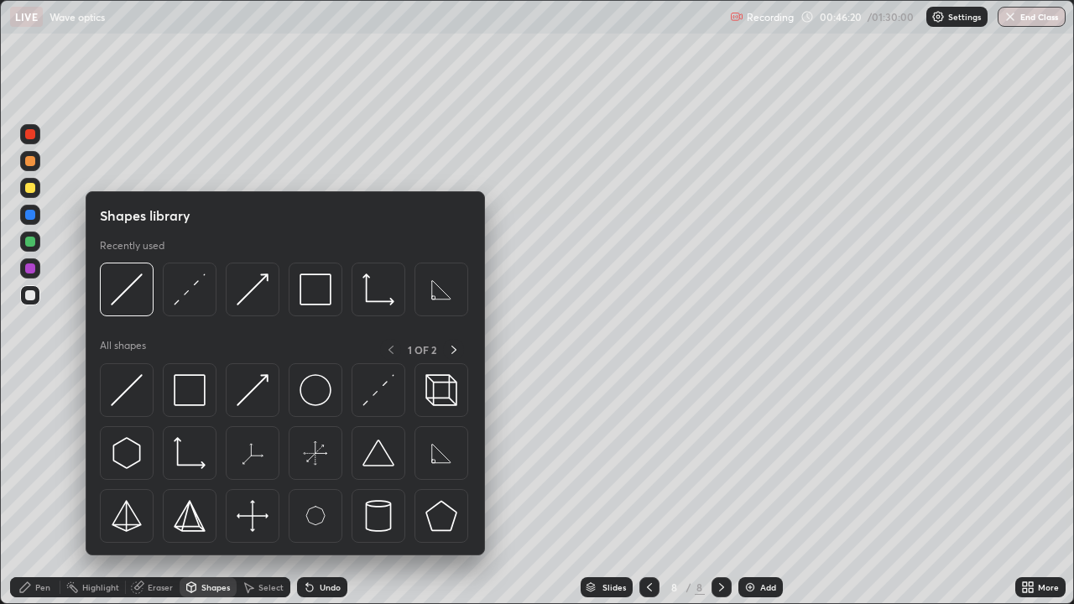
click at [34, 188] on div at bounding box center [30, 188] width 10 height 10
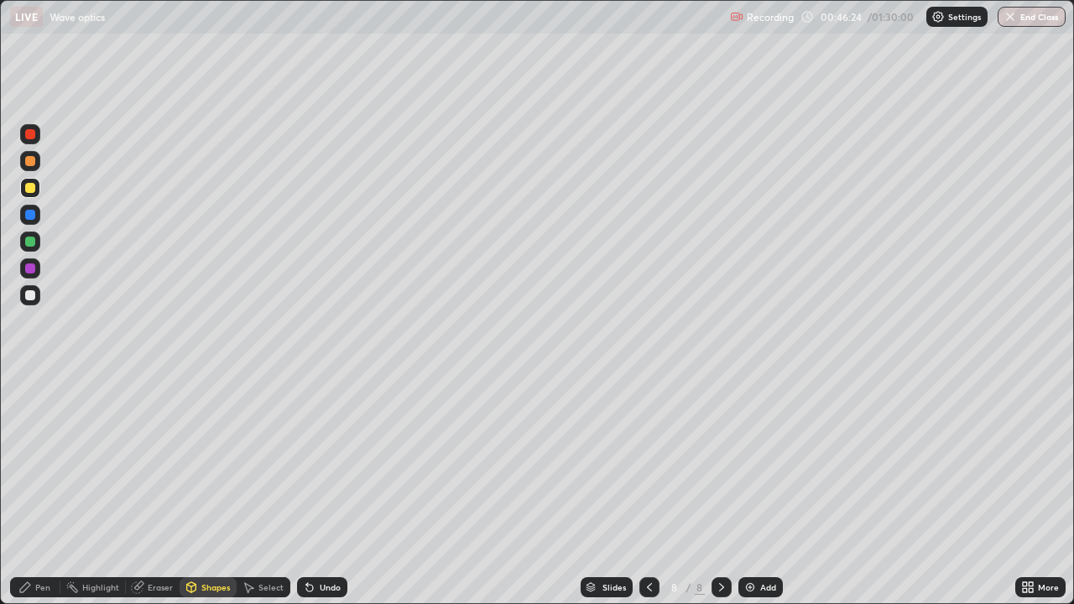
click at [325, 462] on div "Undo" at bounding box center [322, 587] width 50 height 20
click at [47, 462] on div "Pen" at bounding box center [35, 587] width 50 height 20
click at [321, 462] on div "Undo" at bounding box center [322, 587] width 50 height 20
click at [157, 462] on div "Eraser" at bounding box center [160, 587] width 25 height 8
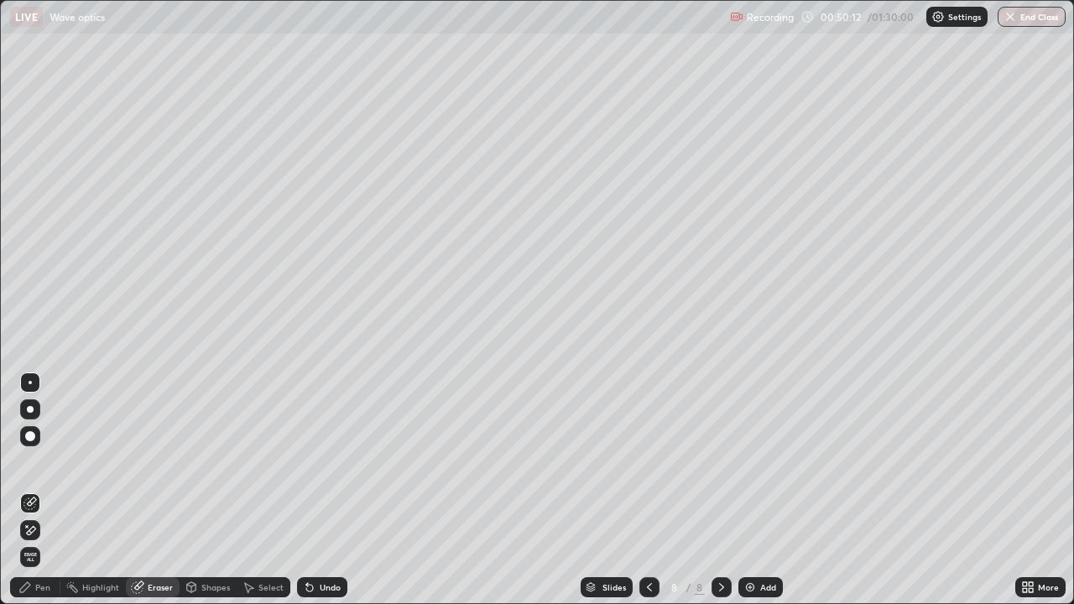
click at [67, 462] on circle at bounding box center [67, 586] width 2 height 2
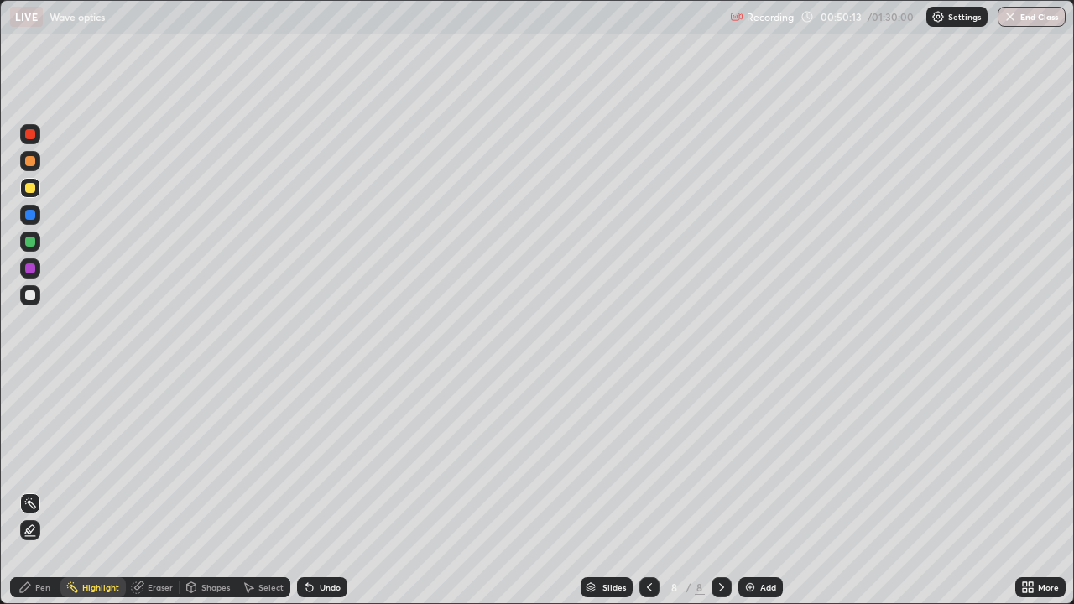
click at [650, 462] on div at bounding box center [649, 587] width 20 height 20
click at [721, 462] on icon at bounding box center [721, 587] width 13 height 13
click at [645, 462] on icon at bounding box center [649, 587] width 13 height 13
click at [723, 462] on icon at bounding box center [721, 587] width 13 height 13
click at [749, 462] on img at bounding box center [750, 587] width 13 height 13
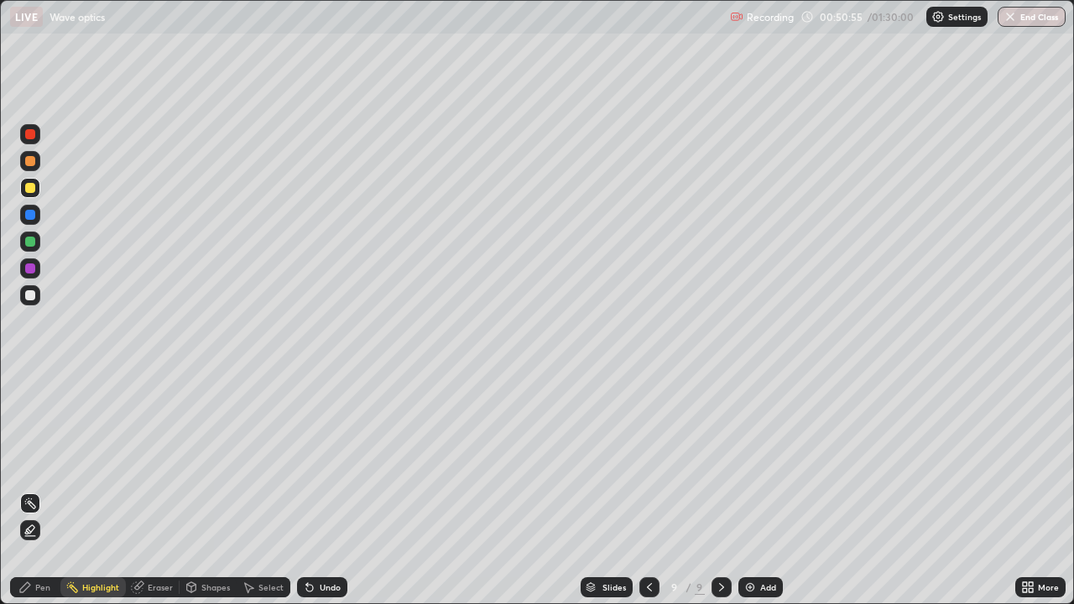
click at [34, 297] on div at bounding box center [30, 295] width 10 height 10
click at [50, 462] on div "Pen" at bounding box center [35, 587] width 50 height 20
click at [320, 462] on div "Undo" at bounding box center [330, 587] width 21 height 8
click at [307, 462] on icon at bounding box center [309, 588] width 7 height 7
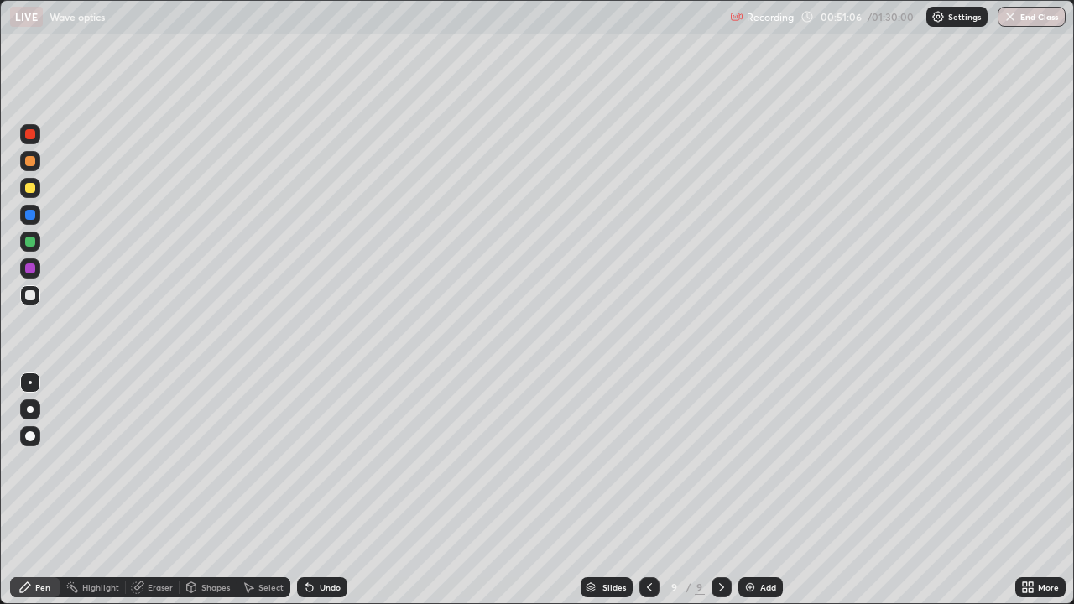
click at [313, 462] on icon at bounding box center [309, 587] width 13 height 13
click at [315, 462] on div "Undo" at bounding box center [322, 587] width 50 height 20
click at [337, 462] on div "Undo" at bounding box center [330, 587] width 21 height 8
click at [334, 462] on div "Undo" at bounding box center [330, 587] width 21 height 8
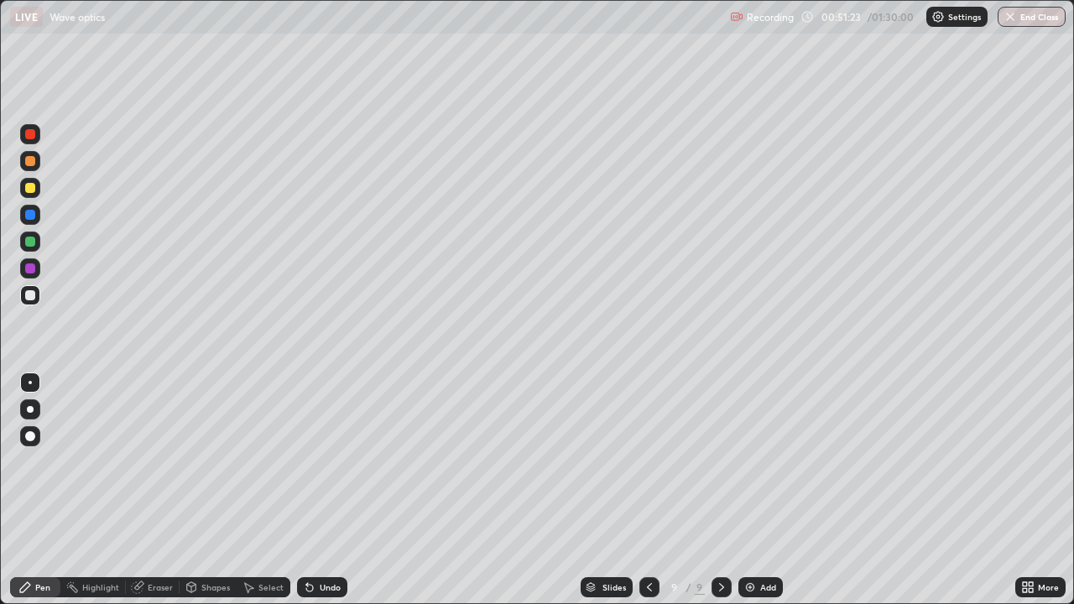
click at [209, 462] on div "Shapes" at bounding box center [215, 587] width 29 height 8
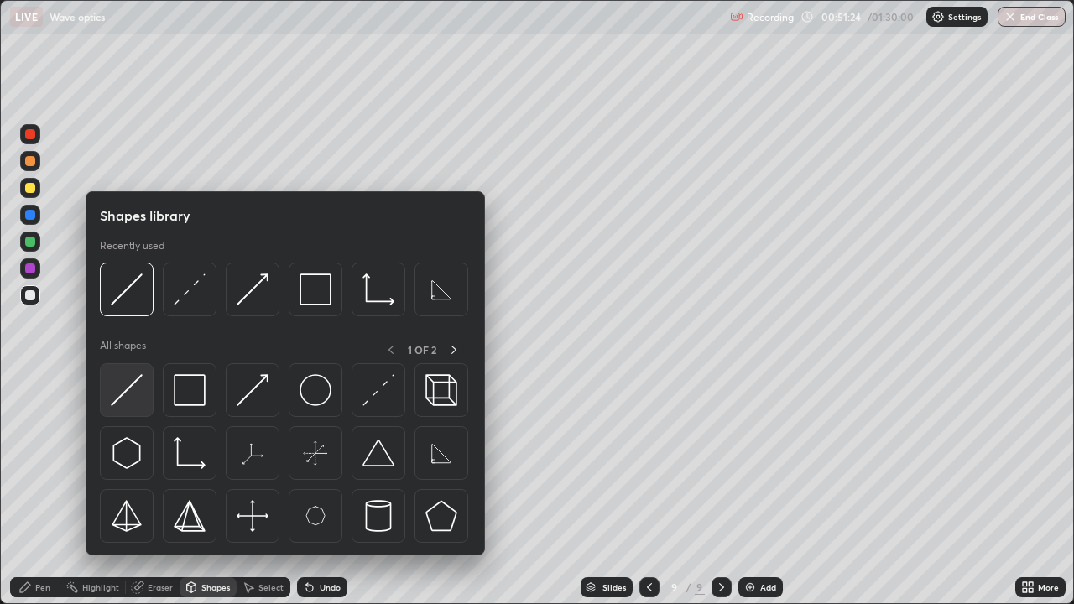
click at [140, 403] on img at bounding box center [127, 390] width 32 height 32
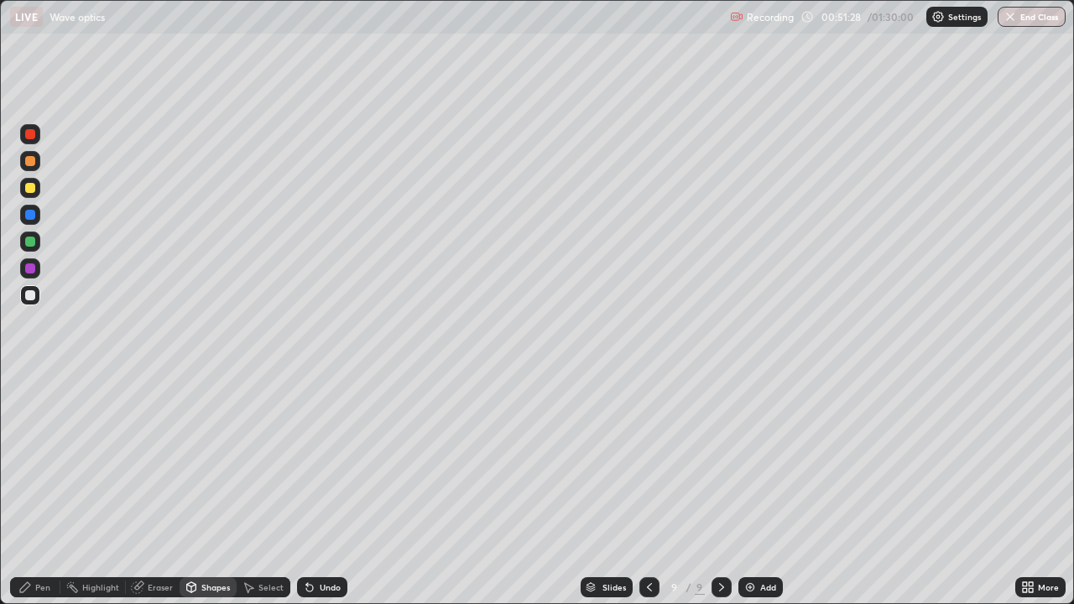
click at [217, 462] on div "Shapes" at bounding box center [215, 587] width 29 height 8
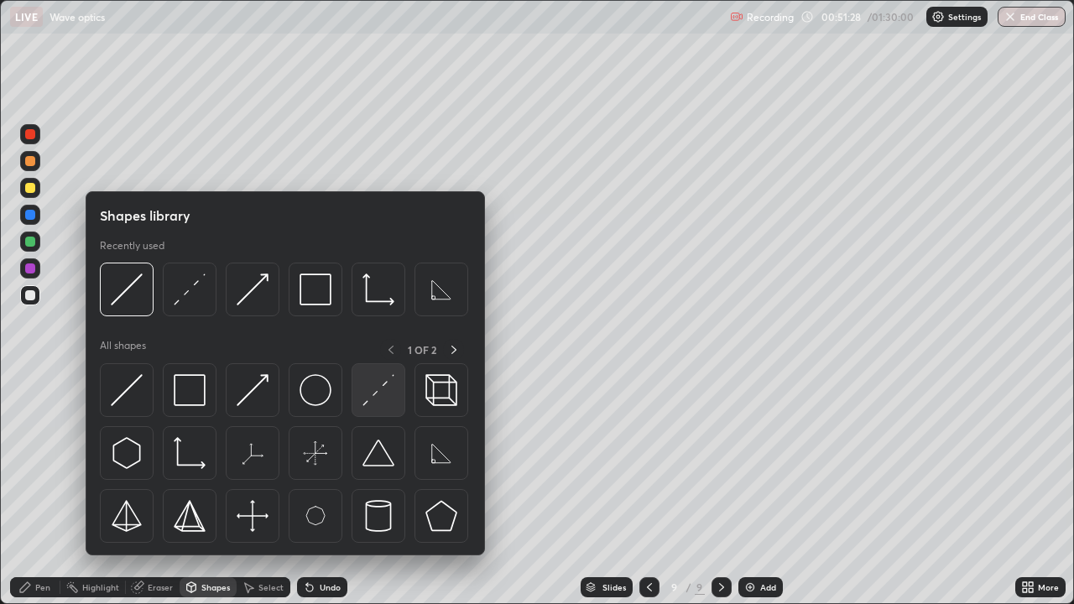
click at [378, 388] on img at bounding box center [379, 390] width 32 height 32
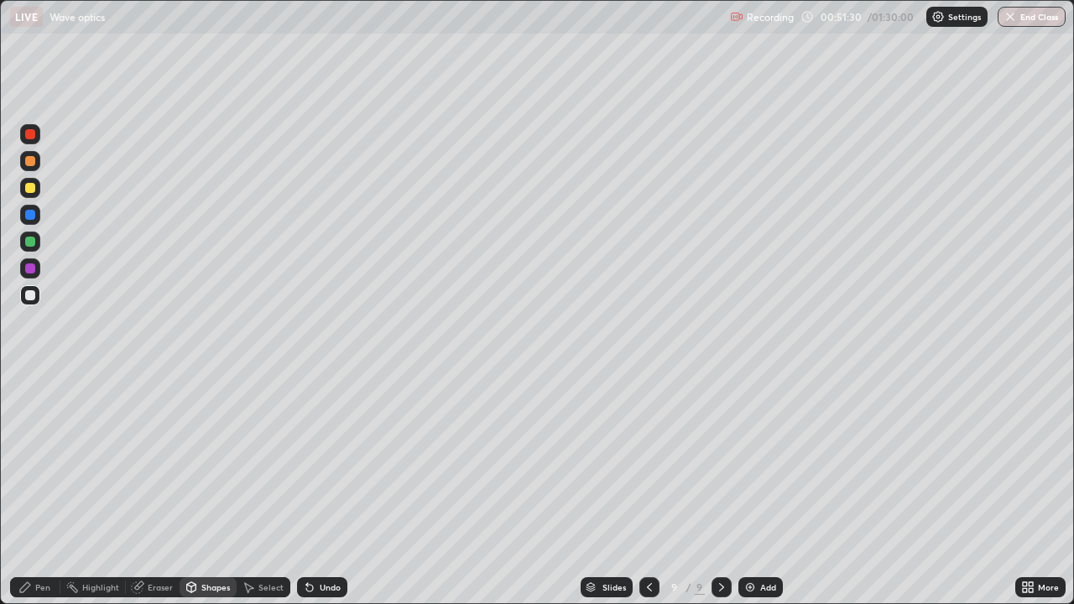
click at [218, 462] on div "Shapes" at bounding box center [215, 587] width 29 height 8
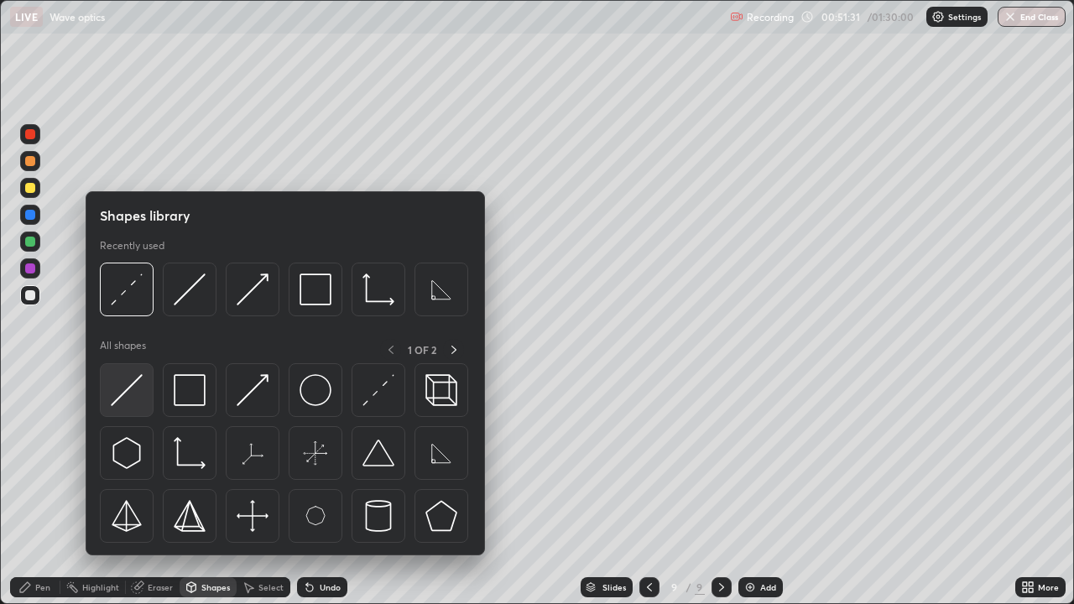
click at [143, 403] on img at bounding box center [127, 390] width 32 height 32
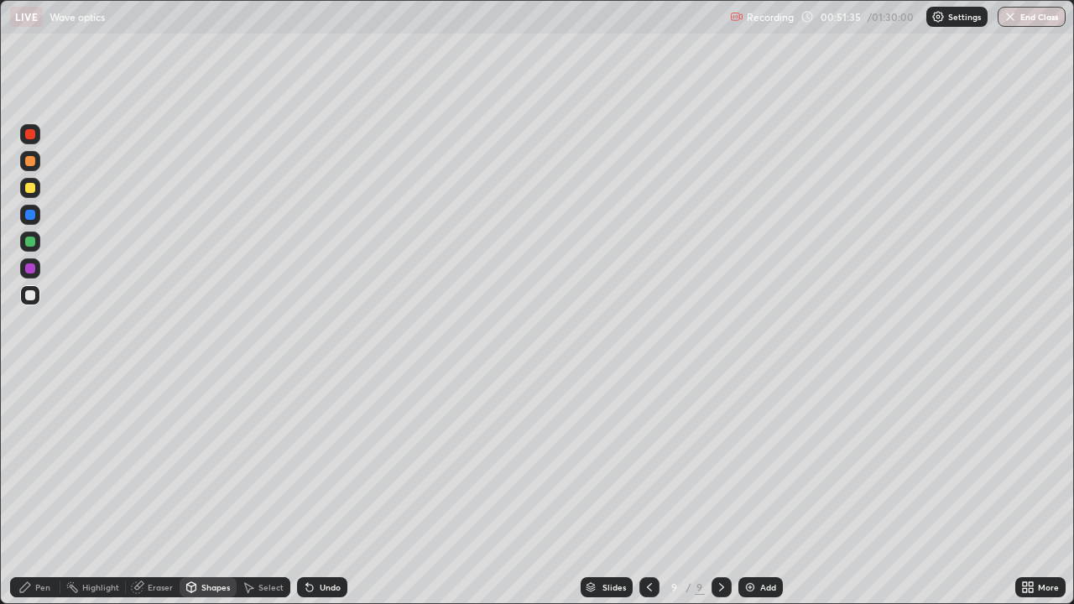
click at [38, 191] on div at bounding box center [30, 188] width 20 height 20
click at [47, 462] on div "Pen" at bounding box center [42, 587] width 15 height 8
click at [39, 301] on div at bounding box center [30, 295] width 20 height 20
click at [213, 462] on div "Shapes" at bounding box center [215, 587] width 29 height 8
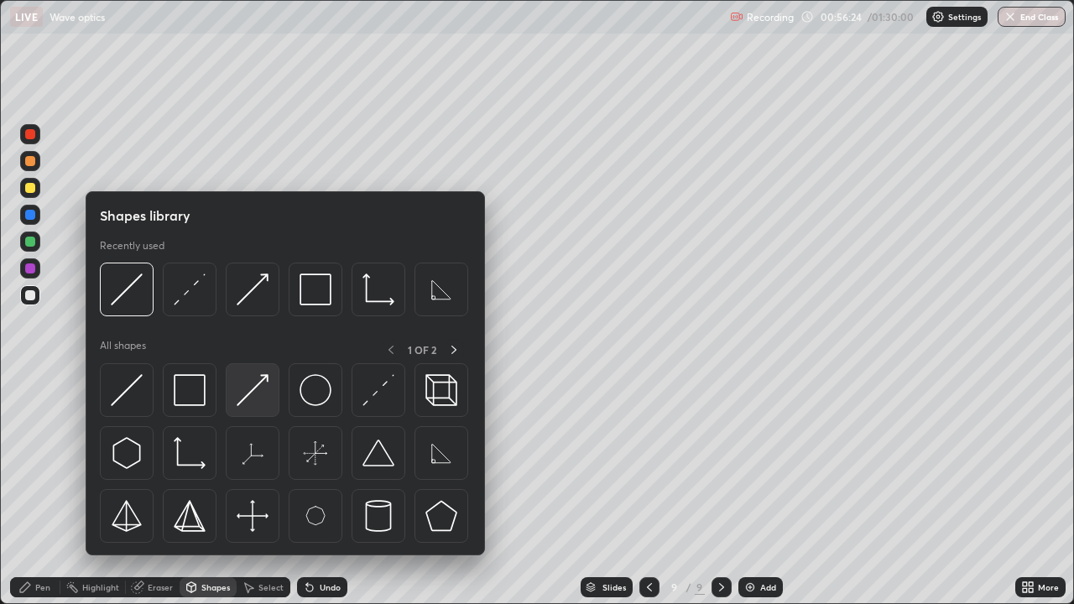
click at [255, 393] on img at bounding box center [253, 390] width 32 height 32
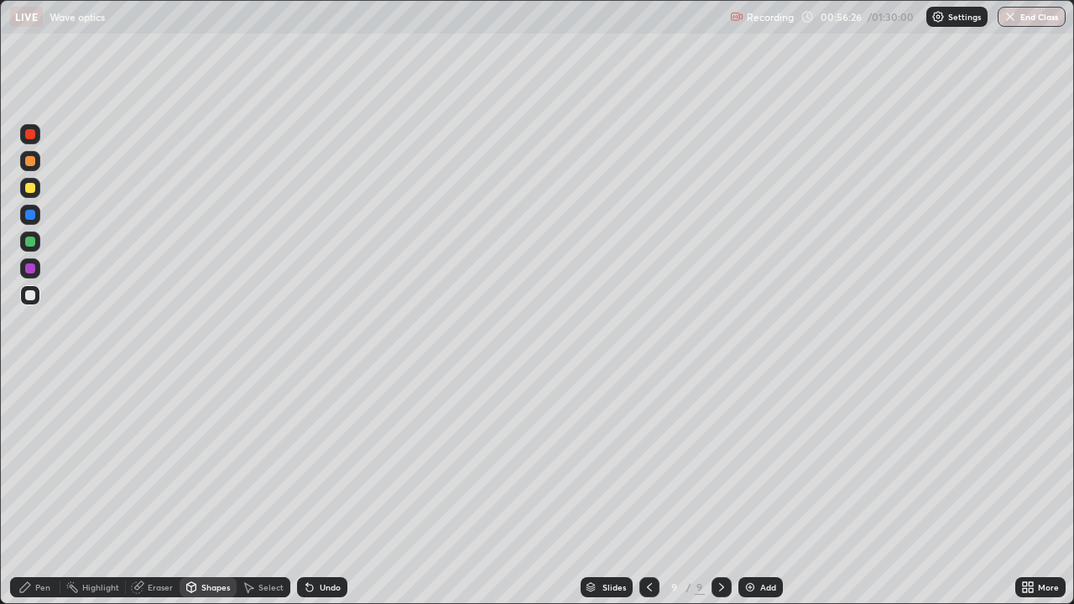
click at [52, 462] on div "Pen" at bounding box center [35, 587] width 50 height 20
click at [37, 191] on div at bounding box center [30, 188] width 20 height 20
click at [39, 293] on div at bounding box center [30, 295] width 20 height 20
click at [38, 298] on div at bounding box center [30, 295] width 20 height 20
click at [337, 462] on div "Undo" at bounding box center [330, 587] width 21 height 8
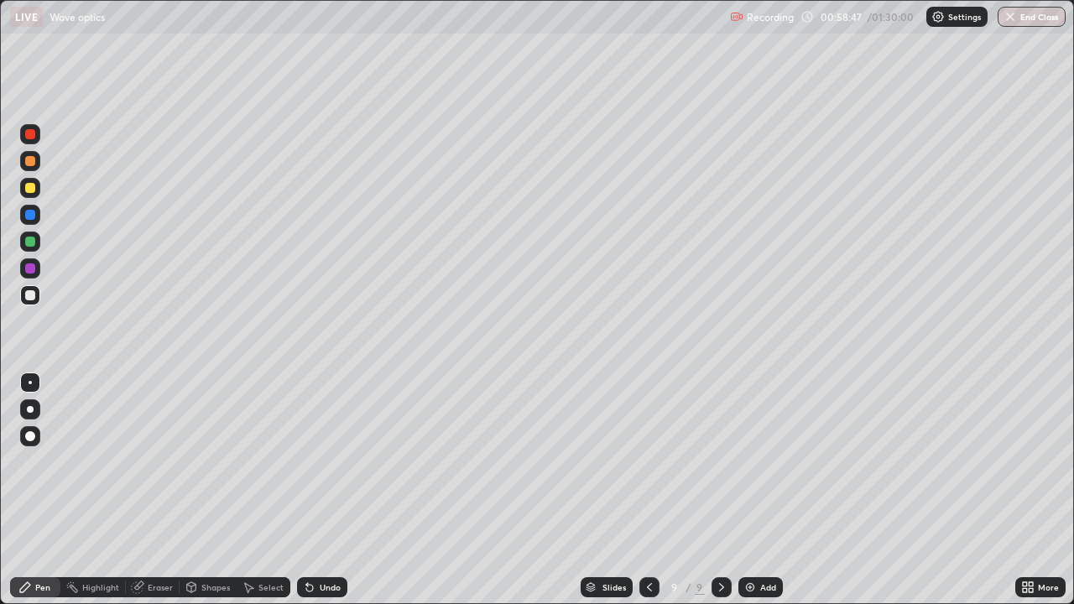
click at [330, 462] on div "Undo" at bounding box center [330, 587] width 21 height 8
click at [332, 462] on div "Undo" at bounding box center [330, 587] width 21 height 8
click at [337, 462] on div "Undo" at bounding box center [330, 587] width 21 height 8
click at [648, 462] on icon at bounding box center [649, 587] width 5 height 8
click at [639, 462] on div at bounding box center [649, 587] width 20 height 20
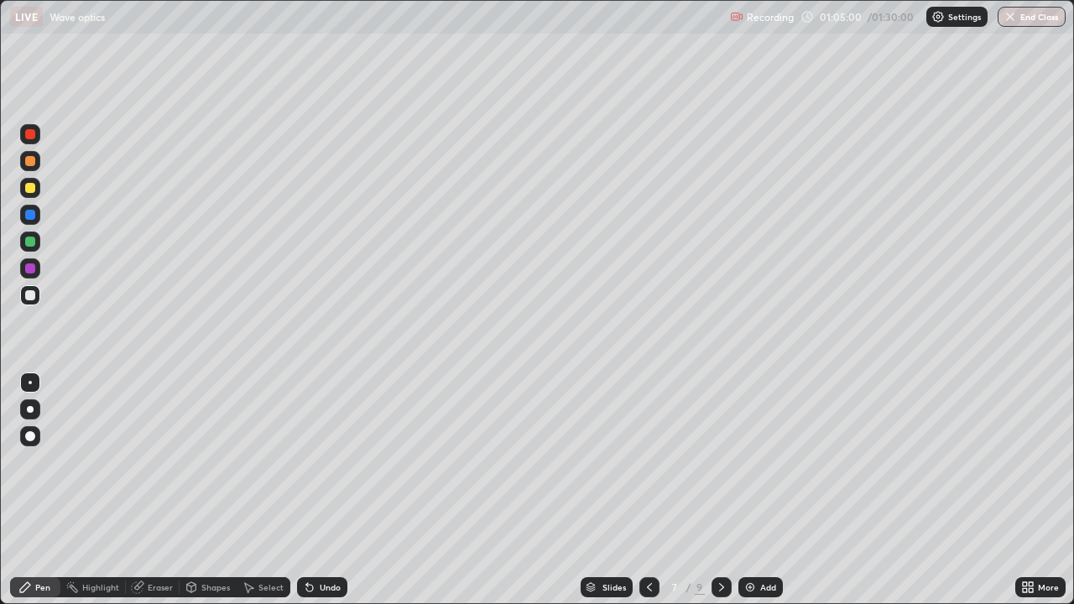
click at [720, 462] on icon at bounding box center [721, 587] width 5 height 8
click at [720, 462] on icon at bounding box center [721, 587] width 13 height 13
click at [727, 462] on div at bounding box center [722, 587] width 20 height 20
click at [753, 462] on img at bounding box center [750, 587] width 13 height 13
click at [220, 462] on div "Shapes" at bounding box center [215, 587] width 29 height 8
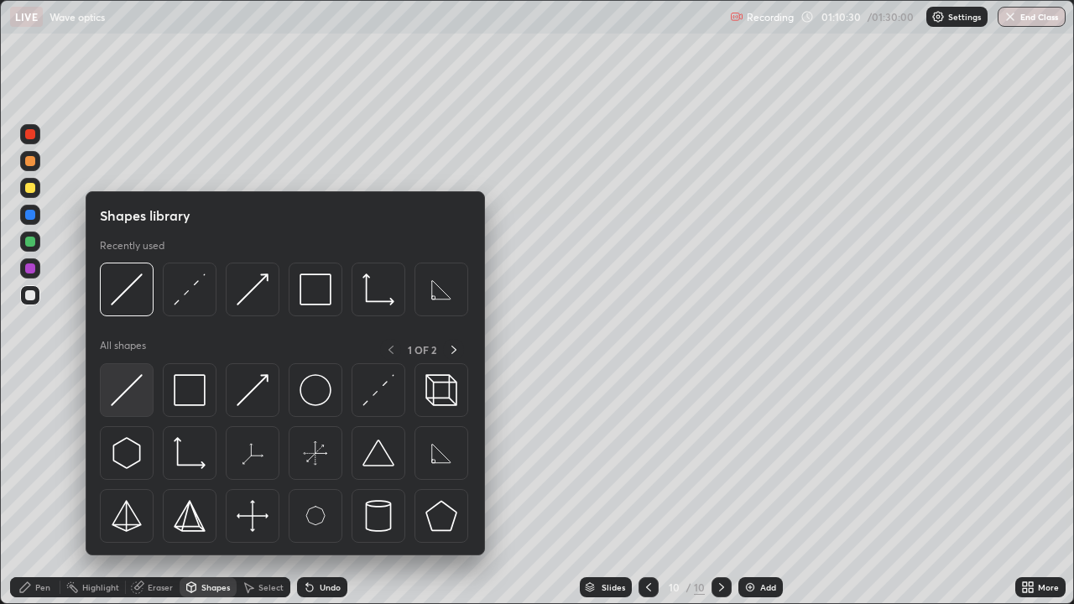
click at [138, 397] on img at bounding box center [127, 390] width 32 height 32
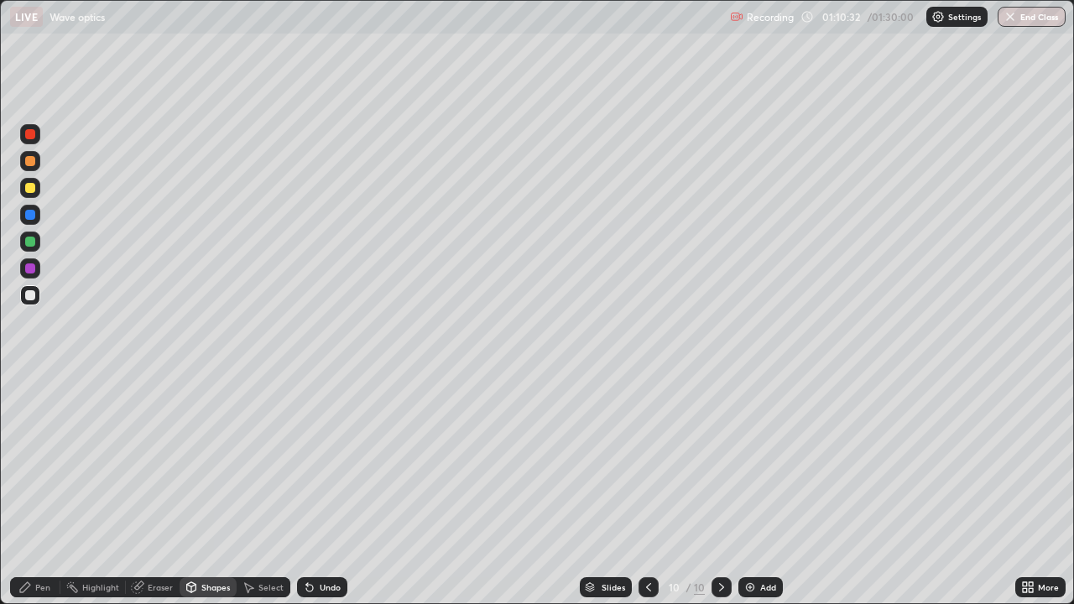
click at [161, 462] on div "Eraser" at bounding box center [153, 587] width 54 height 20
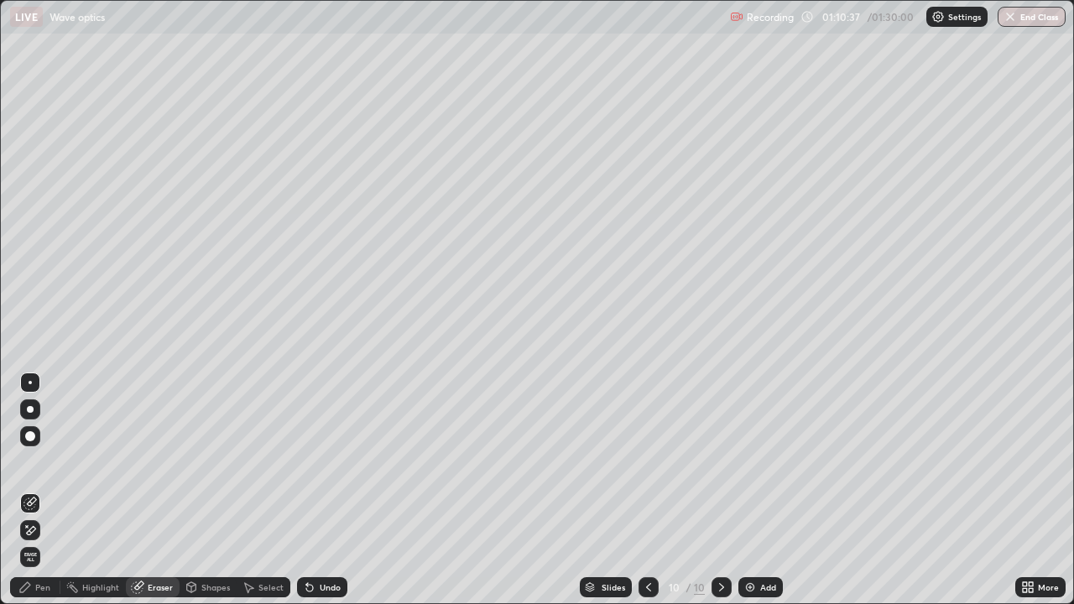
click at [221, 462] on div "Shapes" at bounding box center [208, 587] width 57 height 20
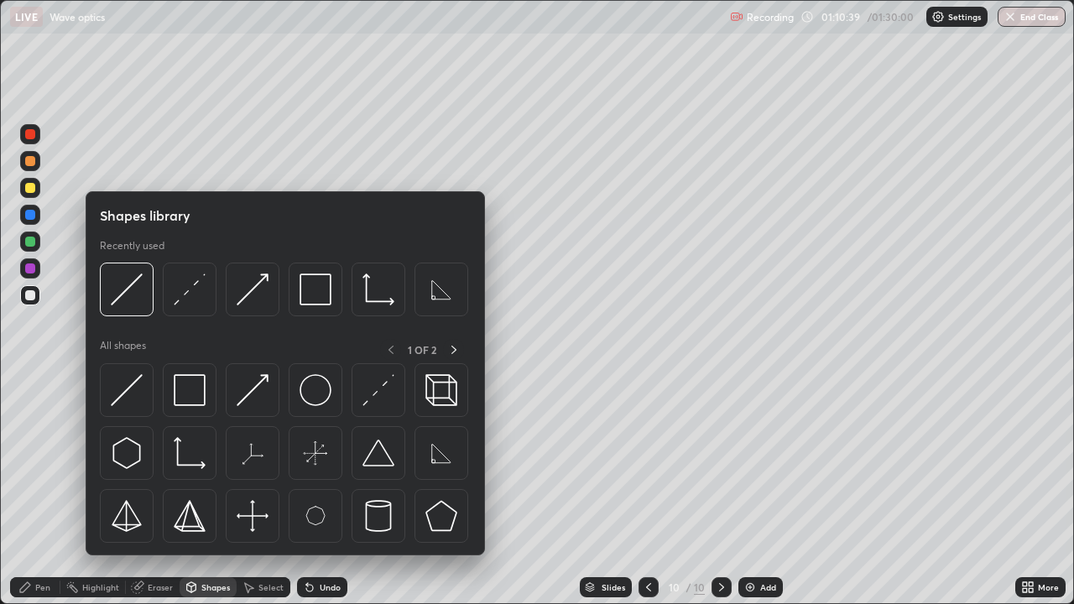
click at [32, 185] on div at bounding box center [30, 188] width 10 height 10
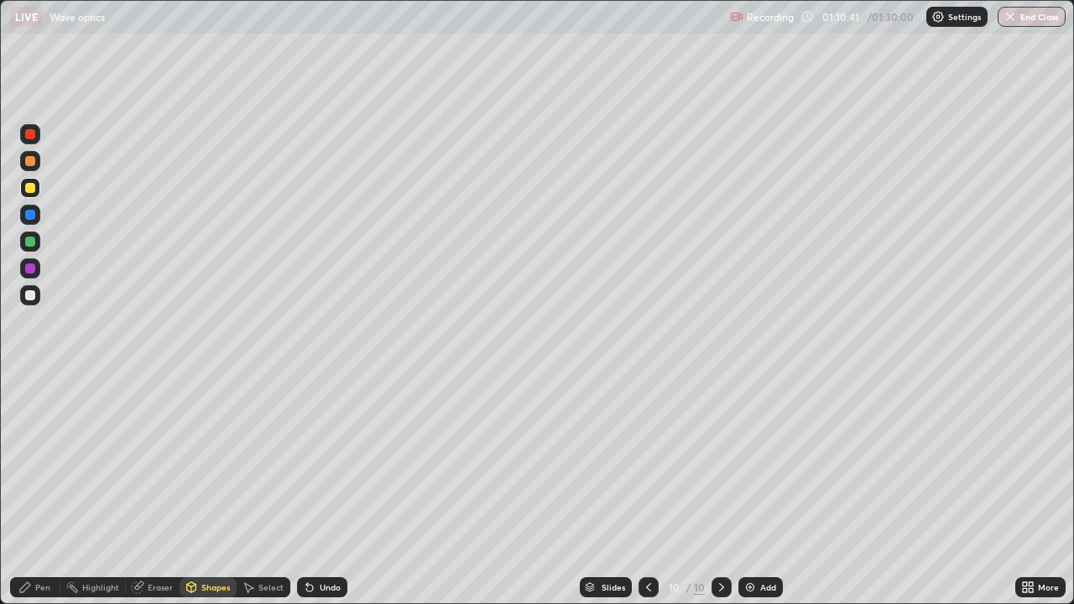
click at [216, 462] on div "Shapes" at bounding box center [215, 587] width 29 height 8
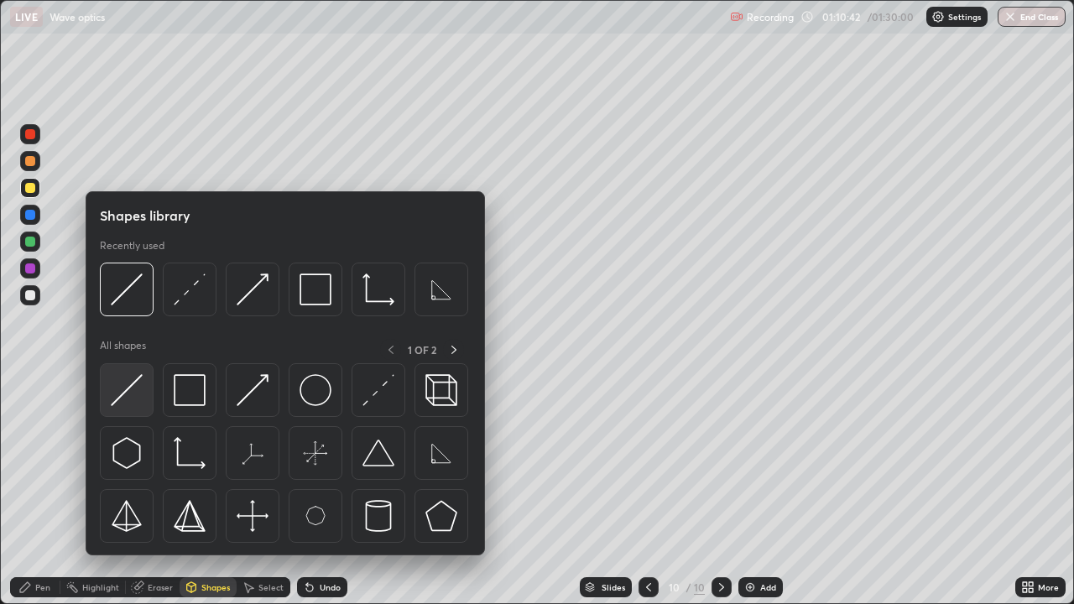
click at [145, 396] on div at bounding box center [127, 390] width 54 height 54
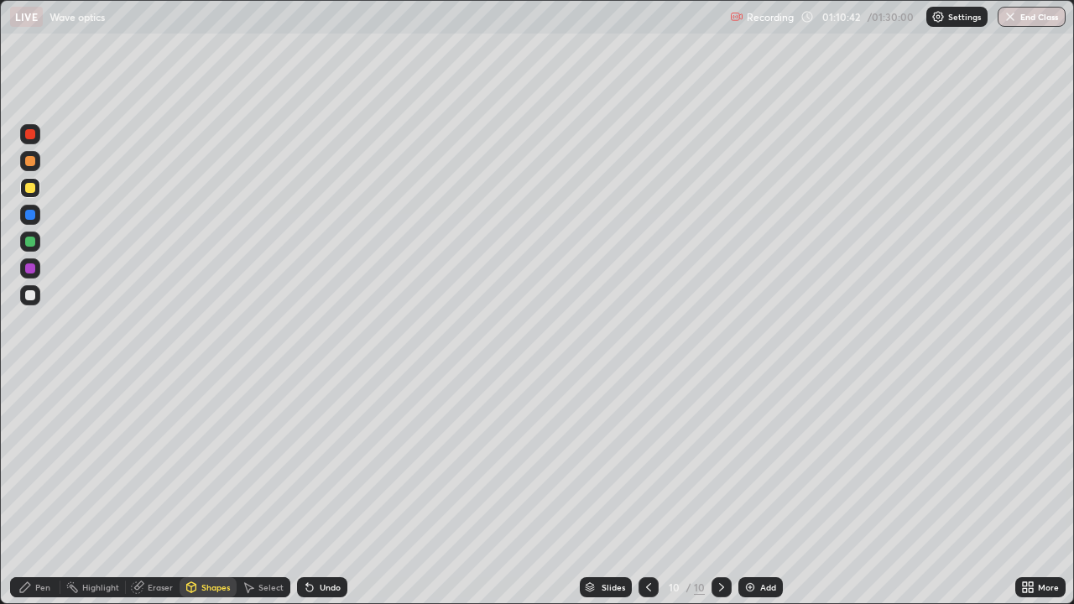
click at [33, 303] on div at bounding box center [30, 295] width 20 height 20
click at [270, 462] on div "Select" at bounding box center [264, 587] width 54 height 20
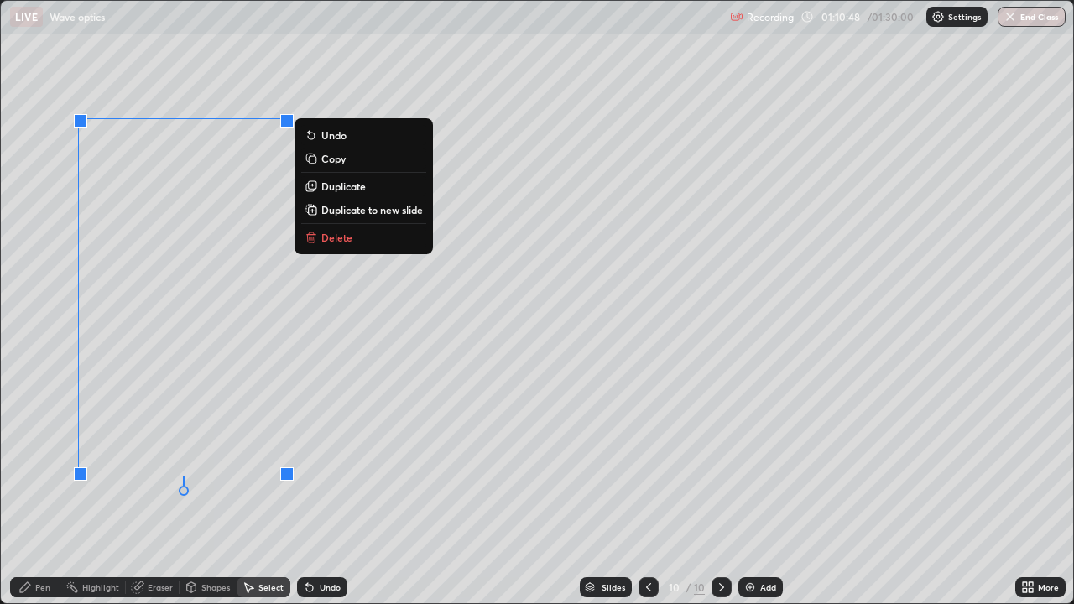
click at [368, 423] on div "0 ° Undo Copy Duplicate Duplicate to new slide Delete" at bounding box center [537, 302] width 1073 height 603
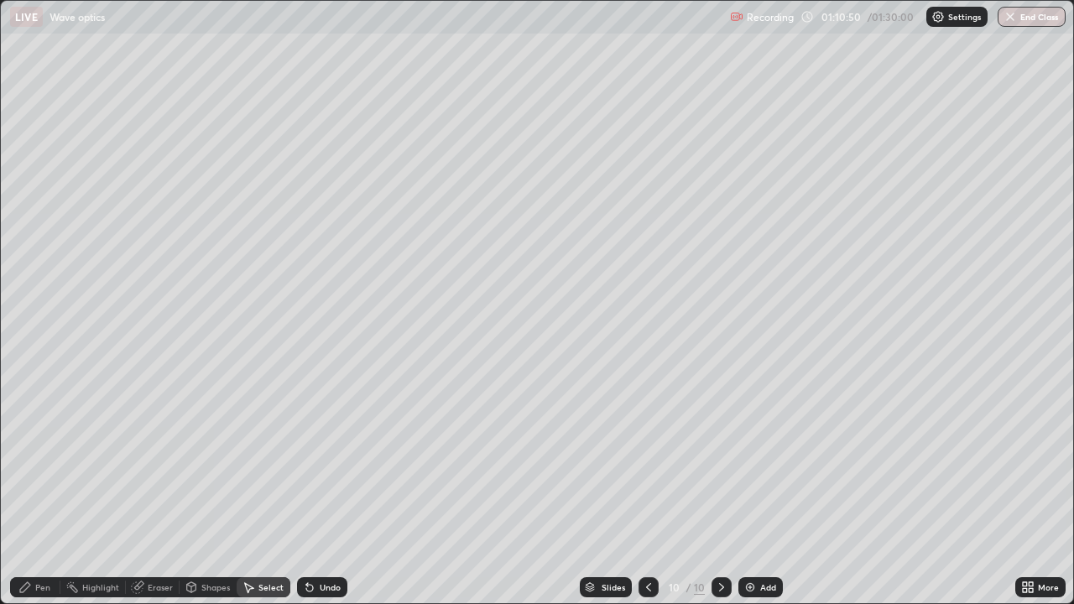
click at [45, 462] on div "Pen" at bounding box center [42, 587] width 15 height 8
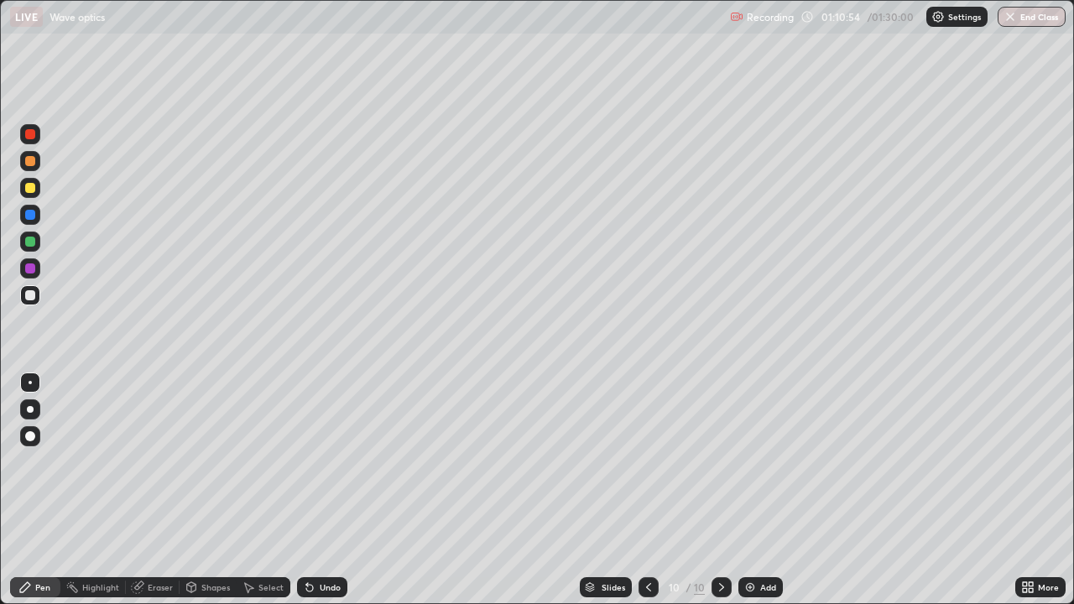
click at [321, 462] on div "Undo" at bounding box center [322, 587] width 50 height 20
click at [38, 190] on div at bounding box center [30, 188] width 20 height 20
click at [323, 462] on div "Undo" at bounding box center [330, 587] width 21 height 8
click at [205, 462] on div "Shapes" at bounding box center [215, 587] width 29 height 8
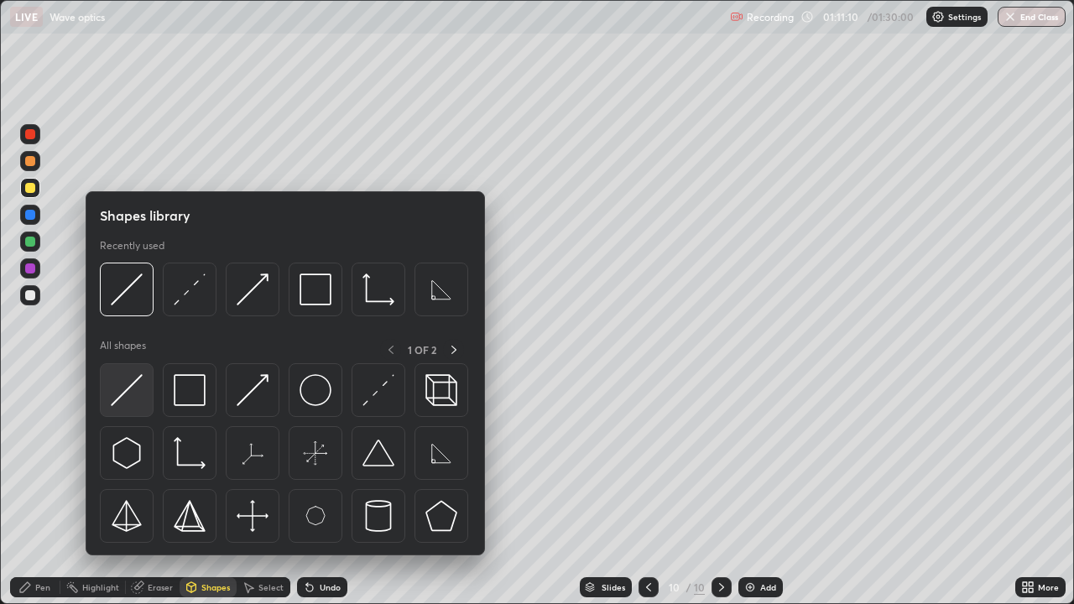
click at [127, 399] on img at bounding box center [127, 390] width 32 height 32
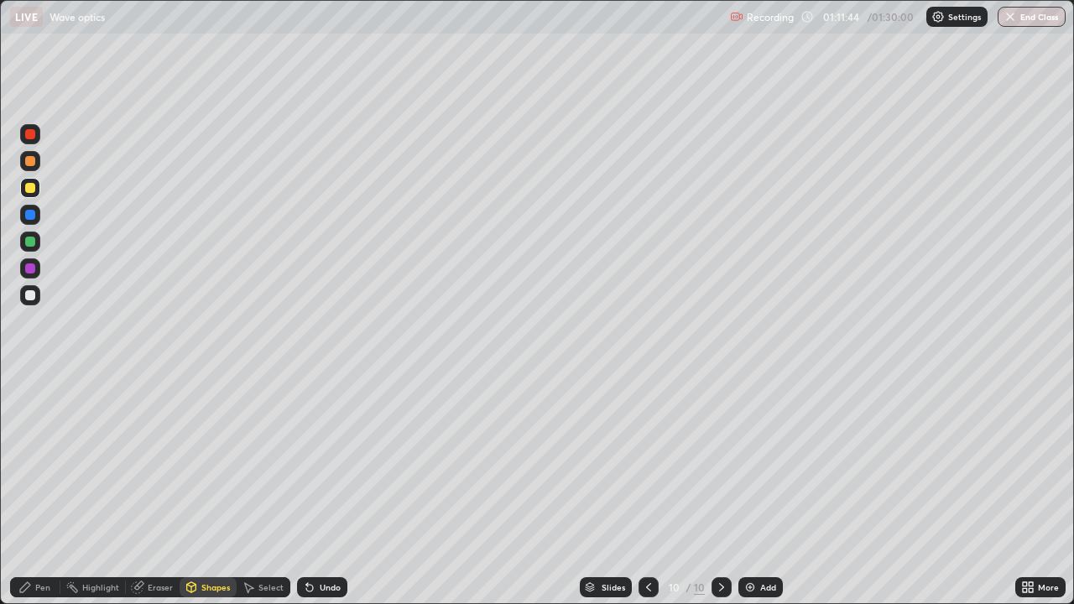
click at [190, 462] on icon at bounding box center [191, 586] width 9 height 3
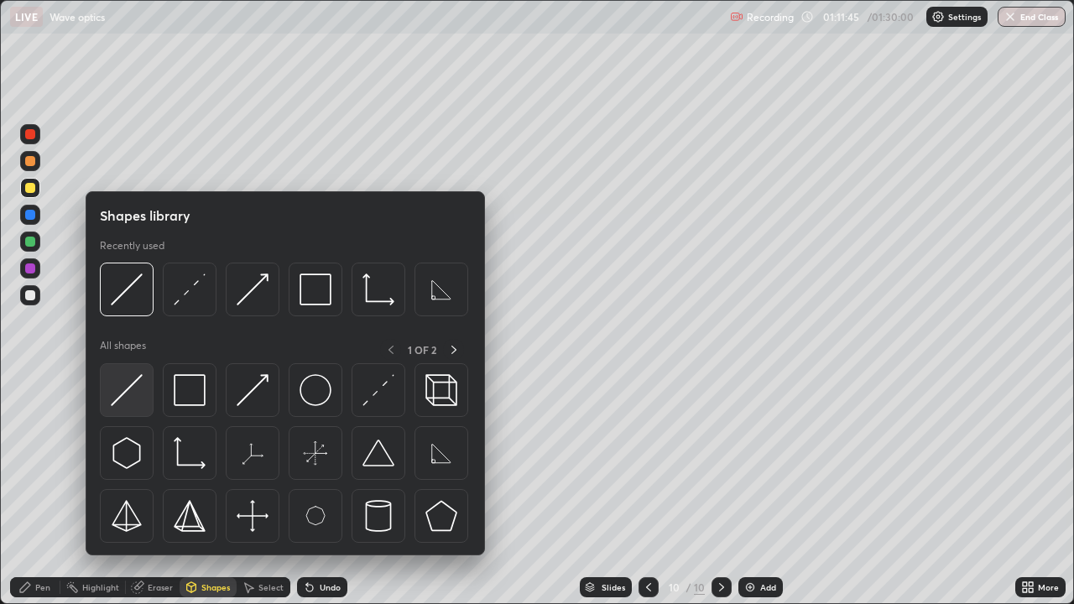
click at [143, 389] on img at bounding box center [127, 390] width 32 height 32
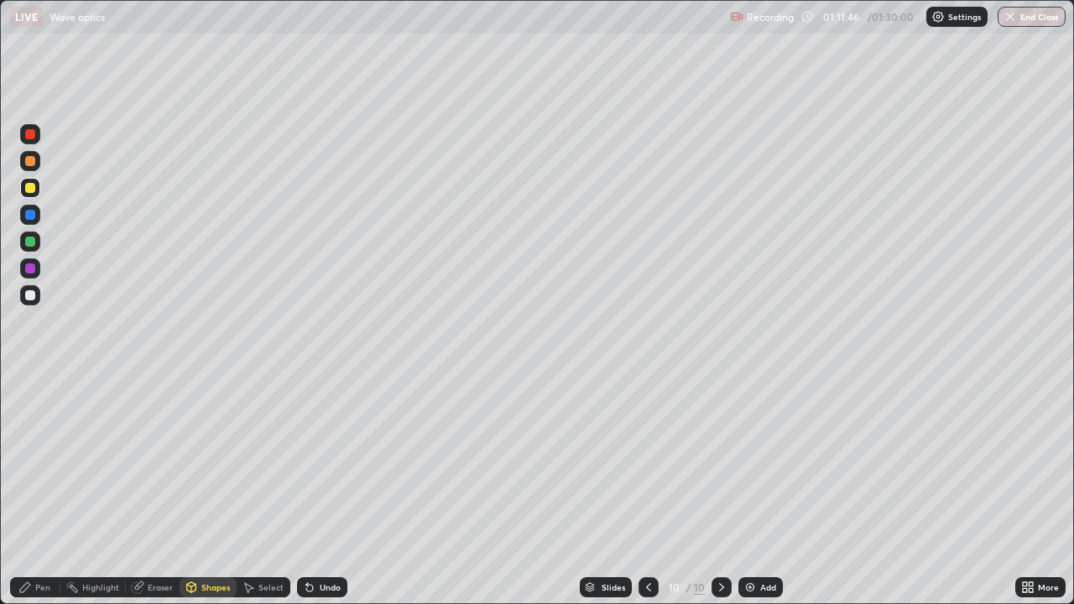
click at [29, 297] on div at bounding box center [30, 295] width 10 height 10
click at [144, 462] on div "Eraser" at bounding box center [153, 587] width 54 height 20
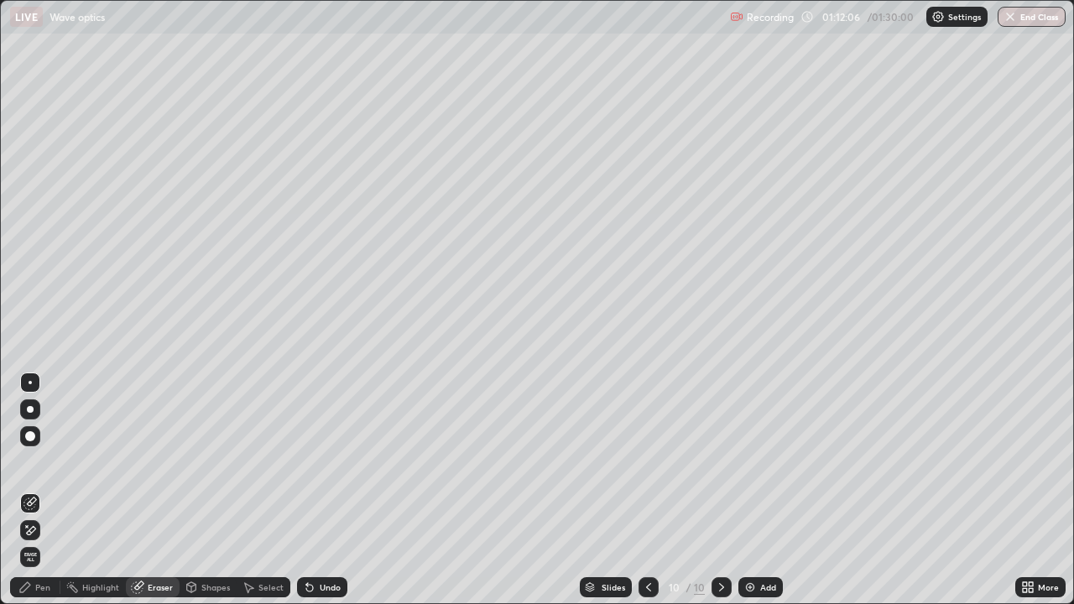
click at [37, 462] on div "Pen" at bounding box center [42, 587] width 15 height 8
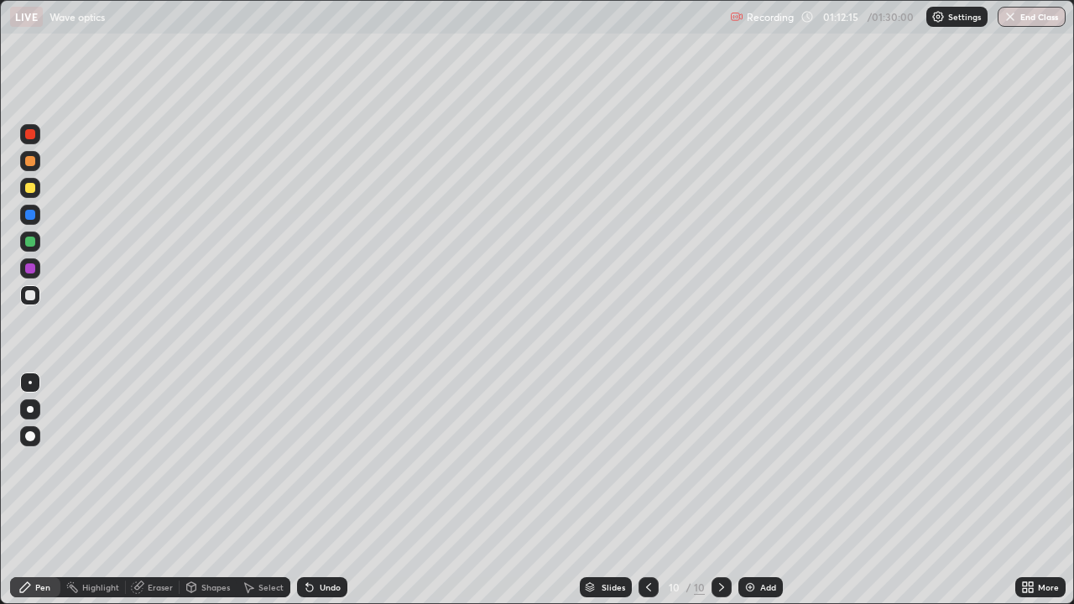
click at [217, 462] on div "Shapes" at bounding box center [208, 587] width 57 height 20
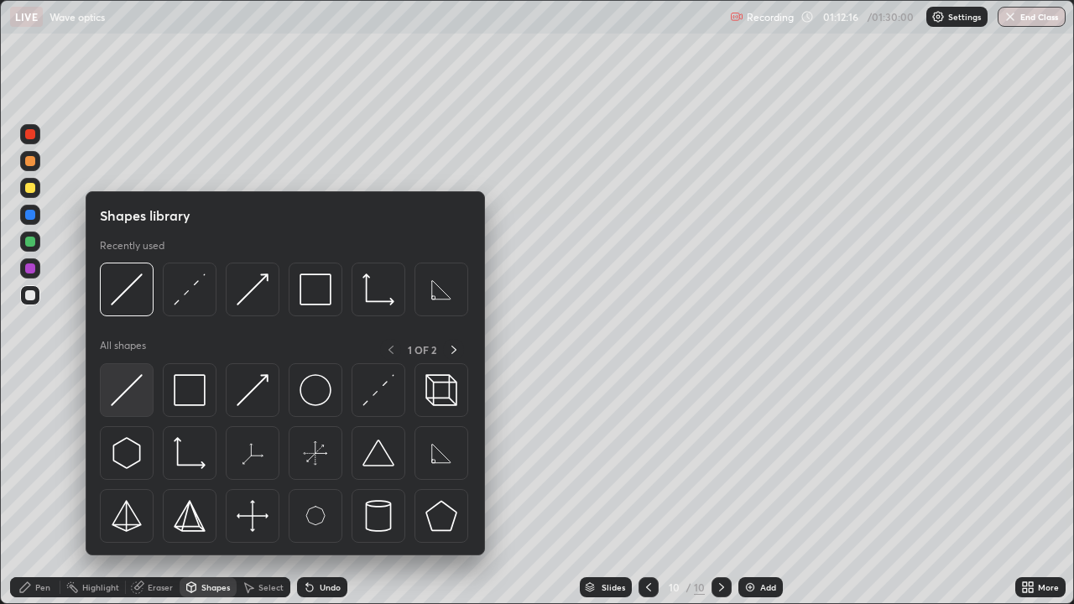
click at [140, 401] on img at bounding box center [127, 390] width 32 height 32
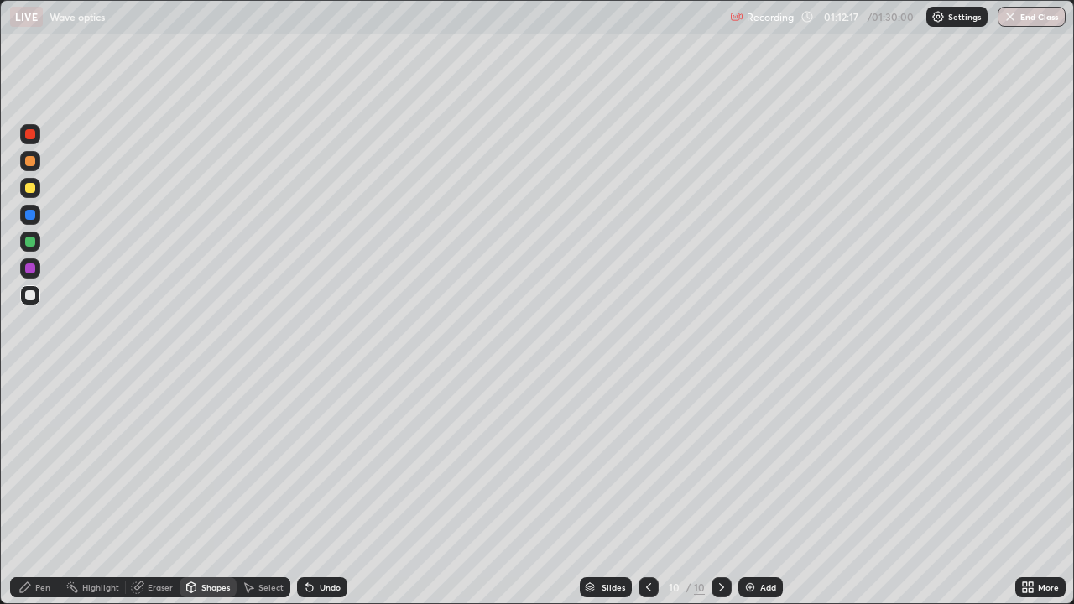
click at [36, 191] on div at bounding box center [30, 188] width 20 height 20
click at [224, 462] on div "Shapes" at bounding box center [215, 587] width 29 height 8
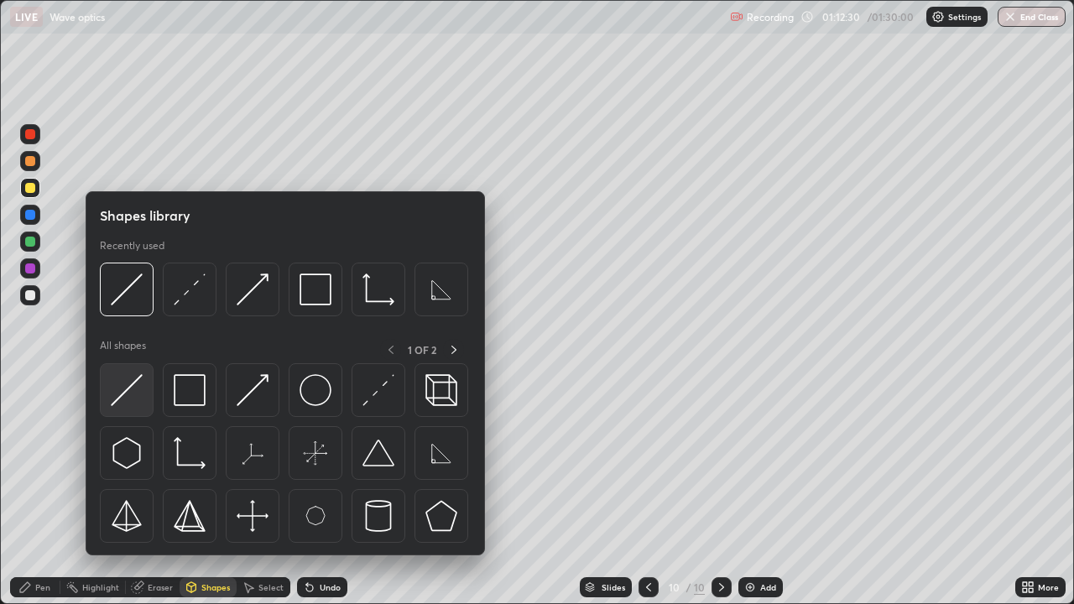
click at [136, 394] on img at bounding box center [127, 390] width 32 height 32
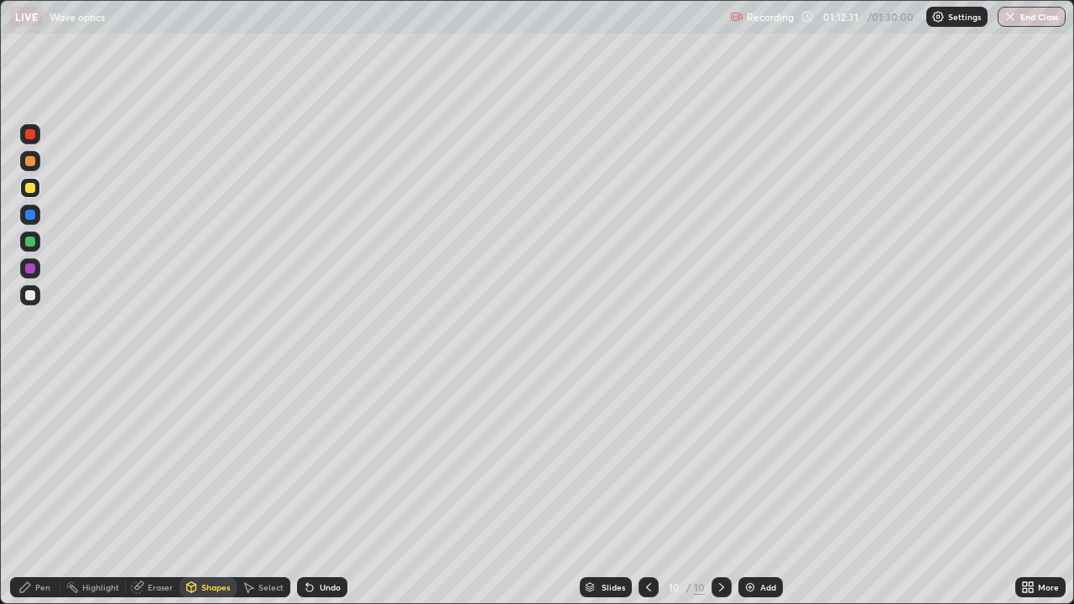
click at [36, 293] on div at bounding box center [30, 295] width 20 height 20
click at [162, 462] on div "Eraser" at bounding box center [153, 587] width 54 height 20
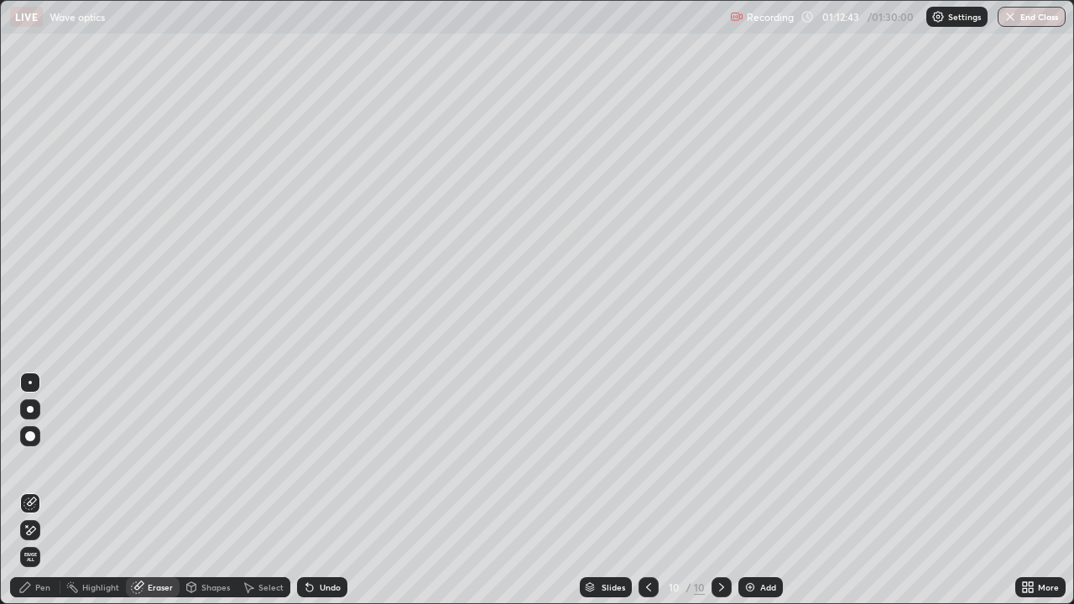
click at [47, 462] on div "Pen" at bounding box center [35, 587] width 50 height 20
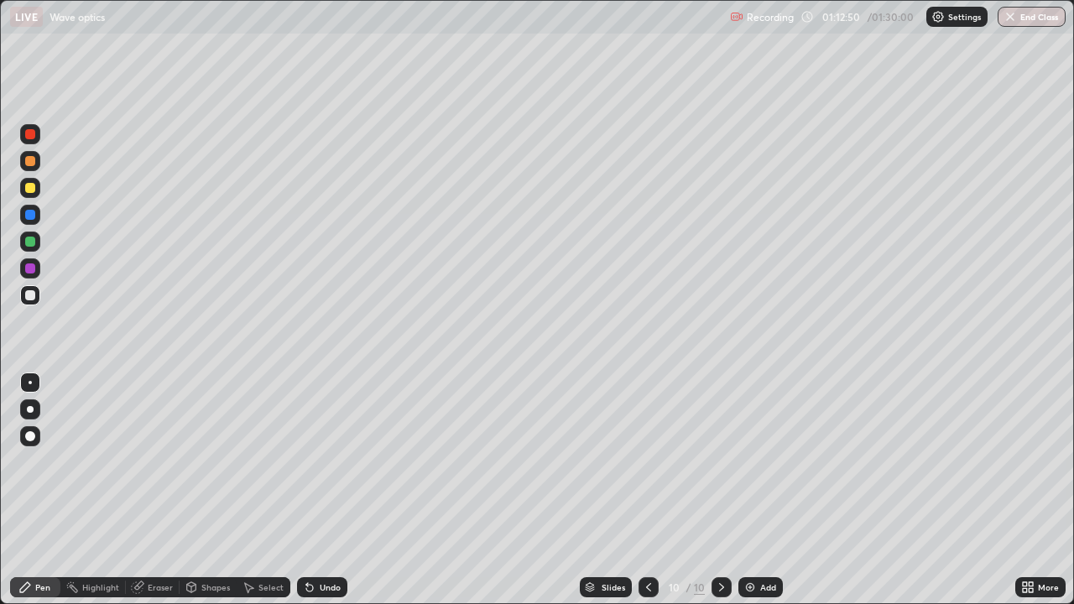
click at [214, 462] on div "Shapes" at bounding box center [208, 587] width 57 height 20
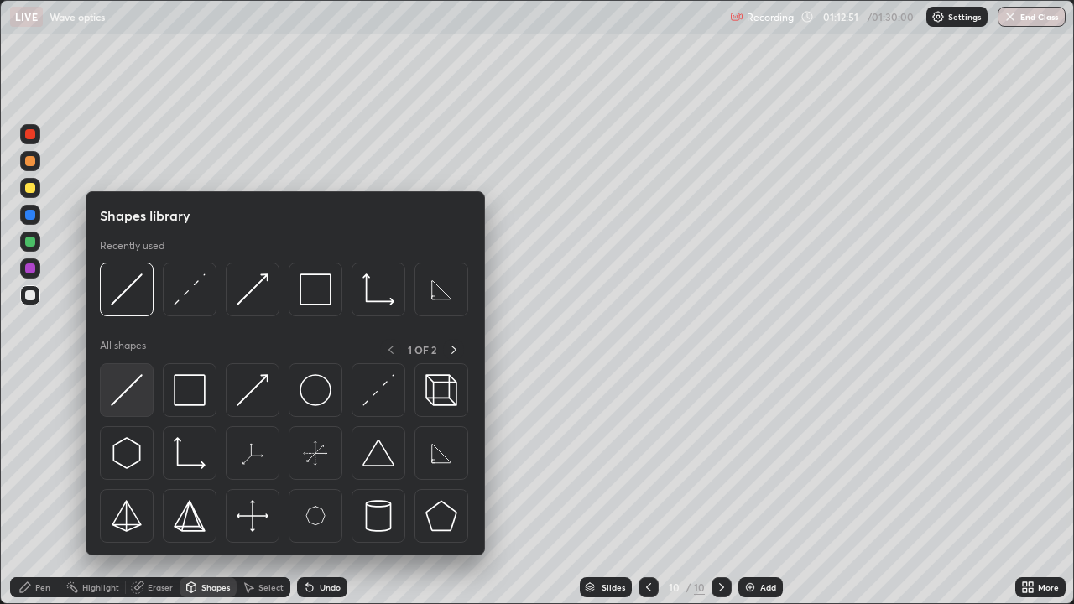
click at [136, 398] on img at bounding box center [127, 390] width 32 height 32
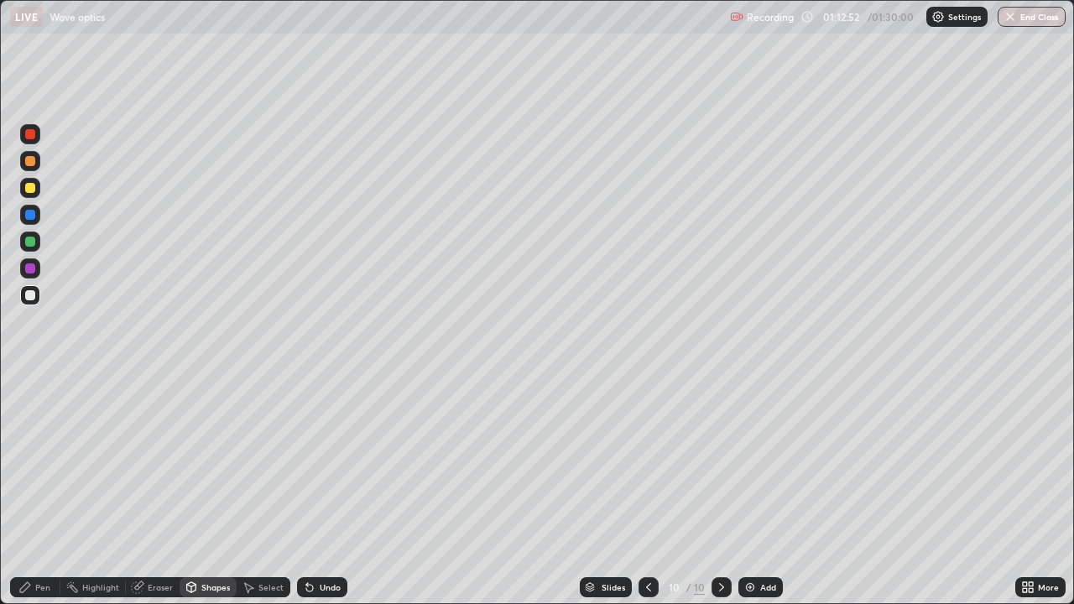
click at [38, 190] on div at bounding box center [30, 188] width 20 height 20
click at [758, 462] on div "Add" at bounding box center [761, 587] width 44 height 20
click at [43, 462] on div "Pen" at bounding box center [35, 587] width 50 height 20
click at [37, 293] on div at bounding box center [30, 295] width 20 height 20
click at [306, 462] on icon at bounding box center [307, 584] width 2 height 2
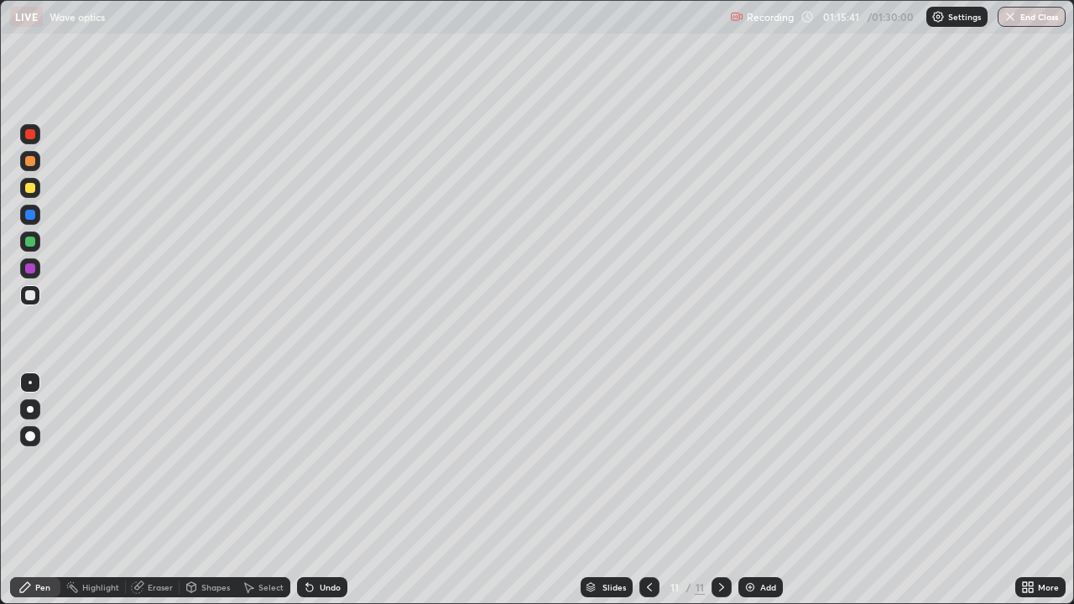
click at [320, 462] on div "Undo" at bounding box center [330, 587] width 21 height 8
click at [1031, 23] on button "End Class" at bounding box center [1032, 17] width 68 height 20
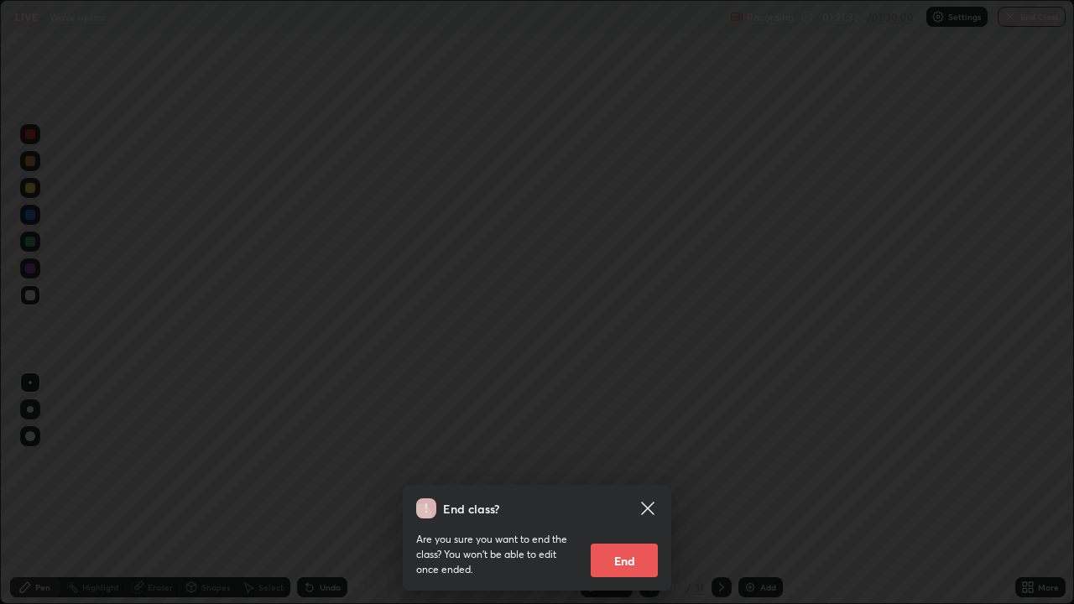
click at [642, 462] on button "End" at bounding box center [624, 561] width 67 height 34
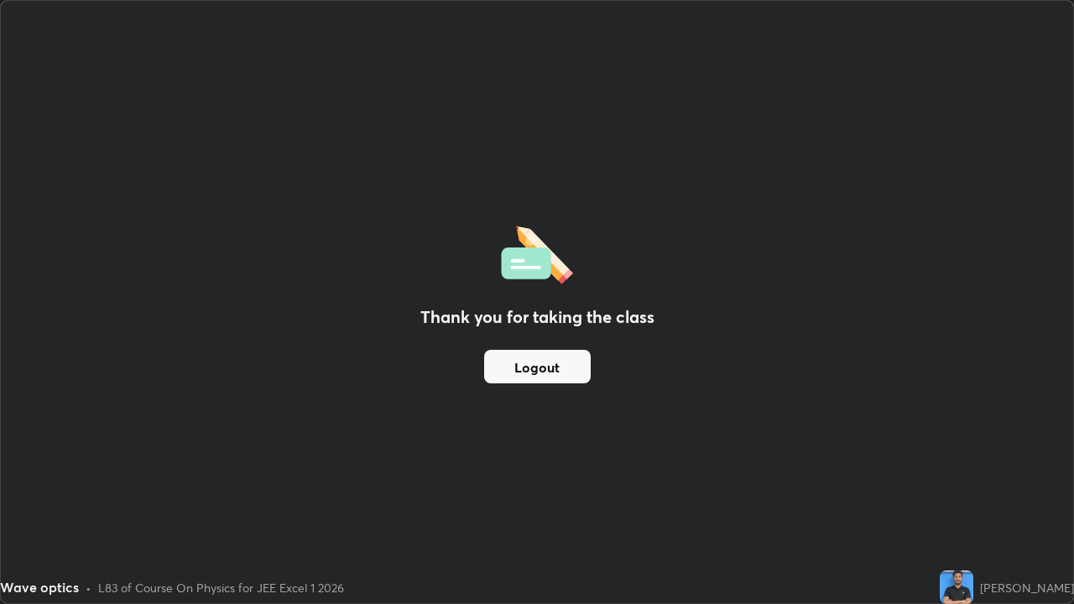
click at [554, 369] on button "Logout" at bounding box center [537, 367] width 107 height 34
